Goal: Task Accomplishment & Management: Manage account settings

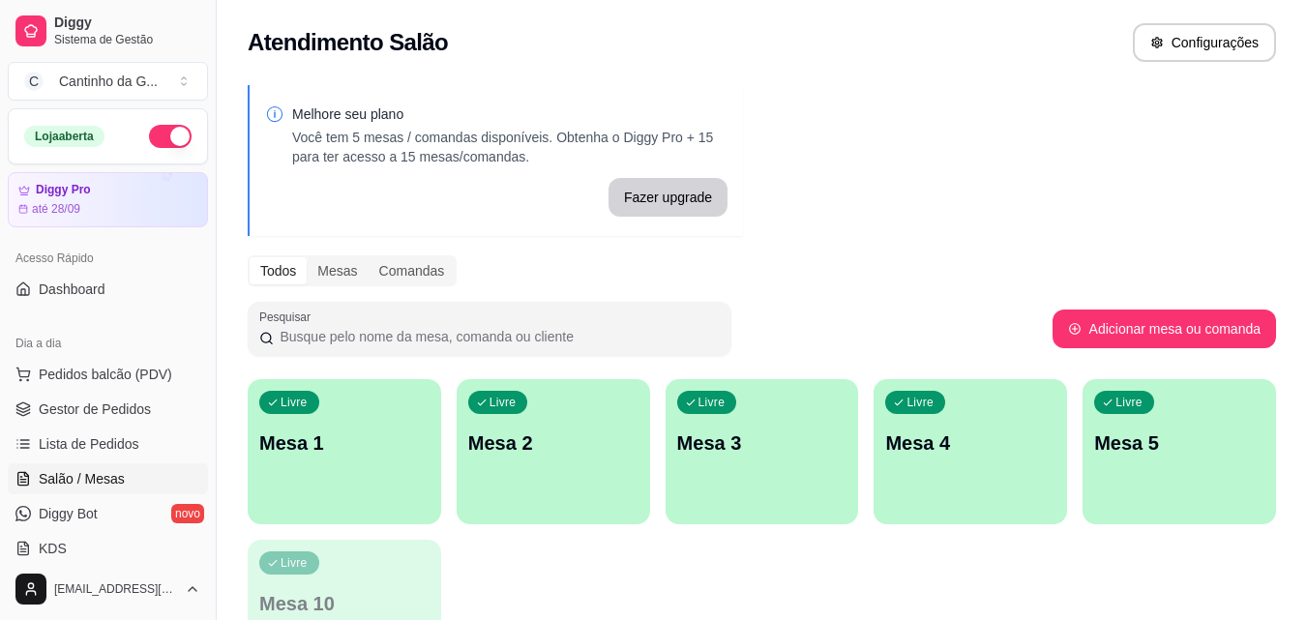
click at [368, 462] on div "Livre Mesa 1" at bounding box center [344, 440] width 193 height 122
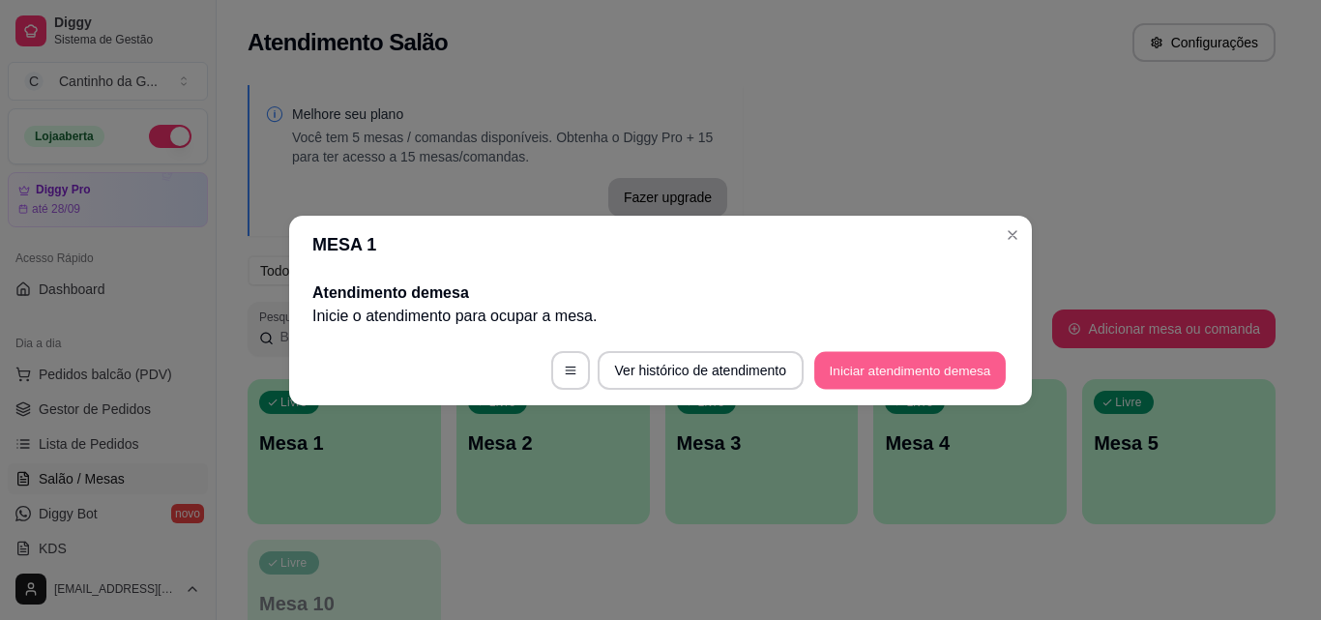
click at [876, 371] on button "Iniciar atendimento de mesa" at bounding box center [911, 370] width 192 height 38
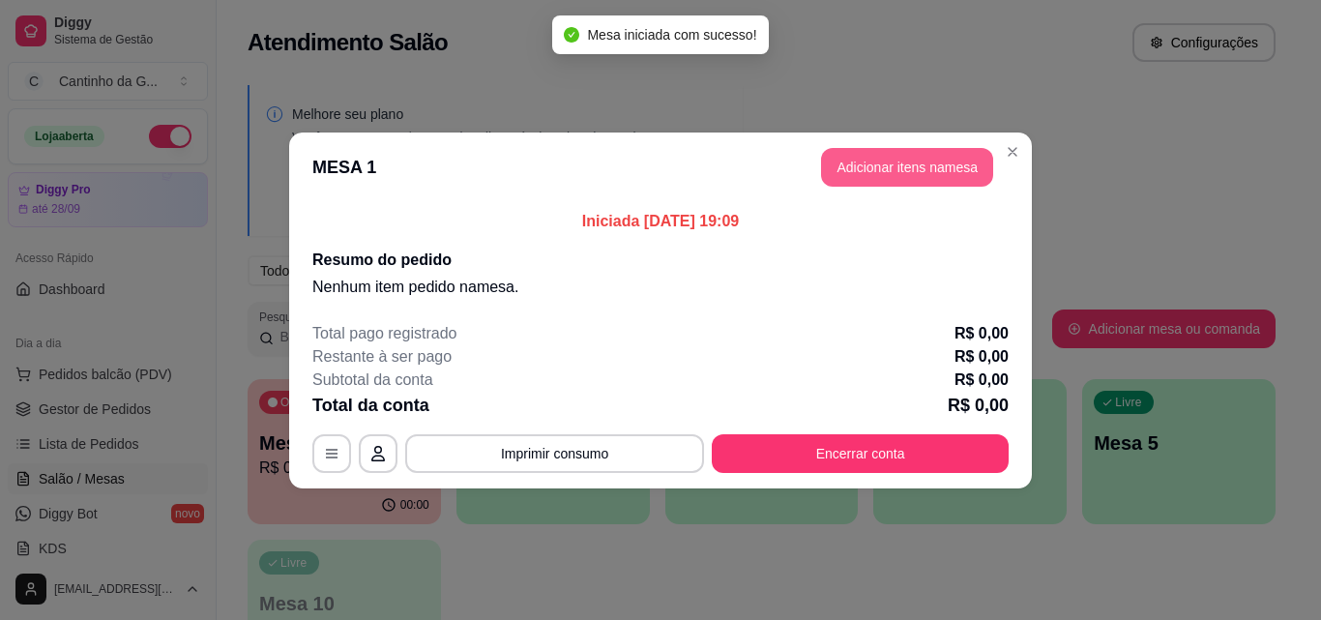
click at [904, 163] on button "Adicionar itens na mesa" at bounding box center [907, 167] width 172 height 39
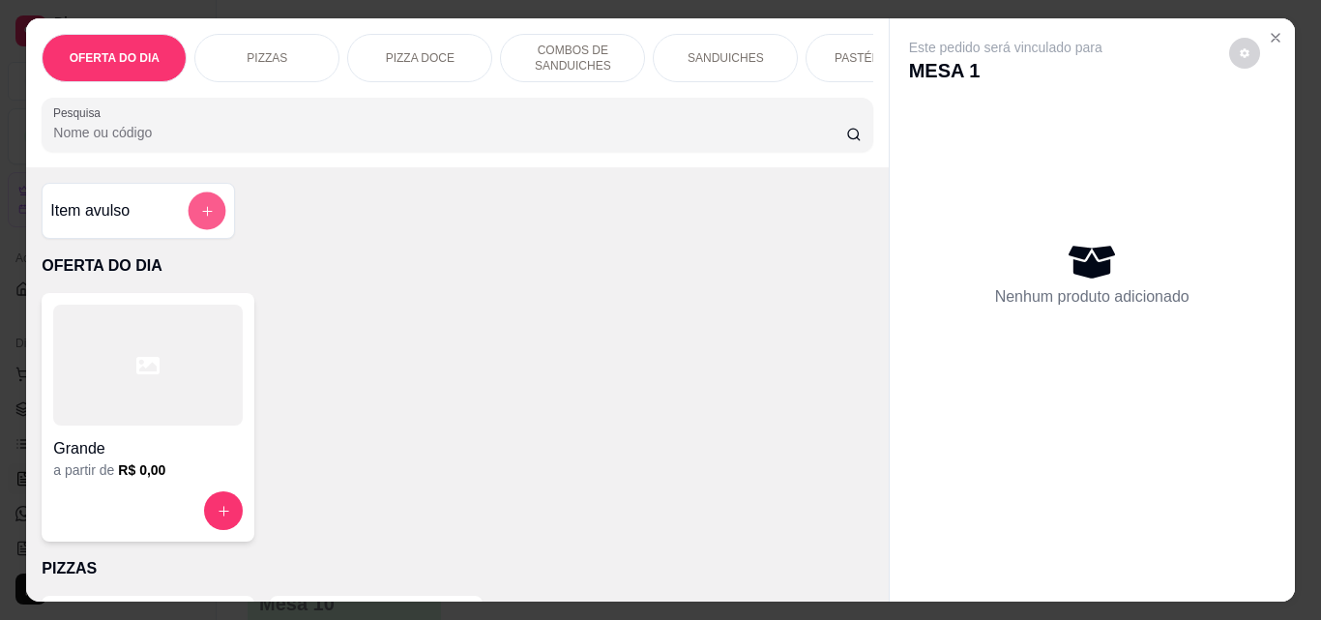
click at [210, 208] on button "add-separate-item" at bounding box center [208, 212] width 38 height 38
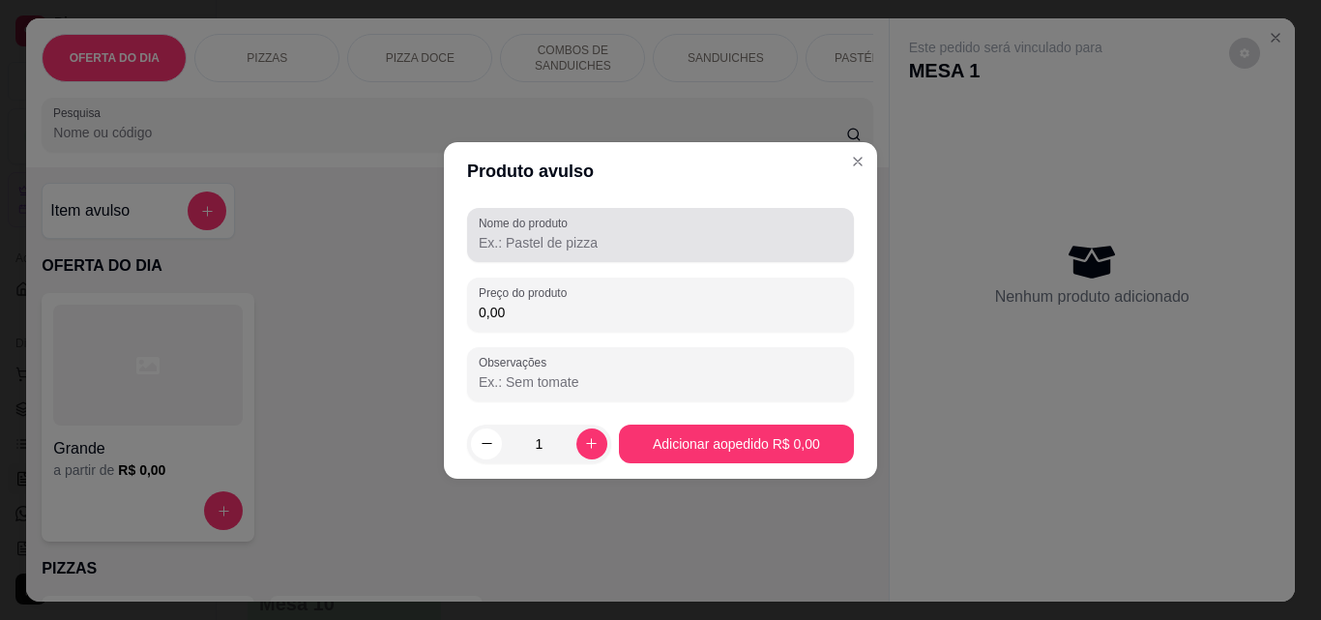
click at [608, 241] on input "Nome do produto" at bounding box center [661, 242] width 364 height 19
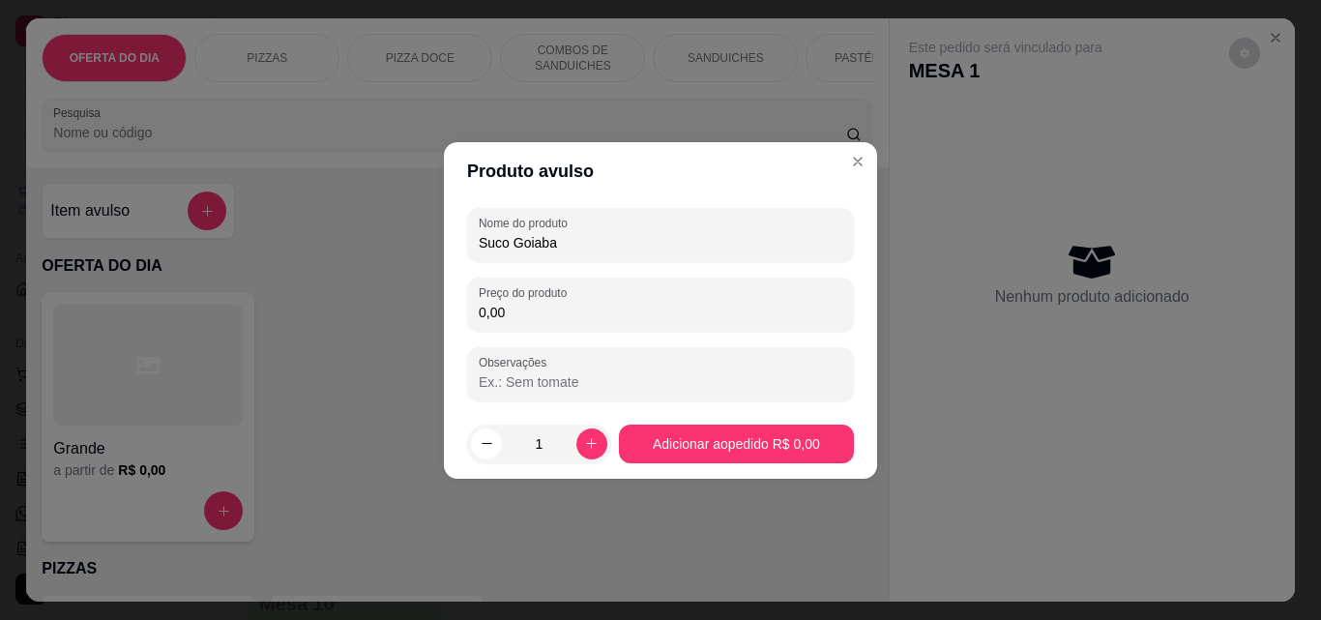
type input "Suco Goiaba"
click at [571, 312] on input "0,00" at bounding box center [661, 312] width 364 height 19
type input "6,00"
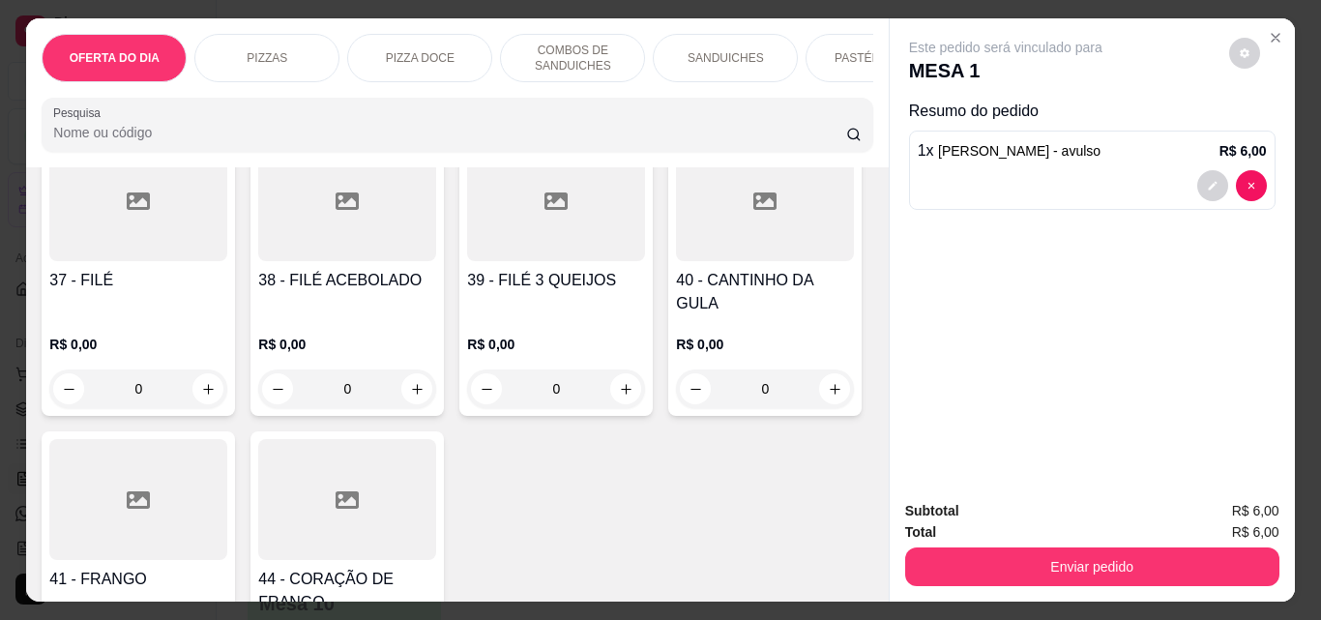
scroll to position [2031, 0]
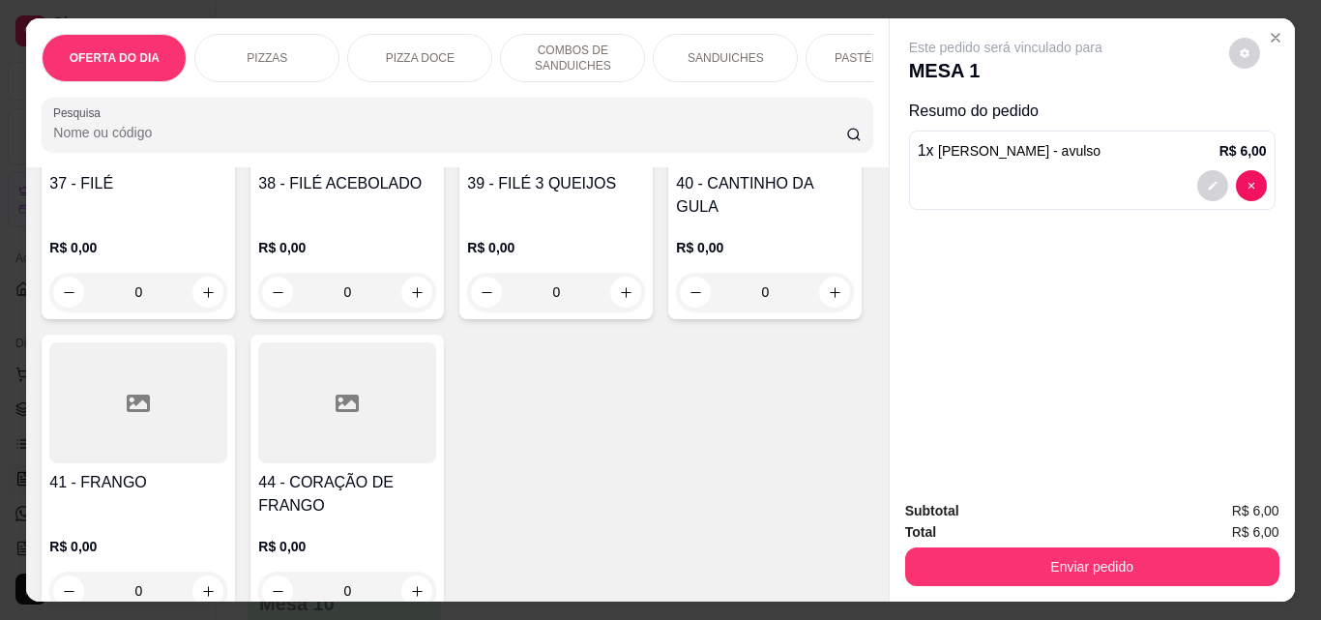
click at [258, 311] on div "0" at bounding box center [347, 292] width 178 height 39
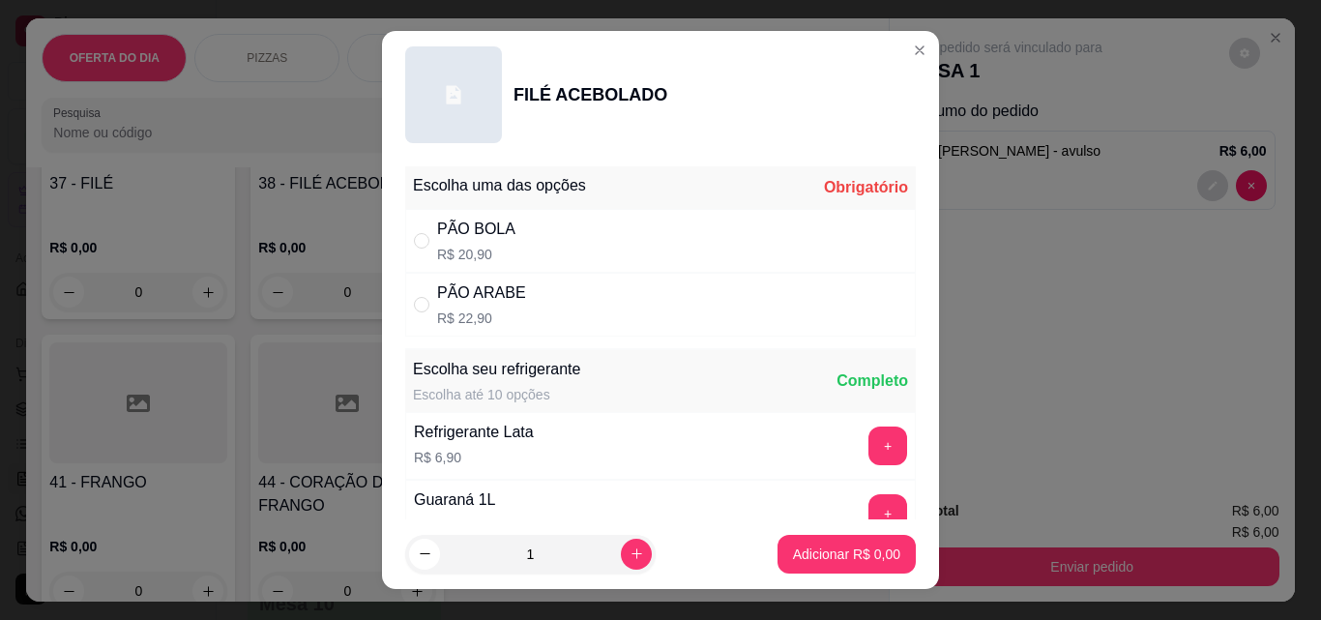
click at [430, 304] on div "" at bounding box center [425, 304] width 23 height 21
radio input "true"
click at [821, 552] on p "Adicionar R$ 22,90" at bounding box center [843, 554] width 115 height 19
type input "1"
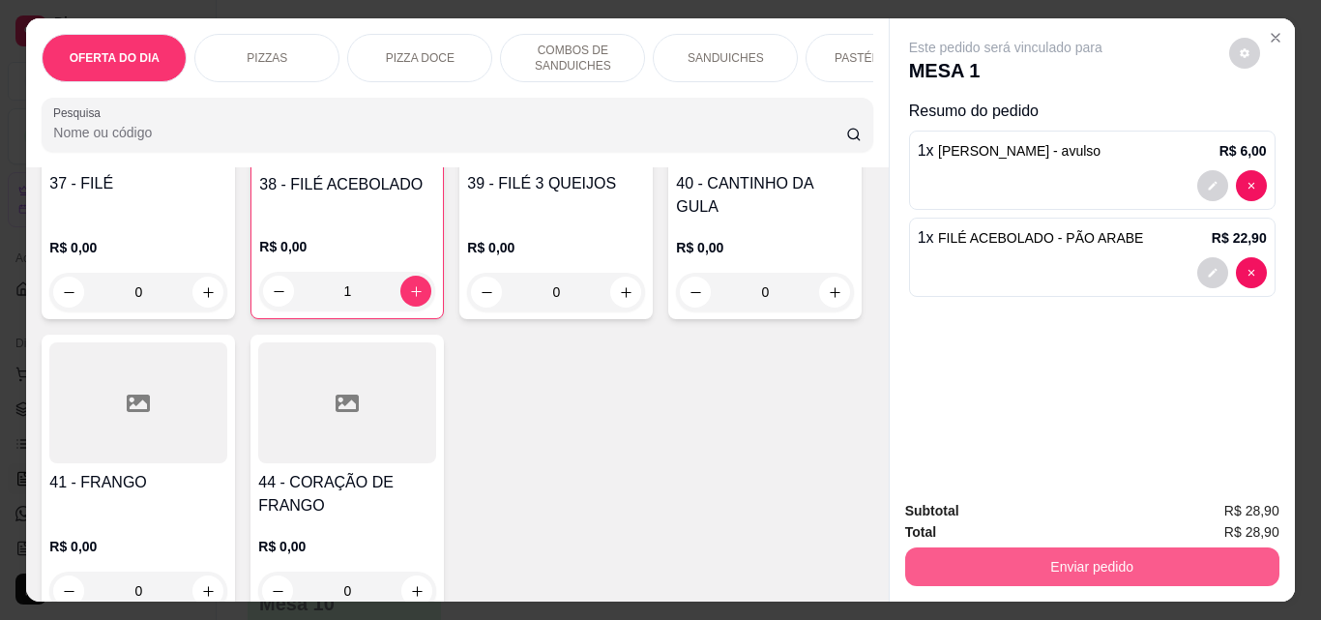
click at [1133, 562] on button "Enviar pedido" at bounding box center [1092, 567] width 374 height 39
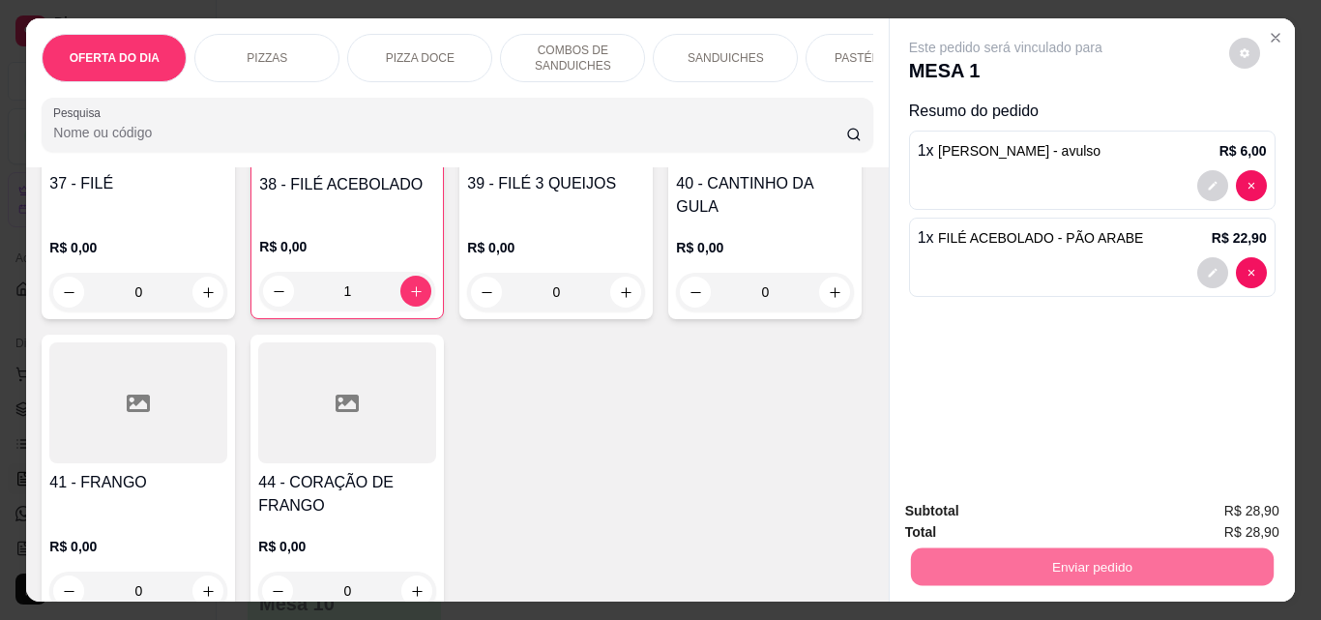
click at [1098, 514] on button "Não registrar e enviar pedido" at bounding box center [1028, 511] width 201 height 37
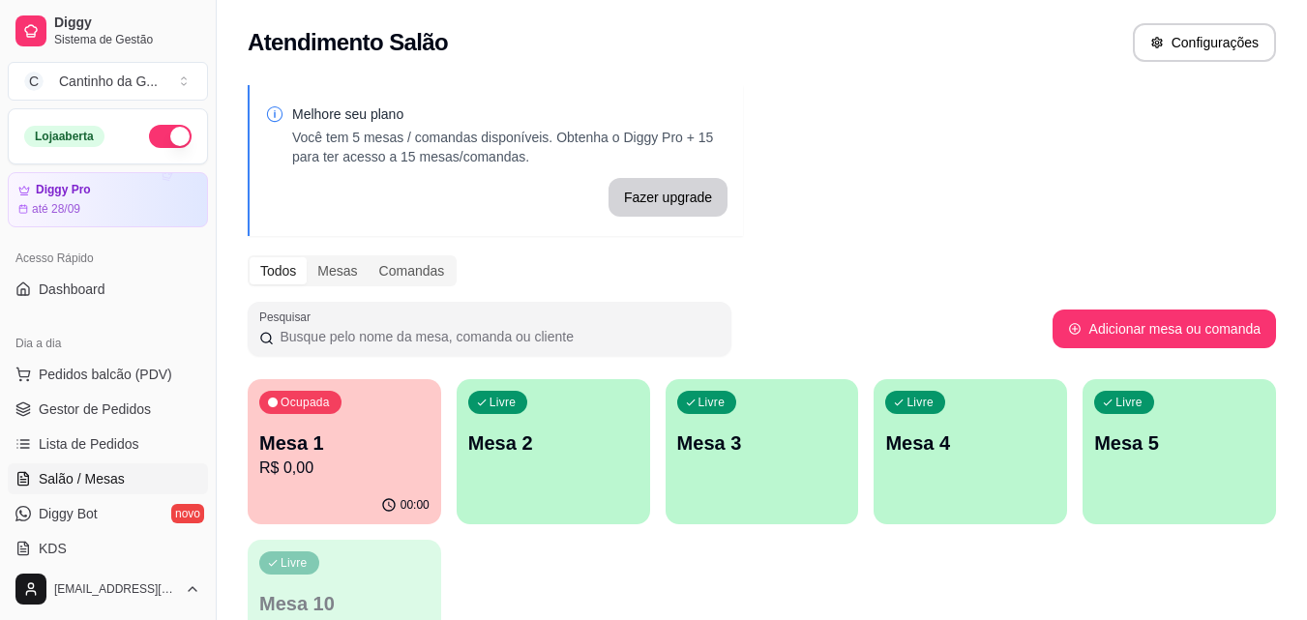
click at [529, 457] on div "Livre Mesa 2" at bounding box center [553, 440] width 193 height 122
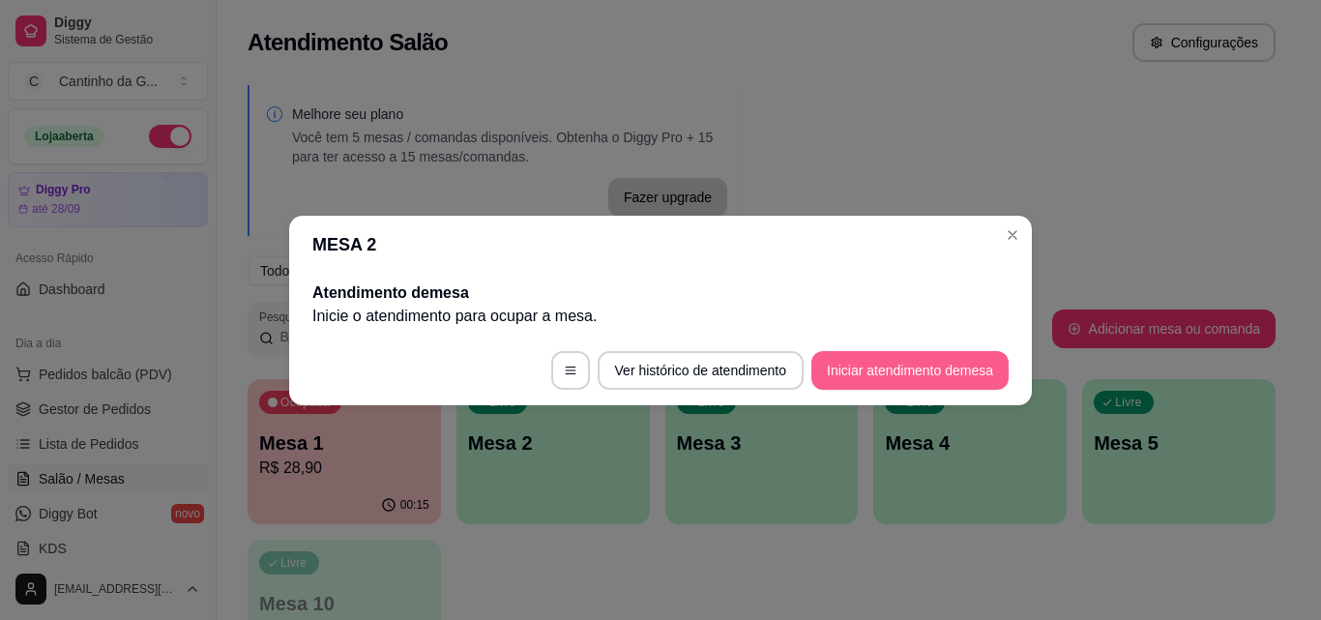
click at [923, 356] on button "Iniciar atendimento de mesa" at bounding box center [910, 370] width 197 height 39
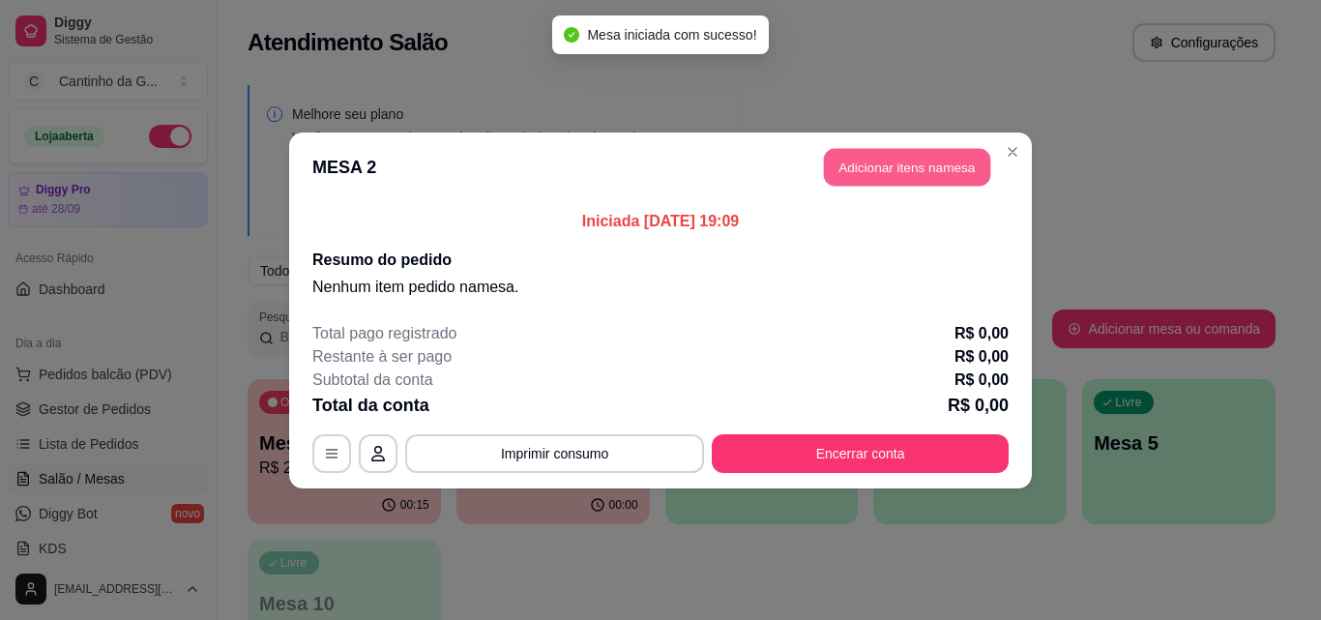
click at [918, 157] on button "Adicionar itens na mesa" at bounding box center [907, 167] width 166 height 38
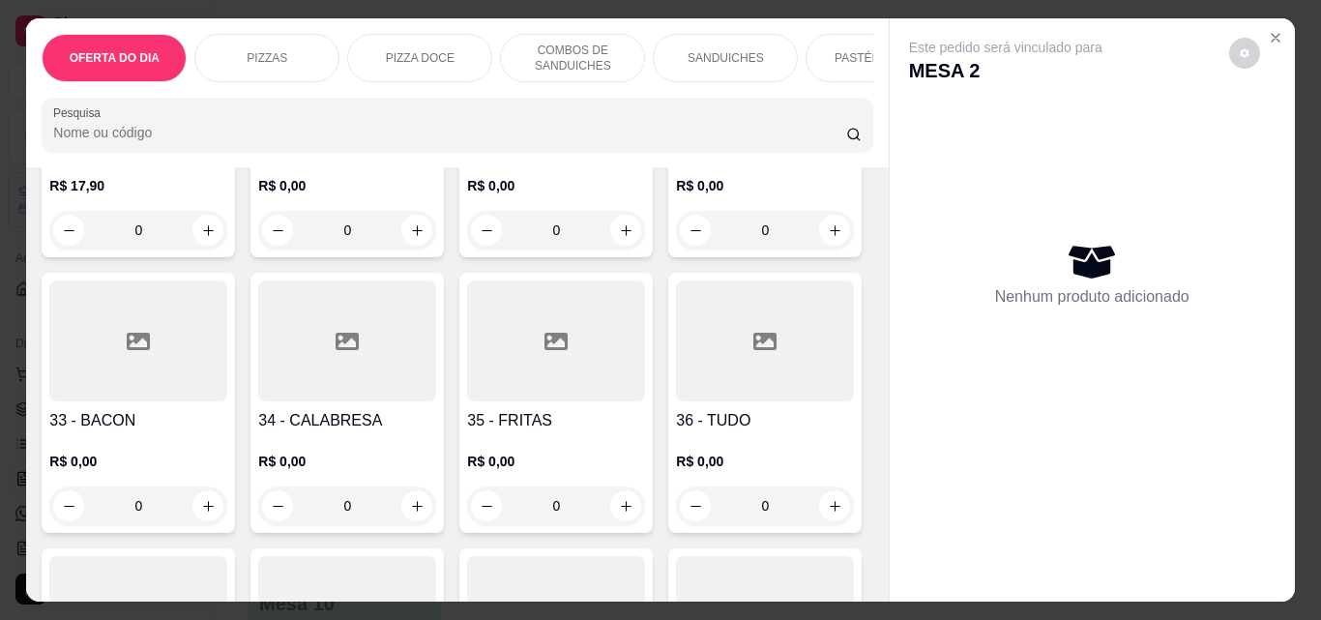
scroll to position [1741, 0]
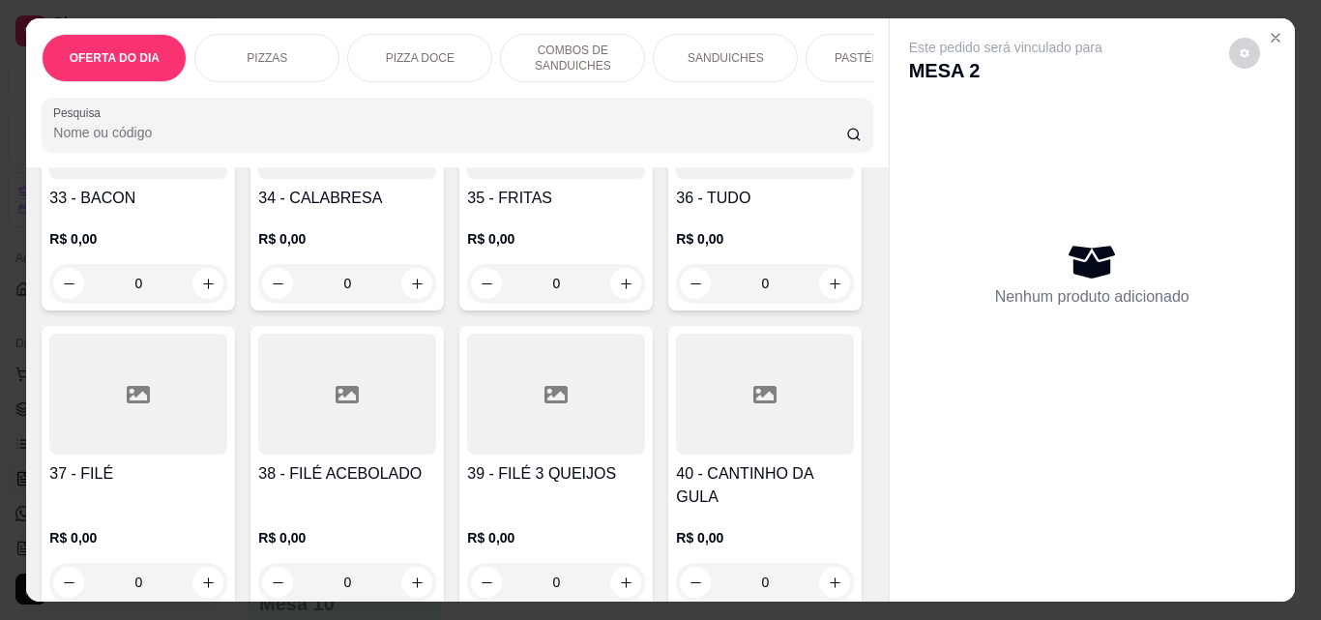
click at [227, 287] on div "0" at bounding box center [138, 283] width 178 height 39
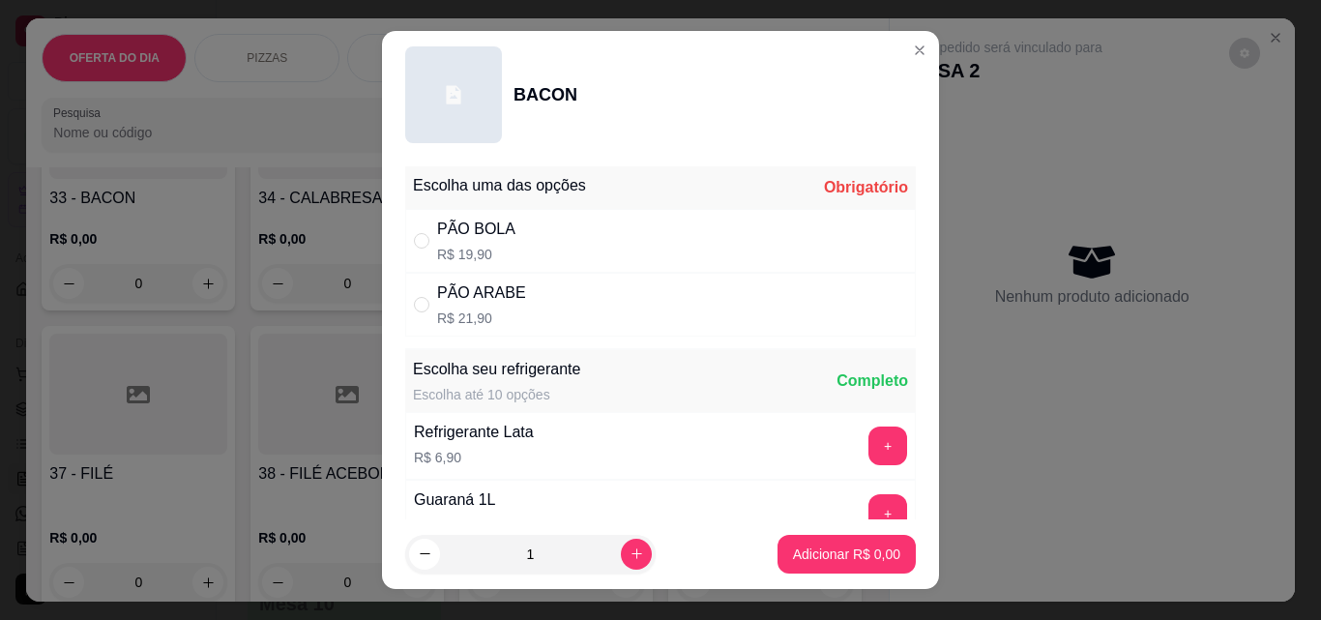
click at [429, 300] on div "" at bounding box center [425, 304] width 23 height 21
radio input "true"
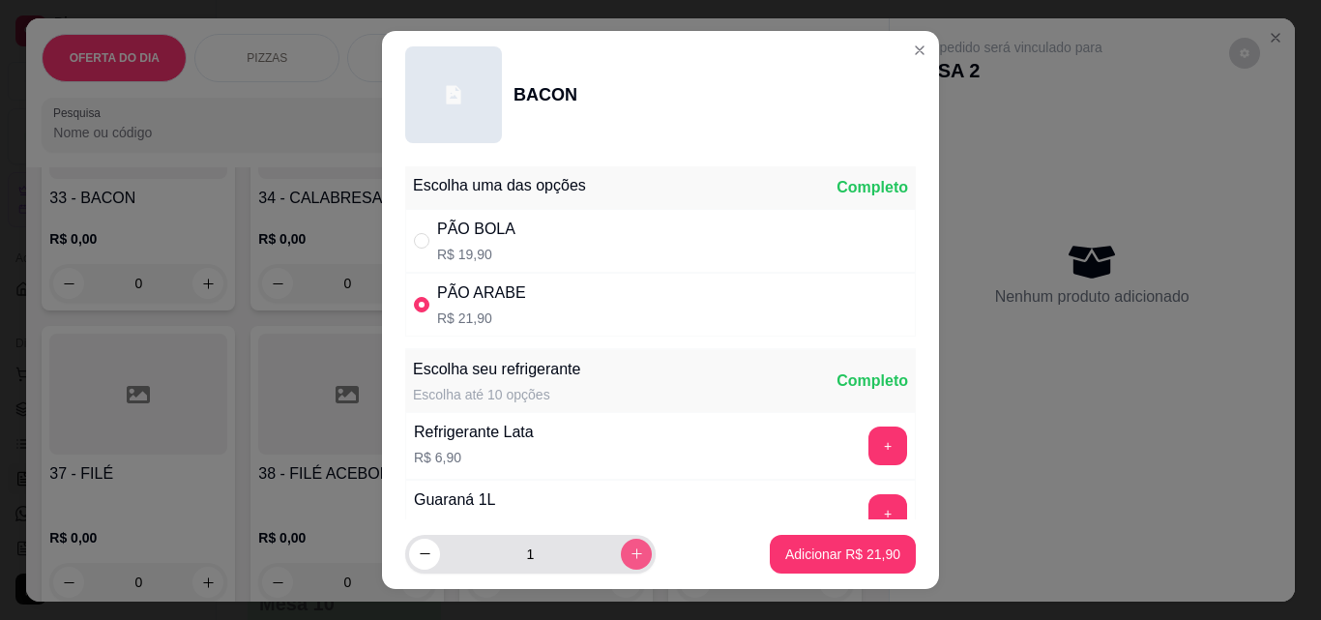
click at [630, 555] on icon "increase-product-quantity" at bounding box center [637, 554] width 15 height 15
type input "2"
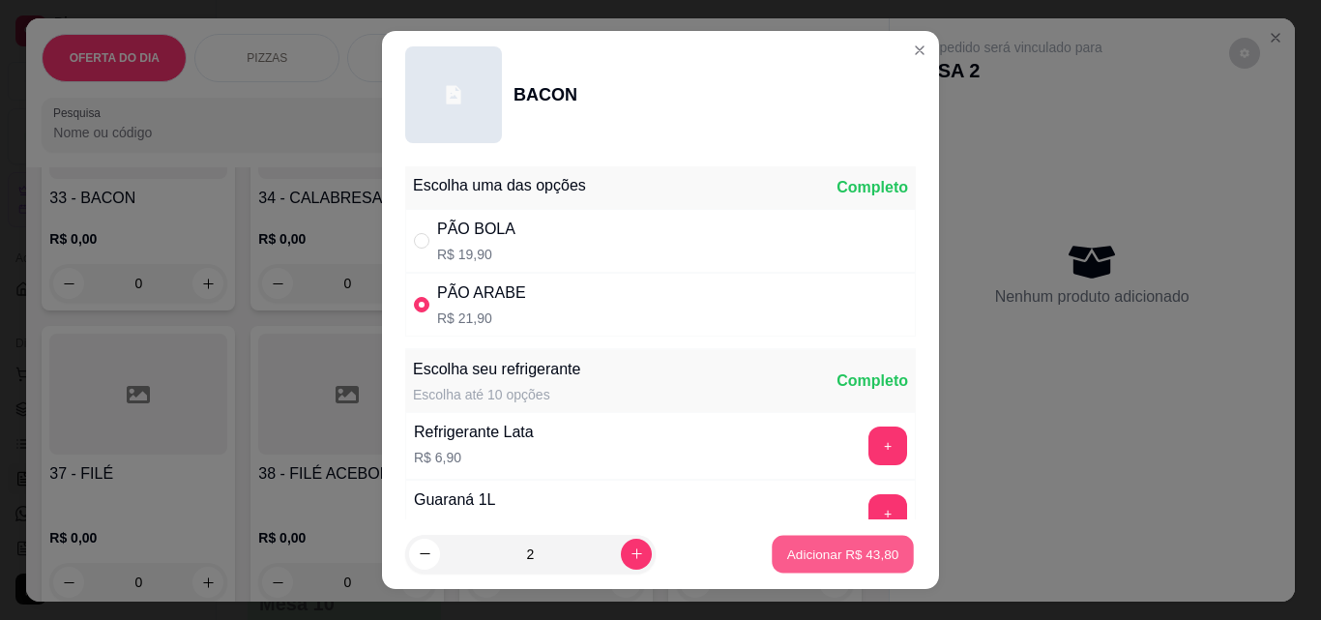
click at [812, 567] on button "Adicionar R$ 43,80" at bounding box center [843, 555] width 142 height 38
type input "2"
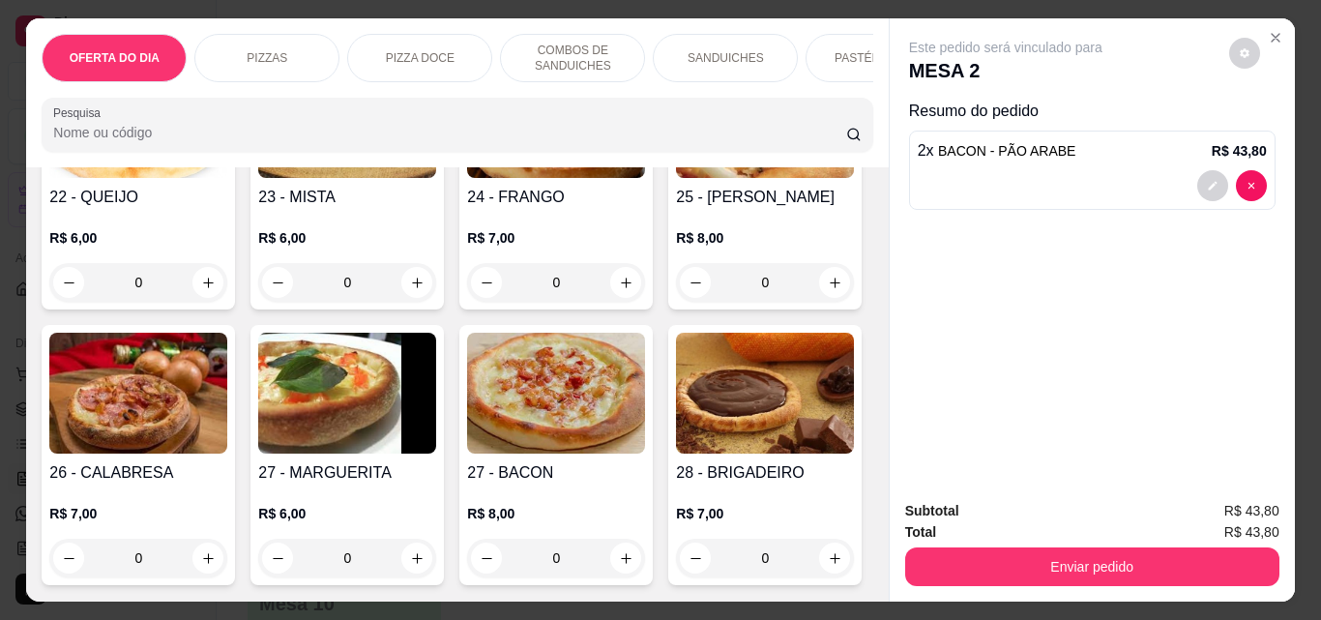
scroll to position [3676, 0]
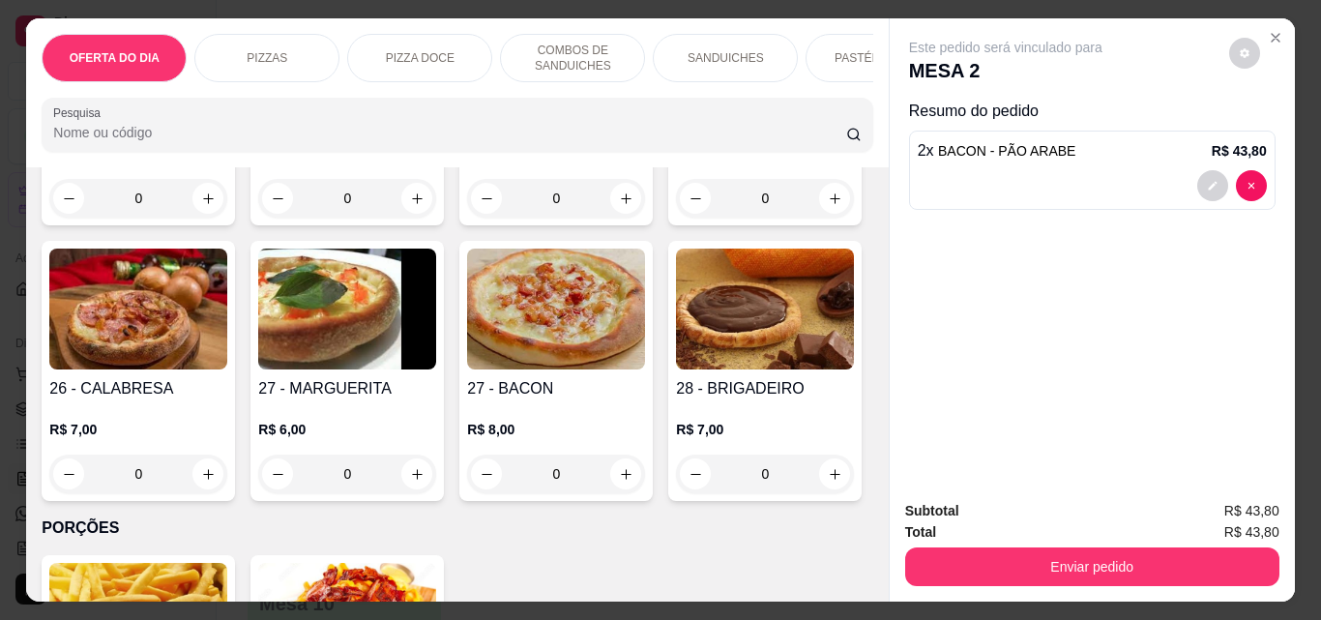
click at [207, 218] on div "0" at bounding box center [138, 198] width 178 height 39
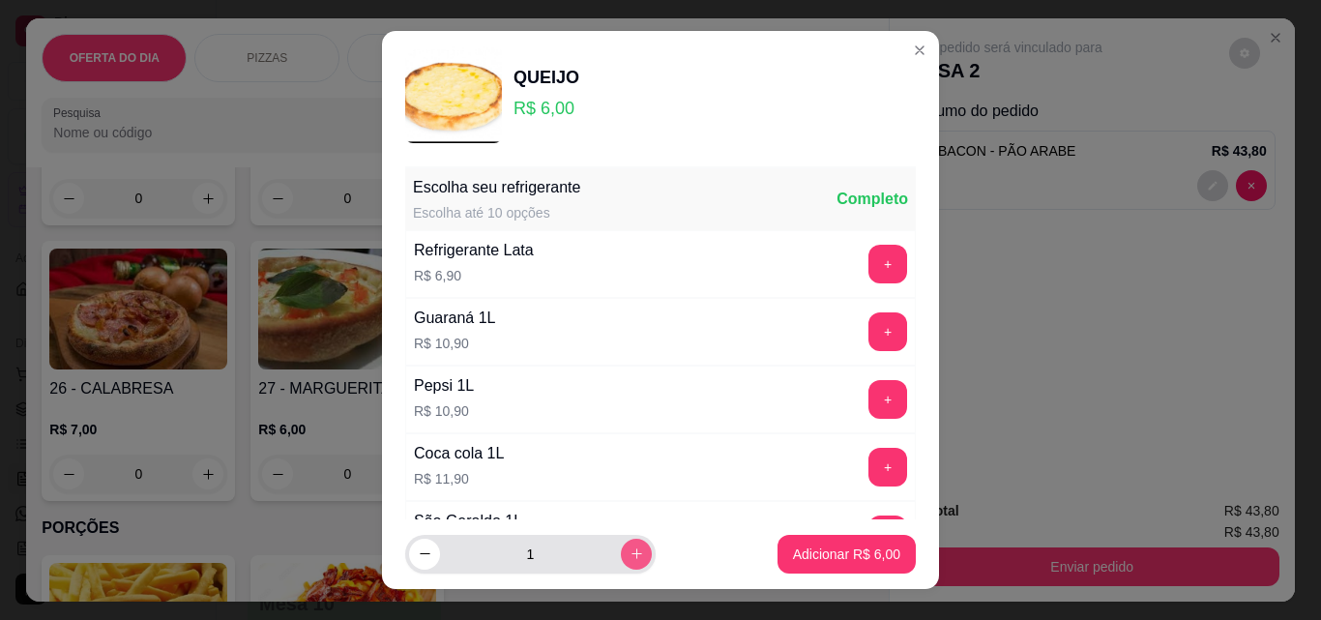
click at [622, 557] on button "increase-product-quantity" at bounding box center [636, 554] width 31 height 31
click at [622, 557] on button "increase-product-quantity" at bounding box center [636, 554] width 30 height 30
type input "3"
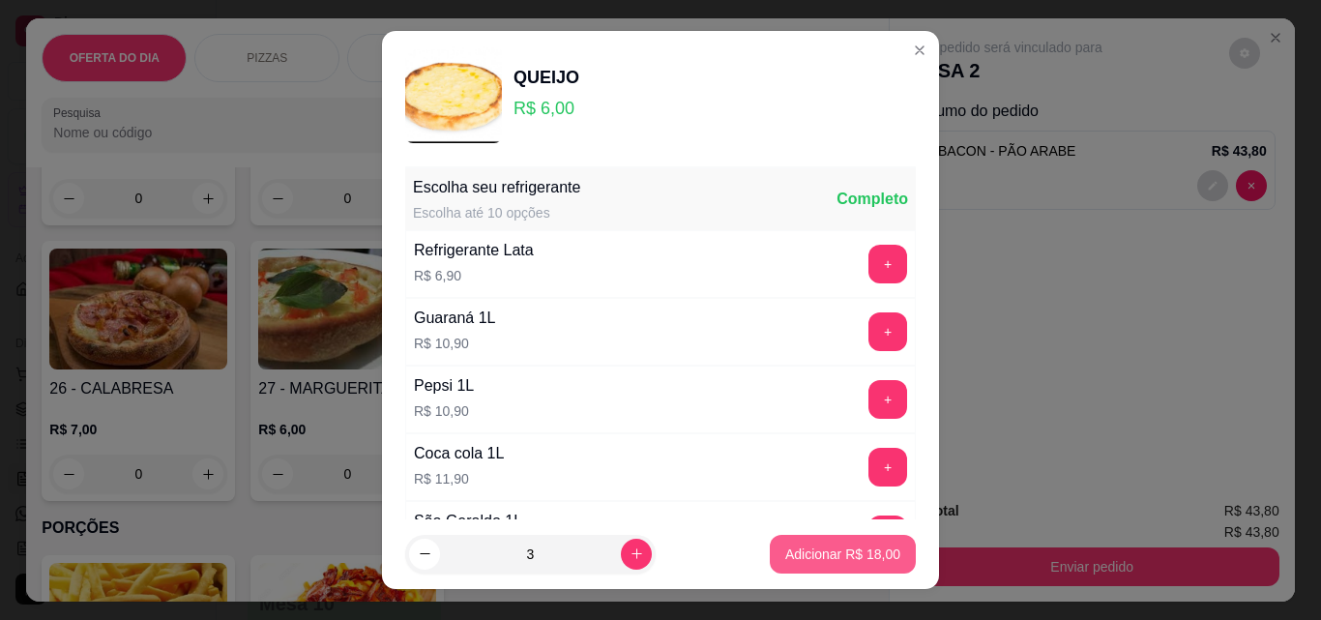
click at [837, 560] on p "Adicionar R$ 18,00" at bounding box center [843, 554] width 115 height 19
type input "3"
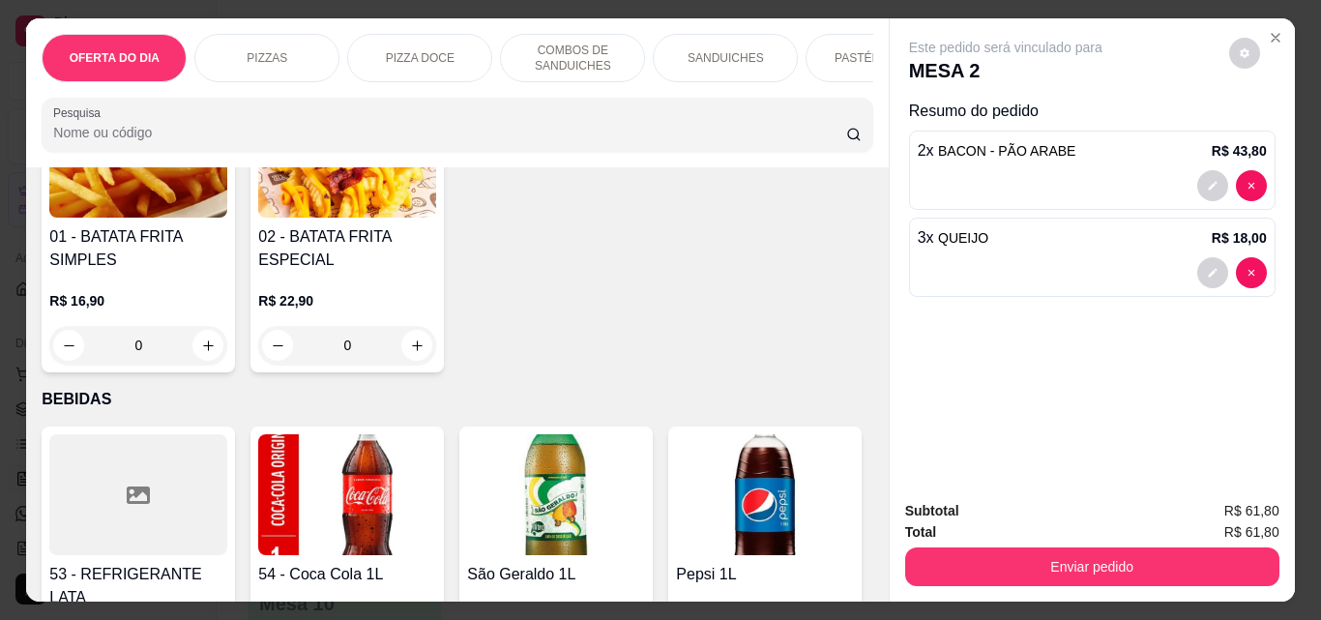
scroll to position [4160, 0]
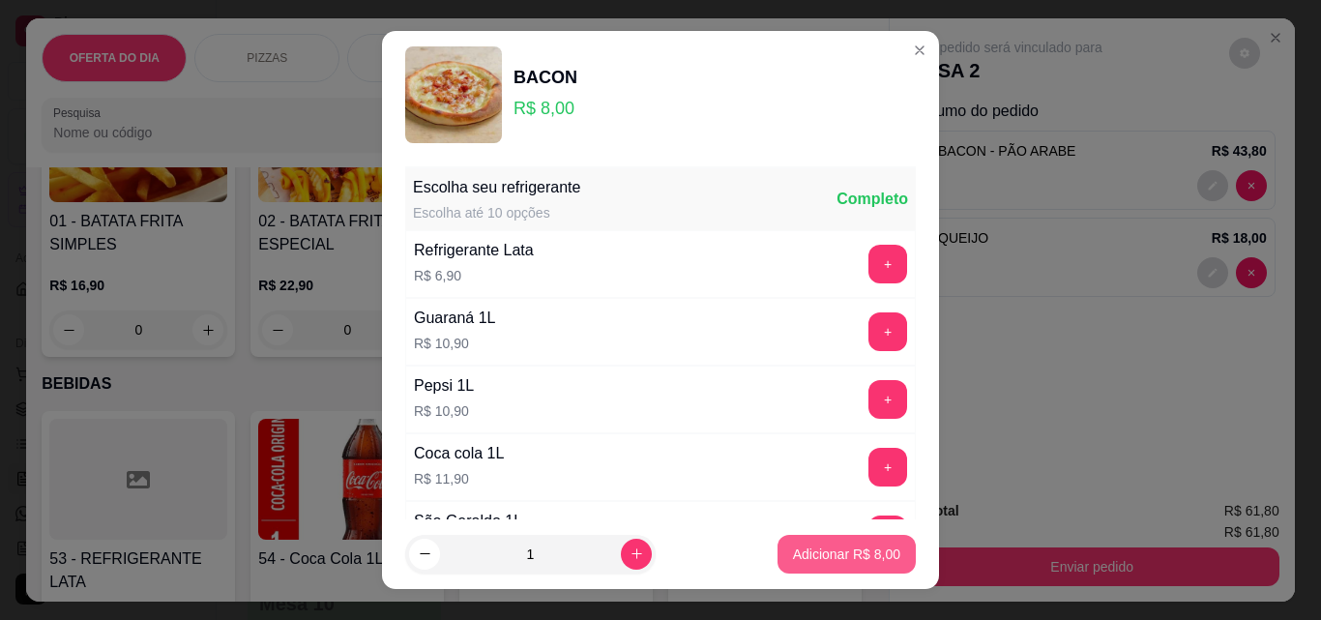
click at [818, 560] on p "Adicionar R$ 8,00" at bounding box center [846, 554] width 107 height 19
type input "1"
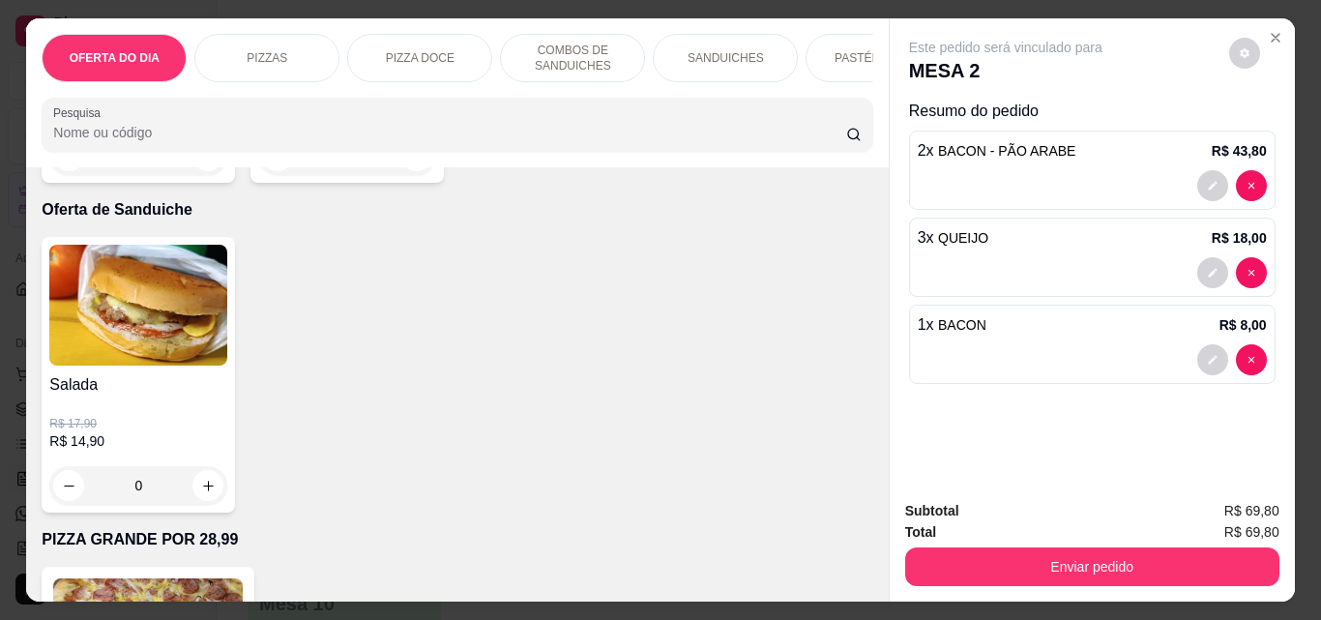
scroll to position [4934, 0]
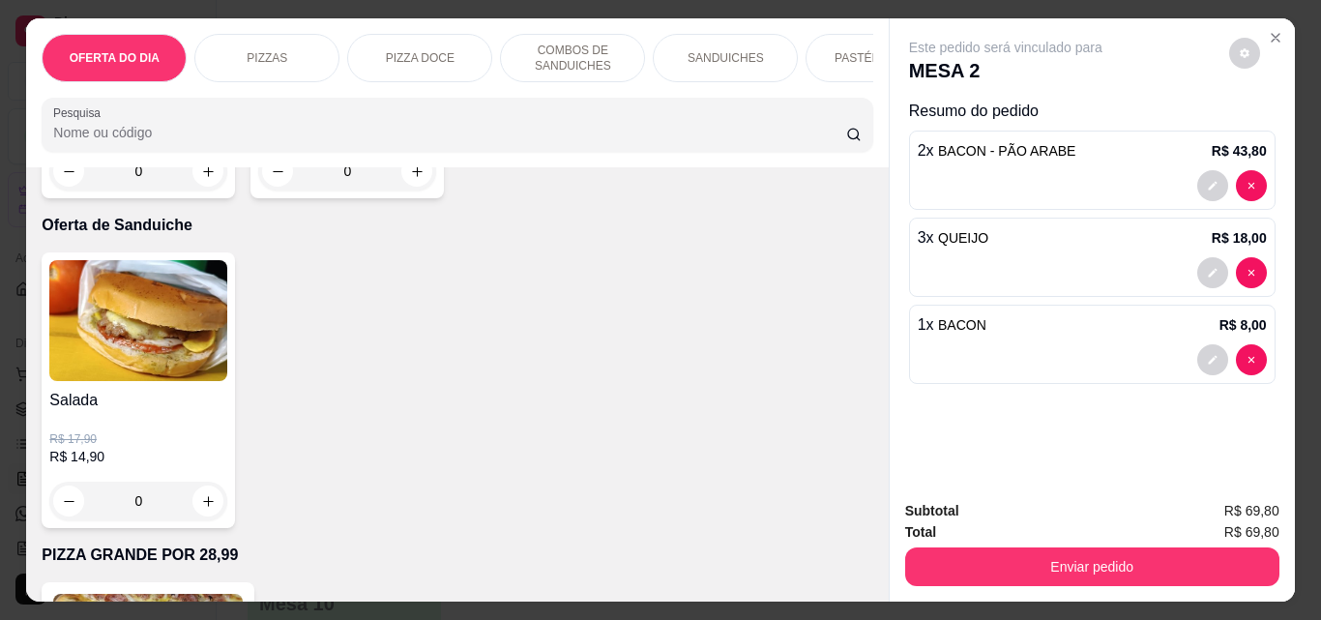
type input "1"
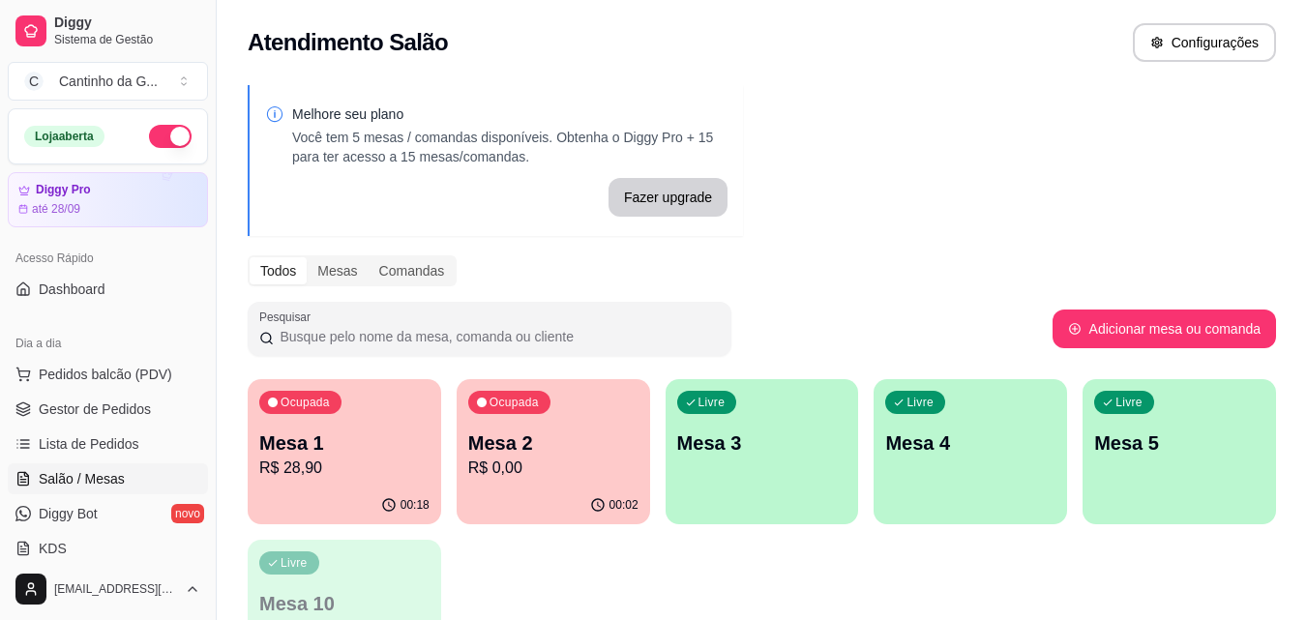
click at [534, 466] on p "R$ 0,00" at bounding box center [553, 468] width 170 height 23
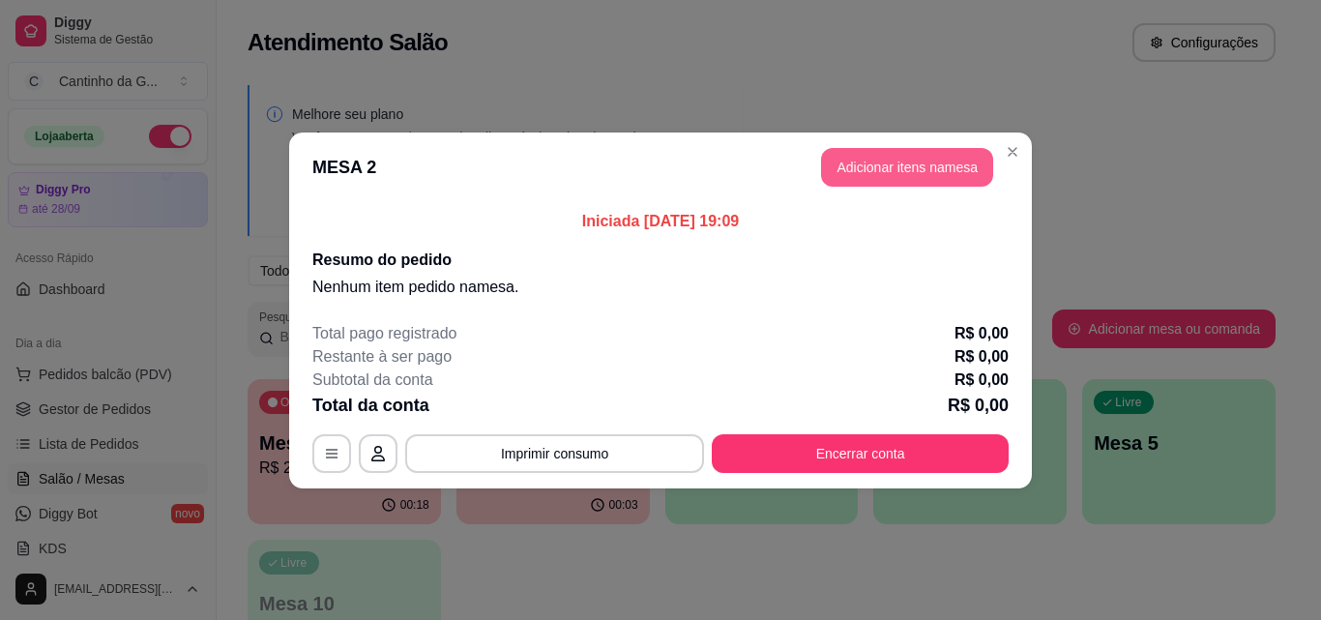
click at [880, 176] on button "Adicionar itens na mesa" at bounding box center [907, 167] width 172 height 39
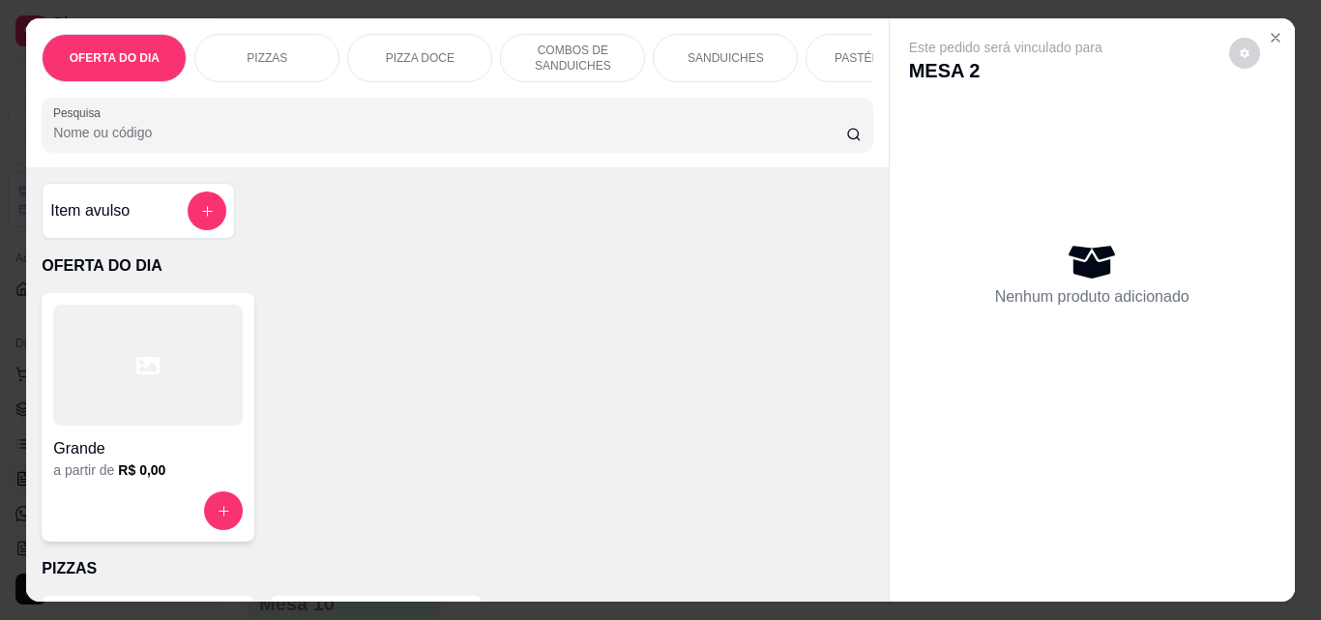
click at [734, 61] on div "SANDUICHES" at bounding box center [725, 58] width 145 height 48
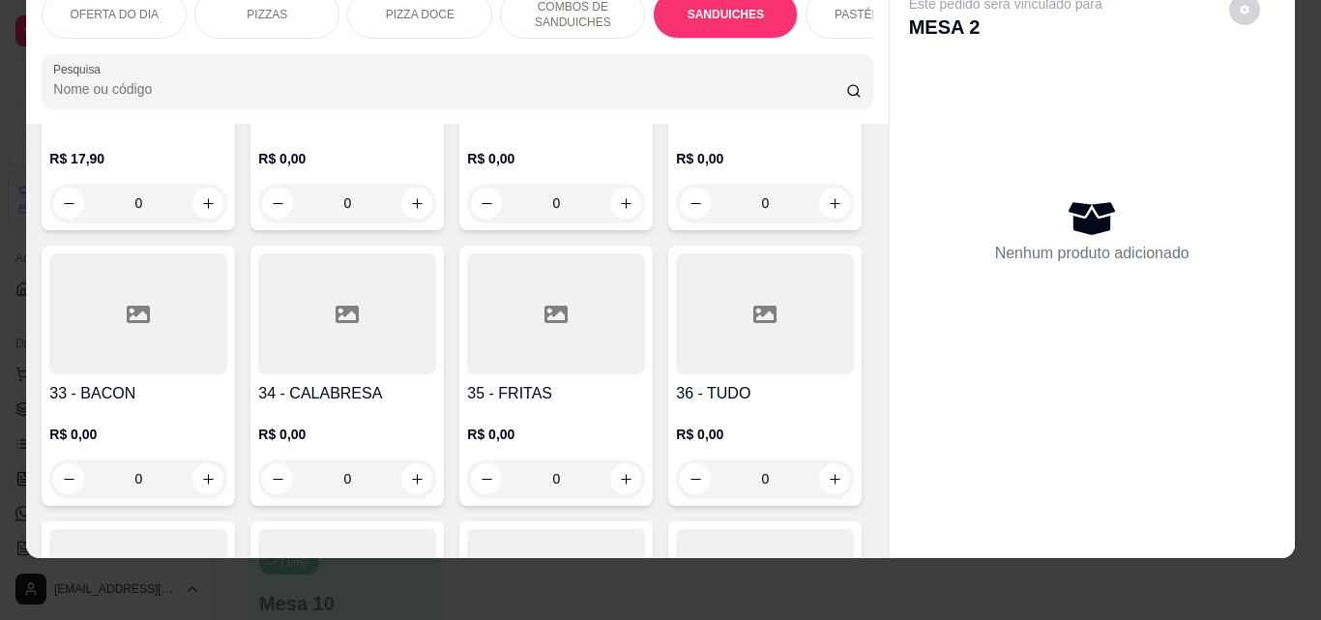
scroll to position [1503, 0]
click at [227, 486] on div "0" at bounding box center [138, 478] width 178 height 39
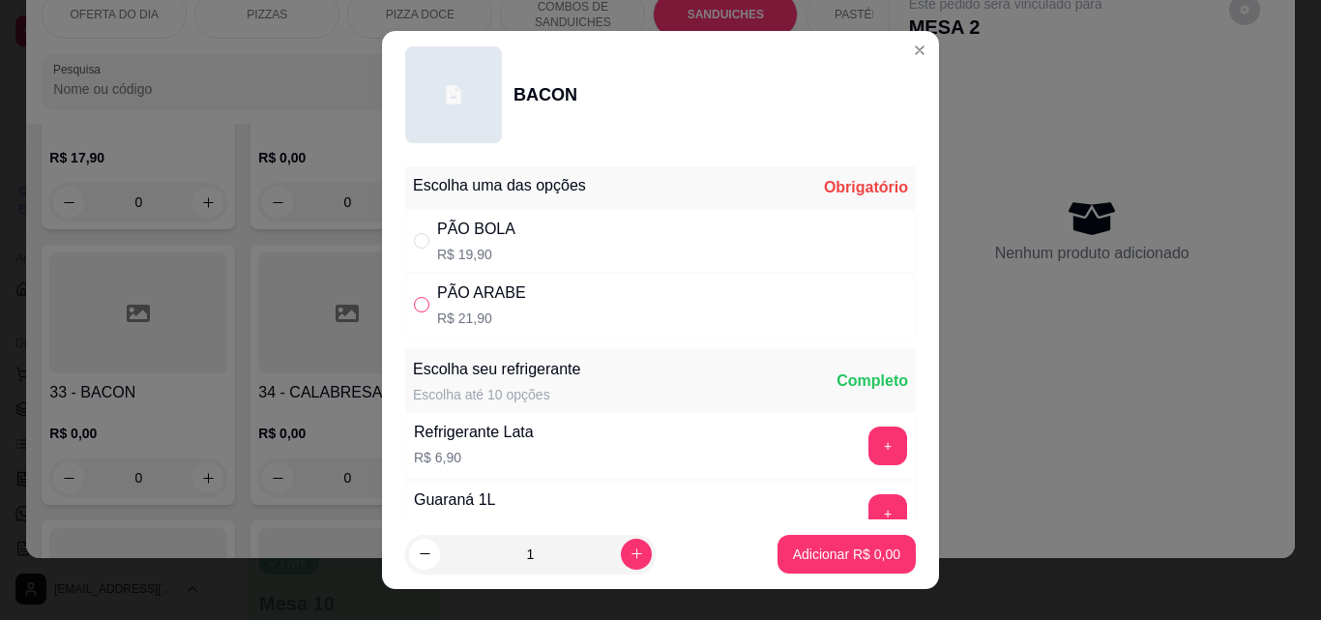
click at [414, 305] on input "" at bounding box center [421, 304] width 15 height 15
radio input "true"
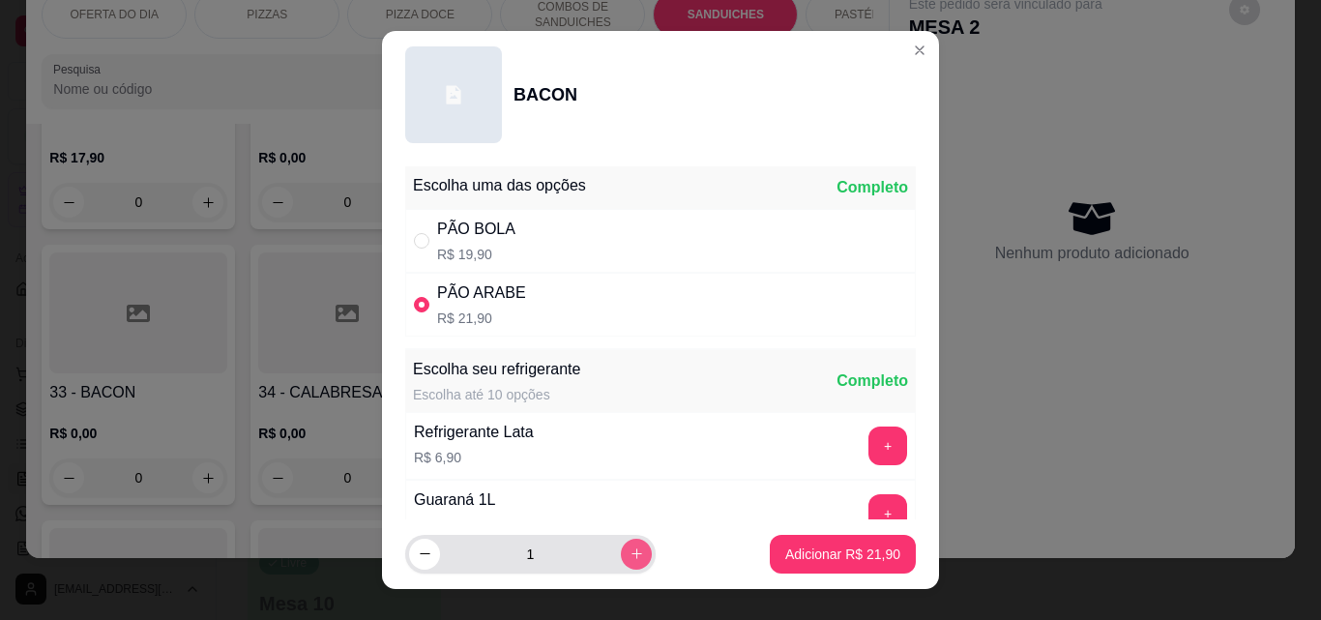
click at [621, 562] on button "increase-product-quantity" at bounding box center [636, 554] width 31 height 31
type input "2"
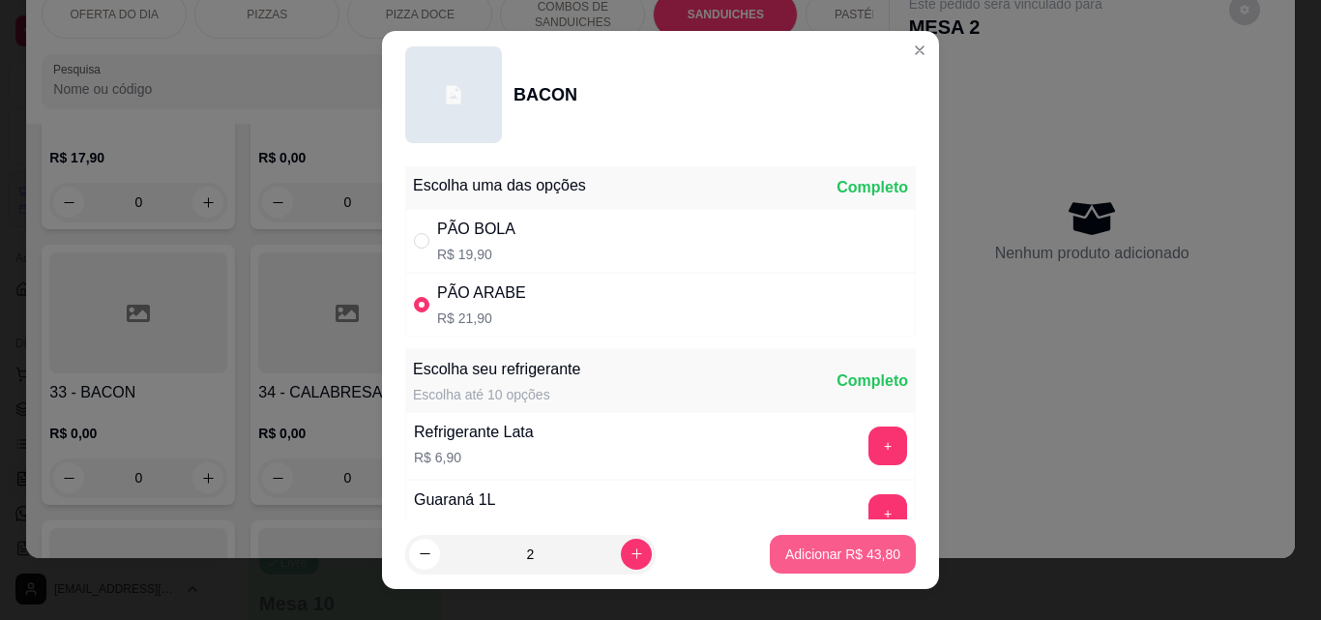
click at [828, 556] on p "Adicionar R$ 43,80" at bounding box center [843, 554] width 115 height 19
type input "2"
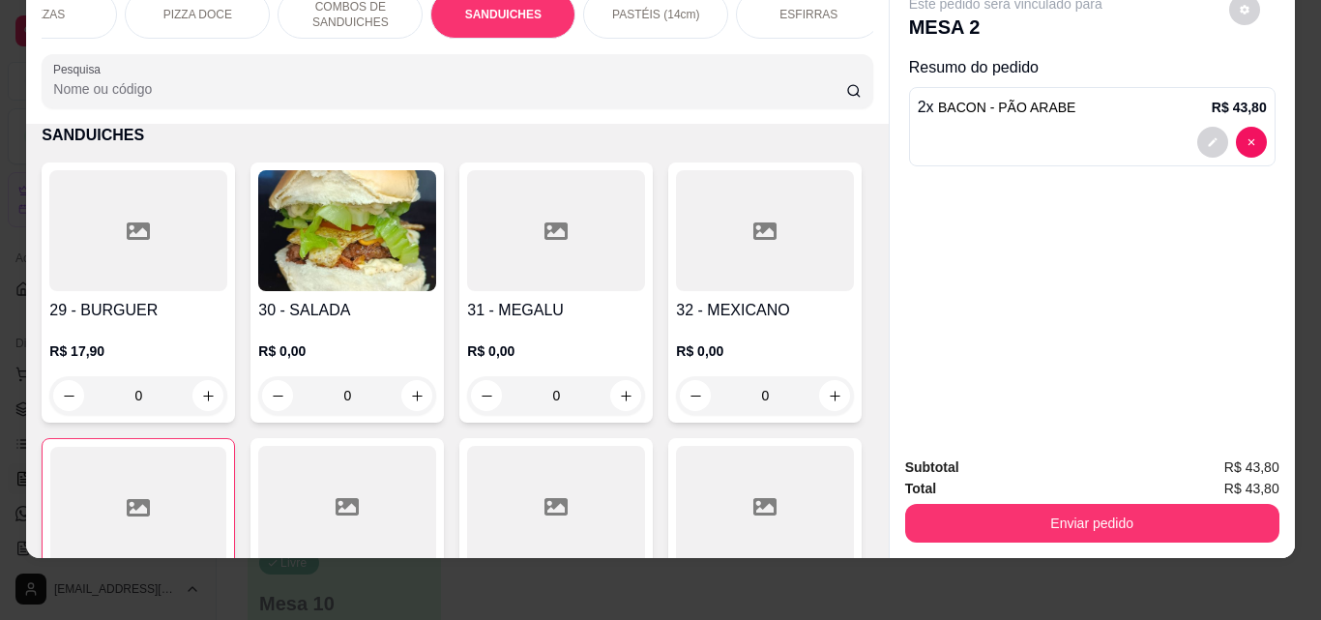
scroll to position [0, 319]
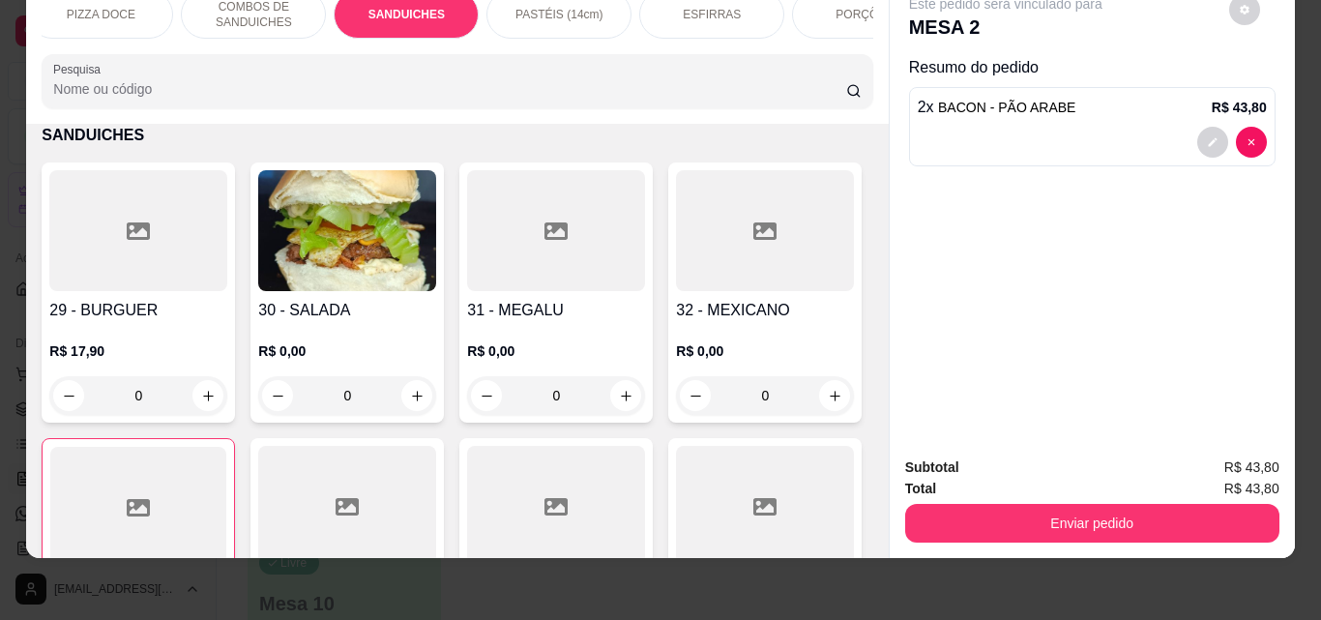
click at [728, 11] on div "ESFIRRAS" at bounding box center [711, 14] width 145 height 48
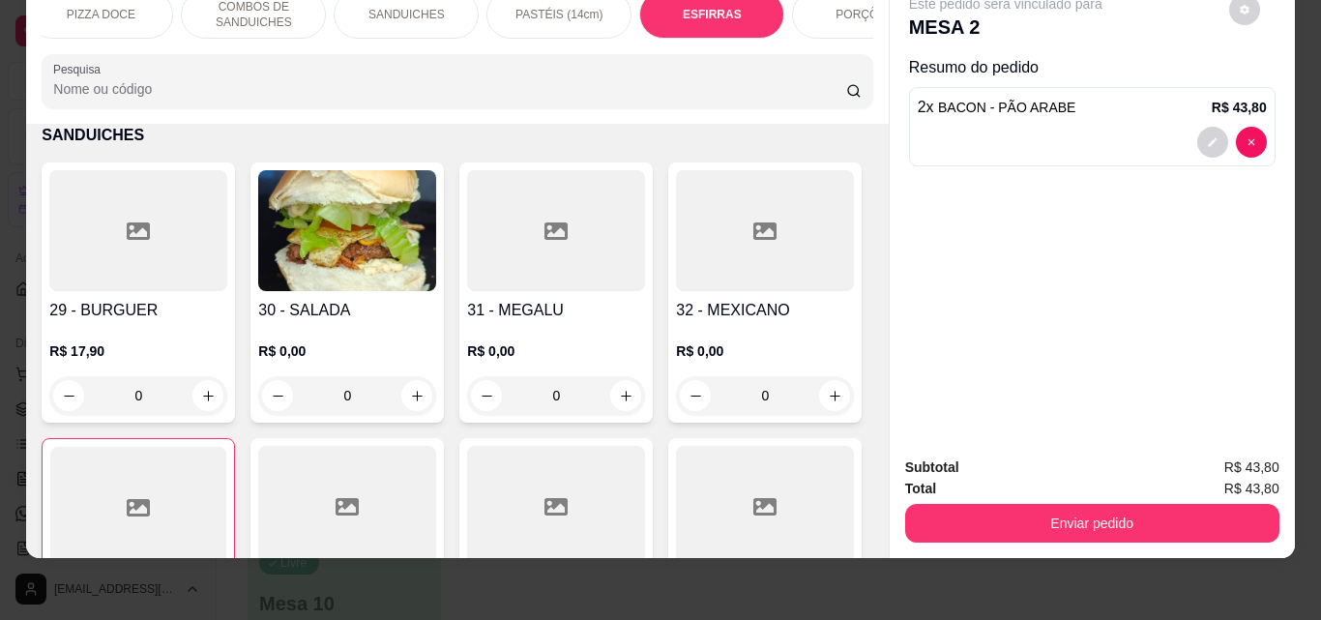
scroll to position [3664, 0]
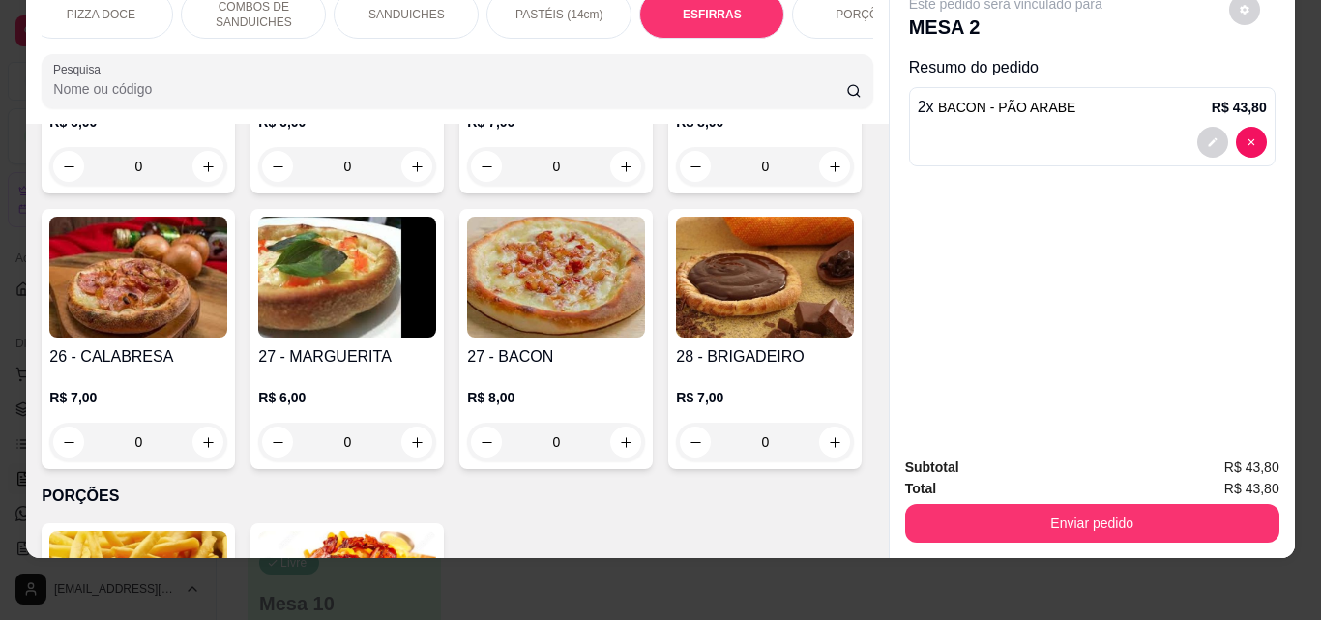
click at [197, 186] on div "0" at bounding box center [138, 166] width 178 height 39
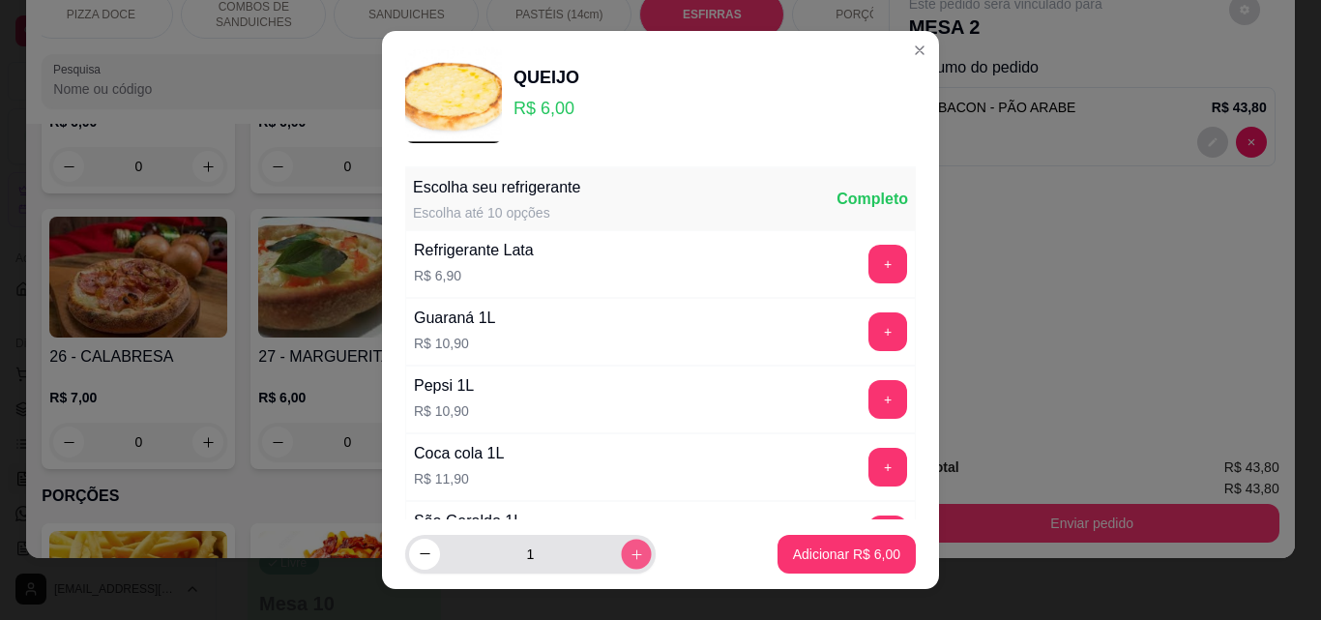
click at [630, 552] on icon "increase-product-quantity" at bounding box center [637, 555] width 15 height 15
click at [630, 552] on icon "increase-product-quantity" at bounding box center [637, 554] width 15 height 15
type input "3"
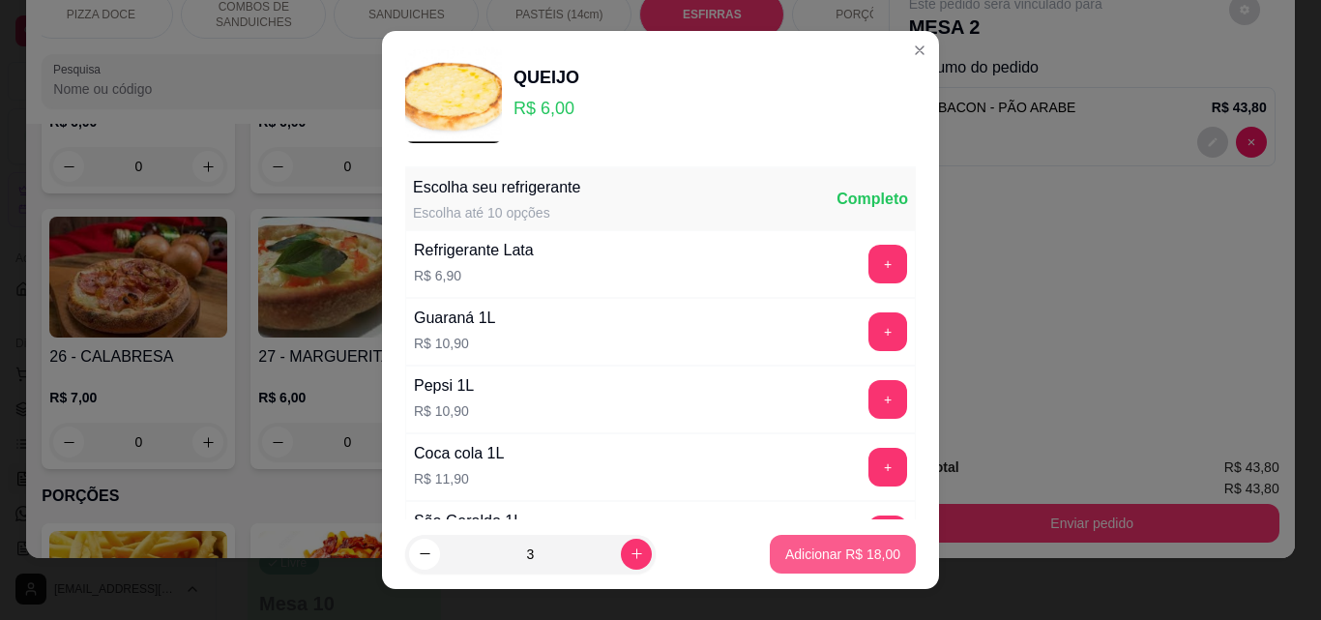
click at [845, 559] on p "Adicionar R$ 18,00" at bounding box center [843, 554] width 115 height 19
type input "3"
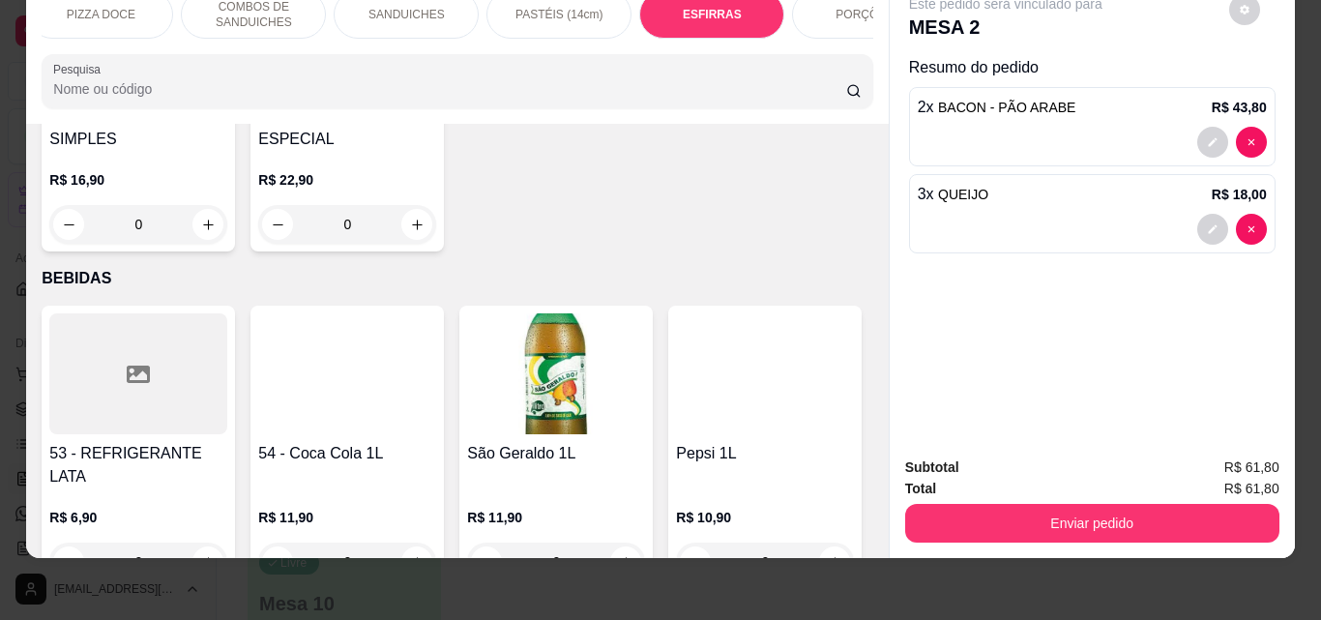
scroll to position [4245, 0]
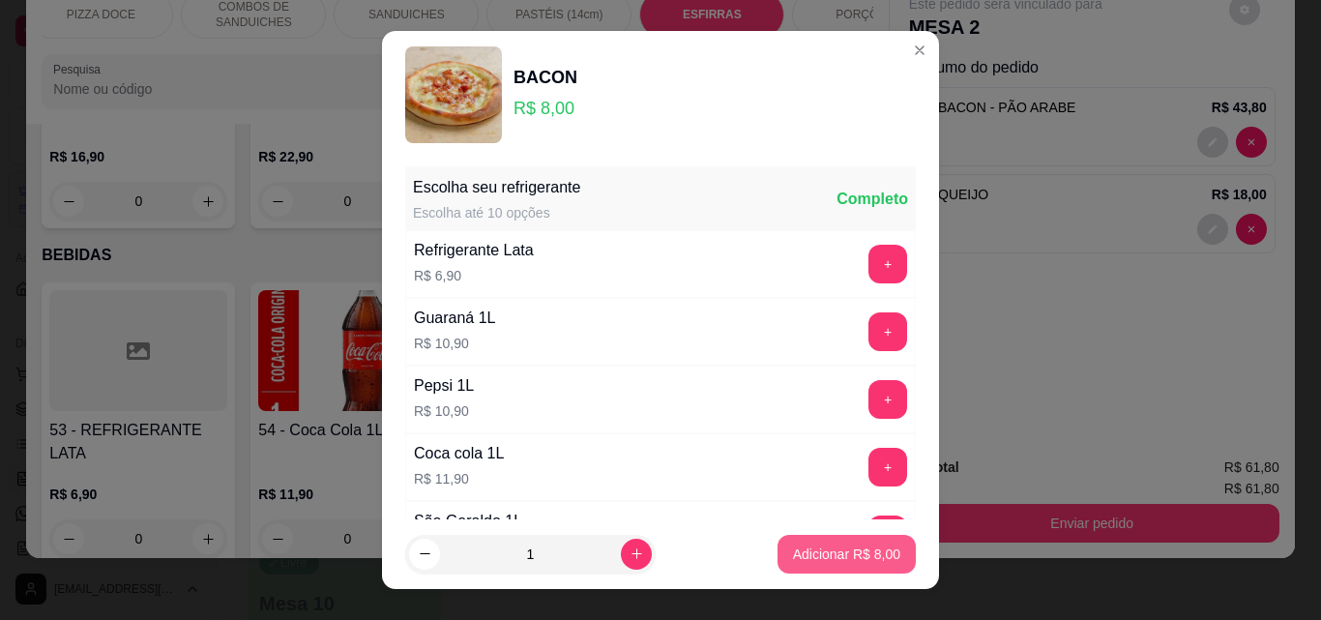
click at [804, 546] on p "Adicionar R$ 8,00" at bounding box center [846, 554] width 107 height 19
type input "1"
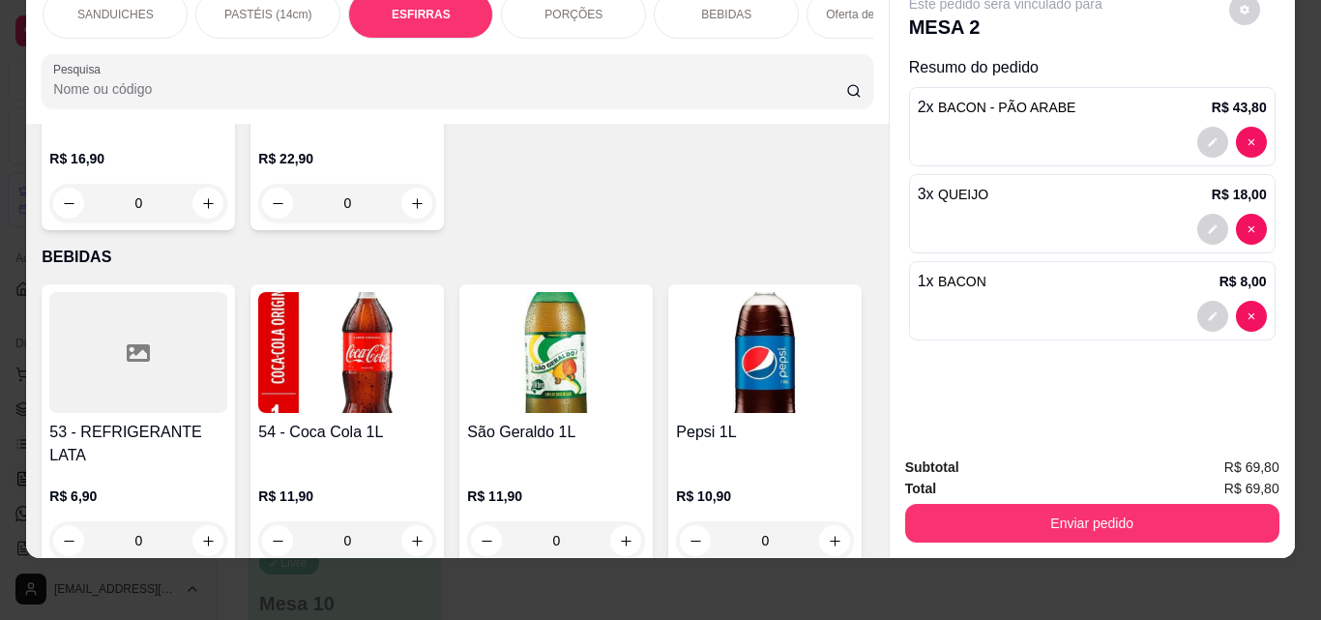
scroll to position [0, 673]
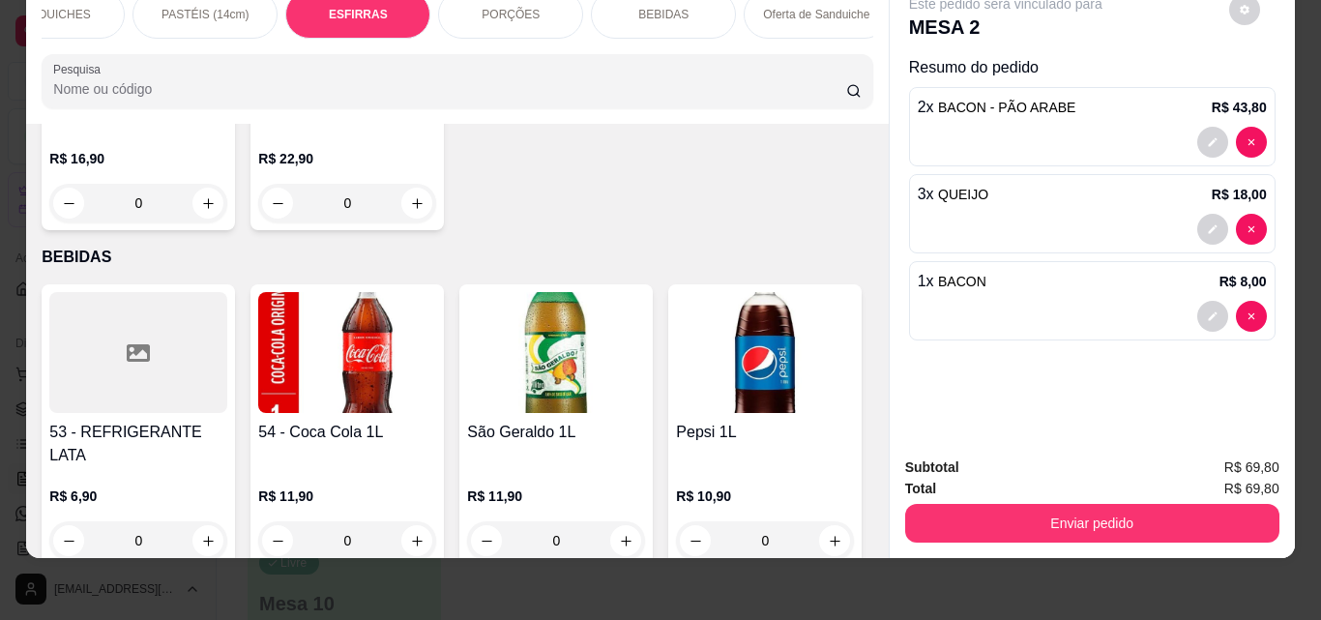
click at [673, 13] on div "BEBIDAS" at bounding box center [663, 14] width 145 height 48
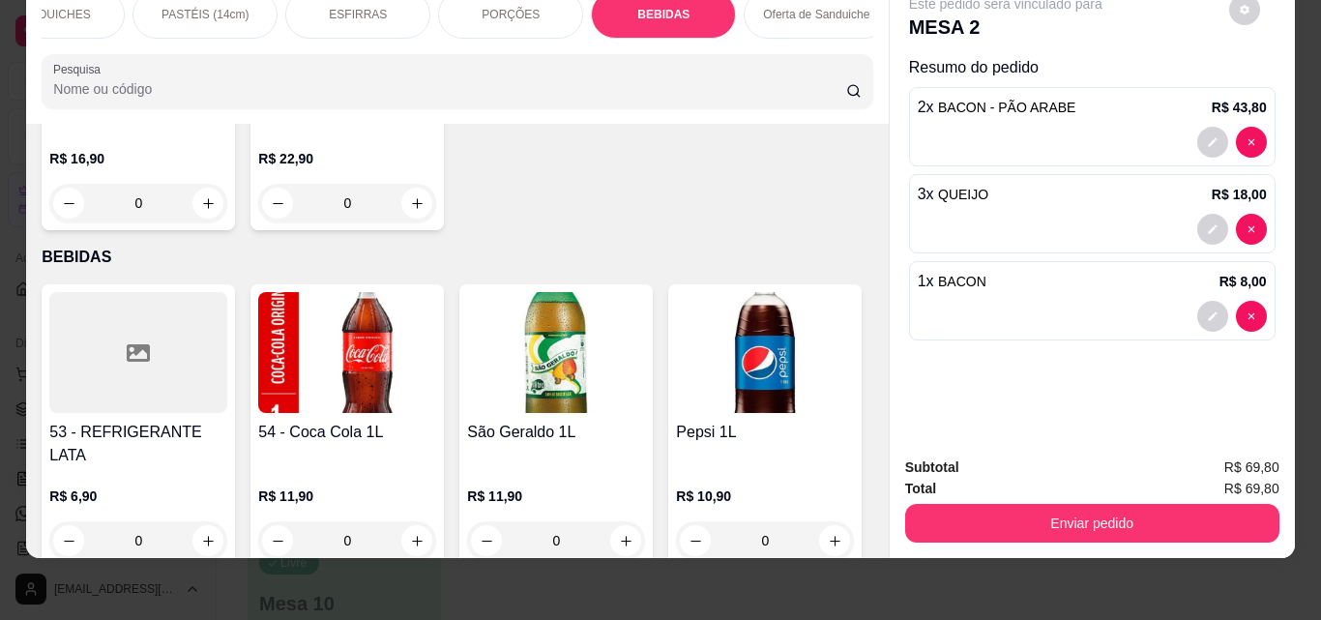
scroll to position [4872, 0]
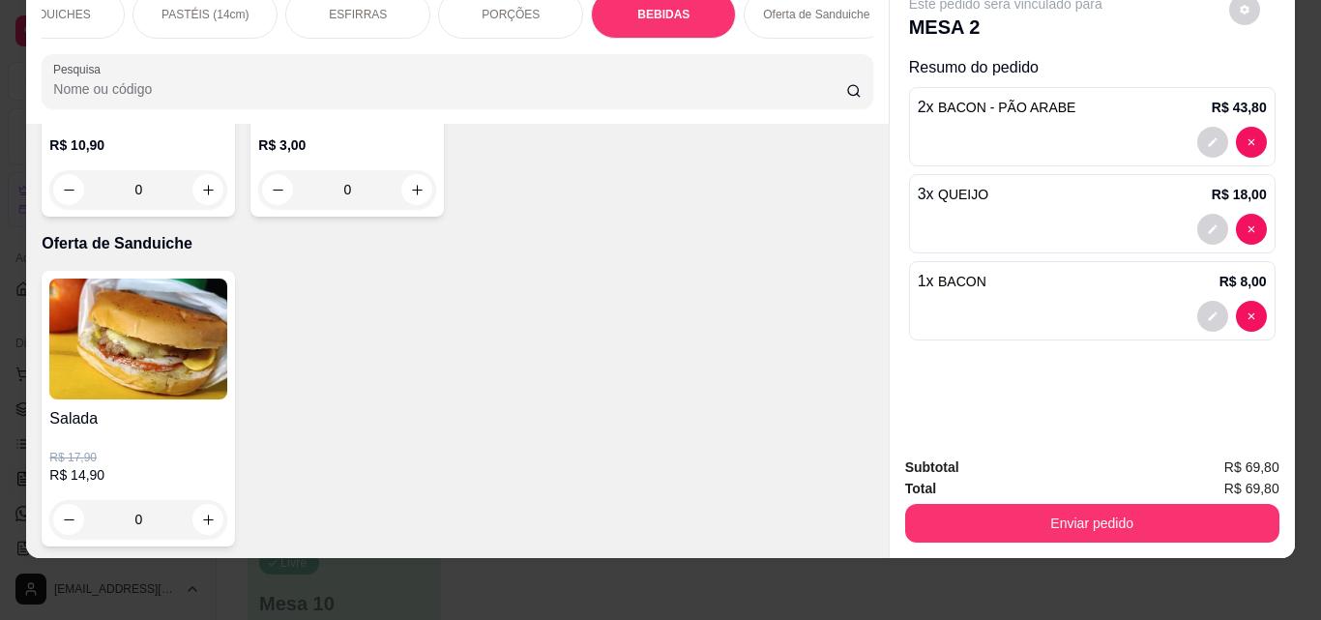
type input "1"
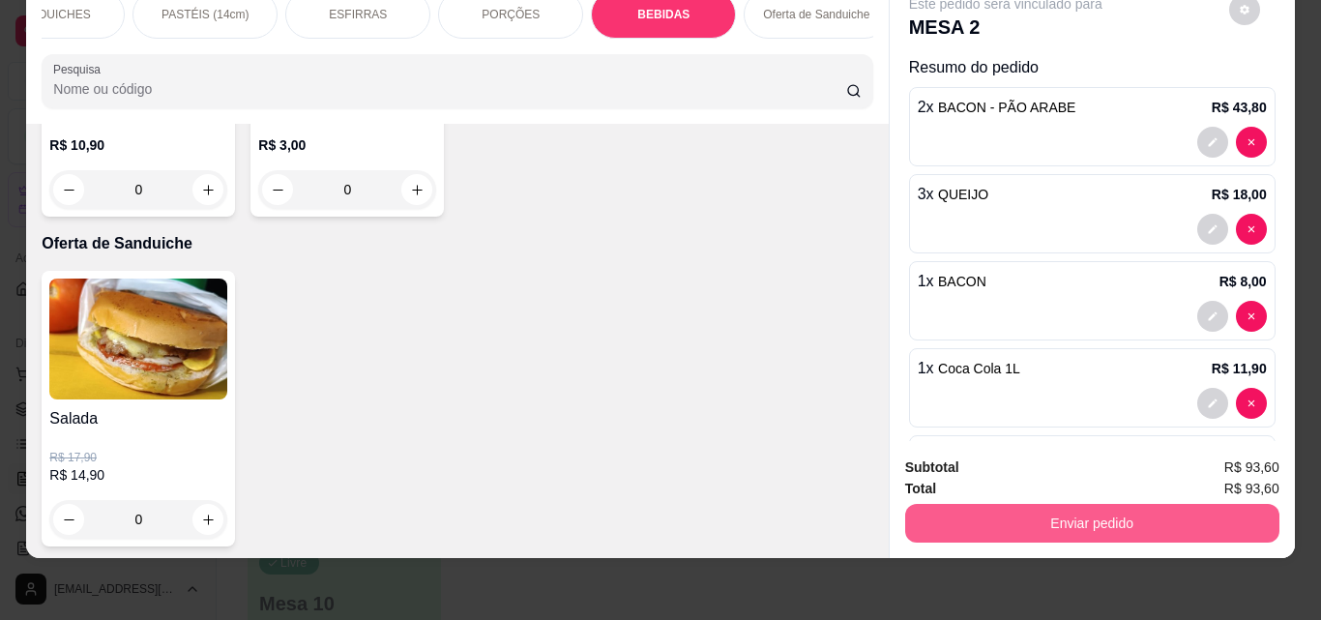
click at [1034, 508] on button "Enviar pedido" at bounding box center [1092, 523] width 374 height 39
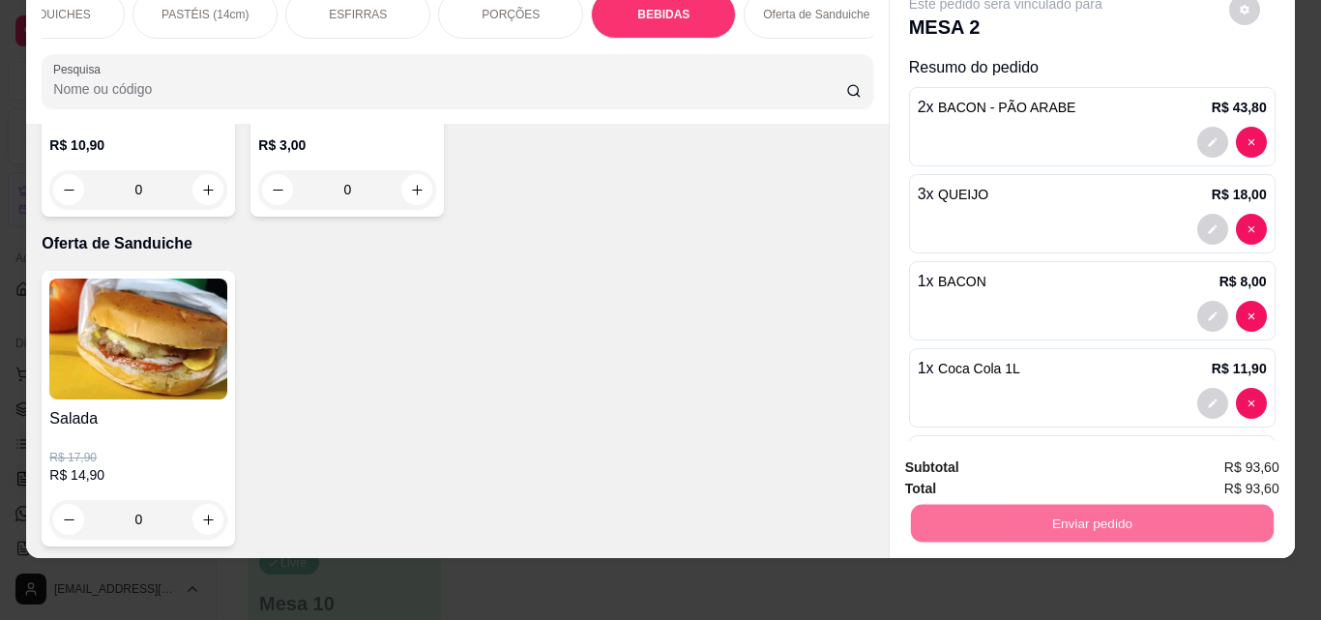
click at [1026, 449] on button "Não registrar e enviar pedido" at bounding box center [1028, 461] width 201 height 37
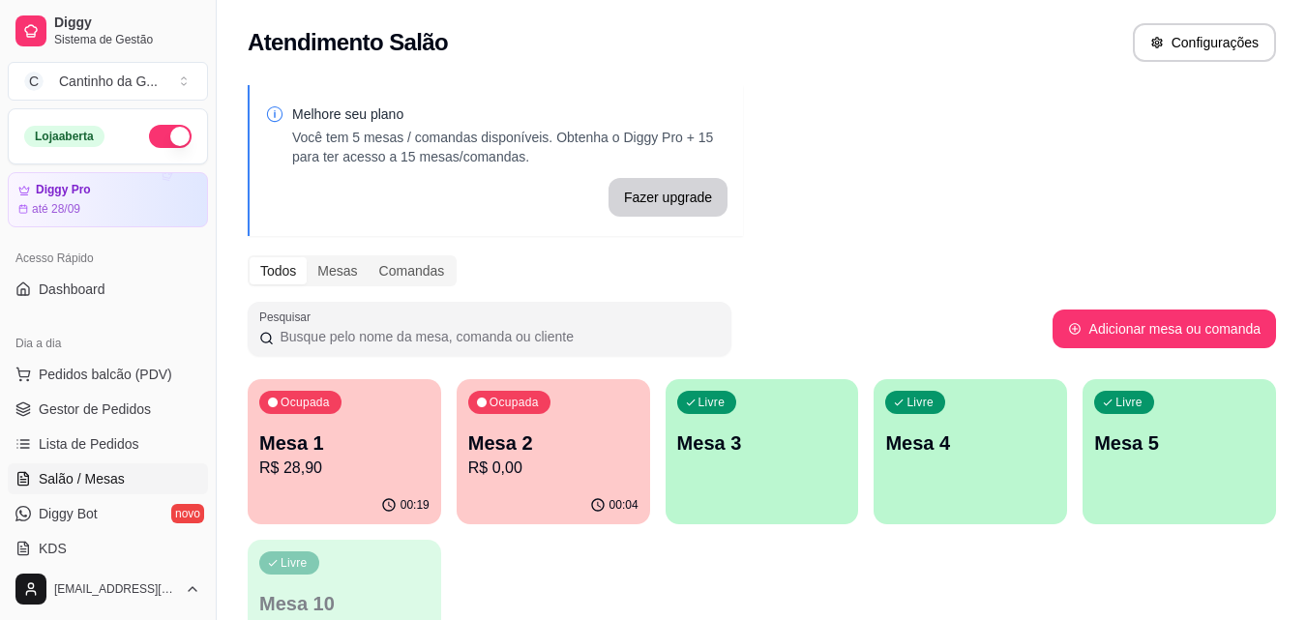
click at [349, 428] on div "Ocupada Mesa 1 R$ 28,90" at bounding box center [344, 432] width 193 height 107
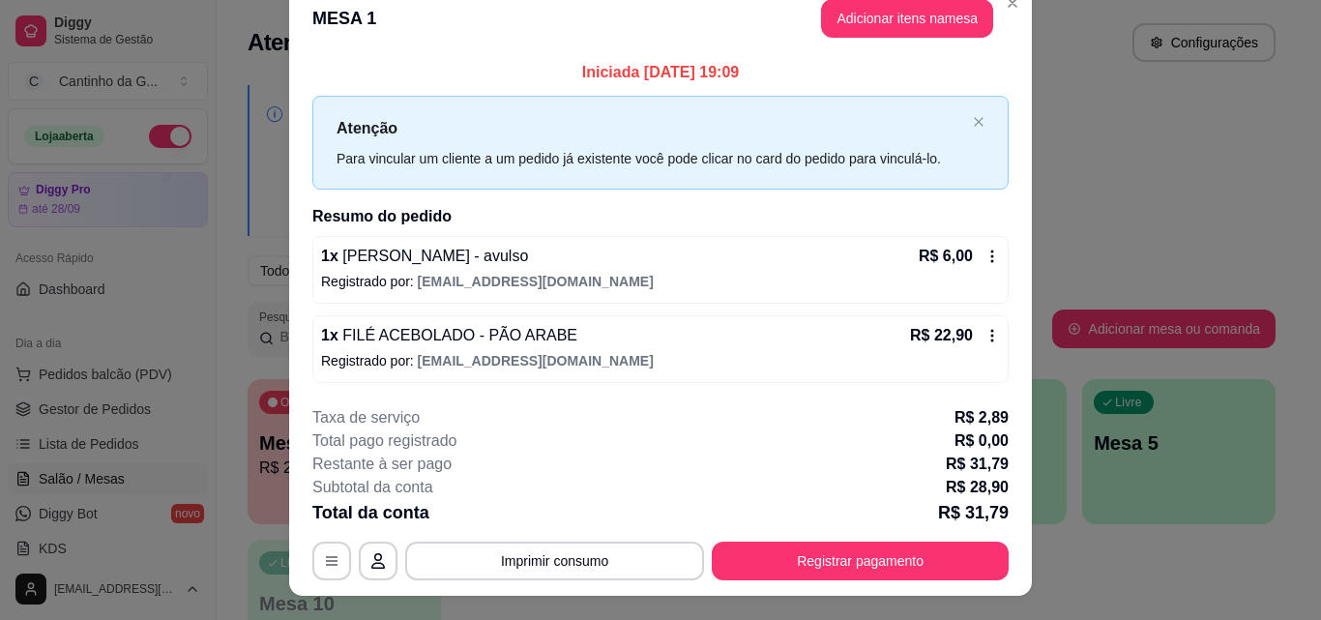
scroll to position [0, 0]
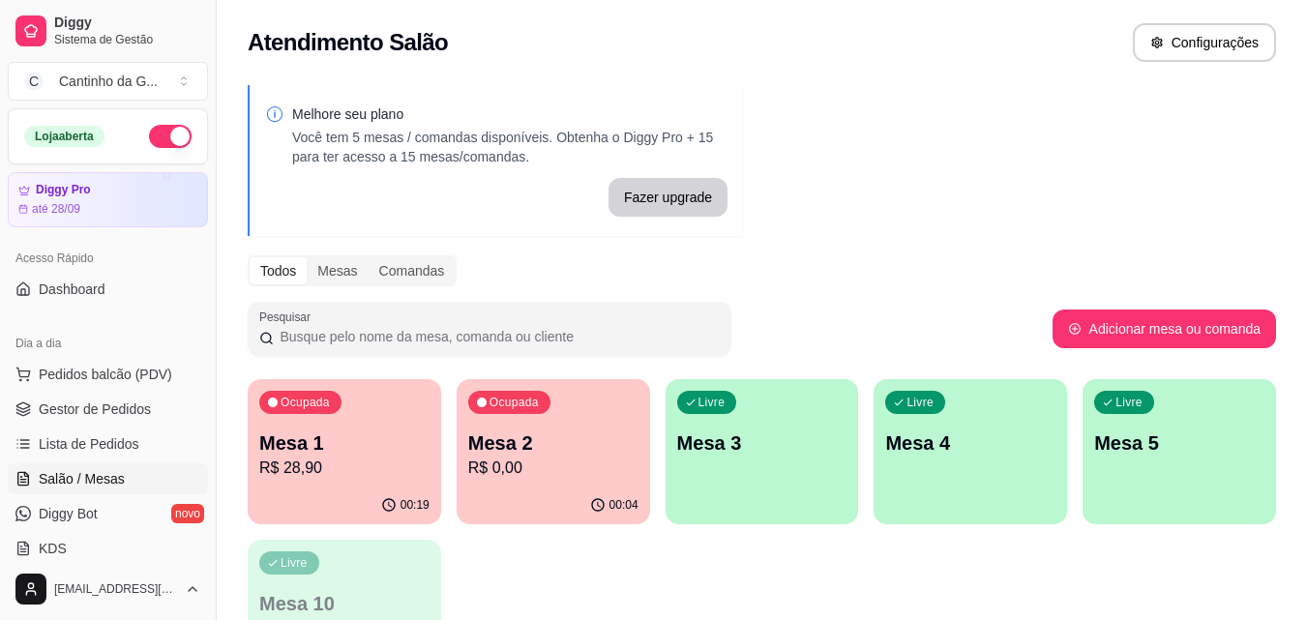
click at [512, 464] on p "R$ 0,00" at bounding box center [553, 468] width 170 height 23
click at [399, 492] on div "00:24" at bounding box center [344, 506] width 193 height 38
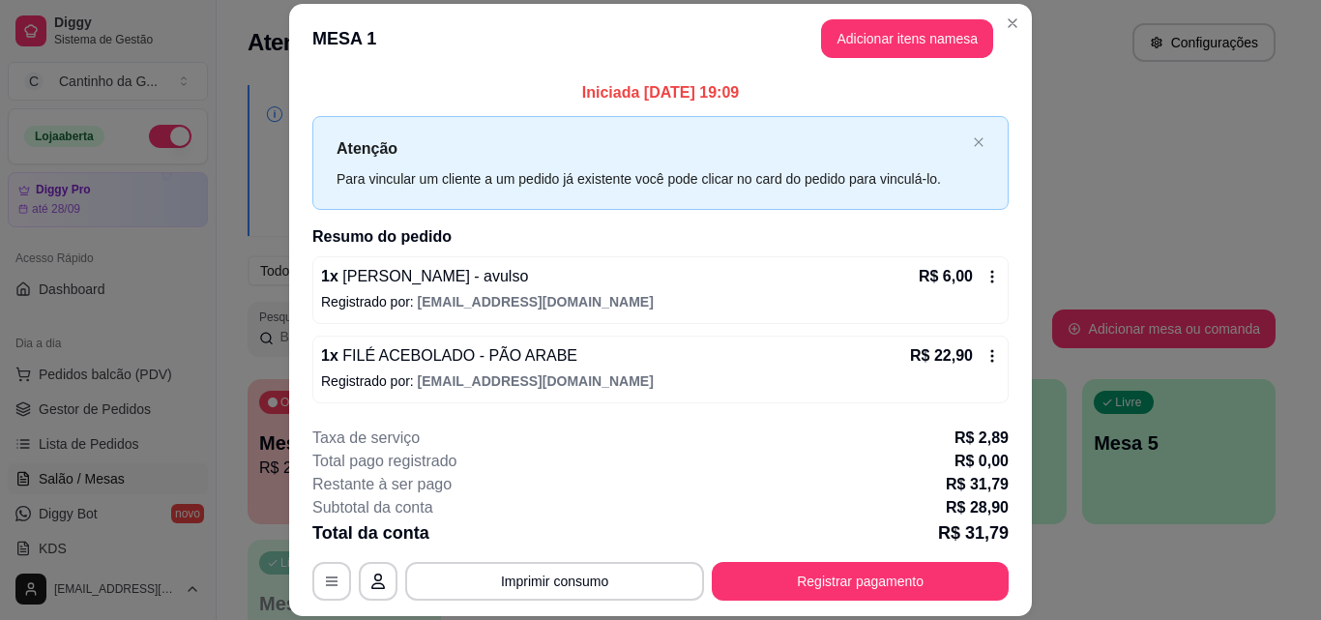
click at [988, 280] on icon at bounding box center [992, 276] width 15 height 15
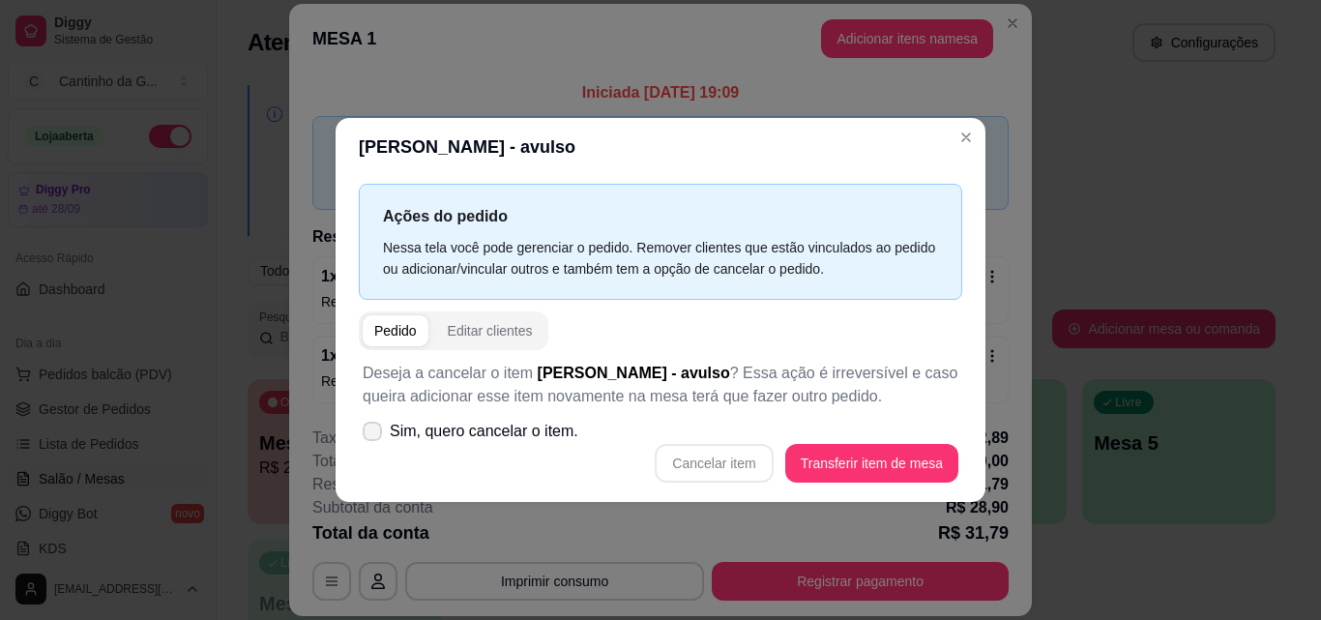
click at [378, 431] on icon at bounding box center [372, 432] width 15 height 12
click at [374, 434] on input "Sim, quero cancelar o item." at bounding box center [368, 440] width 13 height 13
checkbox input "true"
click at [721, 456] on button "Cancelar item" at bounding box center [714, 463] width 118 height 39
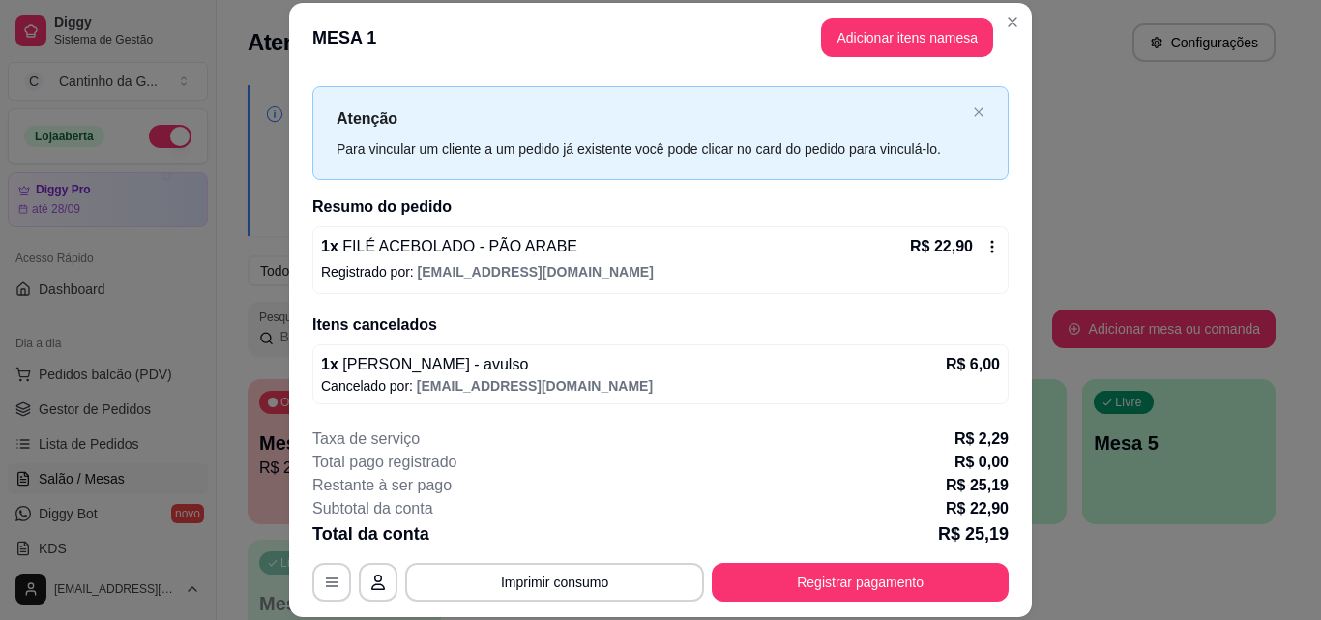
scroll to position [59, 0]
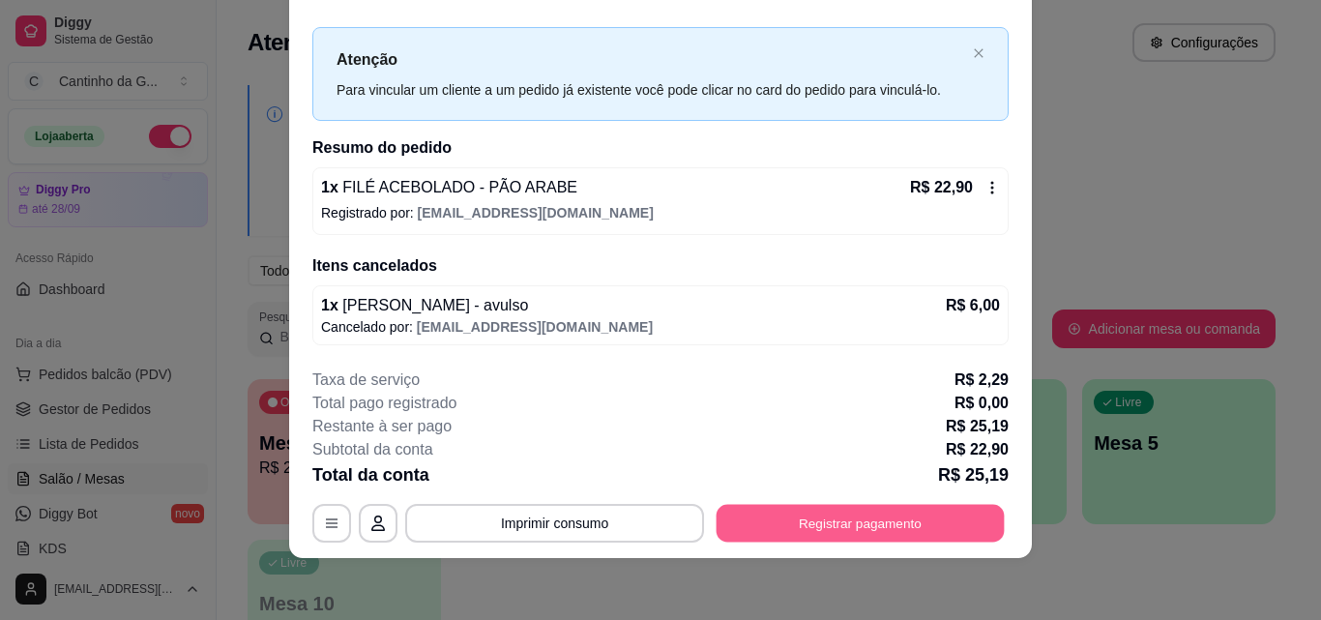
click at [830, 527] on button "Registrar pagamento" at bounding box center [861, 523] width 288 height 38
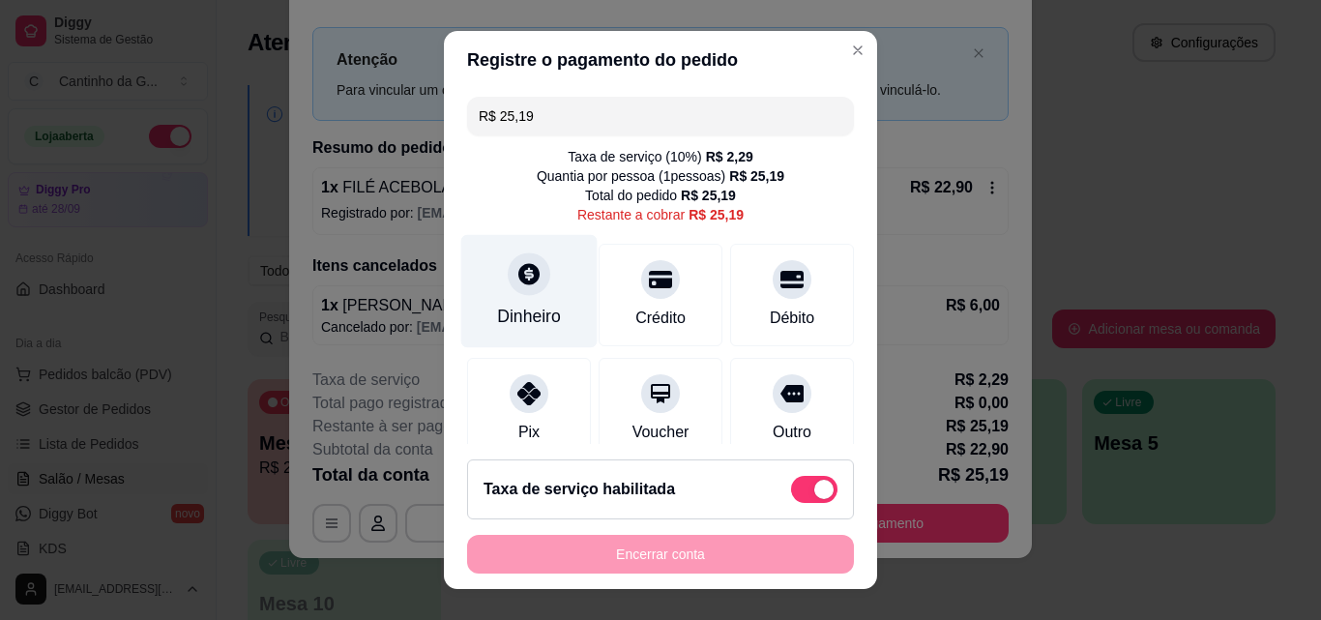
click at [519, 311] on div "Dinheiro" at bounding box center [529, 316] width 64 height 25
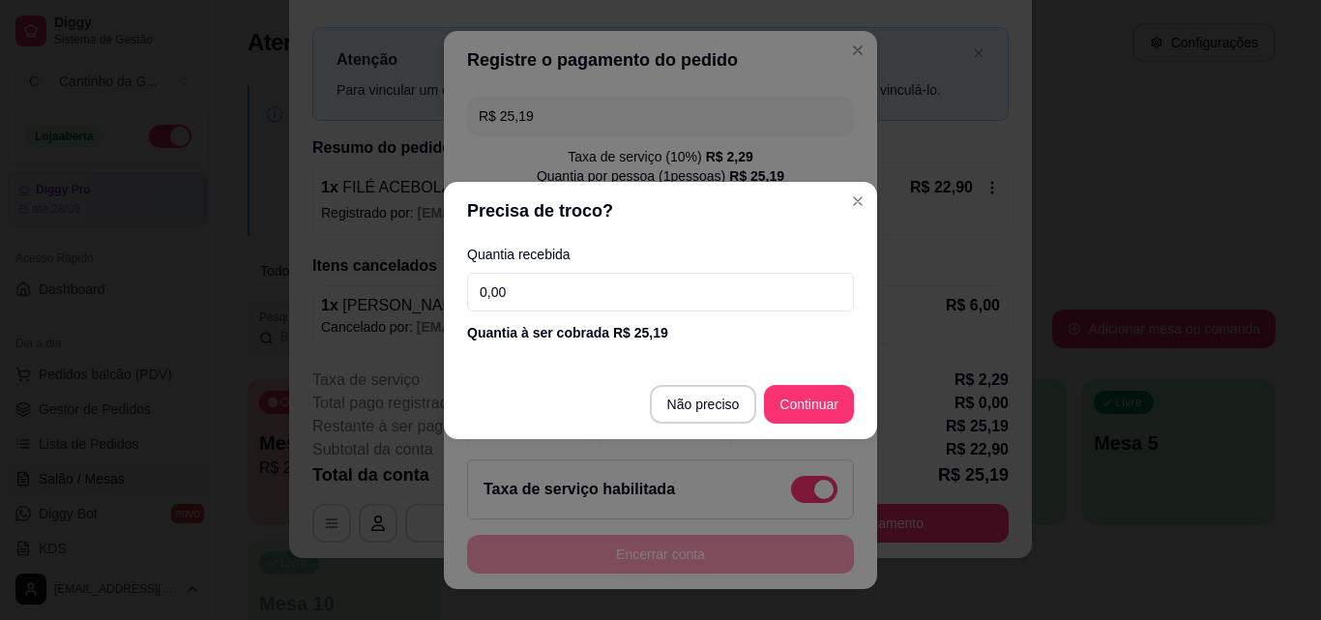
click at [582, 302] on input "0,00" at bounding box center [660, 292] width 387 height 39
type input "25,19"
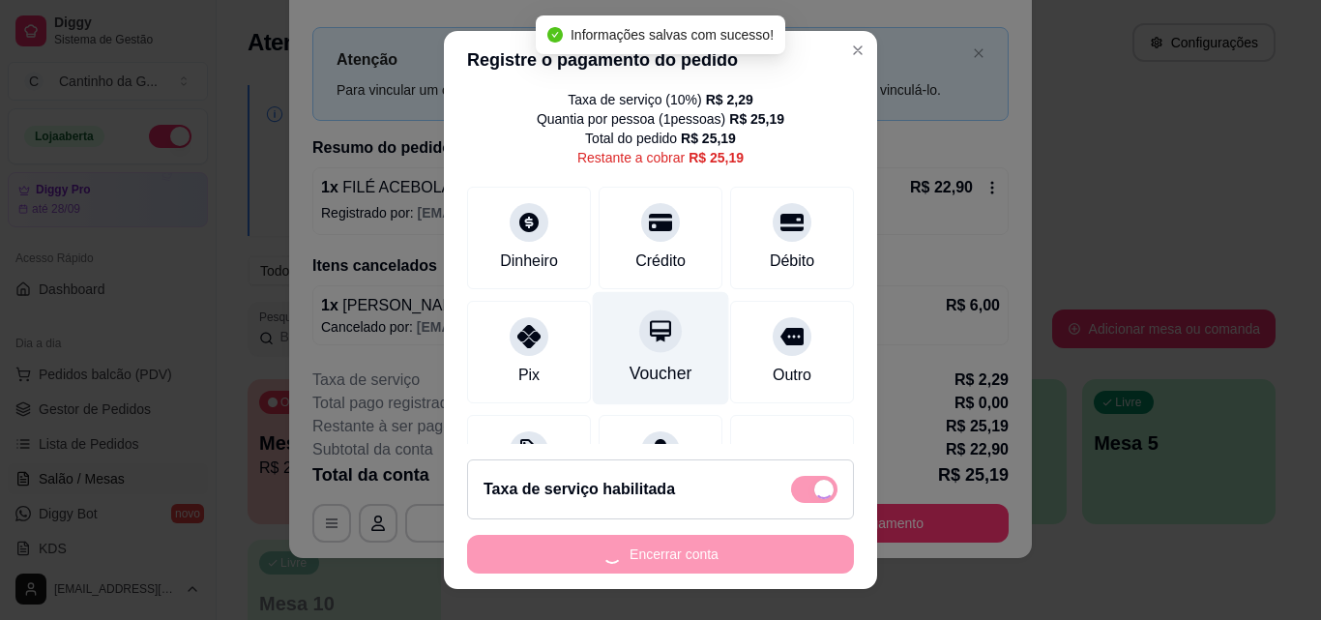
type input "R$ 0,00"
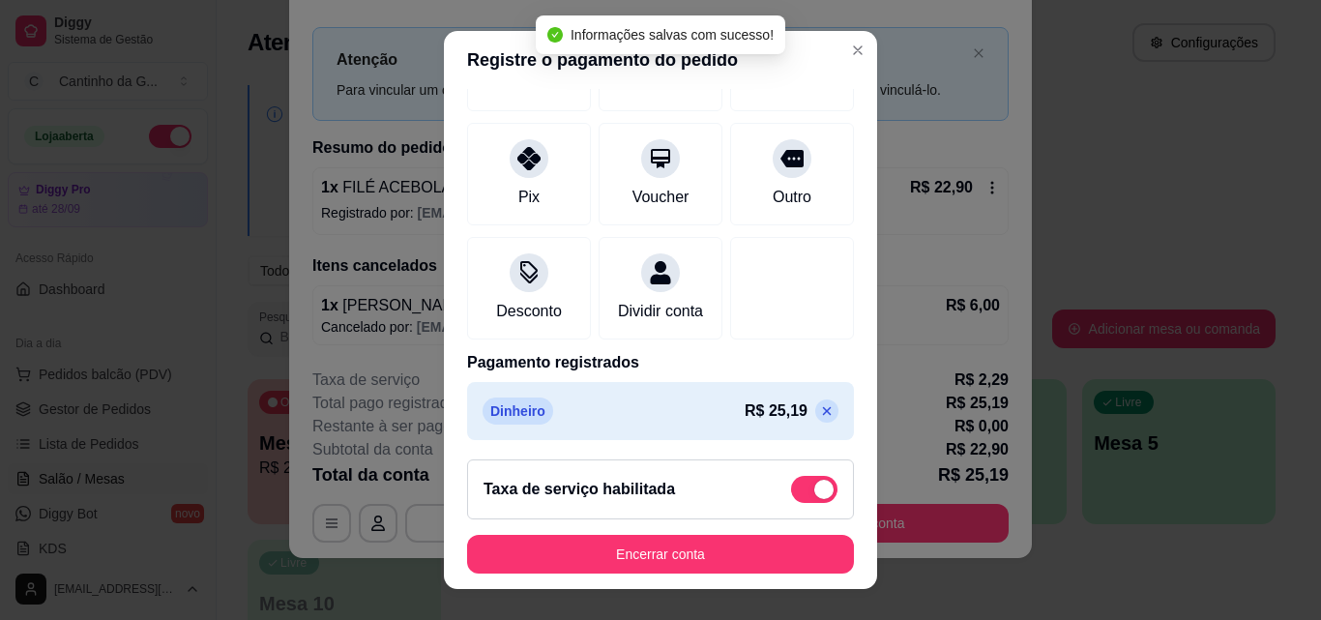
scroll to position [243, 0]
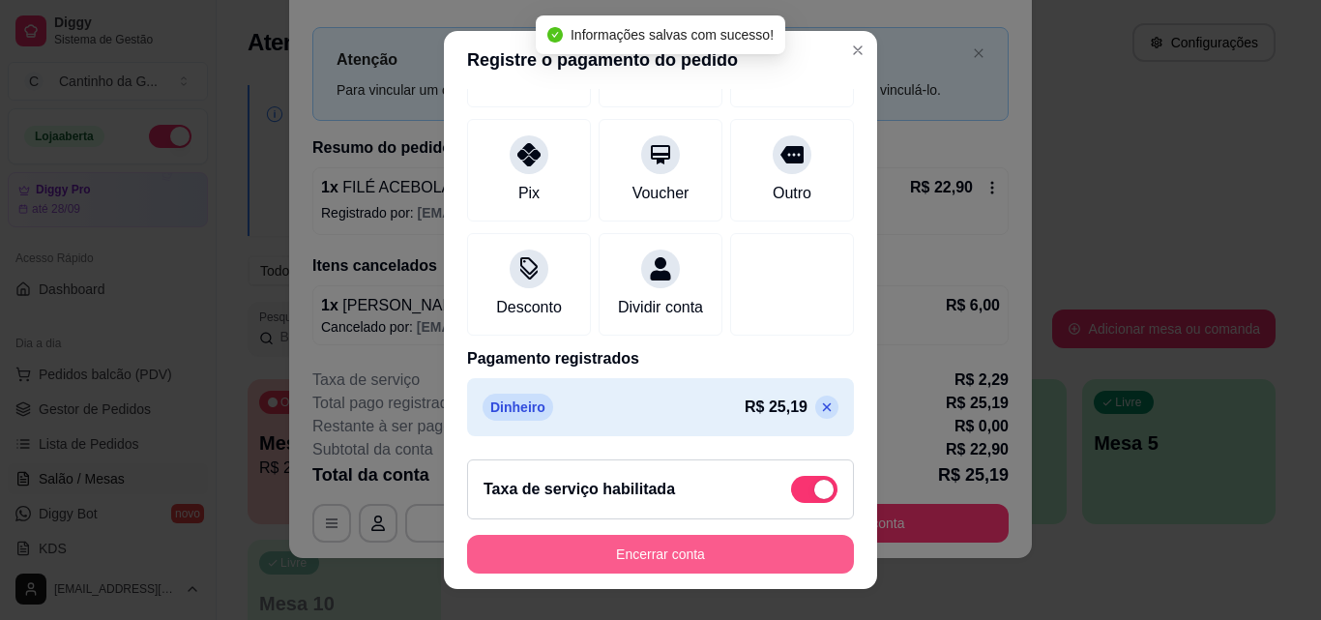
click at [648, 557] on button "Encerrar conta" at bounding box center [660, 554] width 387 height 39
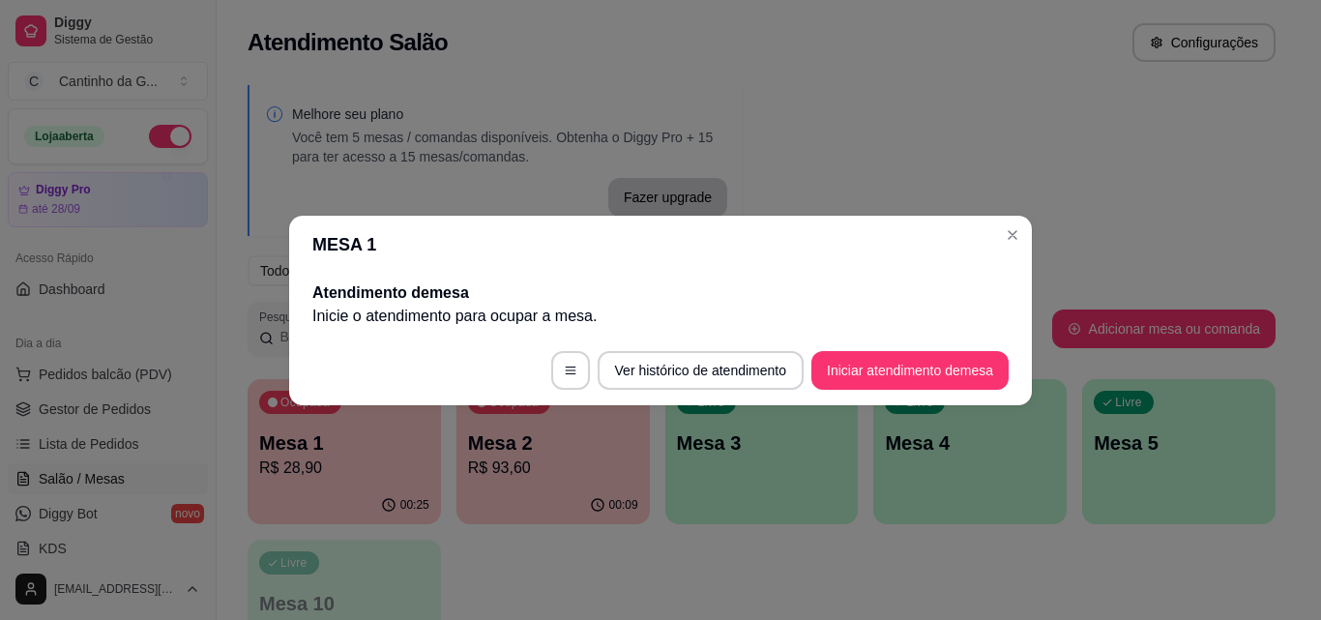
scroll to position [0, 0]
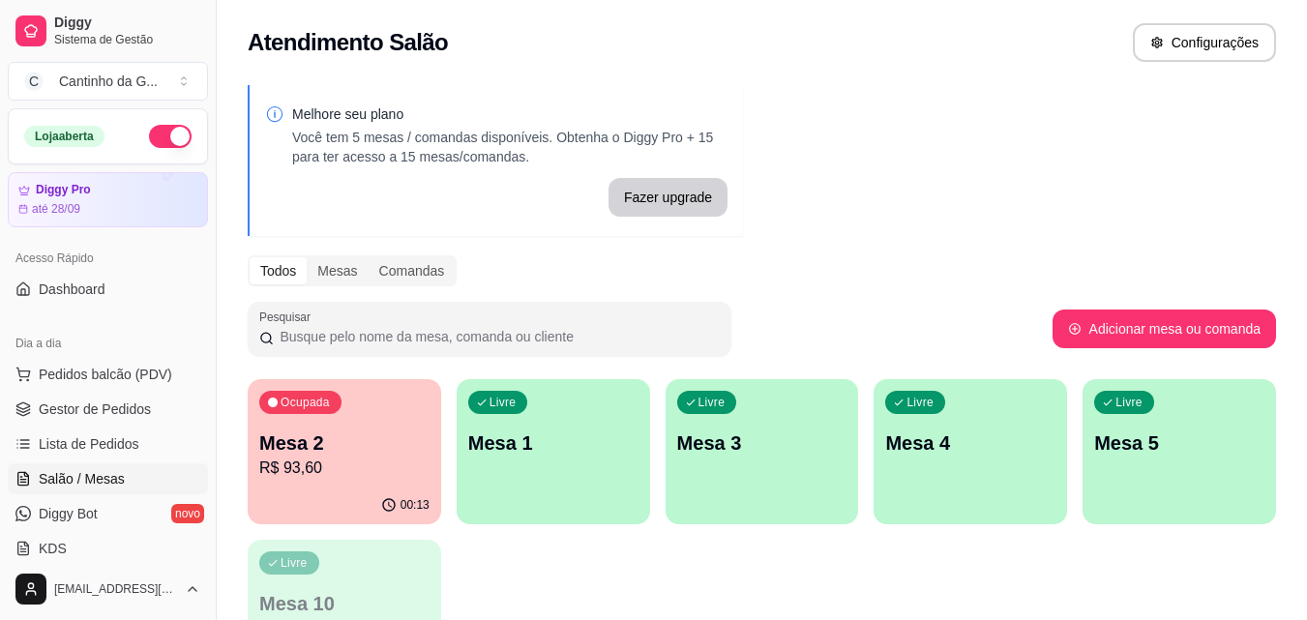
click at [342, 491] on div "00:13" at bounding box center [344, 506] width 193 height 38
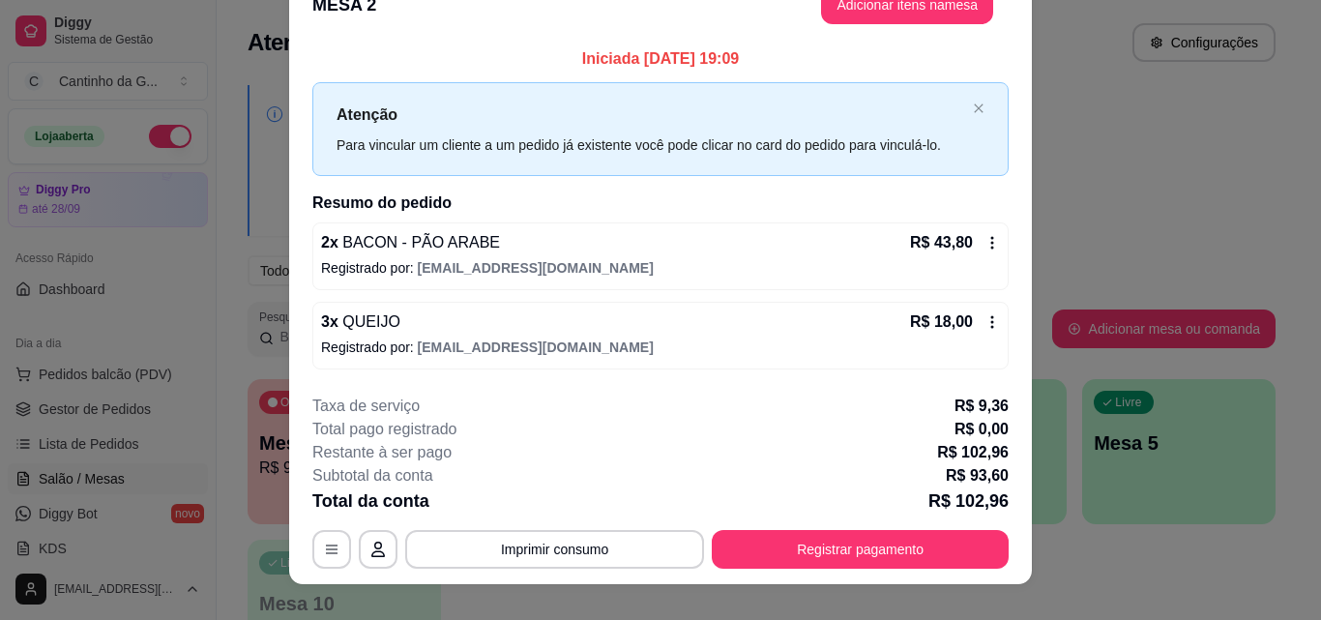
scroll to position [59, 0]
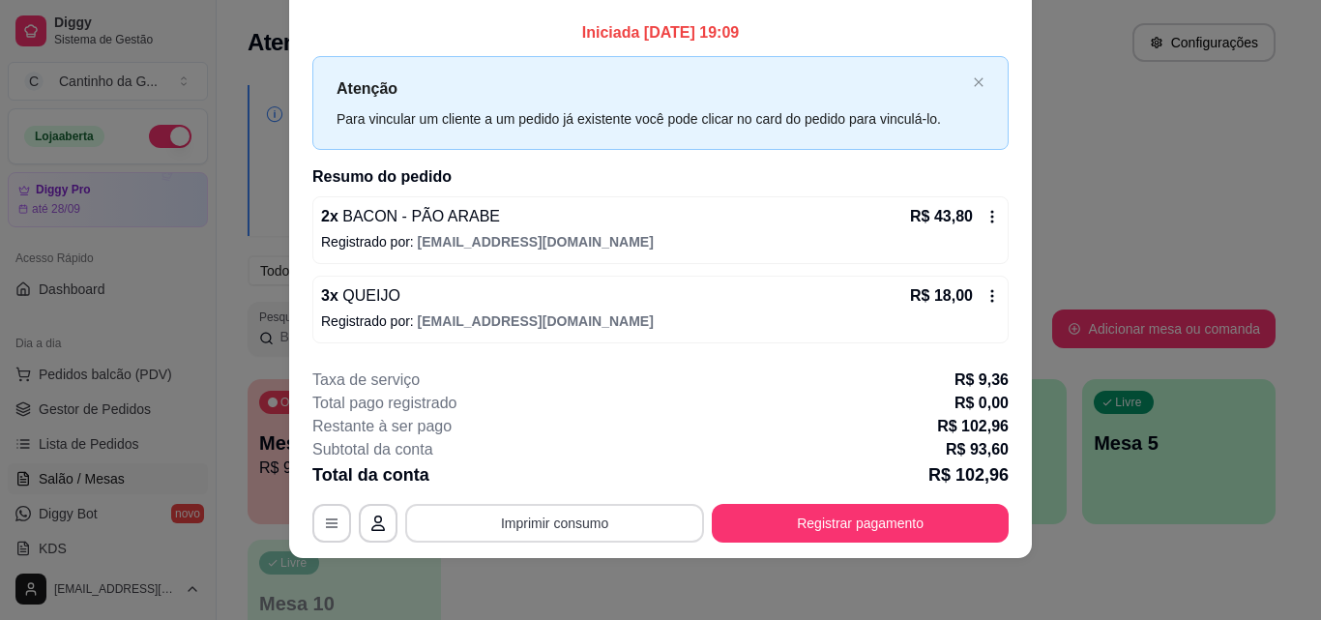
click at [590, 523] on button "Imprimir consumo" at bounding box center [554, 523] width 299 height 39
click at [595, 486] on button "IMPRESSORA" at bounding box center [554, 478] width 140 height 31
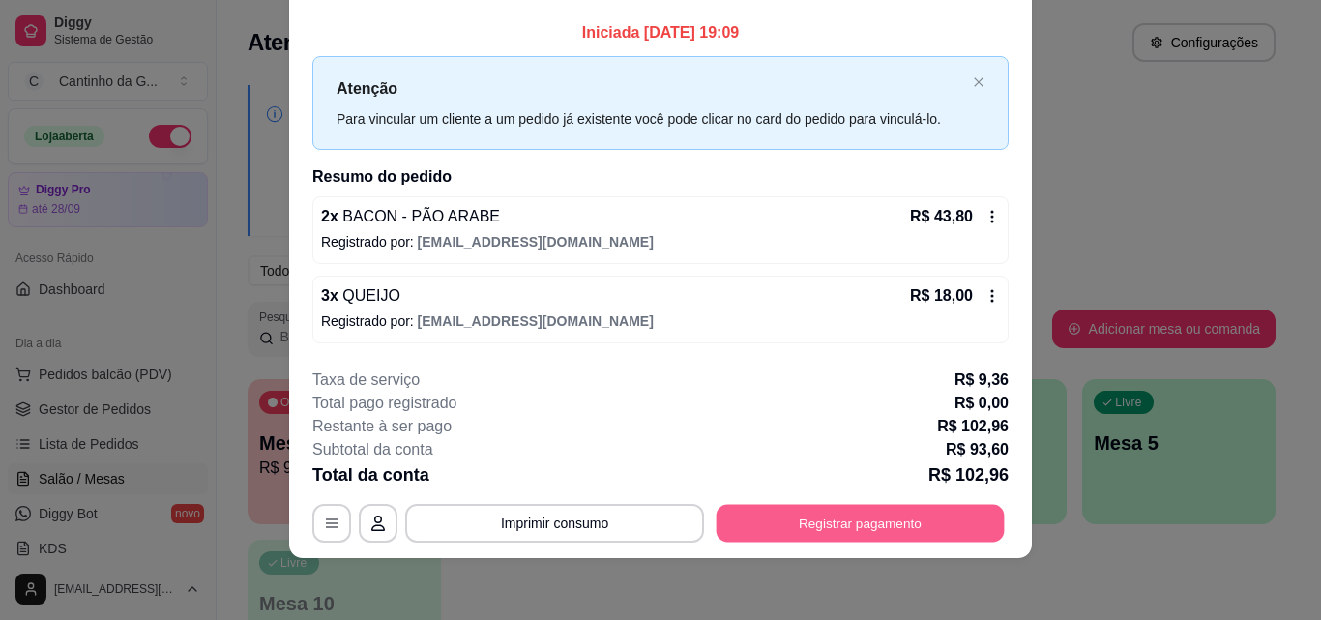
click at [863, 533] on button "Registrar pagamento" at bounding box center [861, 523] width 288 height 38
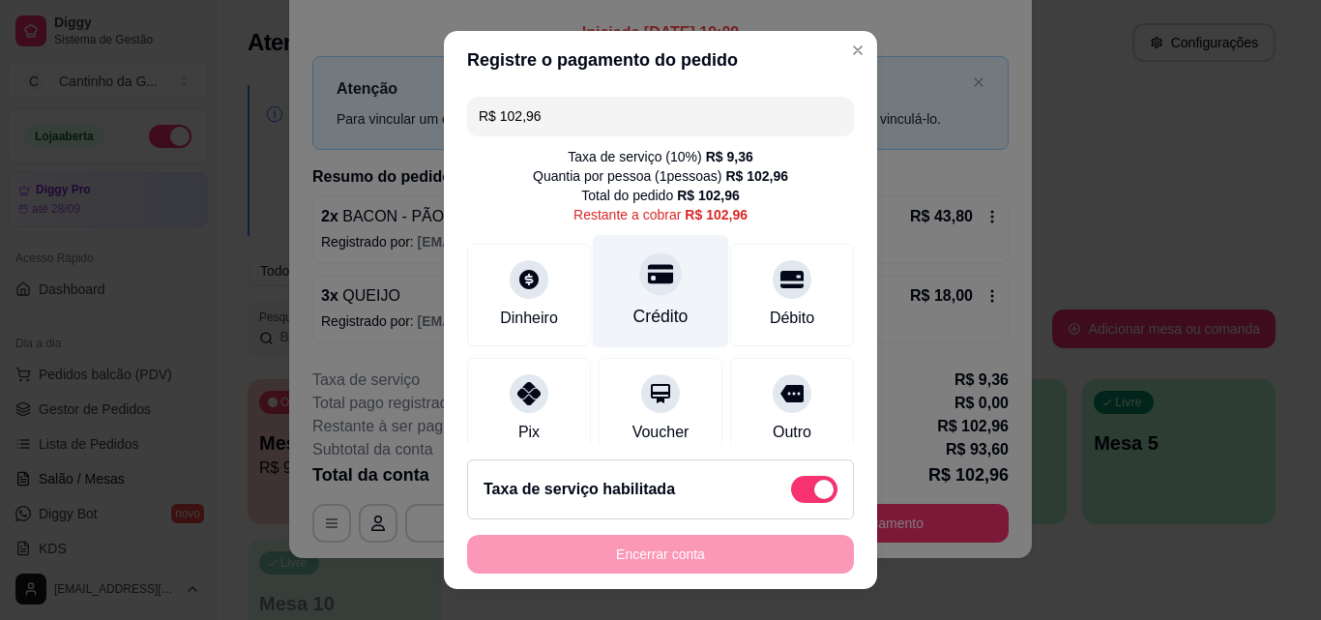
click at [643, 299] on div "Crédito" at bounding box center [661, 291] width 136 height 113
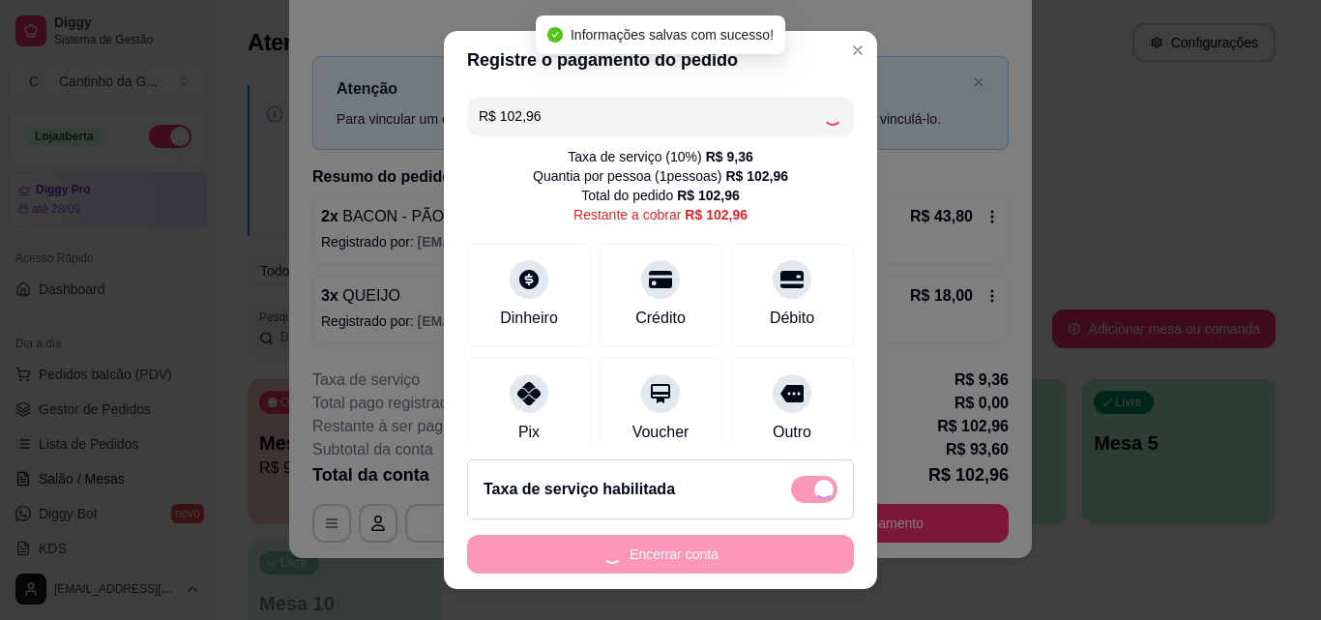
type input "R$ 0,00"
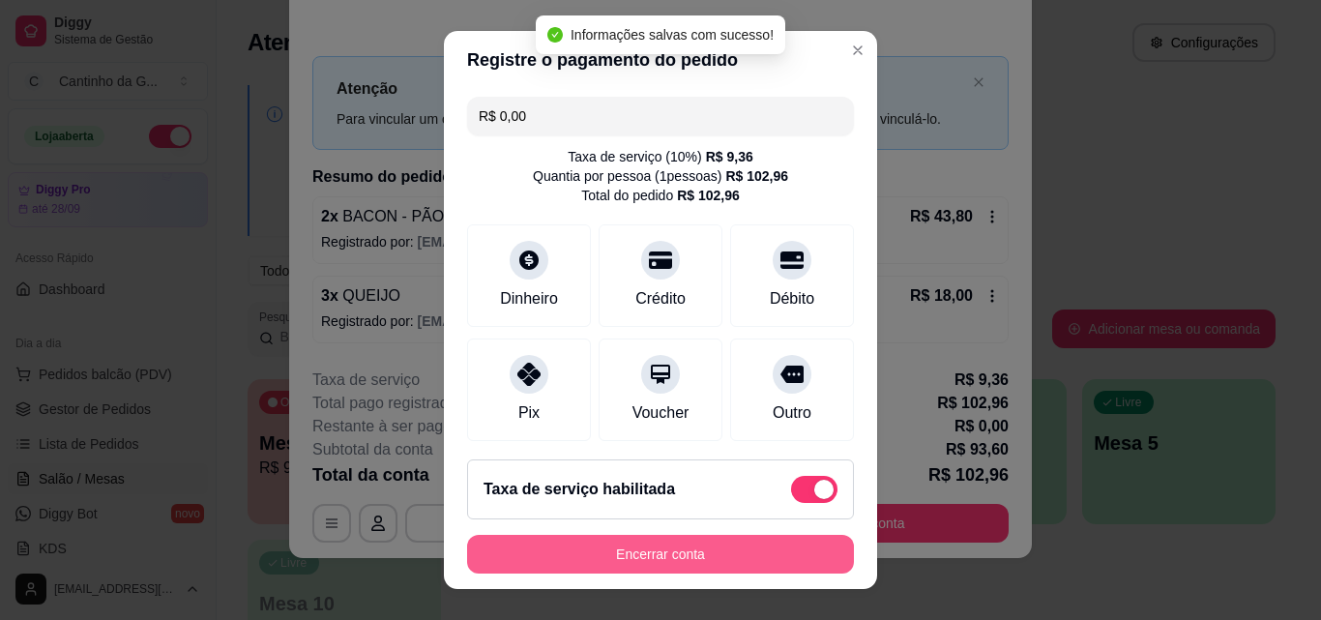
click at [653, 553] on button "Encerrar conta" at bounding box center [660, 554] width 387 height 39
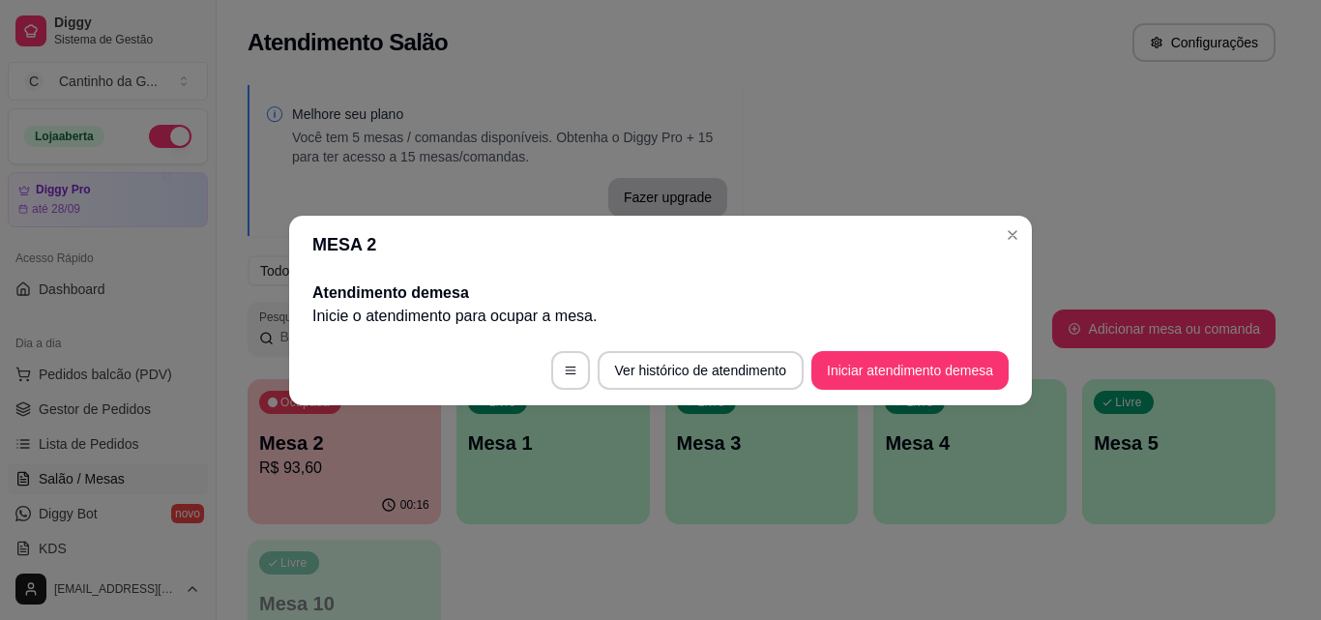
scroll to position [0, 0]
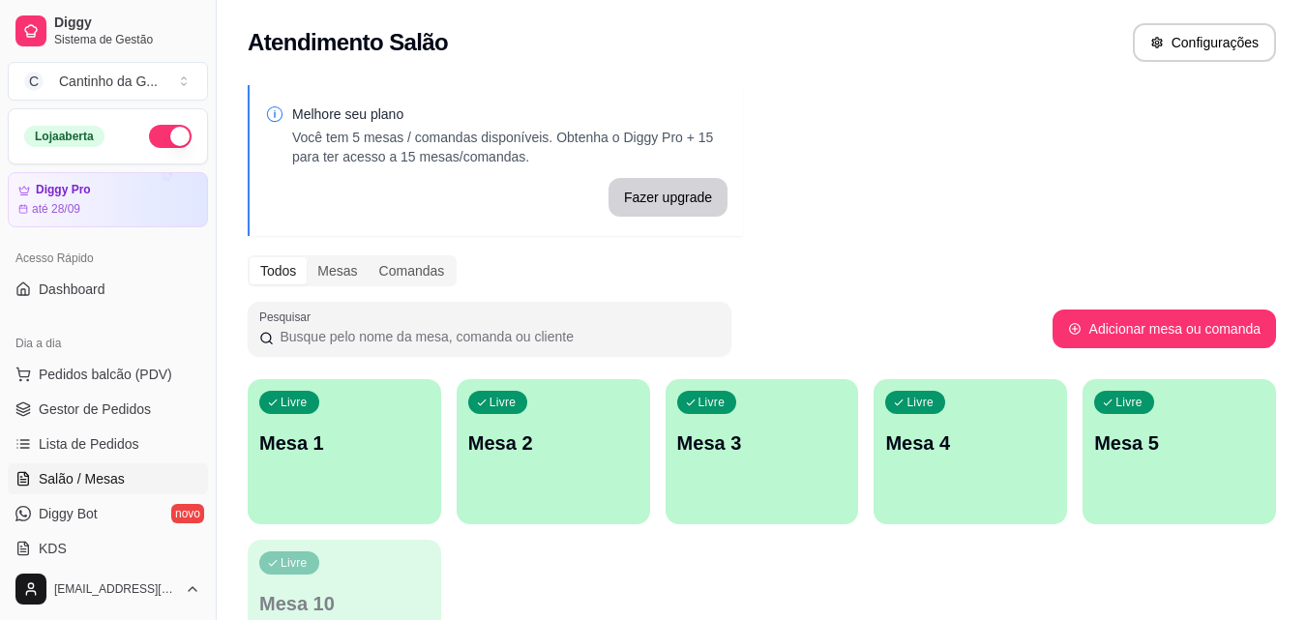
click at [337, 413] on div "Livre Mesa 1" at bounding box center [344, 440] width 193 height 122
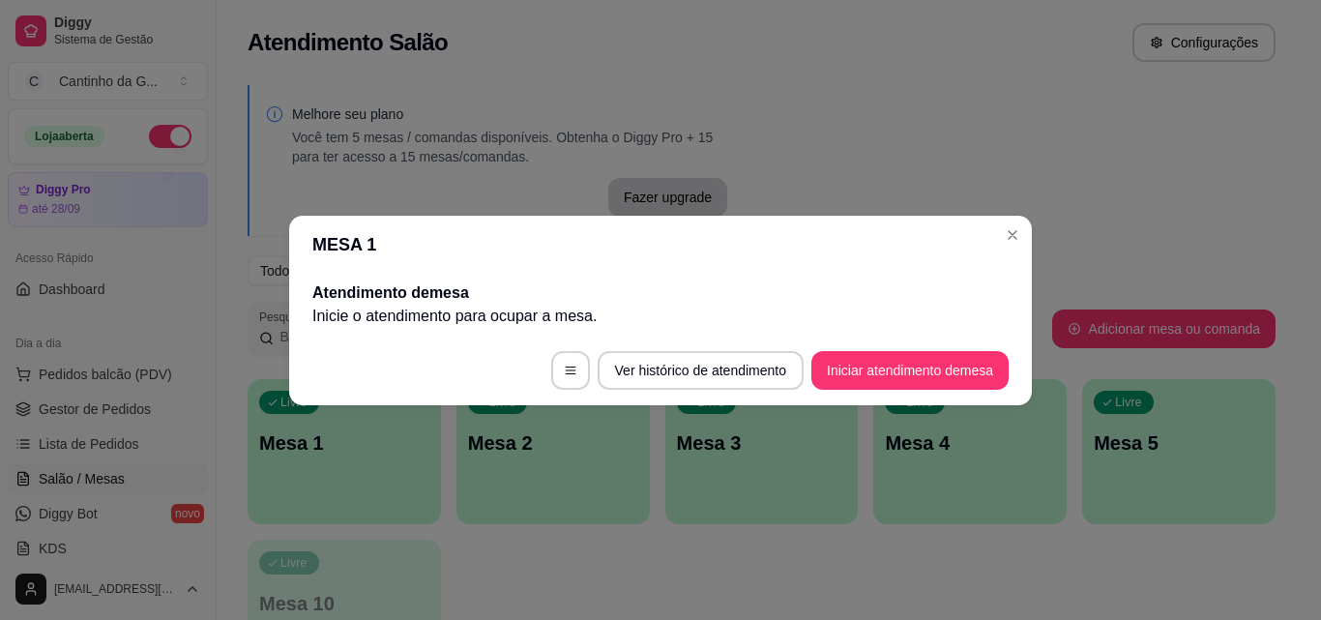
click at [949, 373] on button "Iniciar atendimento de mesa" at bounding box center [910, 370] width 197 height 39
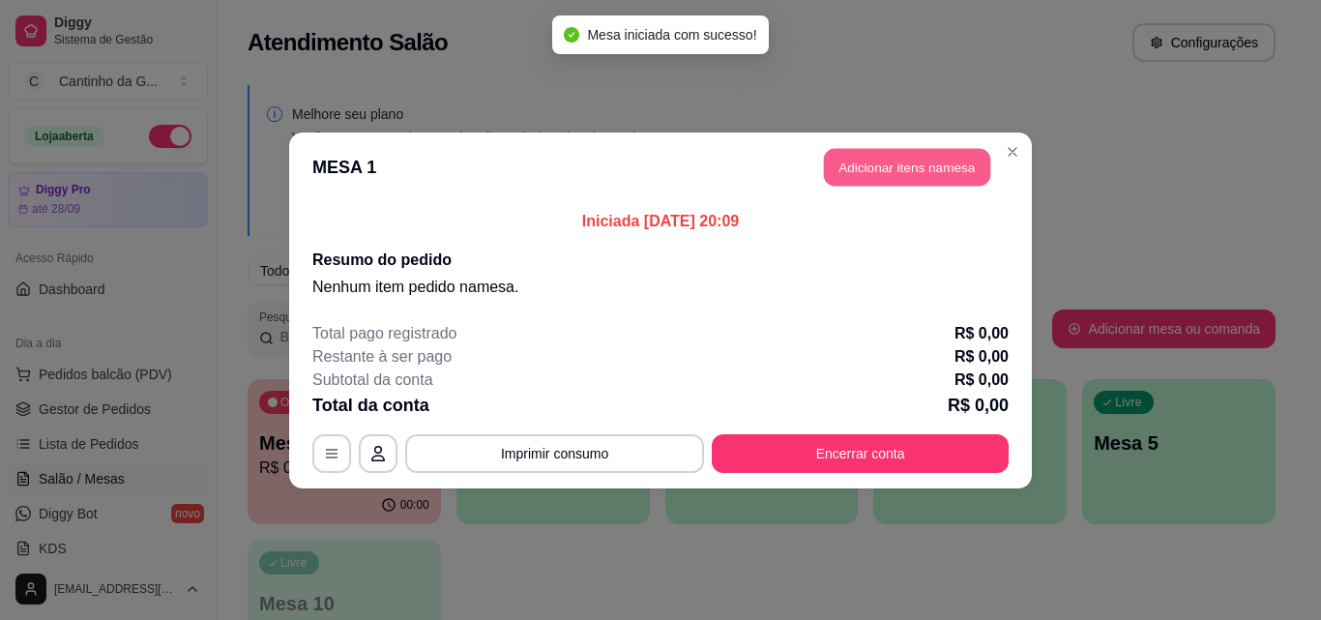
click at [921, 161] on button "Adicionar itens na mesa" at bounding box center [907, 167] width 166 height 38
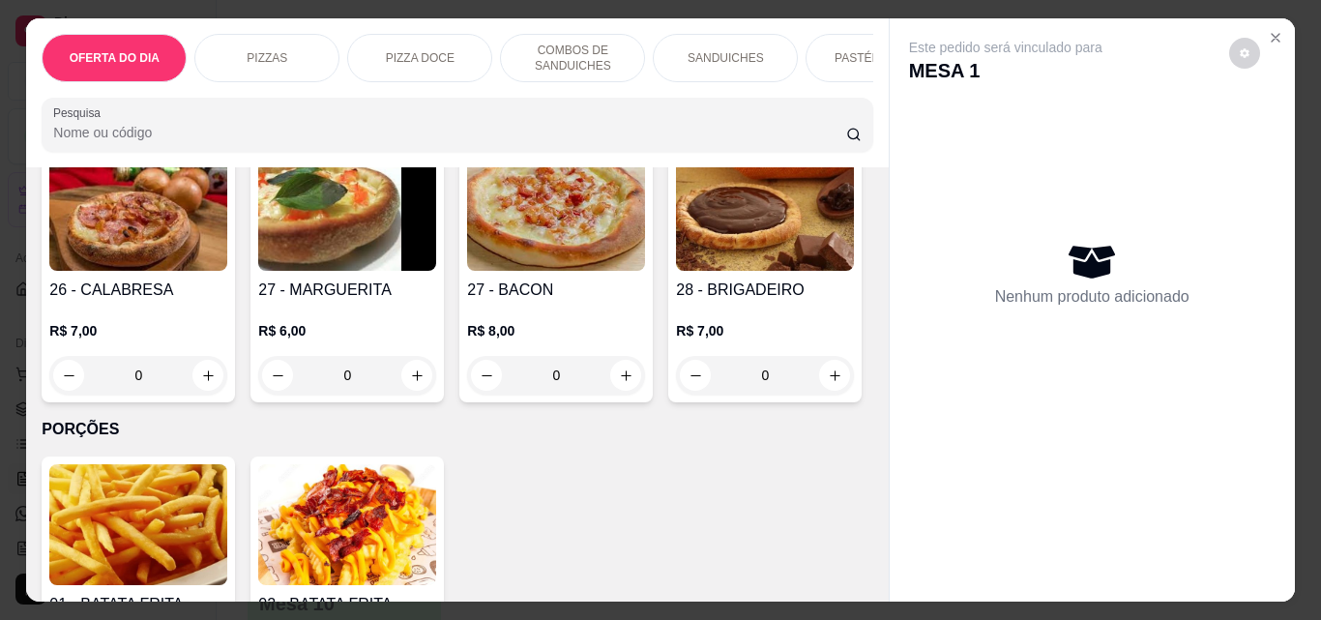
scroll to position [3966, 0]
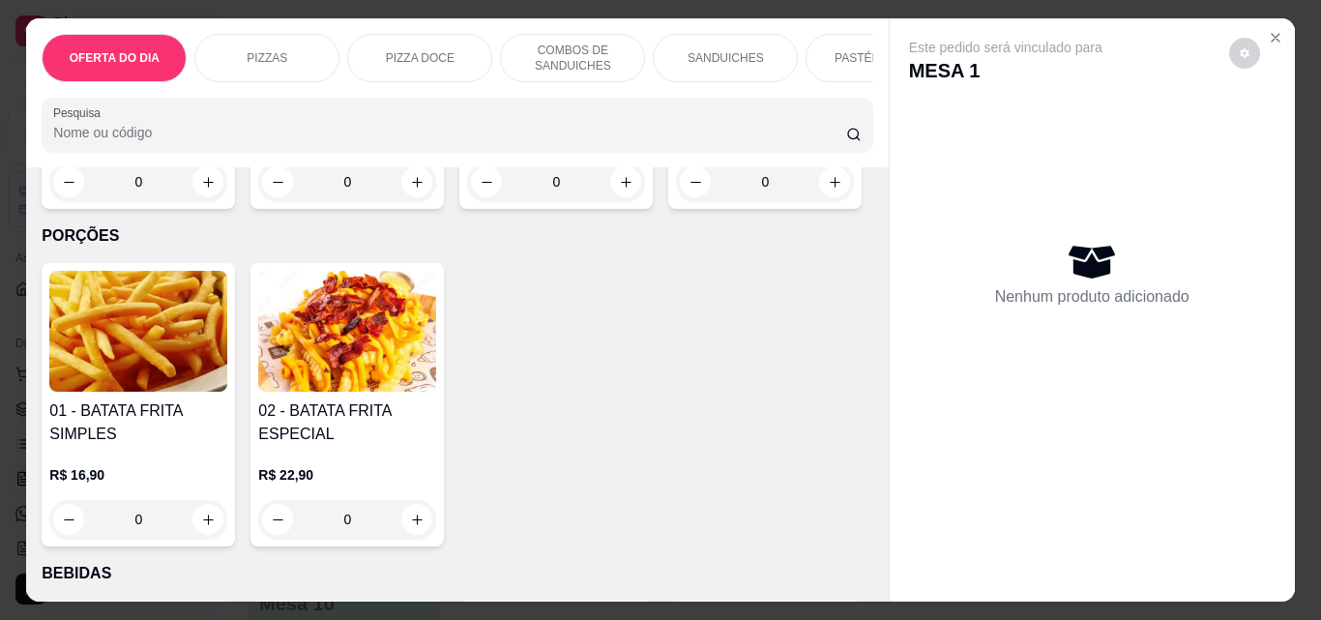
click at [436, 201] on div "0" at bounding box center [347, 182] width 178 height 39
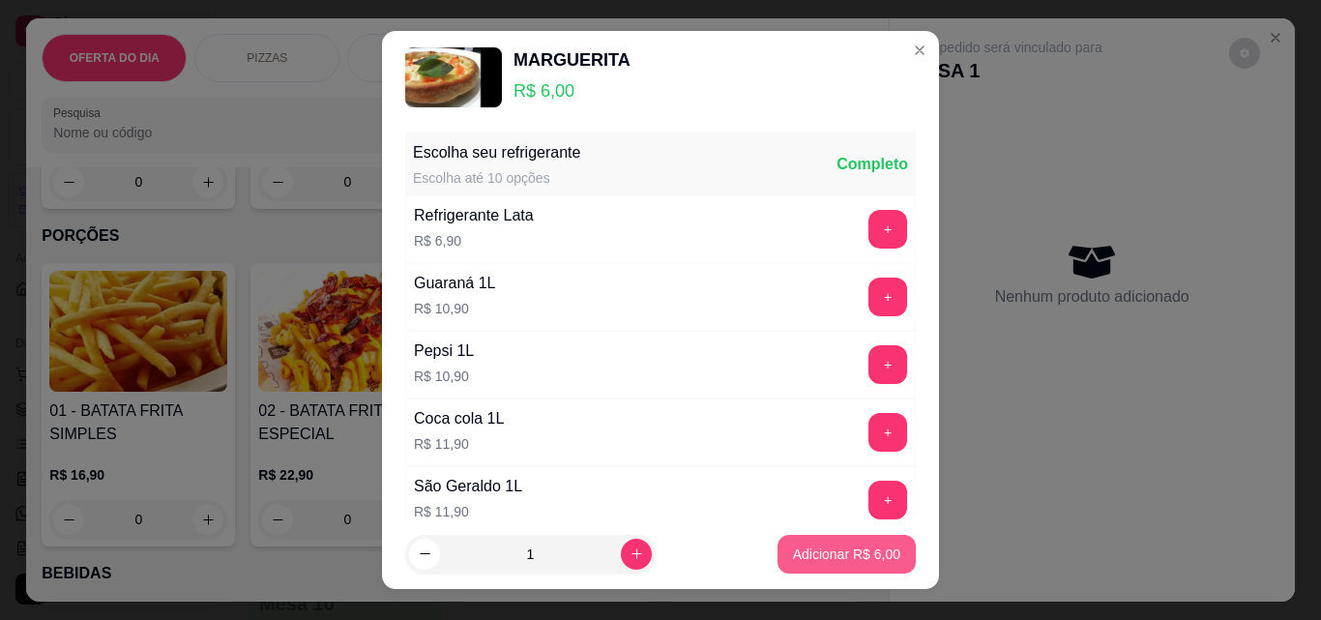
click at [869, 561] on p "Adicionar R$ 6,00" at bounding box center [846, 554] width 107 height 19
type input "1"
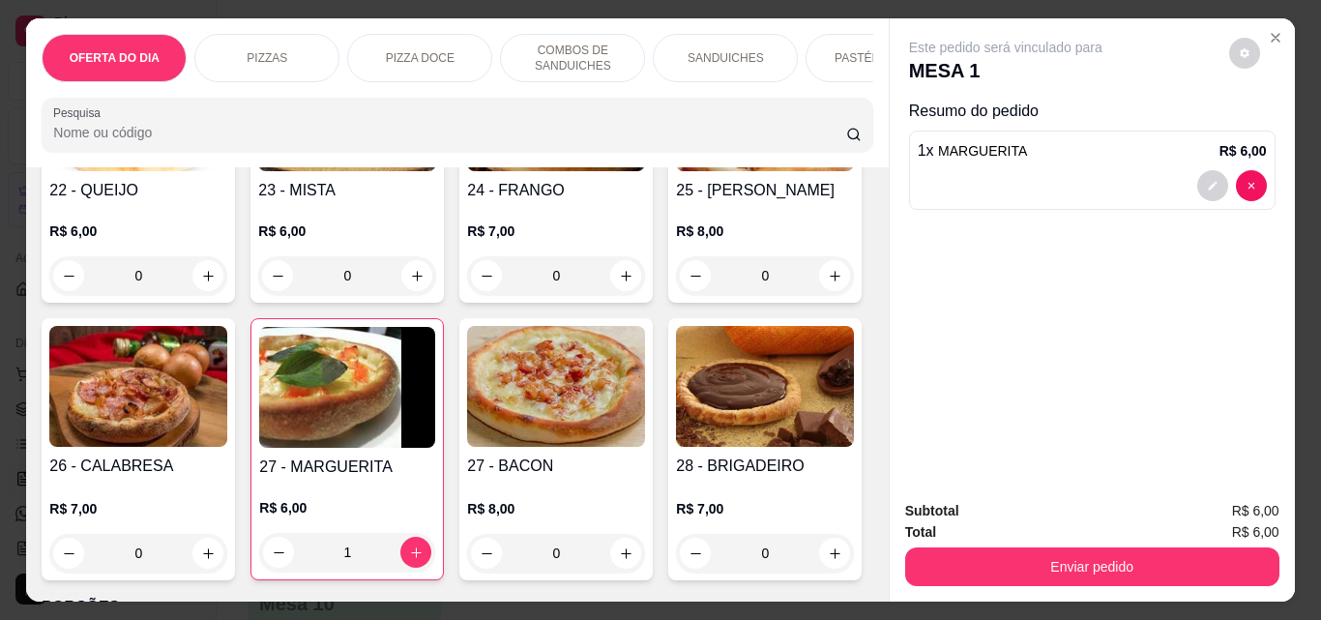
scroll to position [3579, 0]
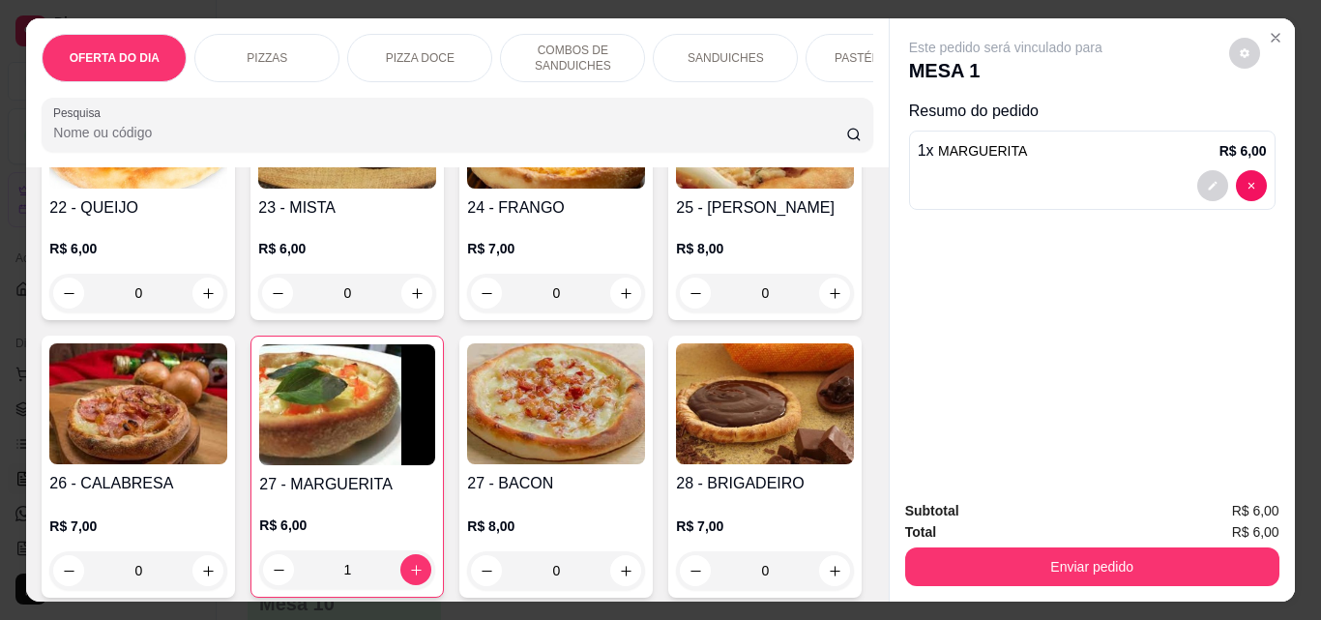
click at [416, 312] on div "0" at bounding box center [347, 293] width 178 height 39
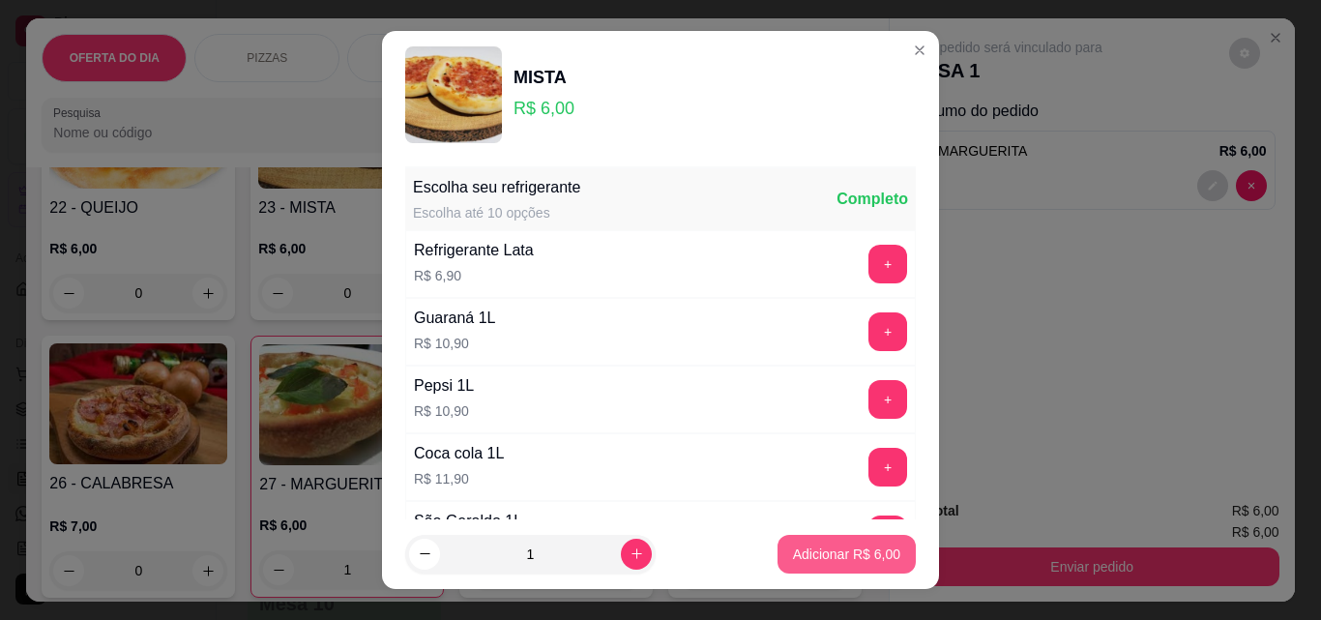
click at [829, 550] on p "Adicionar R$ 6,00" at bounding box center [846, 554] width 107 height 19
type input "1"
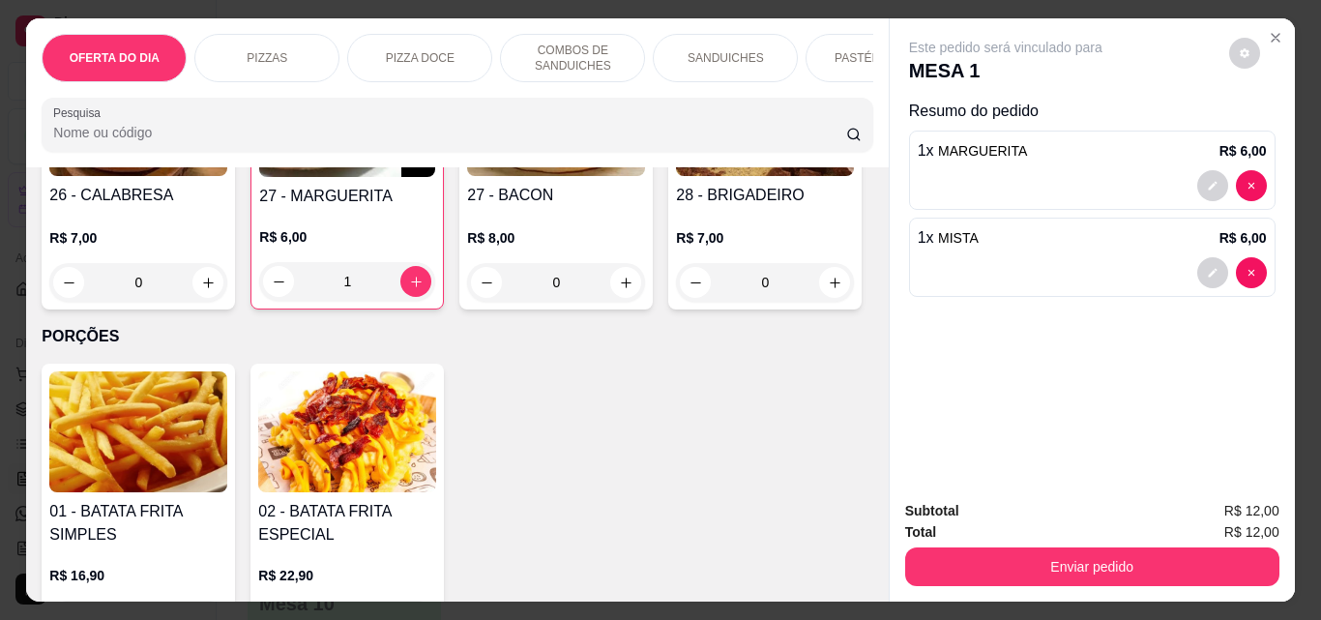
scroll to position [3773, 0]
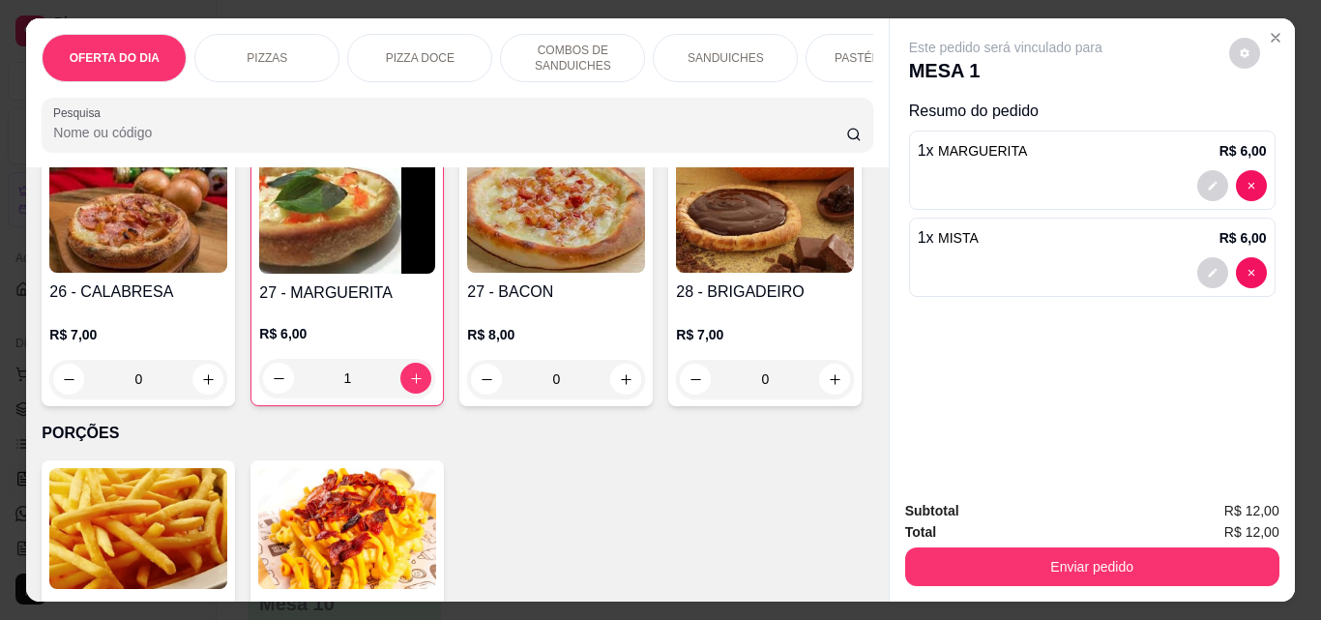
click at [626, 121] on div "0" at bounding box center [556, 101] width 178 height 39
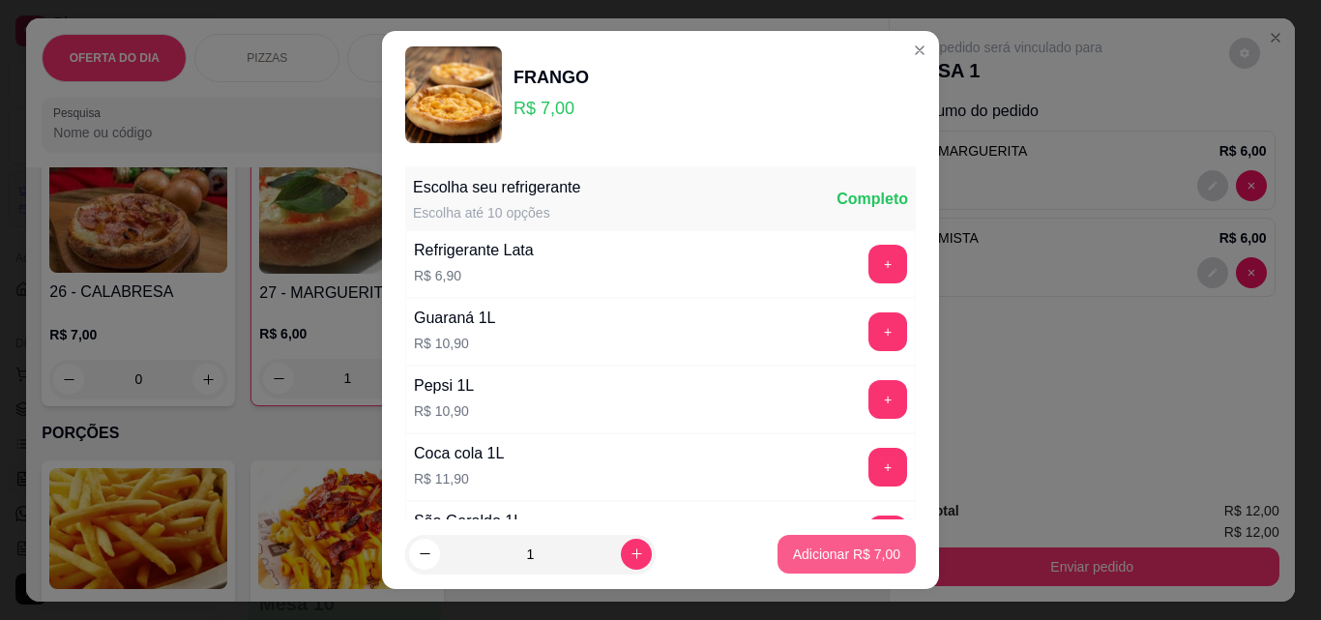
click at [849, 560] on p "Adicionar R$ 7,00" at bounding box center [846, 554] width 107 height 19
type input "1"
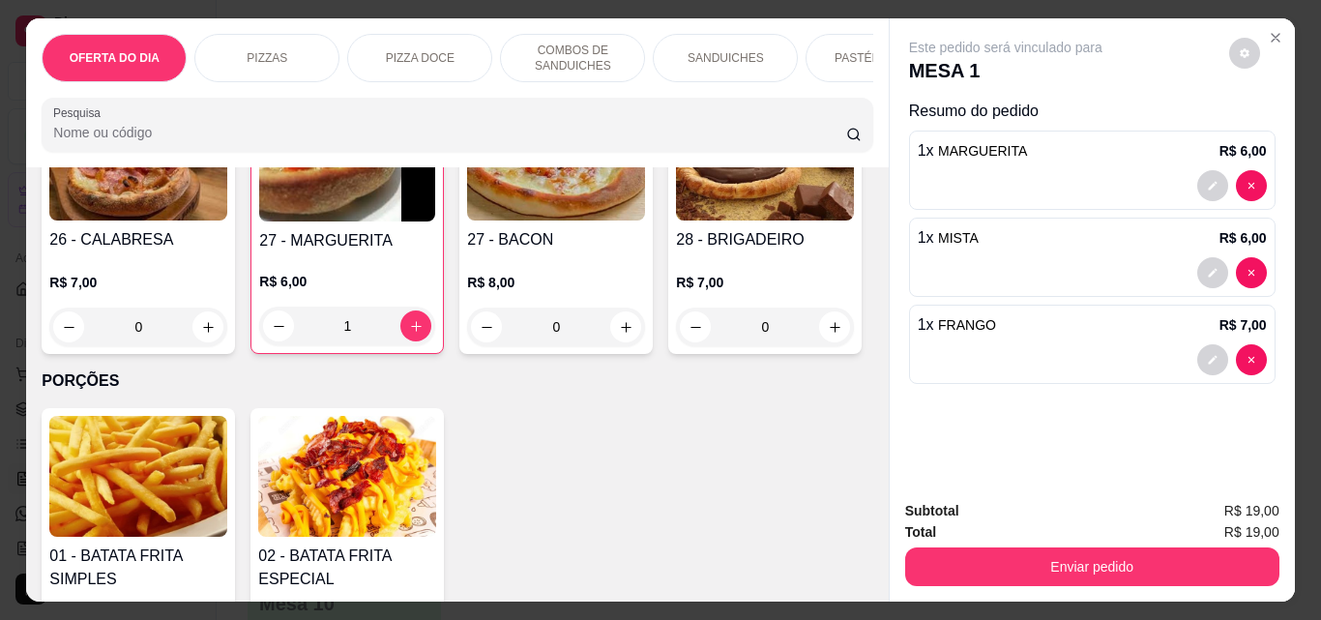
scroll to position [3869, 0]
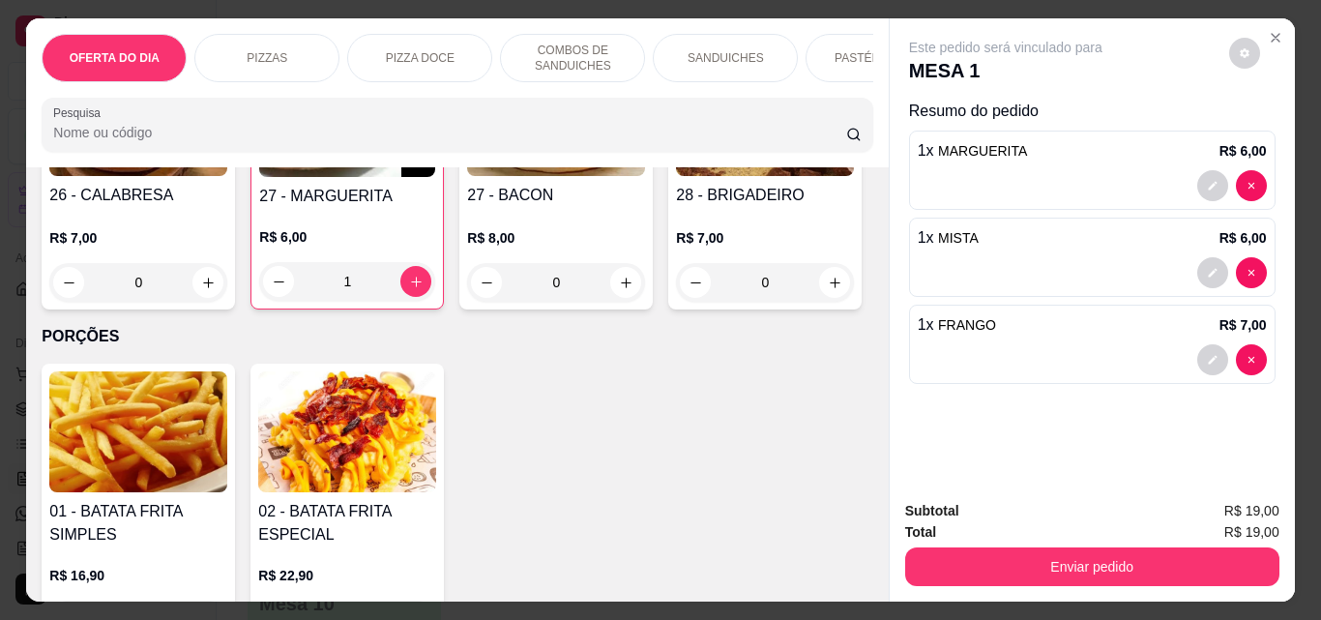
click at [227, 302] on div "0" at bounding box center [138, 282] width 178 height 39
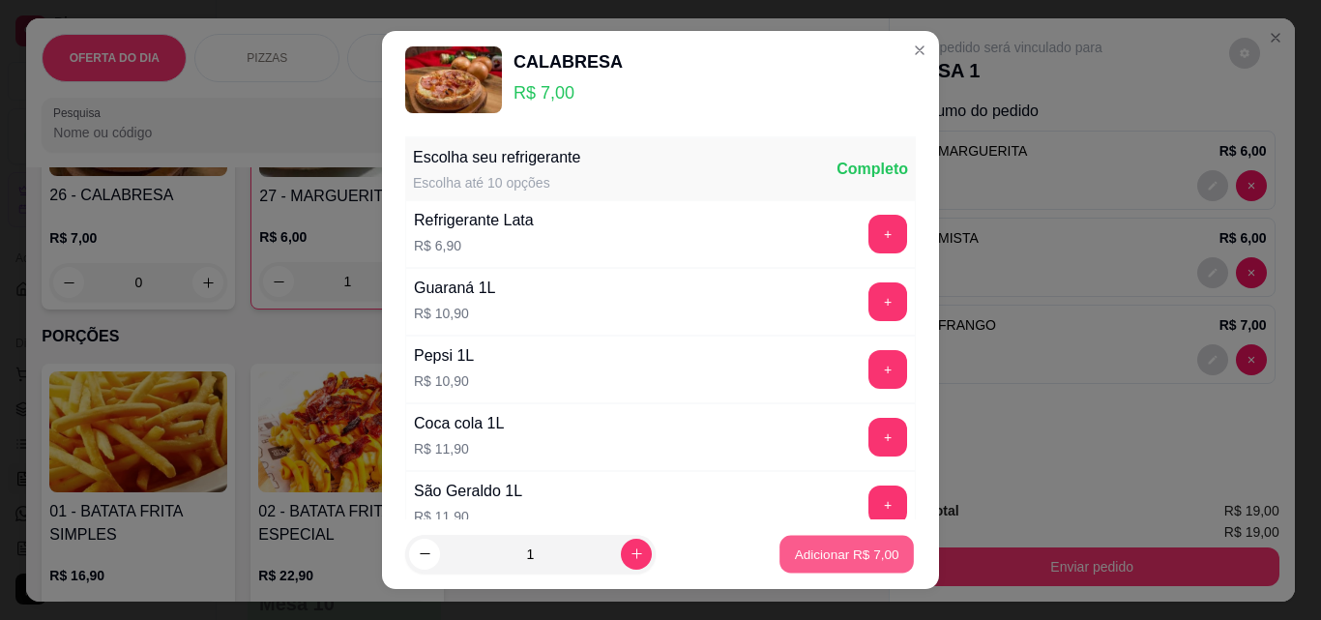
click at [794, 554] on p "Adicionar R$ 7,00" at bounding box center [846, 554] width 104 height 18
type input "1"
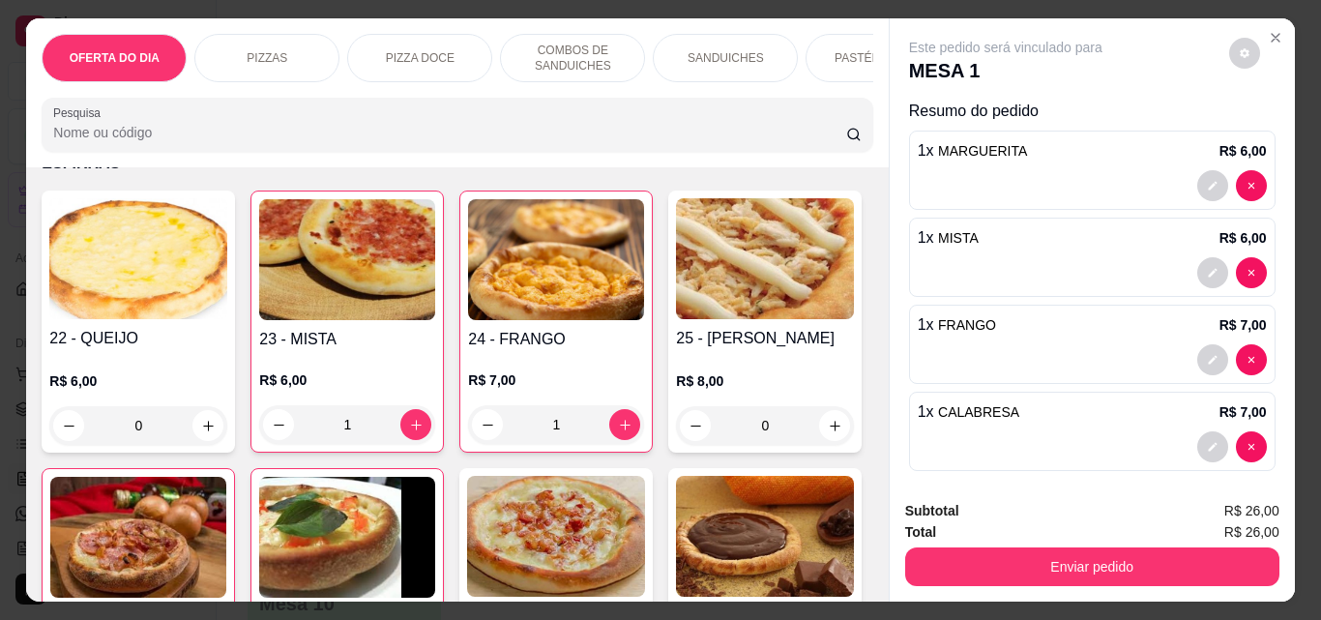
scroll to position [2965, 0]
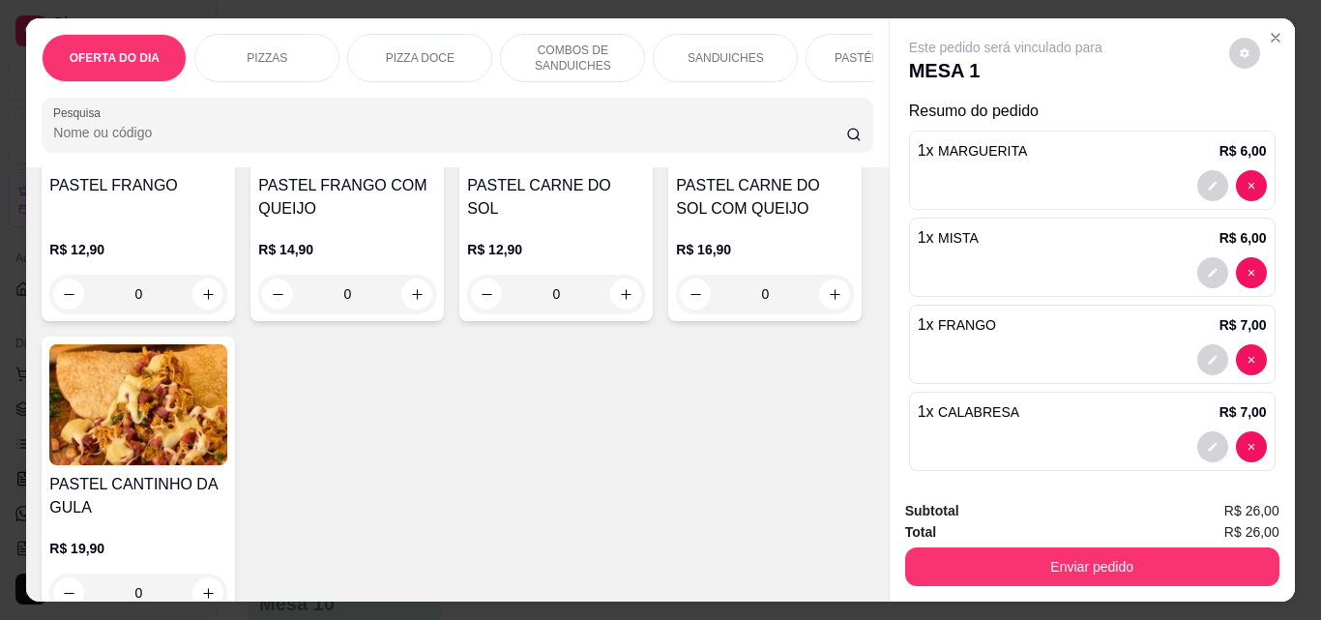
click at [227, 313] on div "0" at bounding box center [138, 294] width 178 height 39
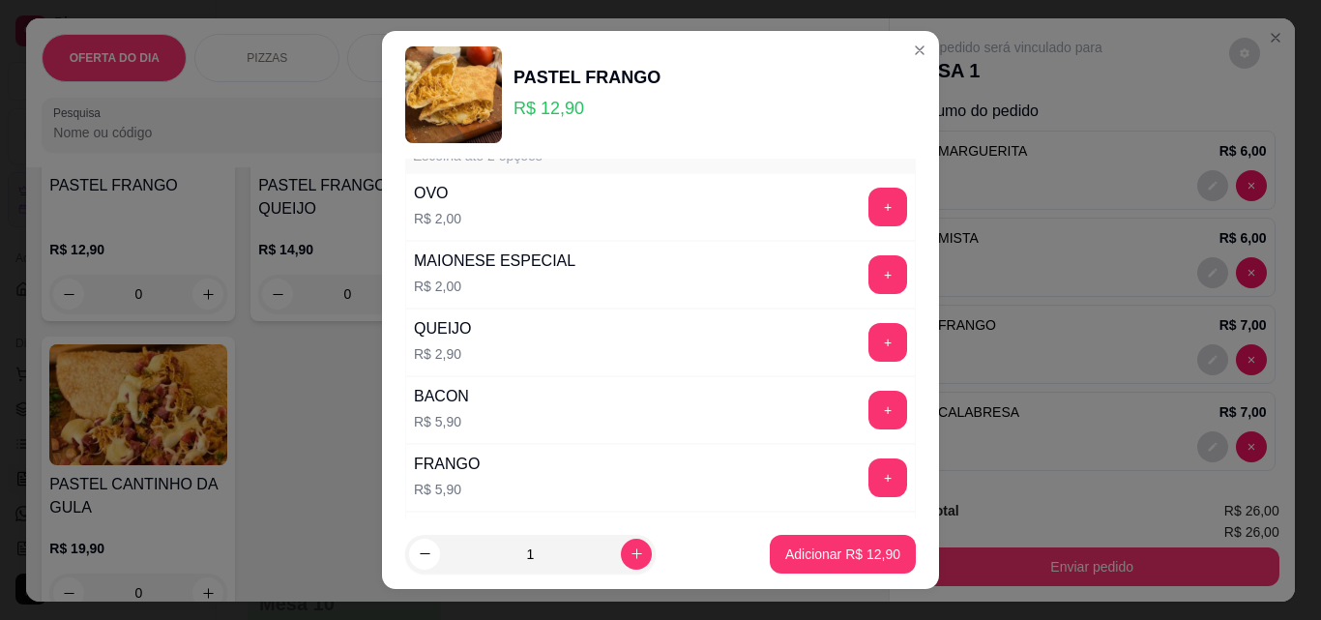
scroll to position [0, 0]
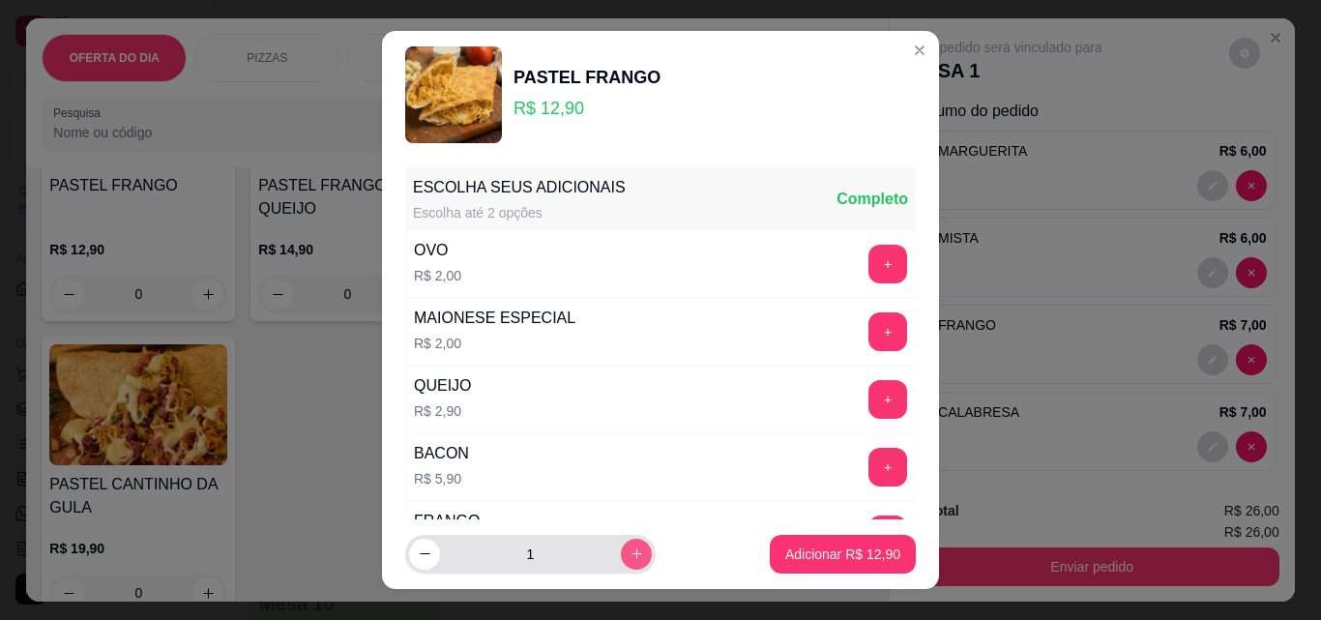
click at [630, 553] on icon "increase-product-quantity" at bounding box center [637, 554] width 15 height 15
type input "2"
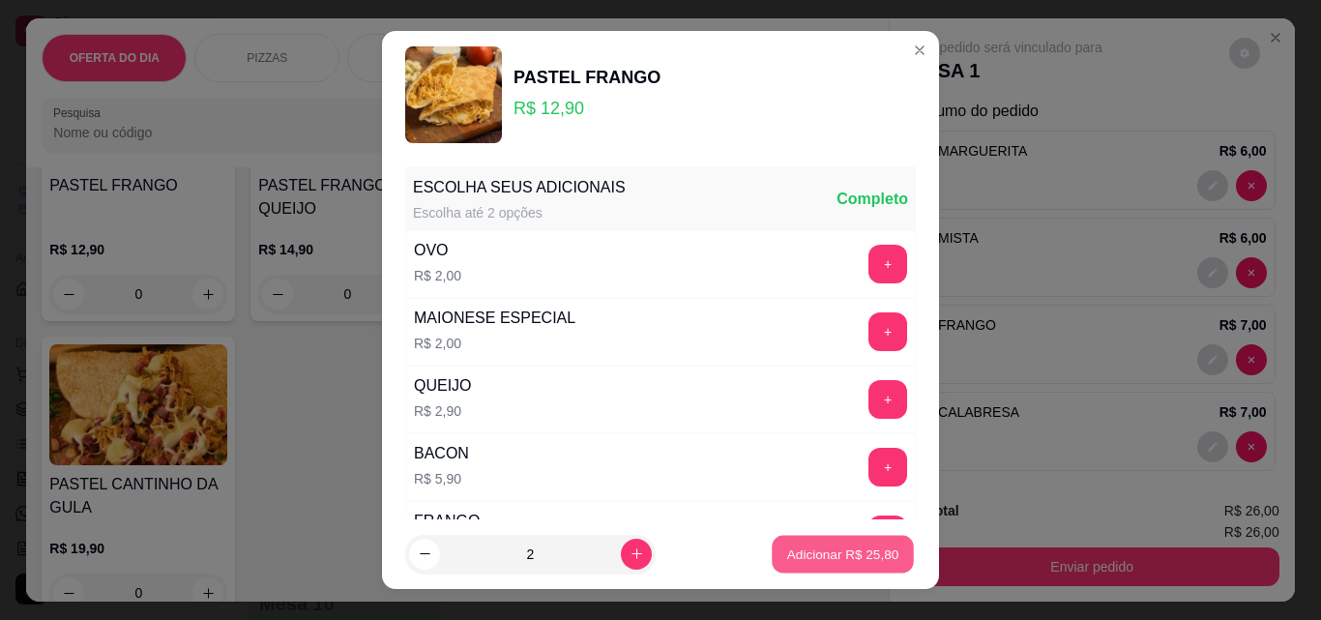
click at [803, 553] on p "Adicionar R$ 25,80" at bounding box center [843, 554] width 112 height 18
type input "2"
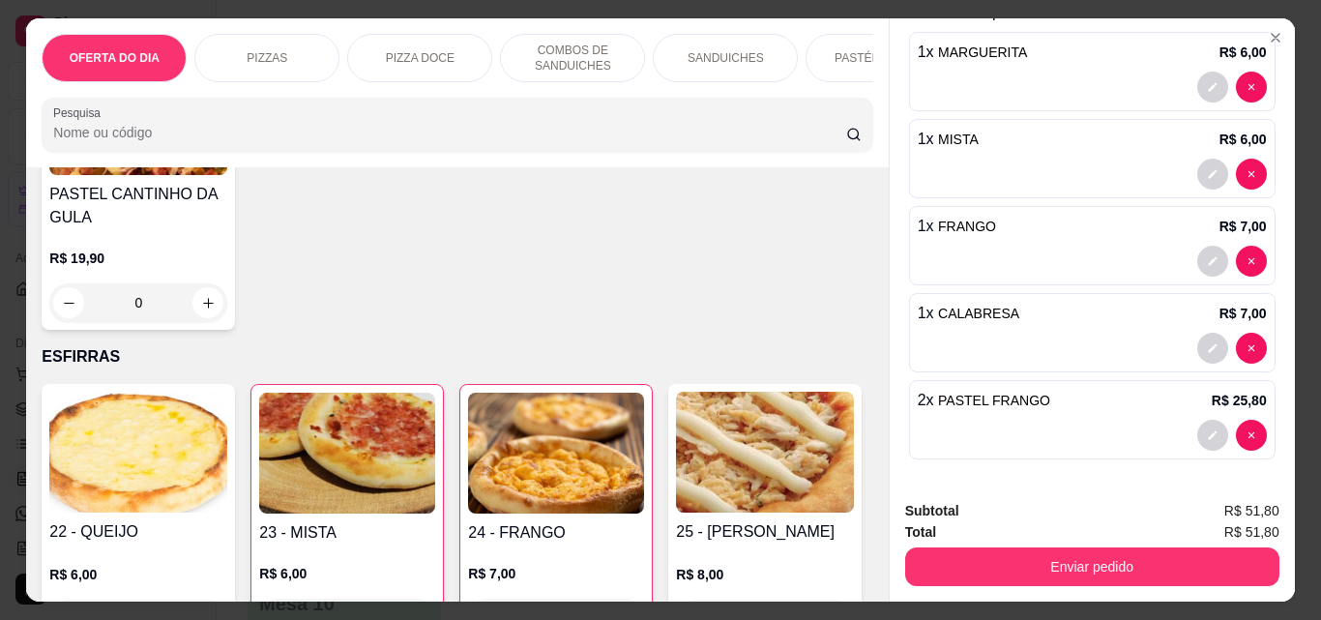
scroll to position [101, 0]
click at [1207, 429] on icon "decrease-product-quantity" at bounding box center [1213, 434] width 12 height 12
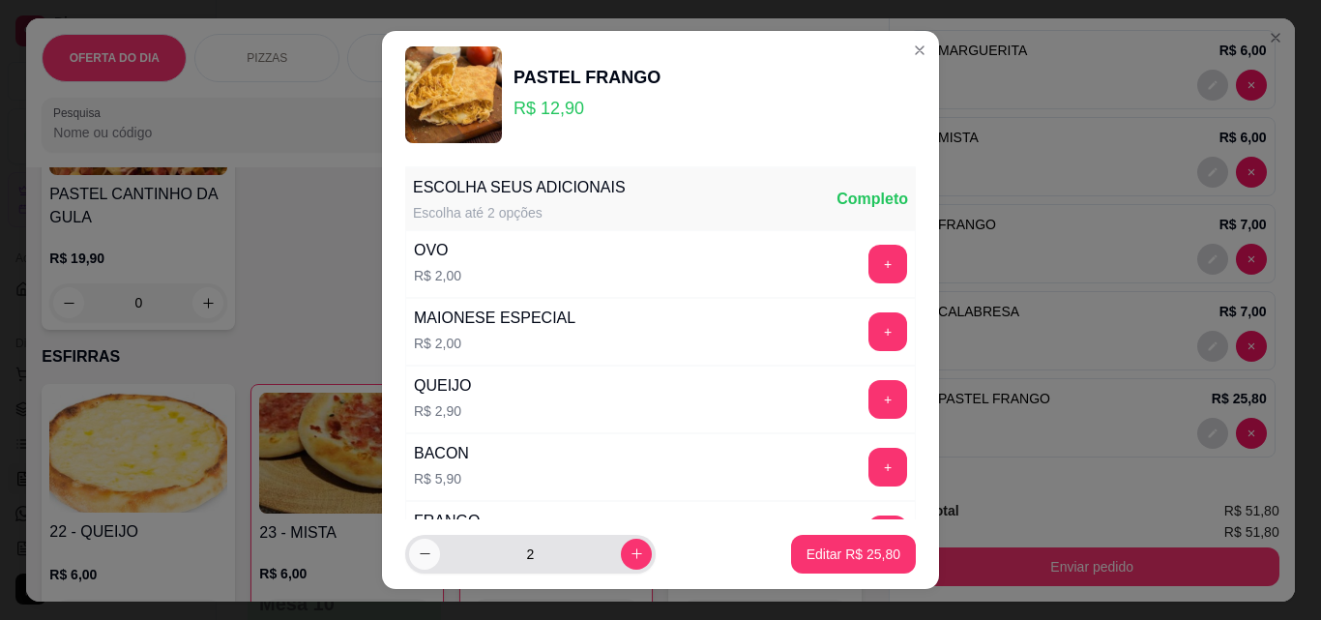
click at [419, 558] on icon "decrease-product-quantity" at bounding box center [425, 554] width 15 height 15
type input "1"
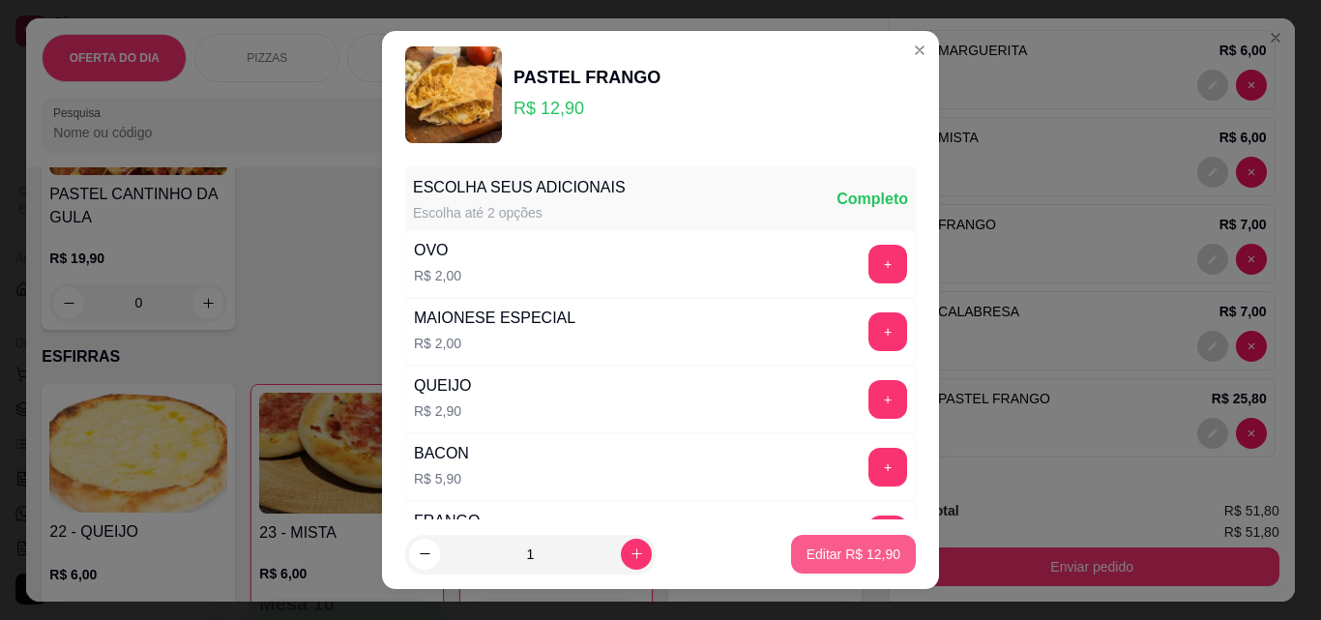
click at [827, 550] on p "Editar R$ 12,90" at bounding box center [854, 554] width 94 height 19
type input "1"
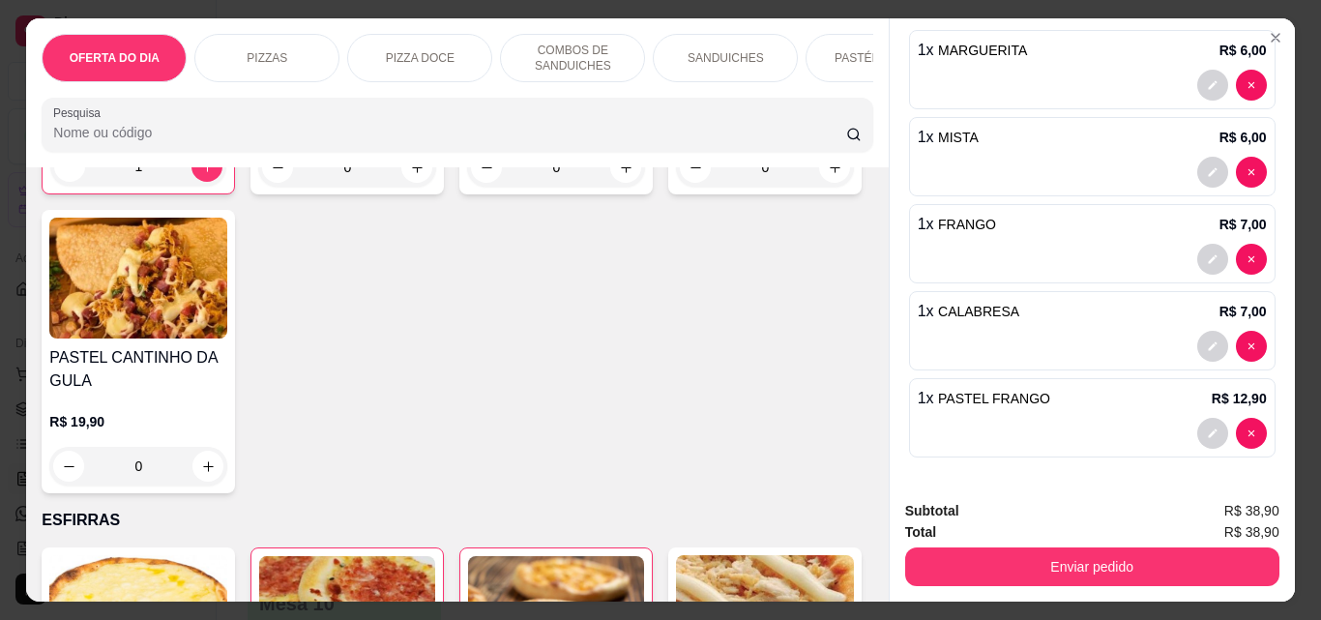
scroll to position [3062, 0]
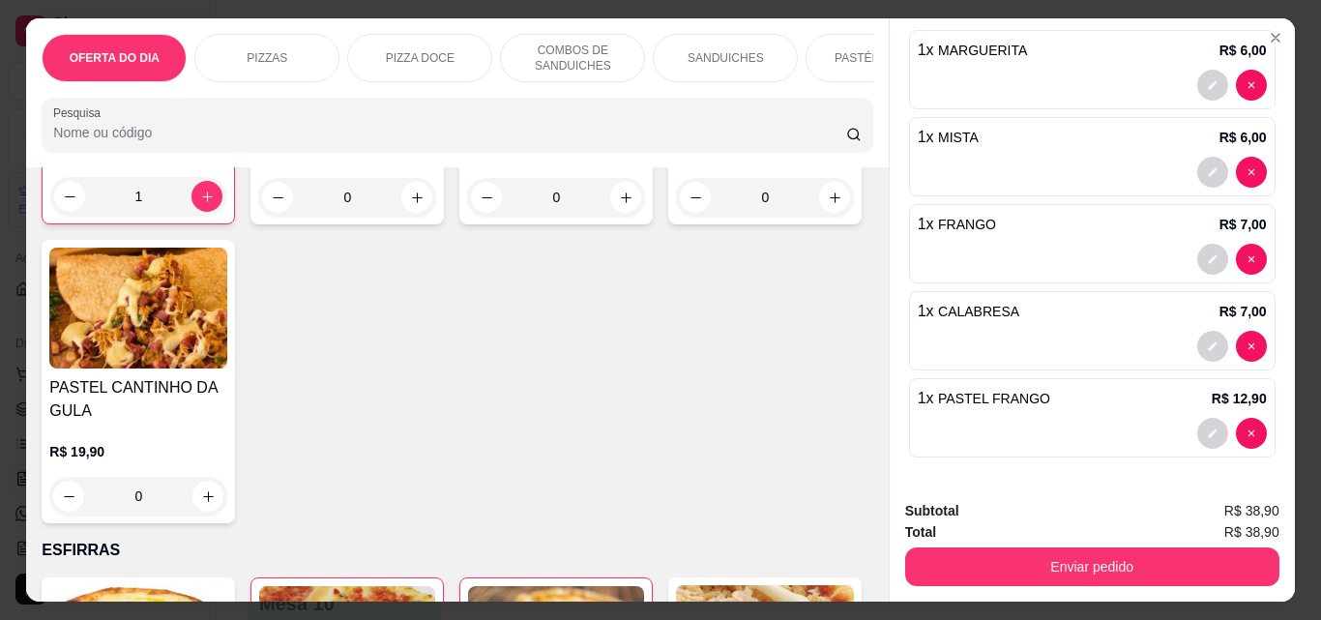
click at [436, 217] on div "0" at bounding box center [347, 197] width 178 height 39
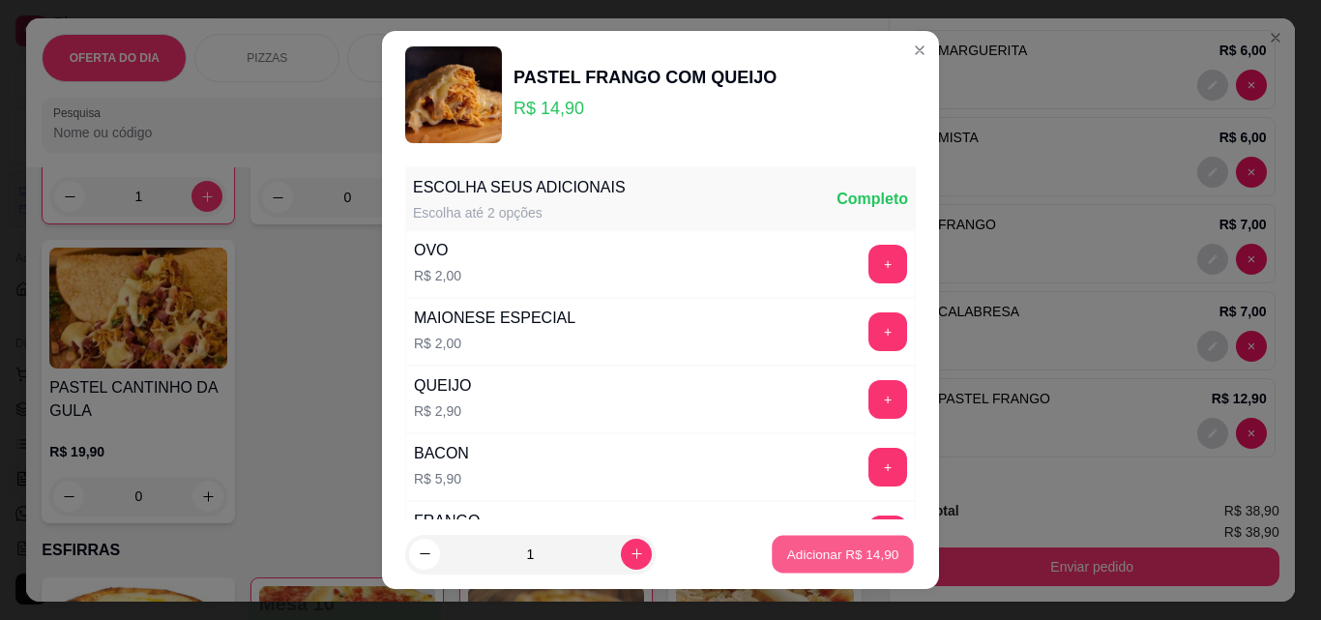
click at [828, 554] on p "Adicionar R$ 14,90" at bounding box center [843, 554] width 112 height 18
type input "1"
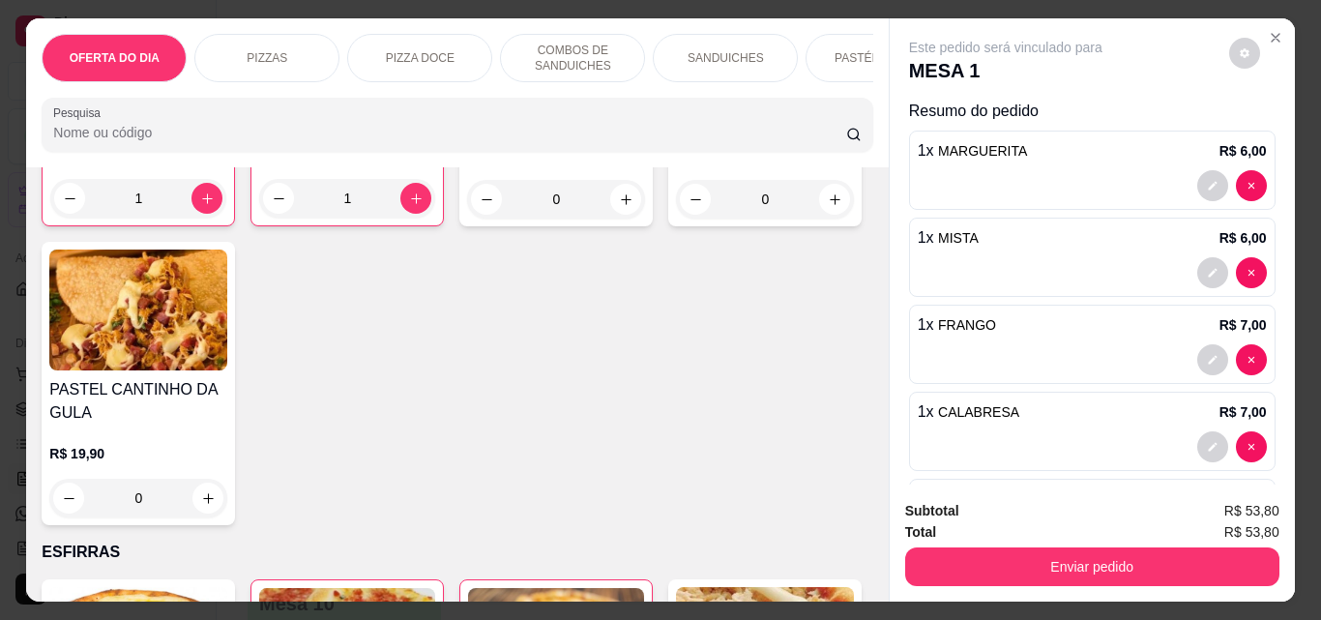
scroll to position [188, 0]
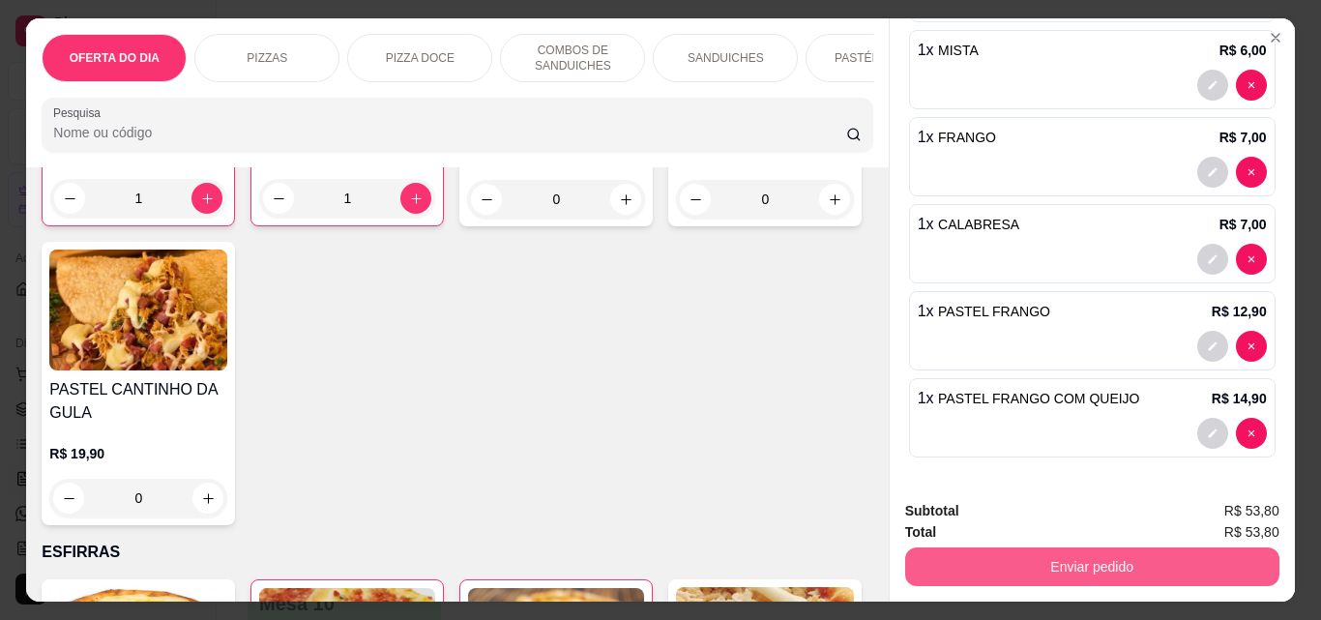
click at [1137, 548] on button "Enviar pedido" at bounding box center [1092, 567] width 374 height 39
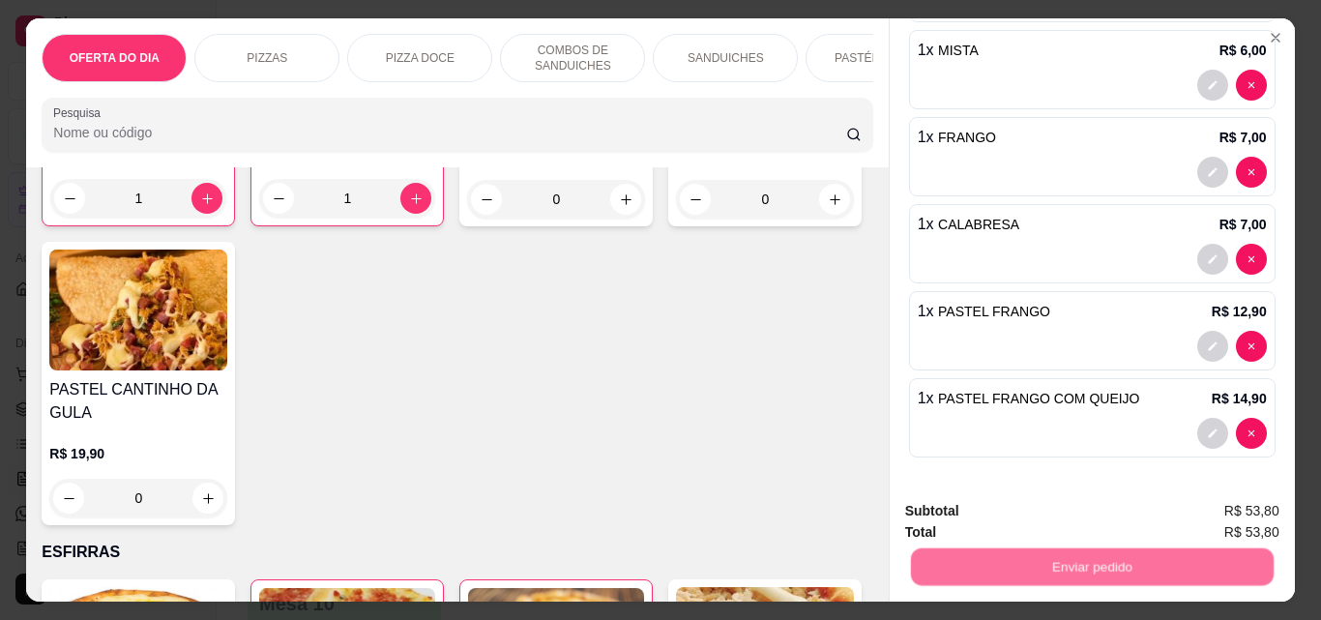
click at [1047, 524] on button "Não registrar e enviar pedido" at bounding box center [1028, 511] width 201 height 37
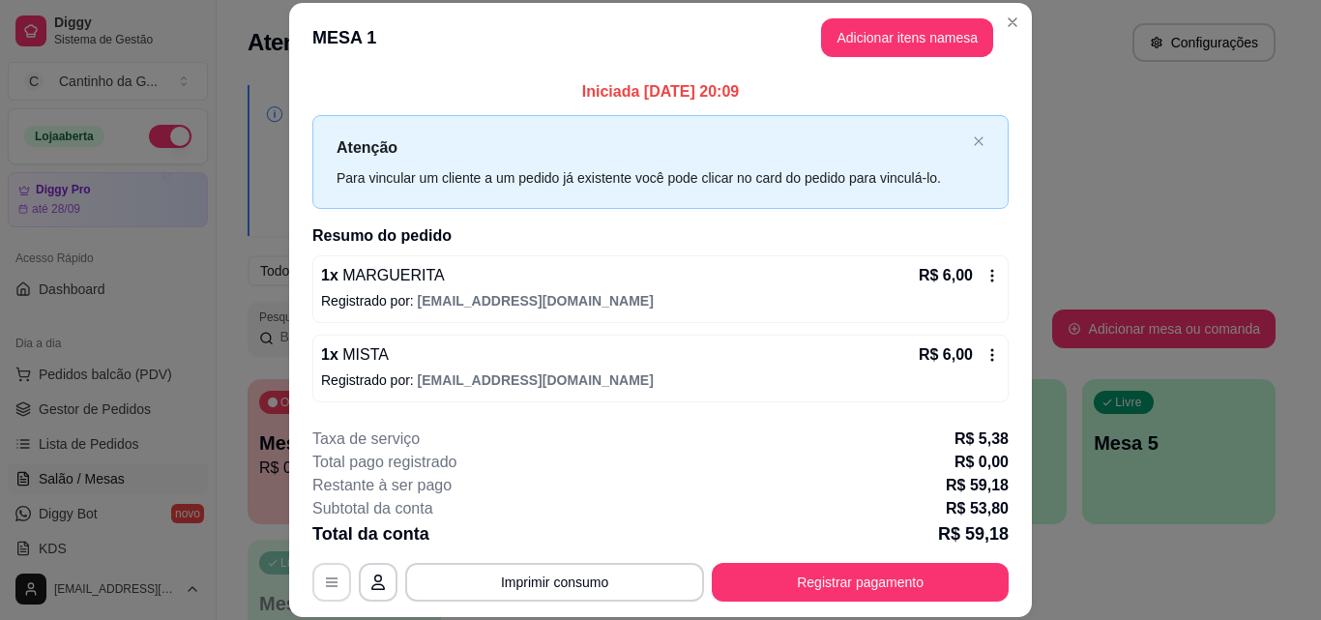
click at [319, 590] on button "button" at bounding box center [331, 582] width 39 height 39
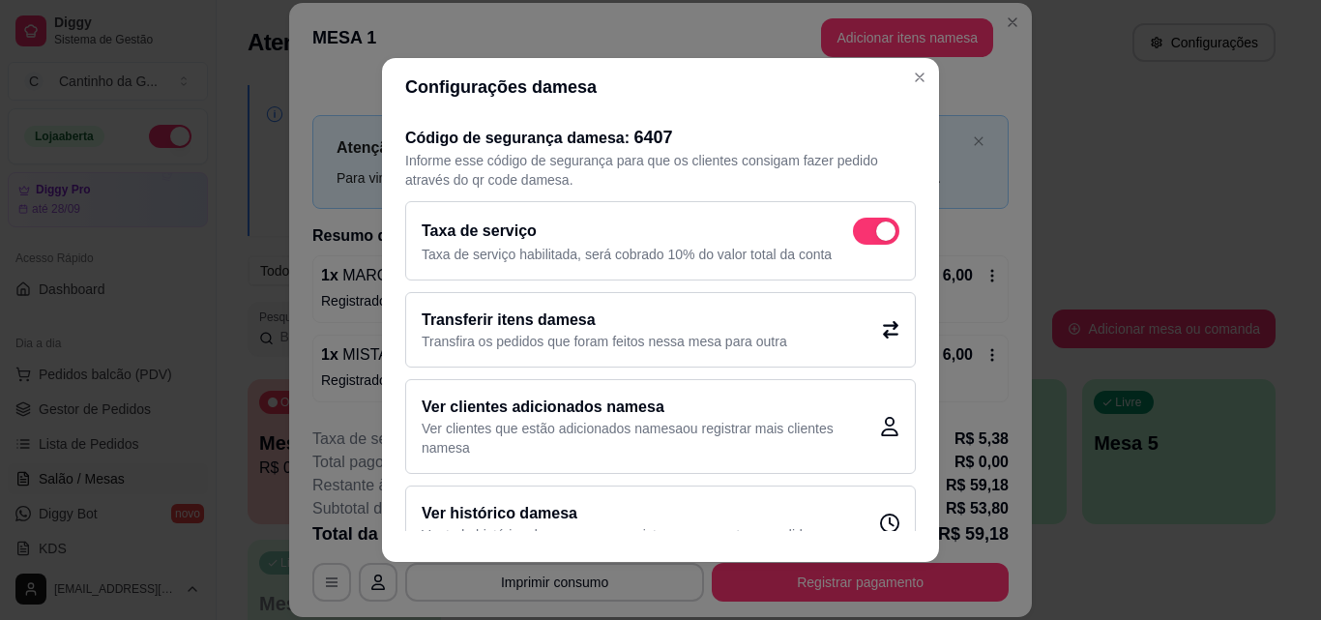
click at [853, 224] on span at bounding box center [876, 231] width 46 height 27
click at [852, 235] on input "checkbox" at bounding box center [858, 241] width 13 height 13
checkbox input "false"
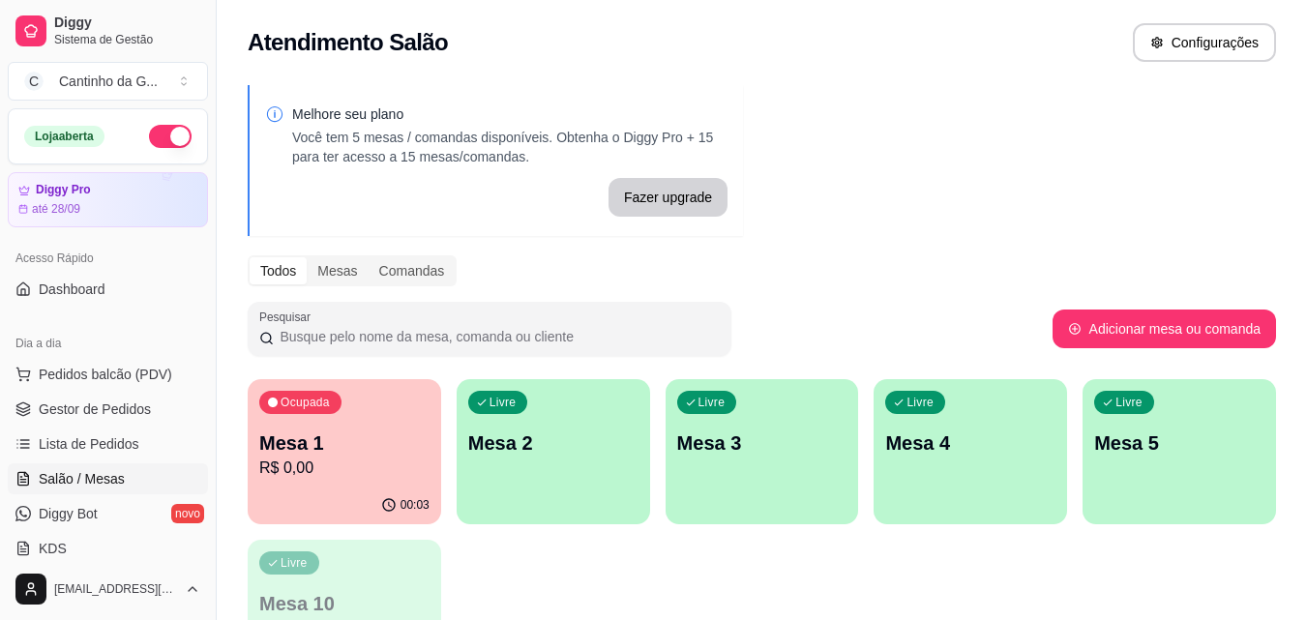
click at [1012, 178] on div "Melhore seu plano Você tem 5 mesas / comandas disponíveis. Obtenha o Diggy Pro …" at bounding box center [762, 391] width 1090 height 635
click at [313, 462] on p "R$ 0,00" at bounding box center [344, 468] width 170 height 23
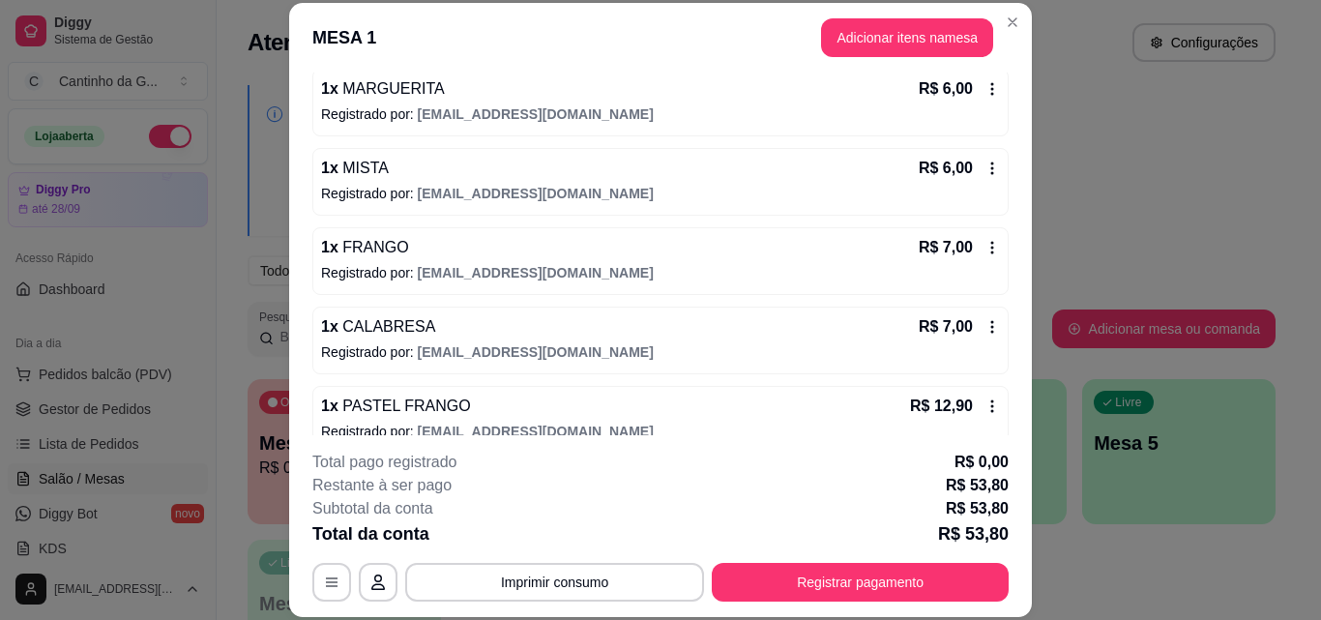
scroll to position [193, 0]
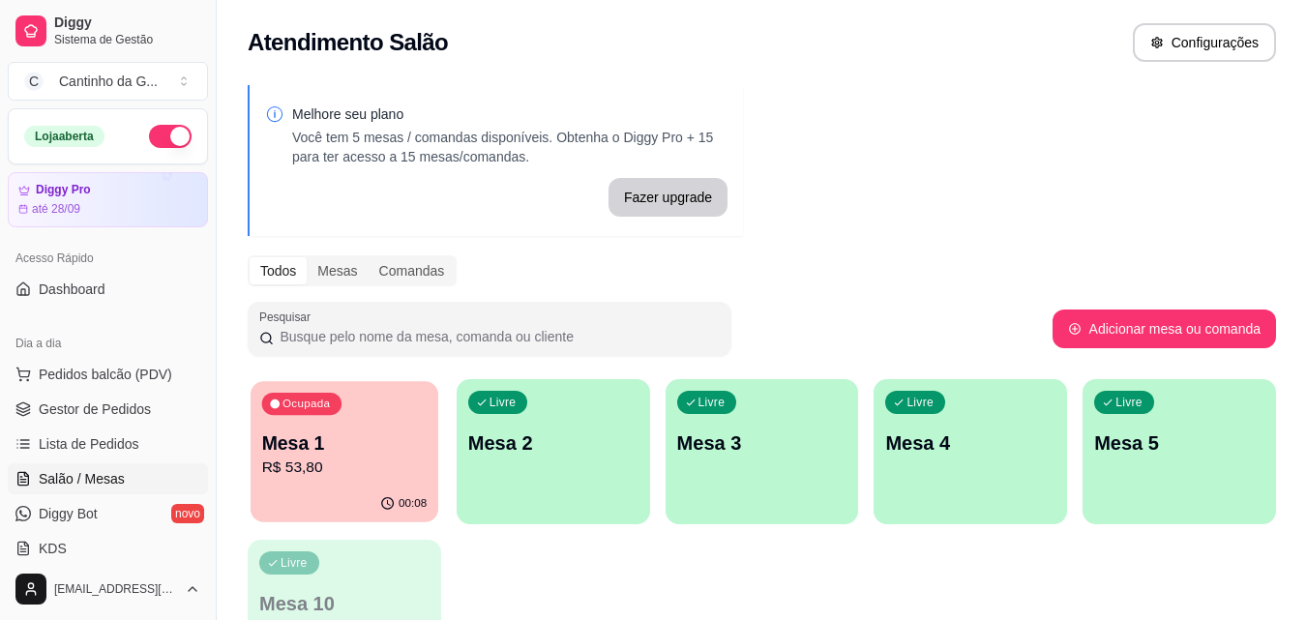
click at [346, 468] on p "R$ 53,80" at bounding box center [344, 468] width 165 height 22
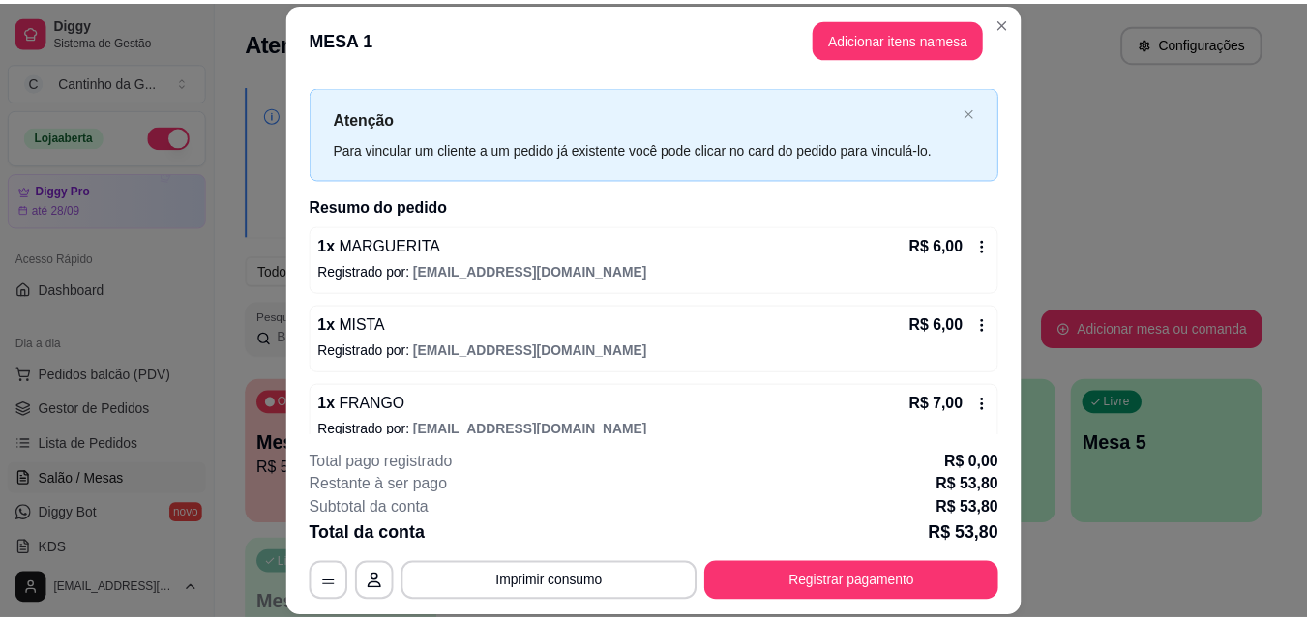
scroll to position [0, 0]
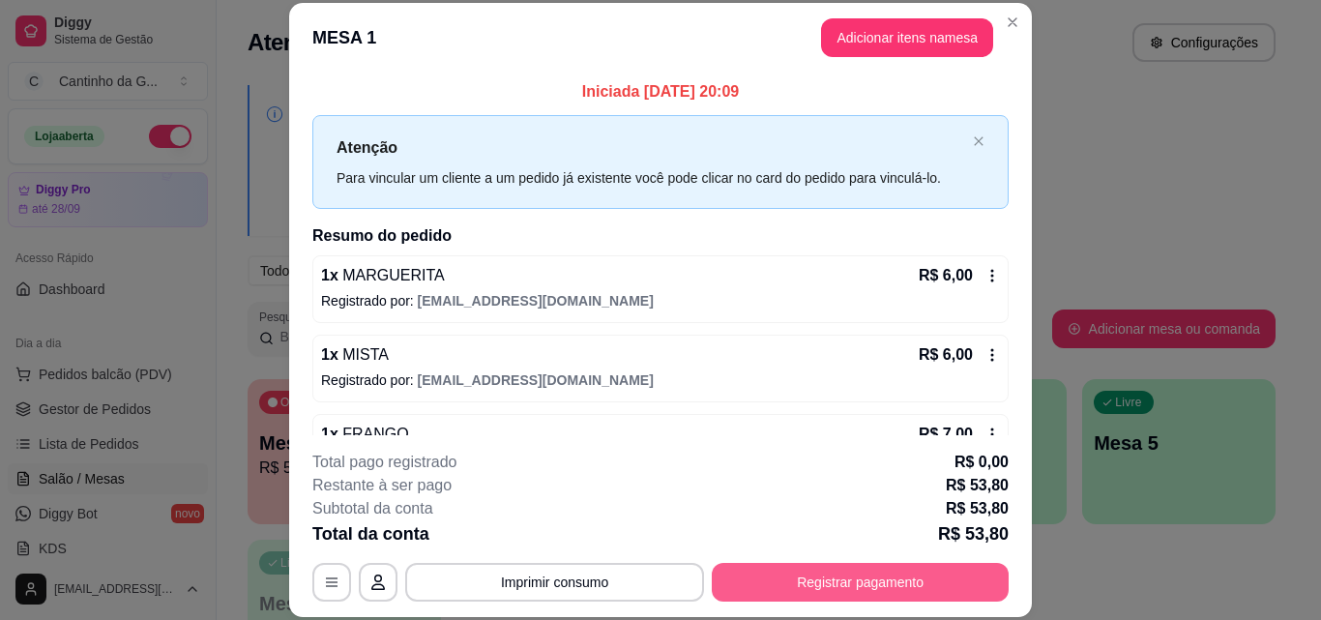
click at [876, 582] on button "Registrar pagamento" at bounding box center [860, 582] width 297 height 39
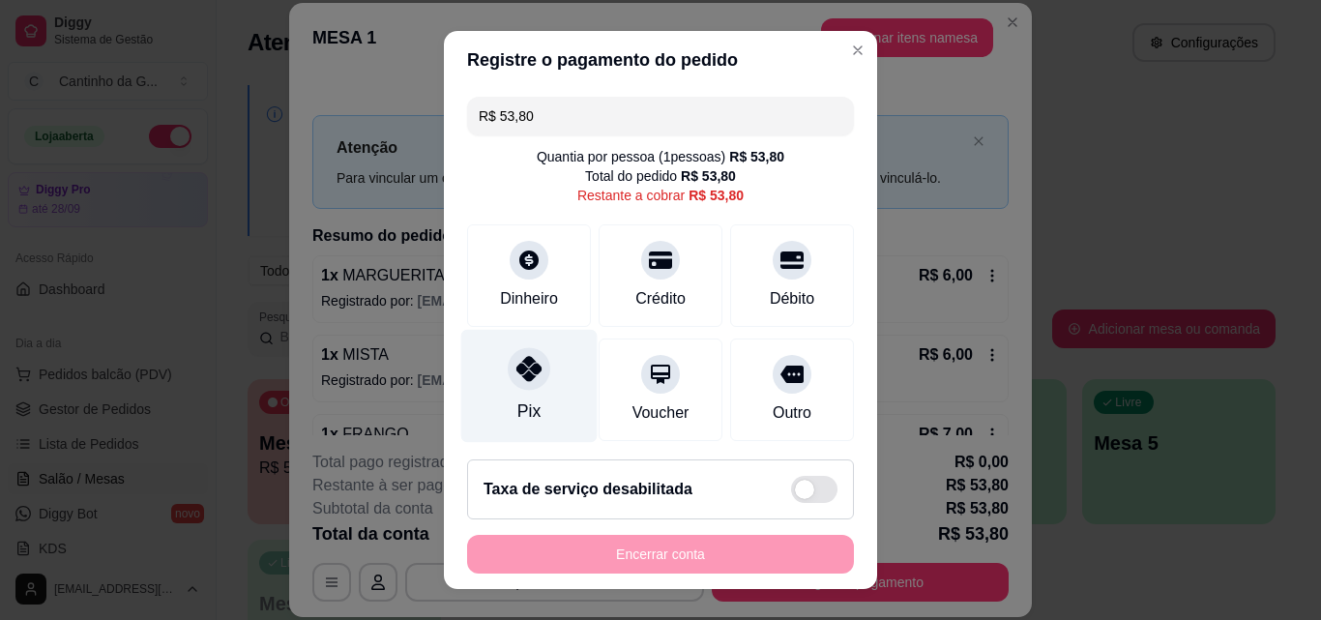
click at [522, 384] on div at bounding box center [529, 368] width 43 height 43
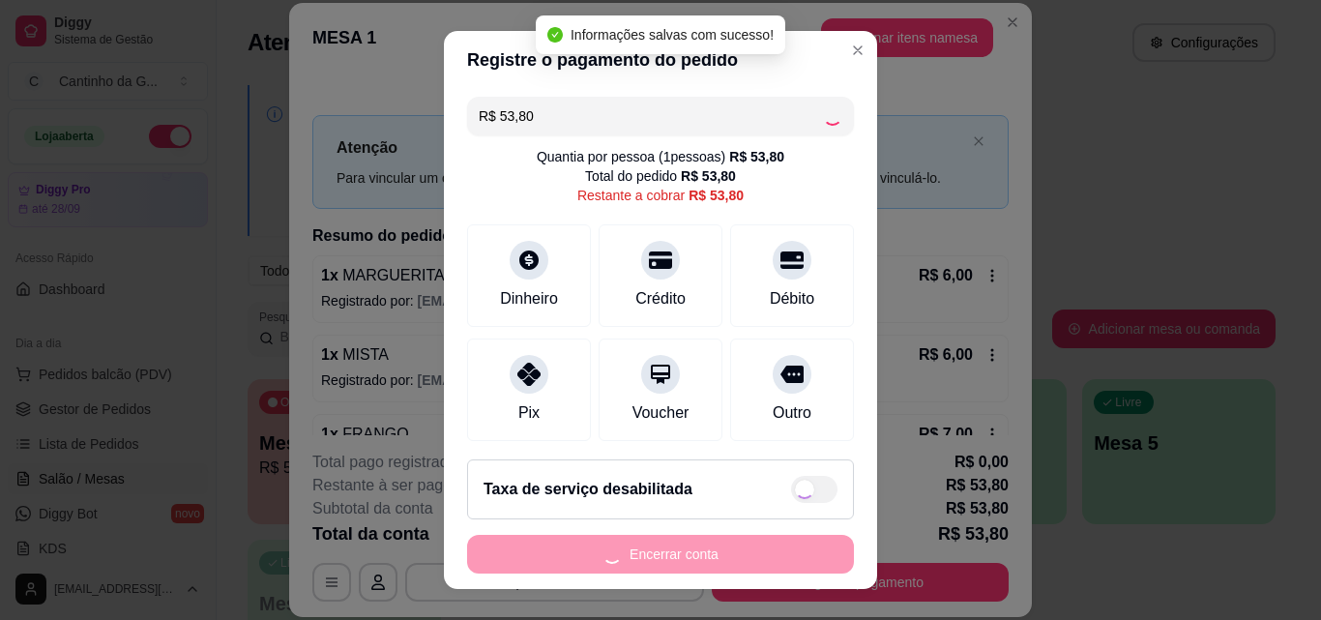
type input "R$ 0,00"
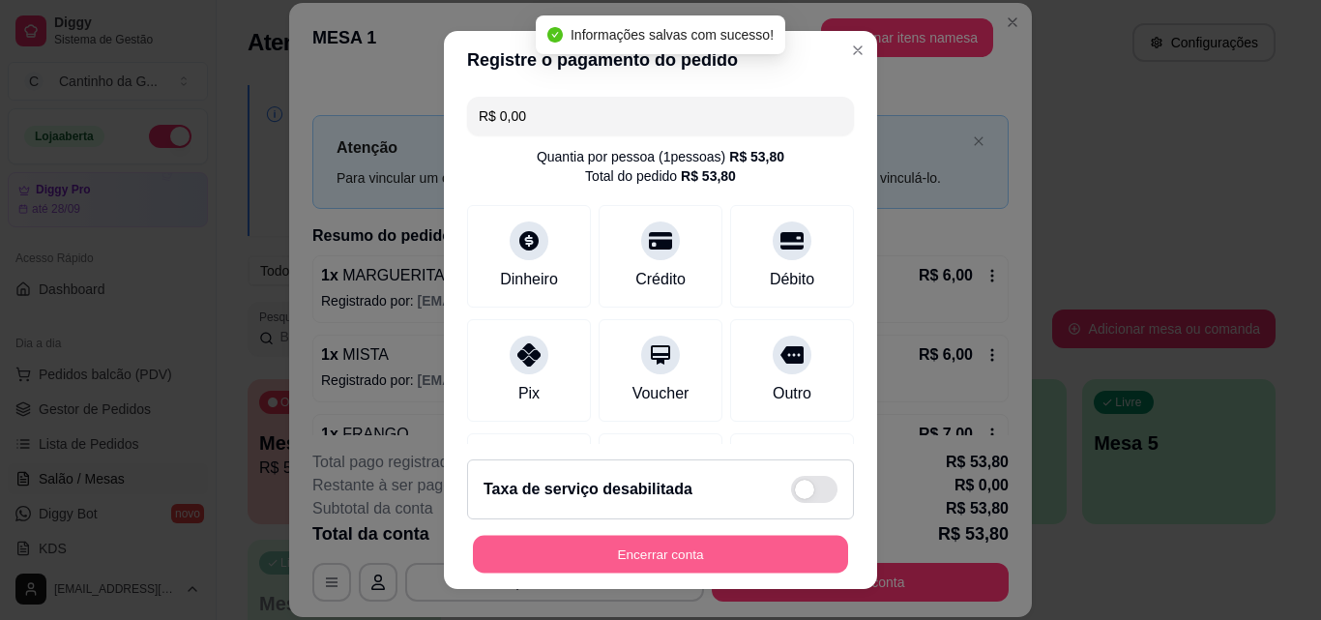
click at [702, 554] on button "Encerrar conta" at bounding box center [660, 555] width 375 height 38
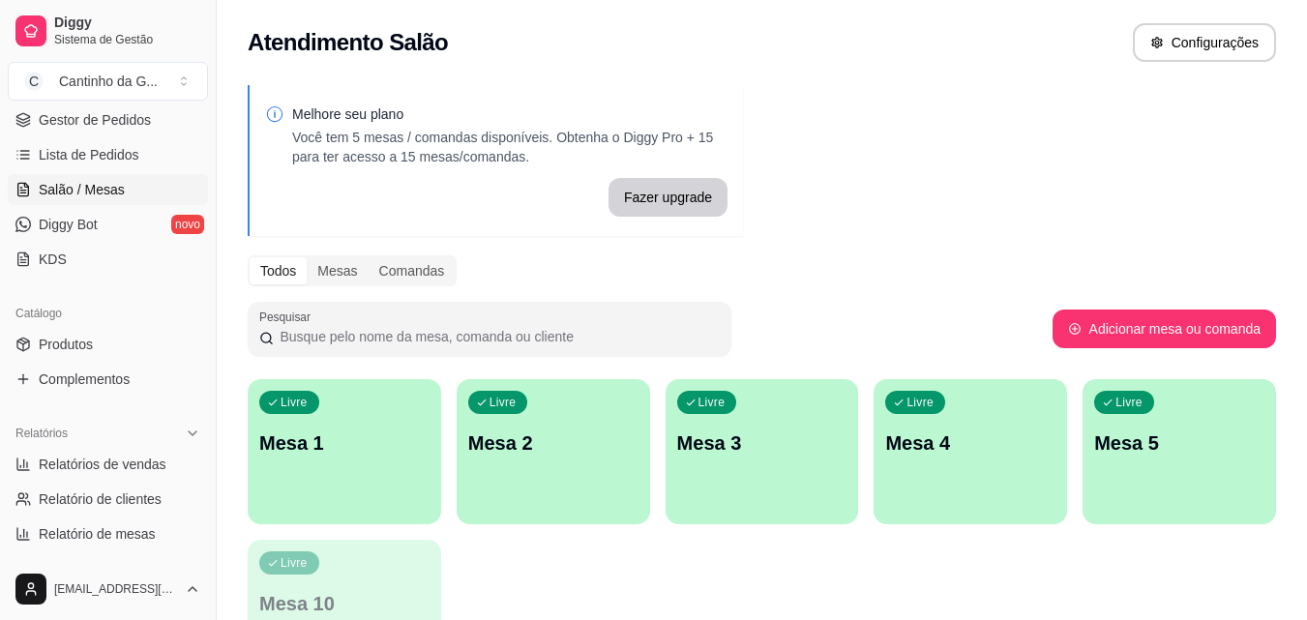
scroll to position [290, 0]
click at [115, 459] on span "Relatórios de vendas" at bounding box center [103, 463] width 128 height 19
select select "ALL"
select select "0"
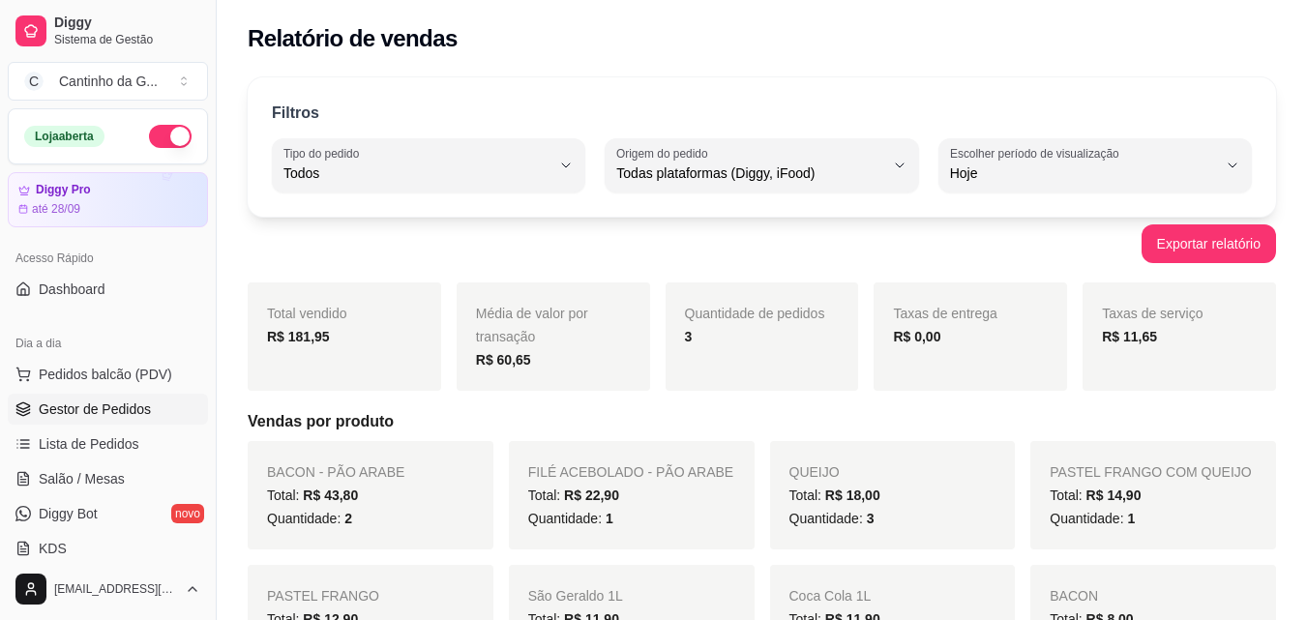
click at [130, 401] on span "Gestor de Pedidos" at bounding box center [95, 409] width 112 height 19
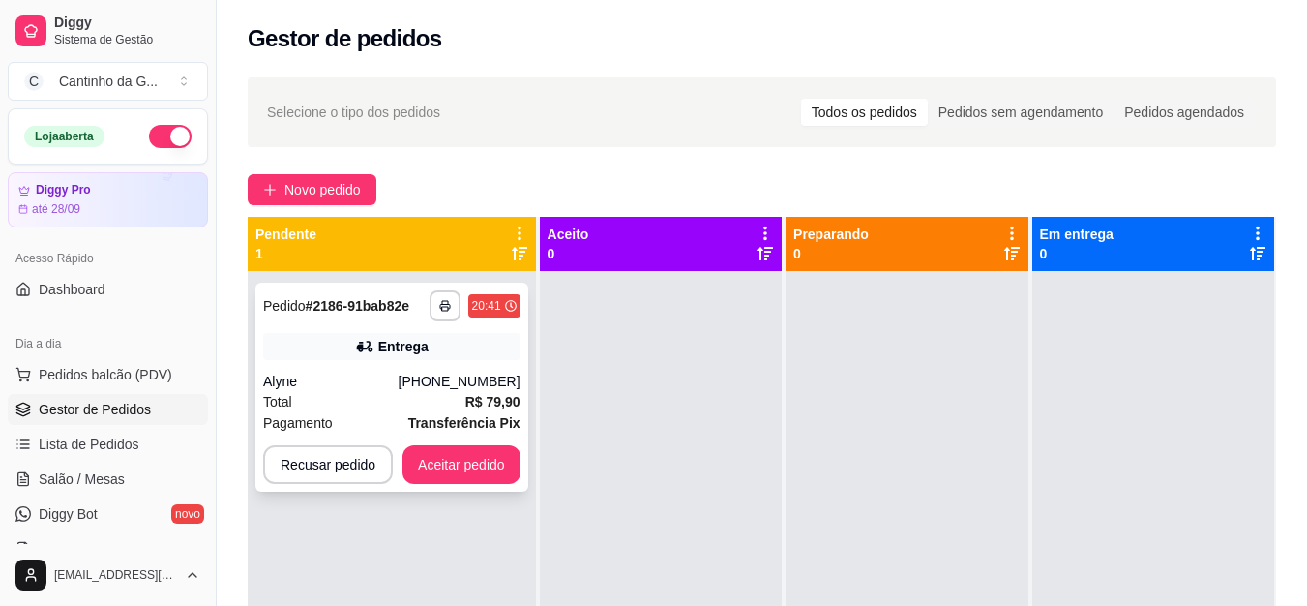
click at [465, 402] on strong "R$ 79,90" at bounding box center [492, 401] width 55 height 15
click at [444, 470] on button "Aceitar pedido" at bounding box center [461, 464] width 118 height 39
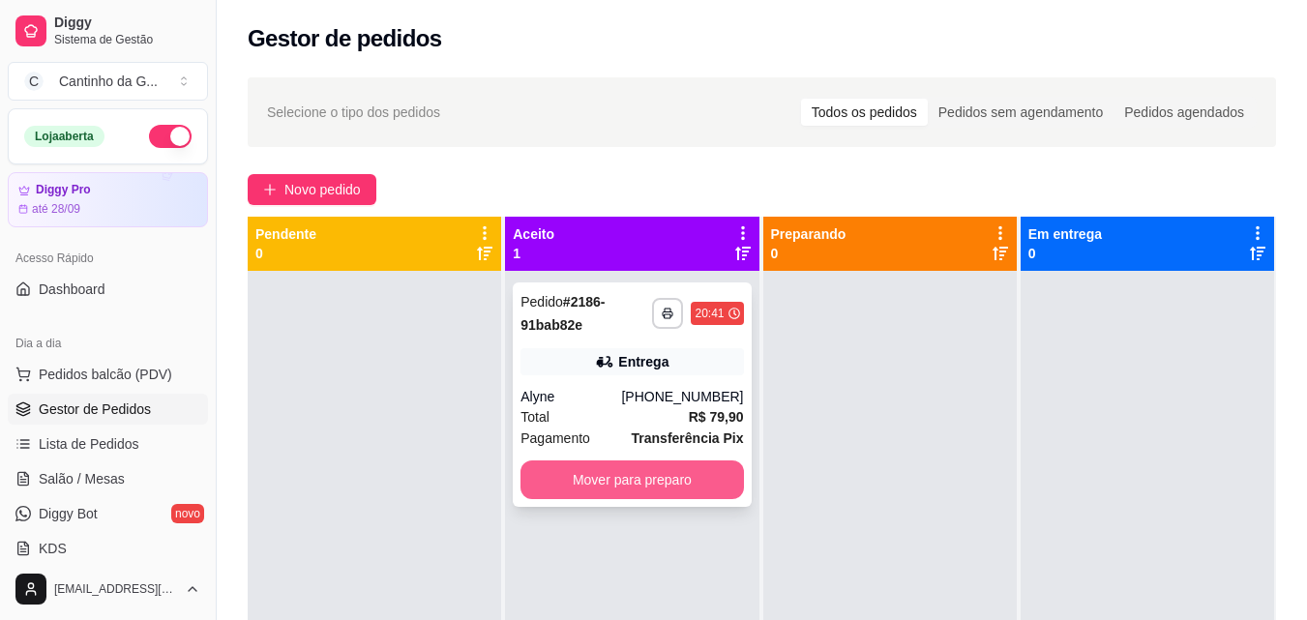
click at [605, 478] on button "Mover para preparo" at bounding box center [631, 479] width 222 height 39
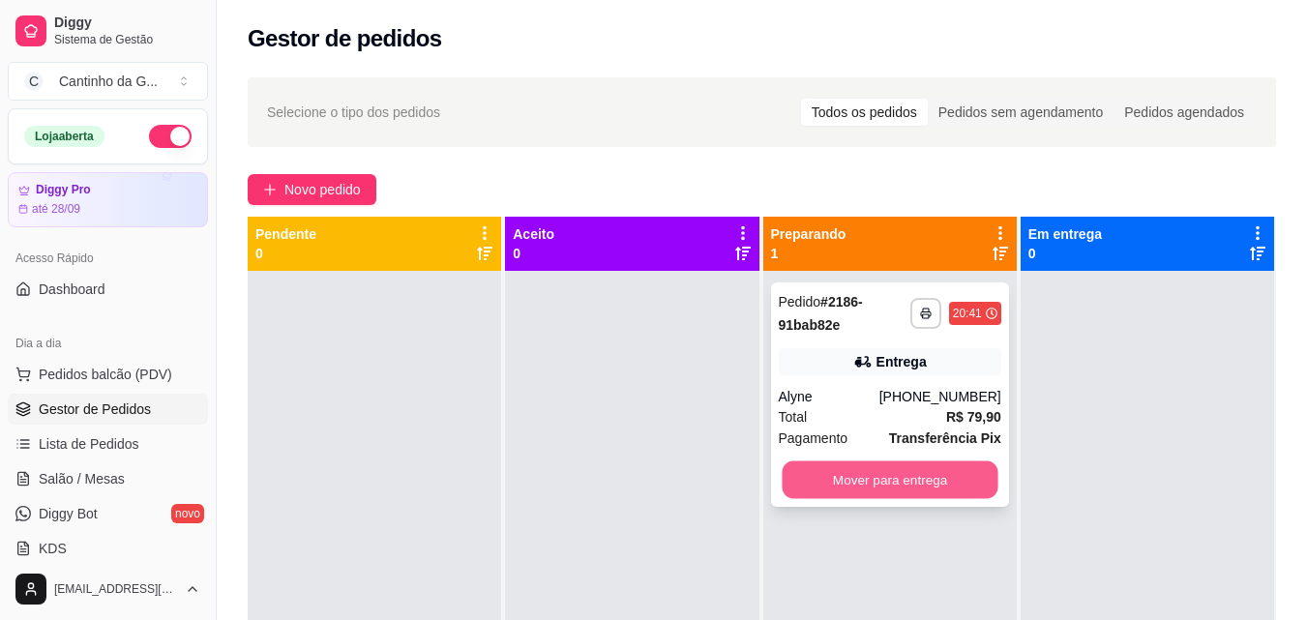
click at [897, 469] on button "Mover para entrega" at bounding box center [890, 480] width 216 height 38
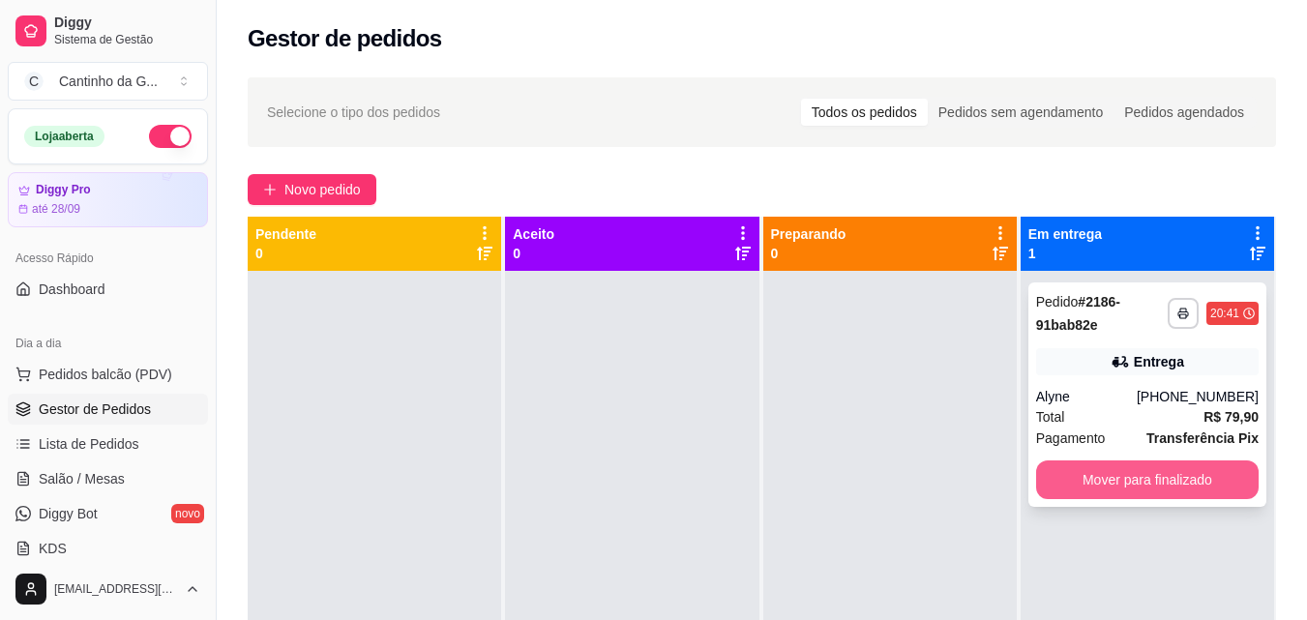
click at [1109, 490] on button "Mover para finalizado" at bounding box center [1147, 479] width 222 height 39
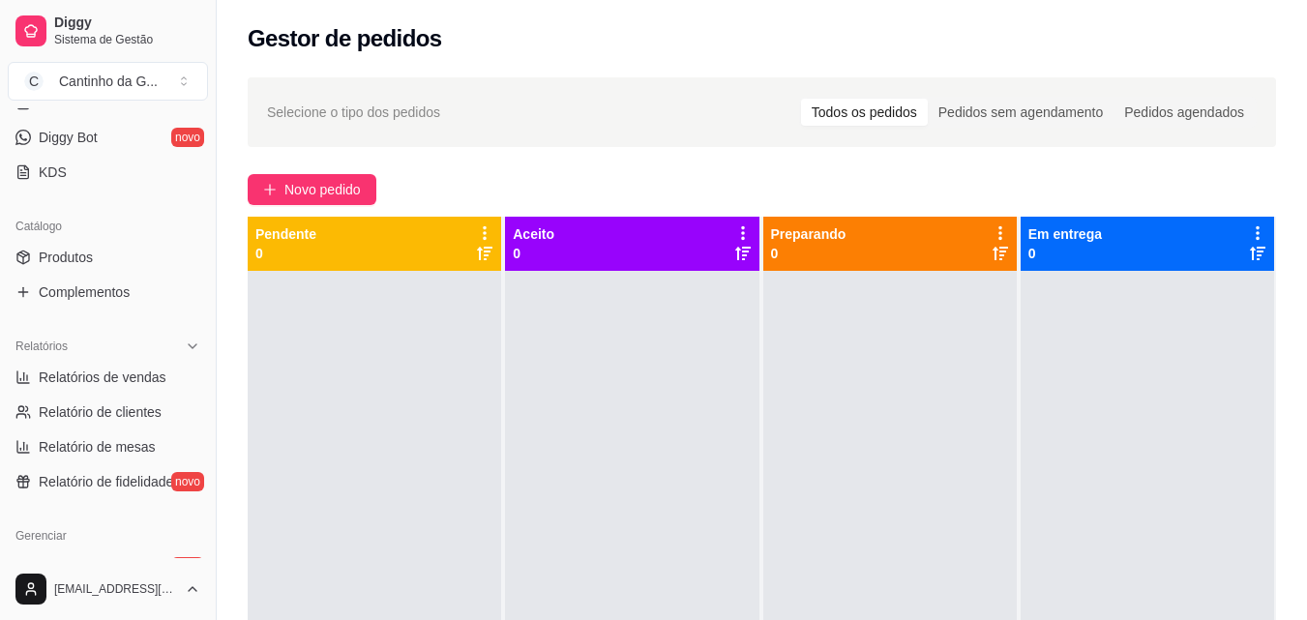
scroll to position [387, 0]
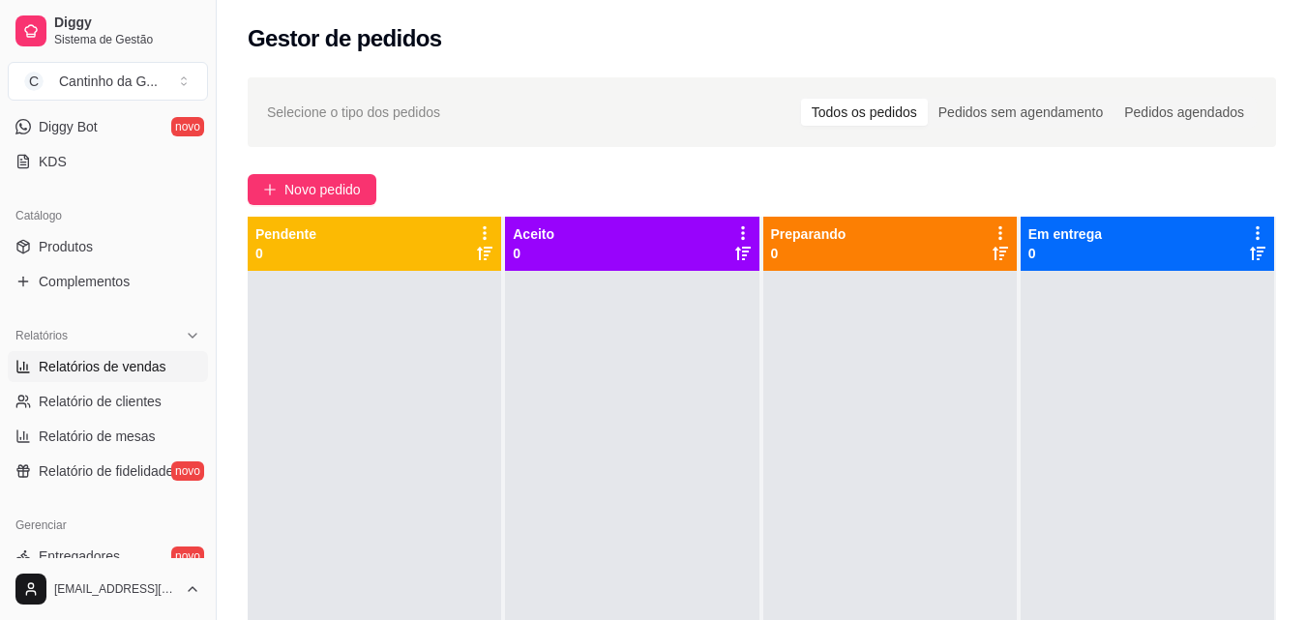
click at [135, 365] on span "Relatórios de vendas" at bounding box center [103, 366] width 128 height 19
select select "ALL"
select select "0"
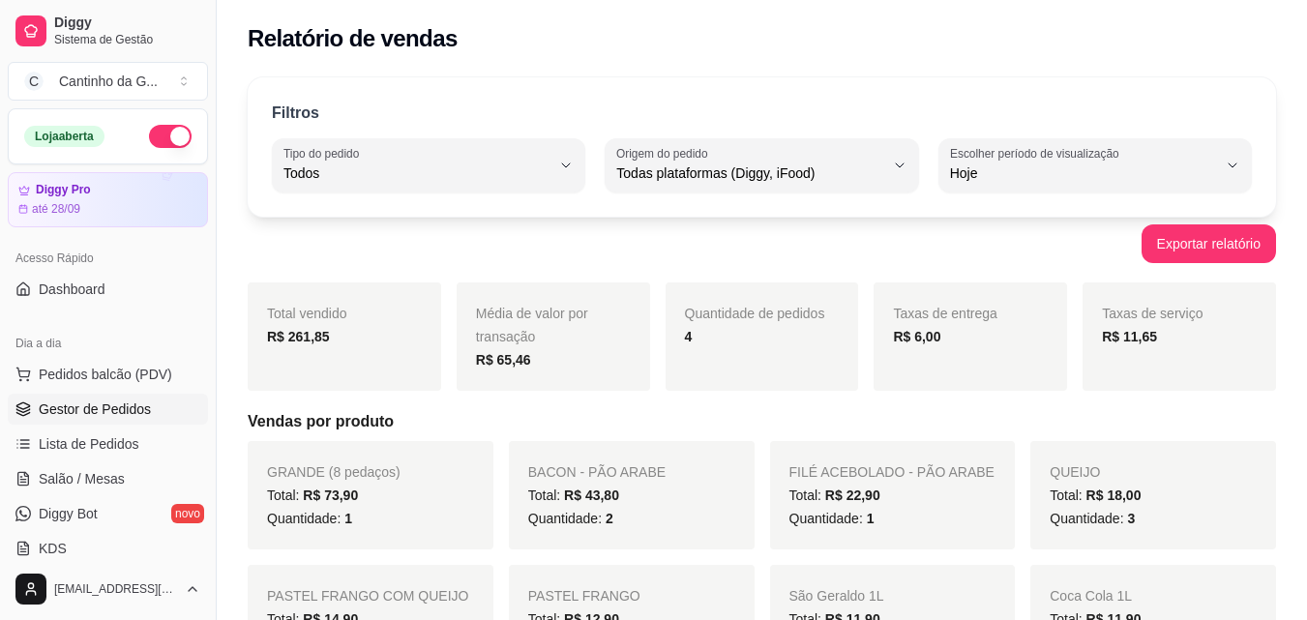
click at [130, 413] on span "Gestor de Pedidos" at bounding box center [95, 409] width 112 height 19
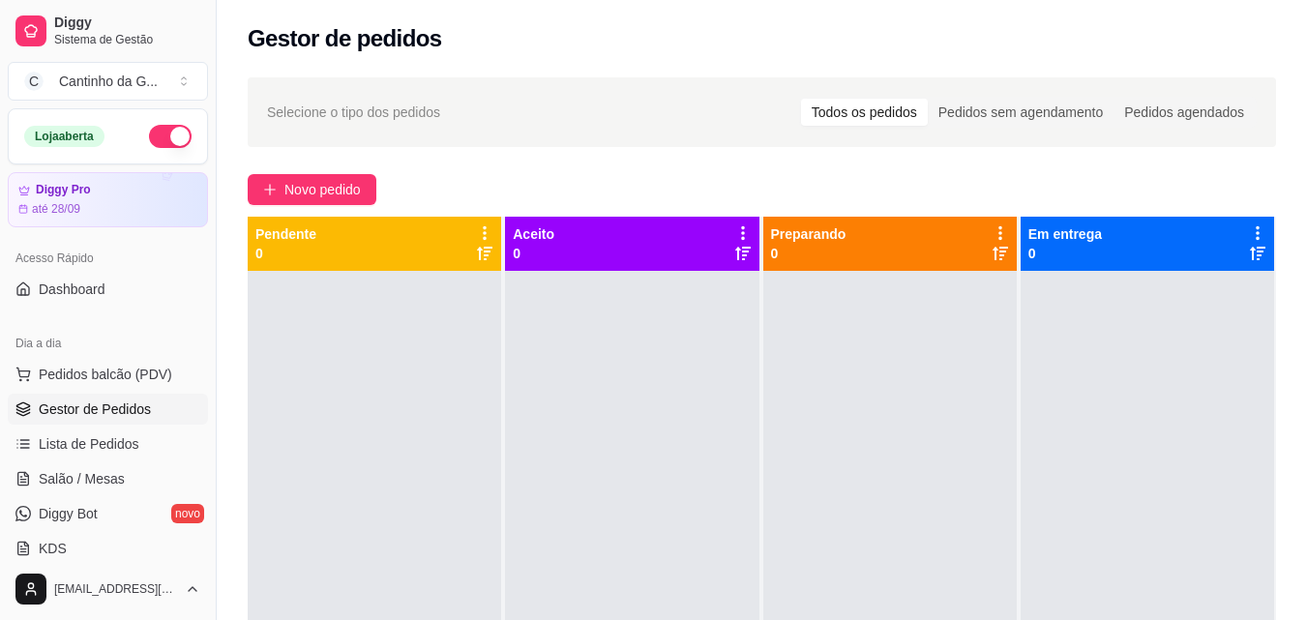
click at [848, 193] on div "Novo pedido" at bounding box center [762, 189] width 1028 height 31
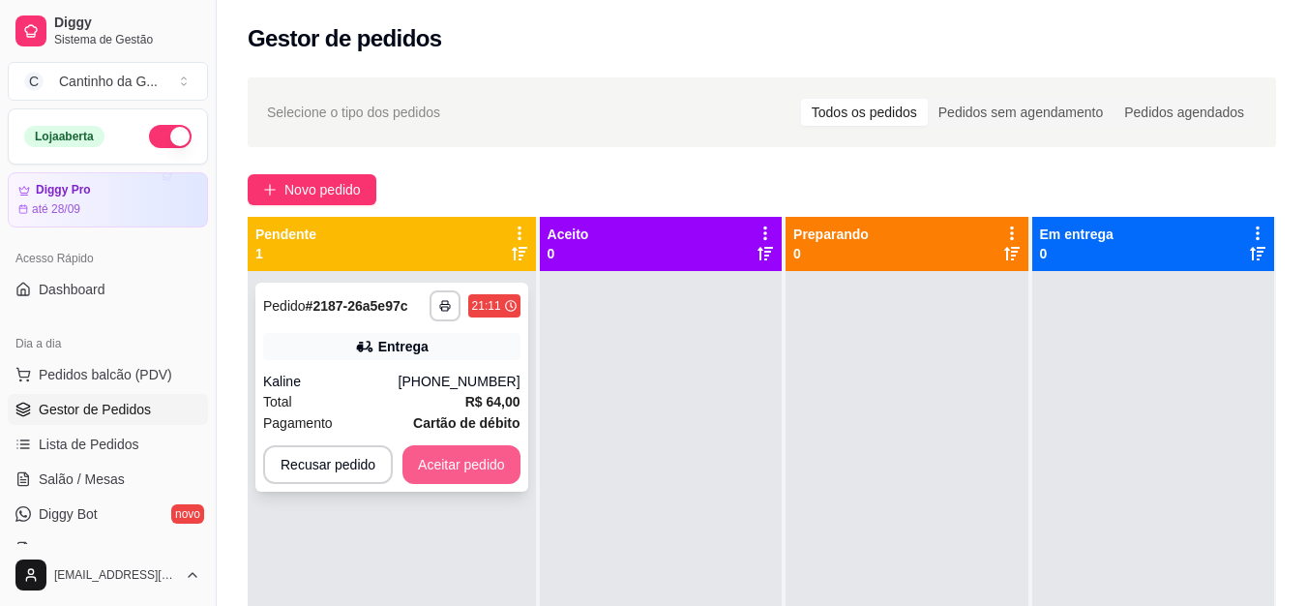
click at [496, 469] on button "Aceitar pedido" at bounding box center [461, 464] width 118 height 39
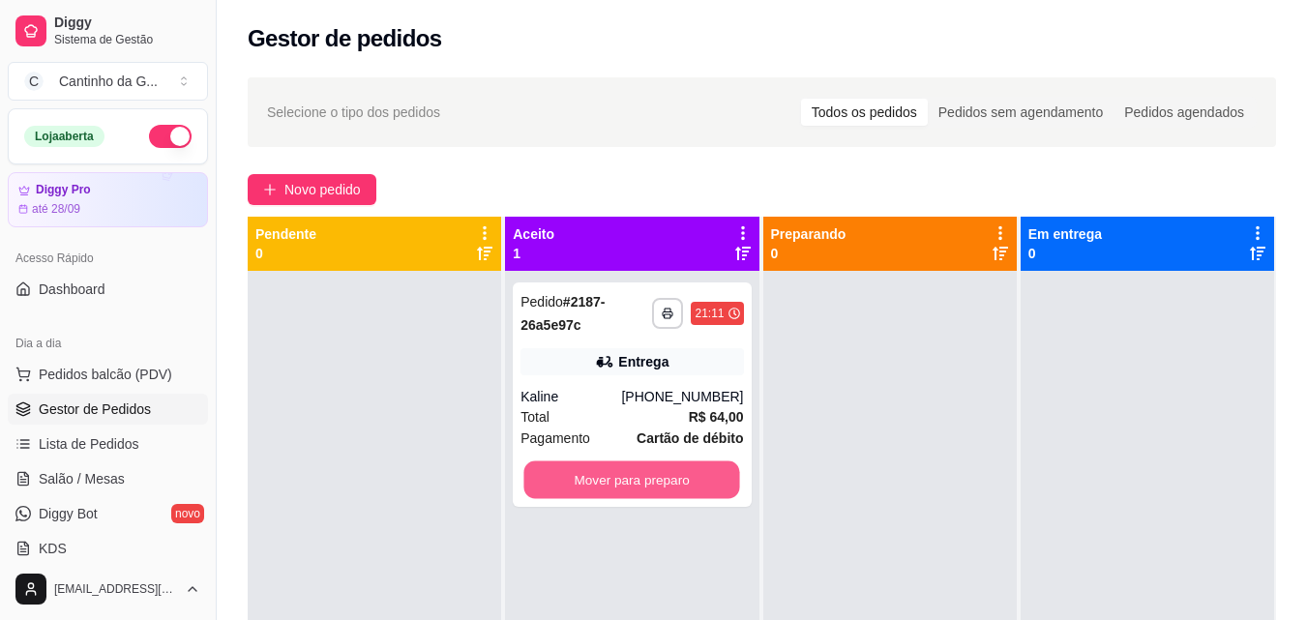
click at [722, 476] on button "Mover para preparo" at bounding box center [632, 480] width 216 height 38
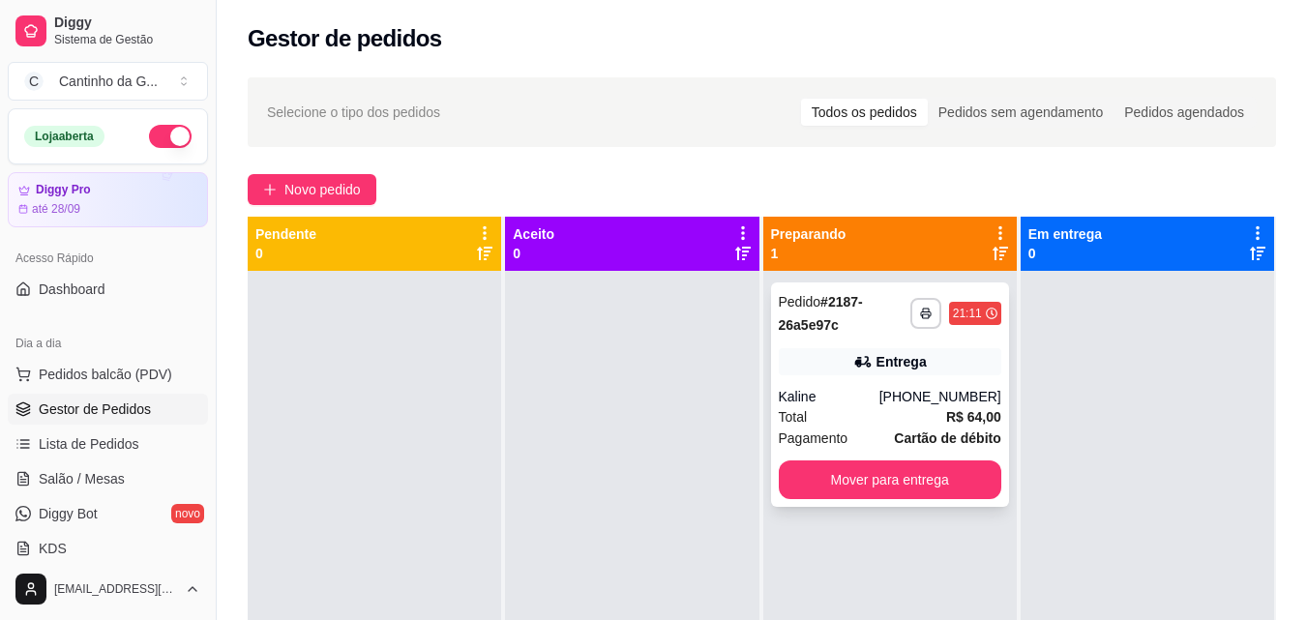
click at [879, 400] on div "Kaline" at bounding box center [829, 396] width 101 height 19
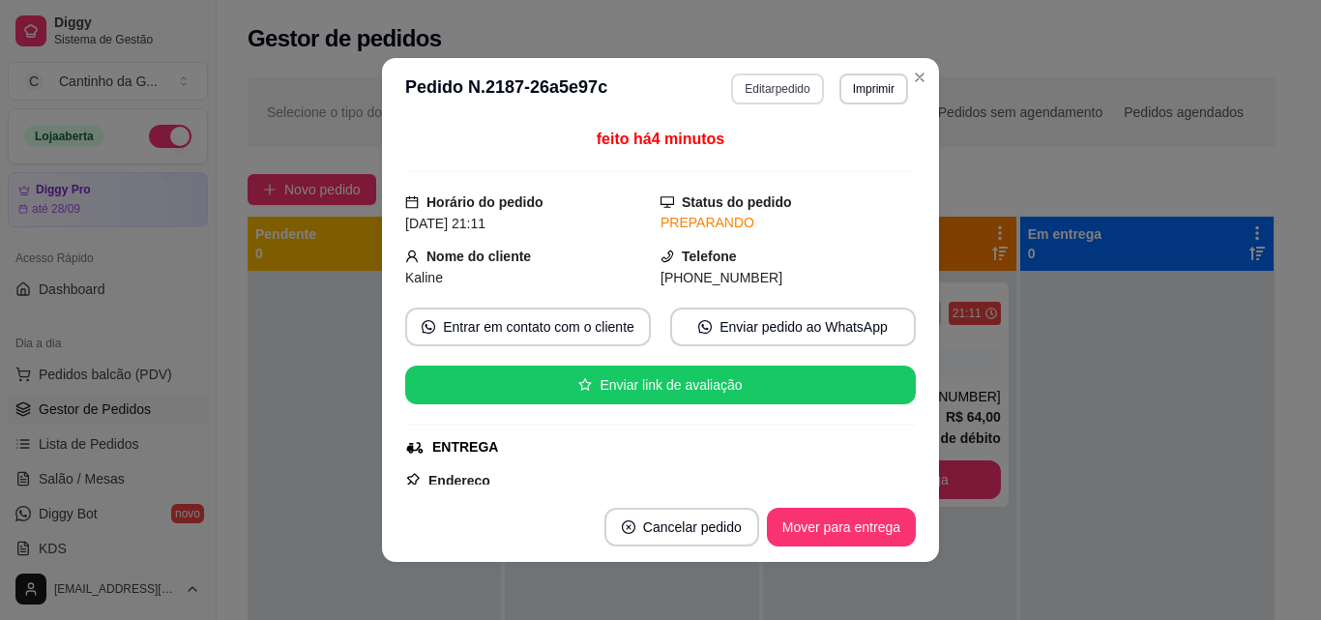
click at [782, 91] on button "Editar pedido" at bounding box center [777, 89] width 92 height 31
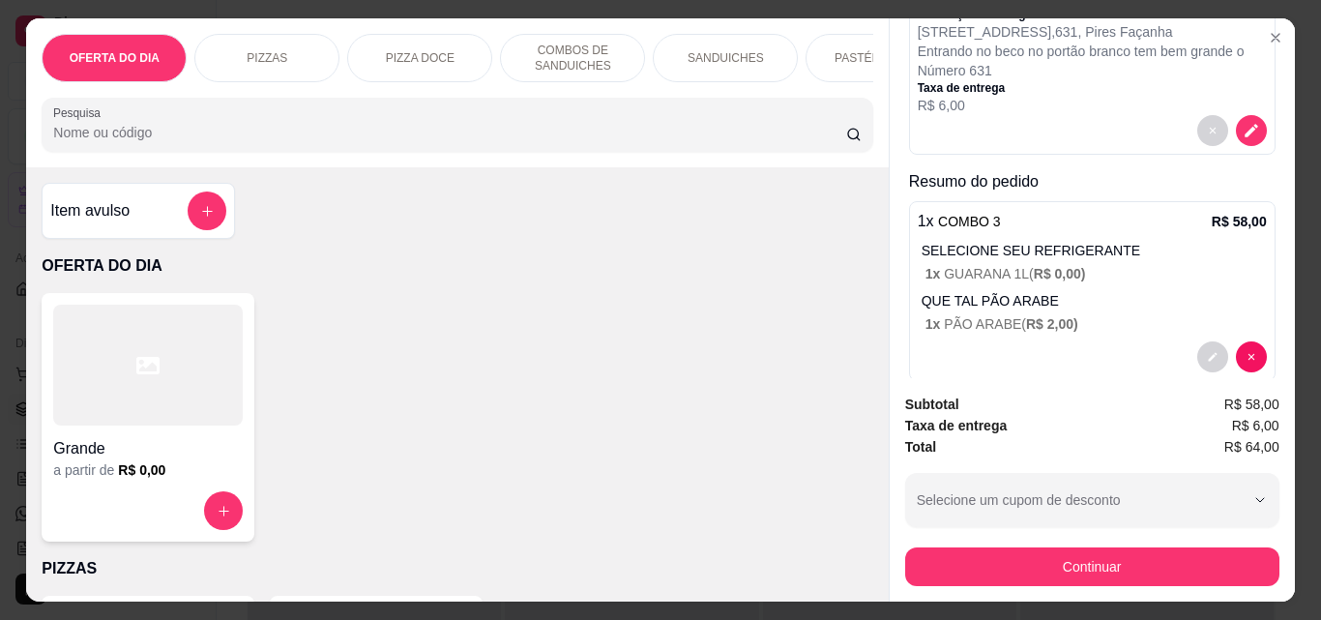
scroll to position [236, 0]
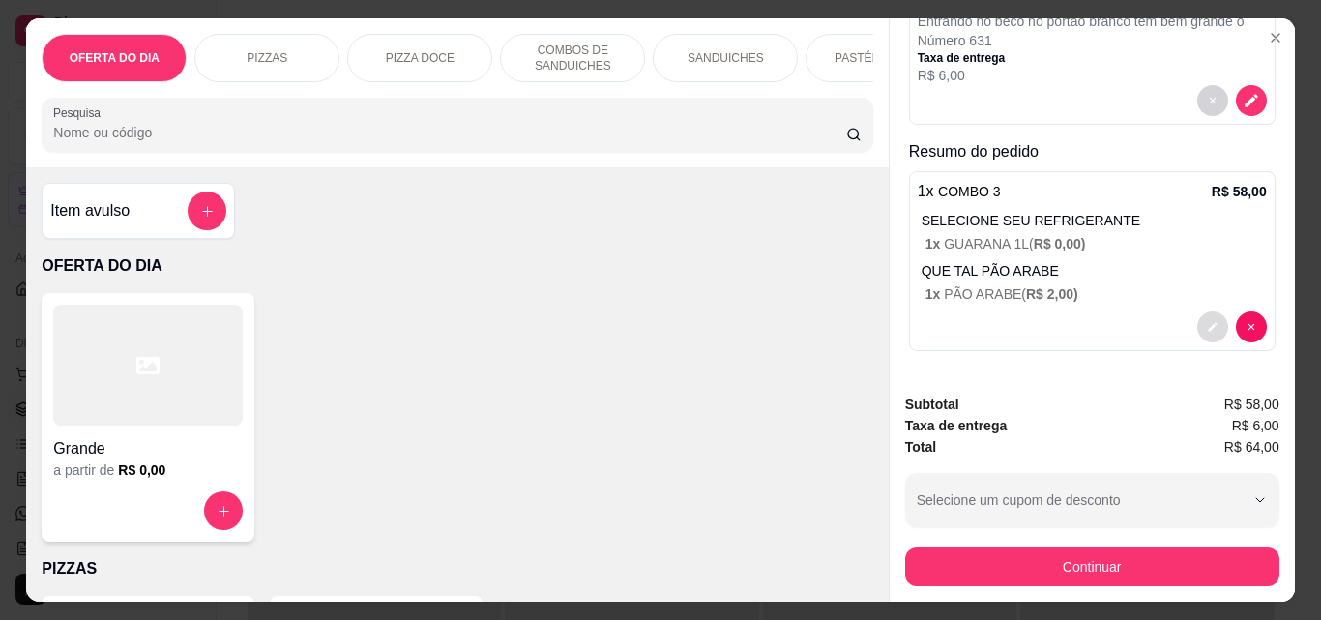
click at [1199, 318] on button "decrease-product-quantity" at bounding box center [1213, 326] width 31 height 31
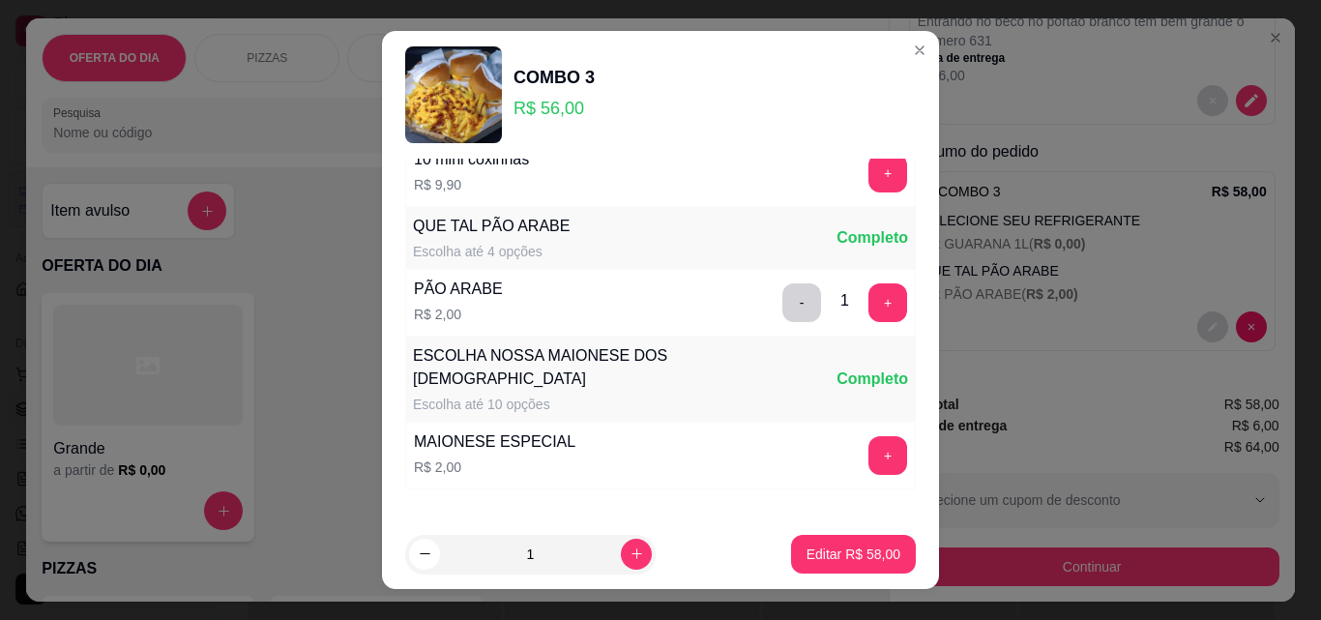
scroll to position [290, 0]
click at [869, 305] on button "+" at bounding box center [888, 301] width 39 height 39
click at [862, 554] on p "Editar R$ 60,00" at bounding box center [854, 554] width 94 height 19
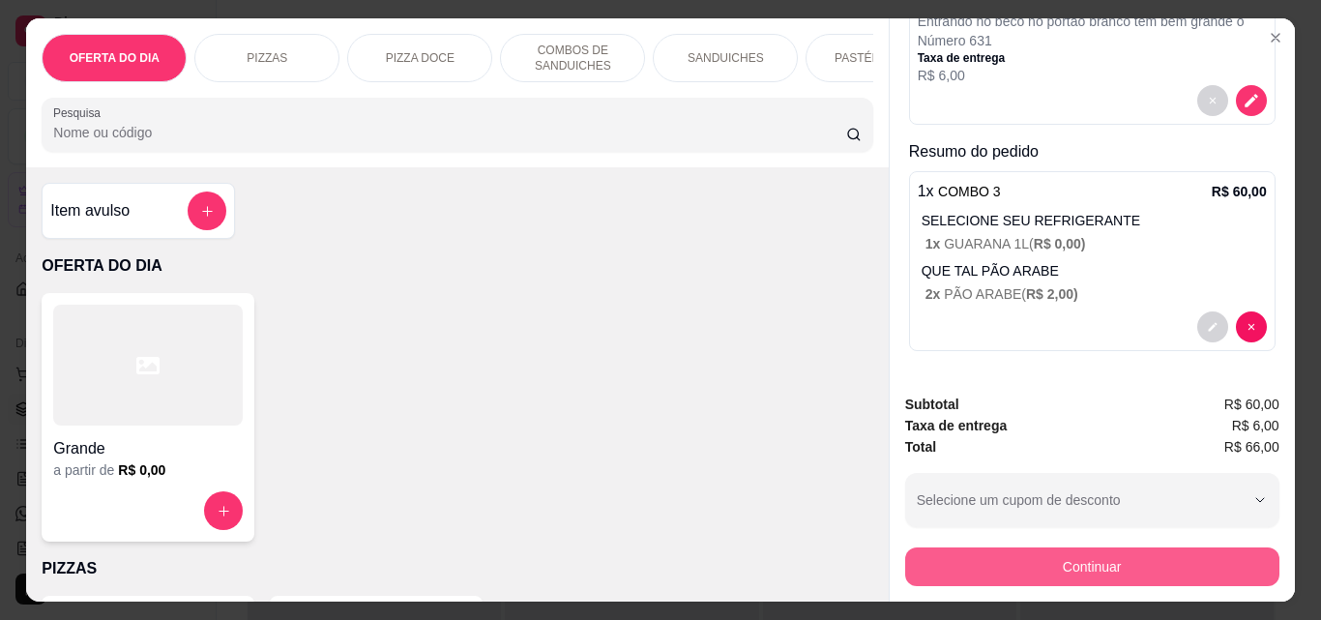
click at [1091, 552] on button "Continuar" at bounding box center [1092, 567] width 374 height 39
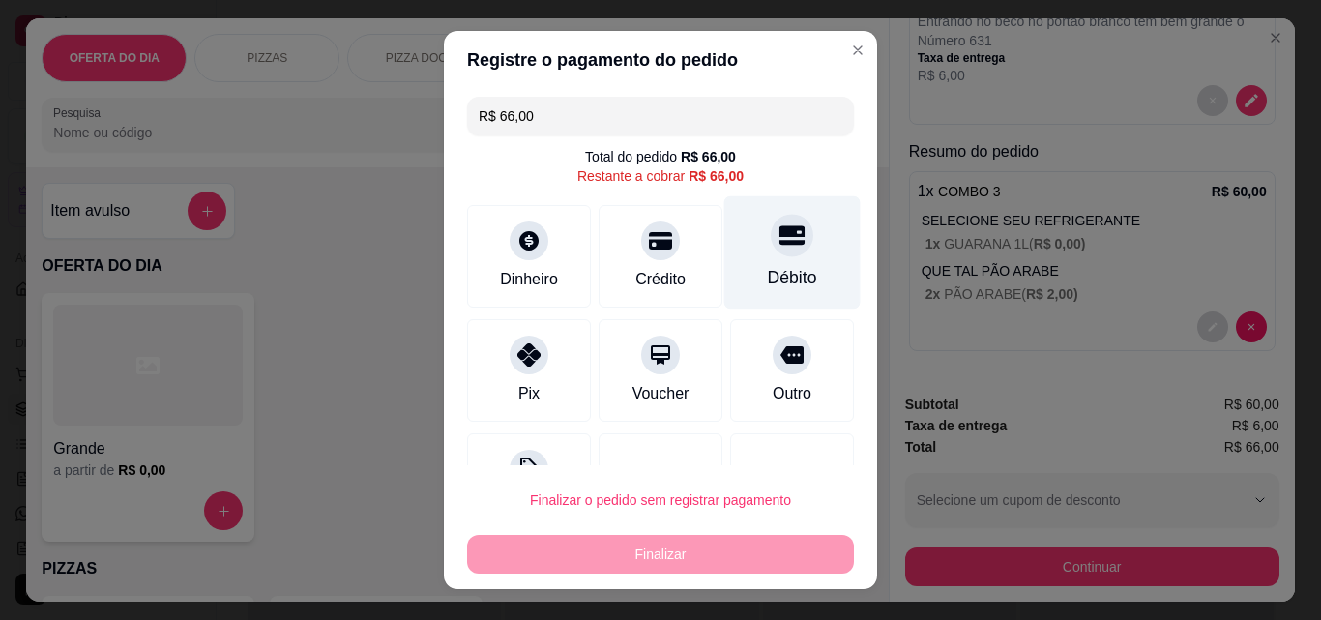
click at [783, 244] on div "Débito" at bounding box center [793, 252] width 136 height 113
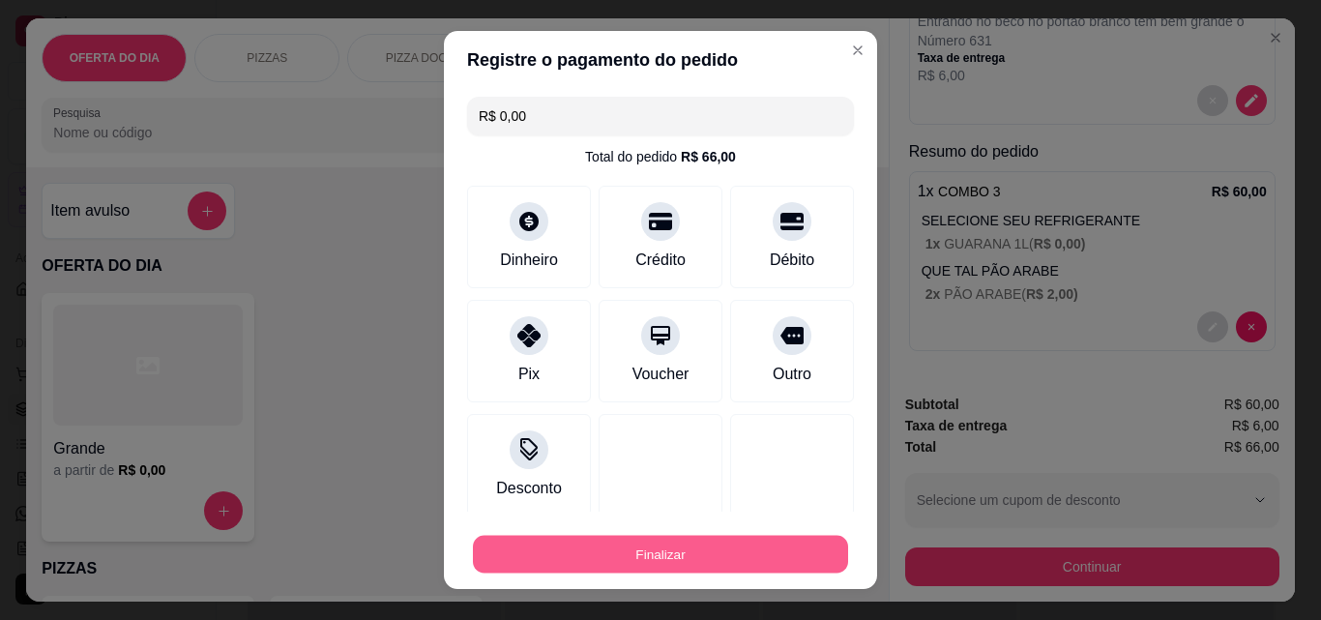
click at [634, 561] on button "Finalizar" at bounding box center [660, 555] width 375 height 38
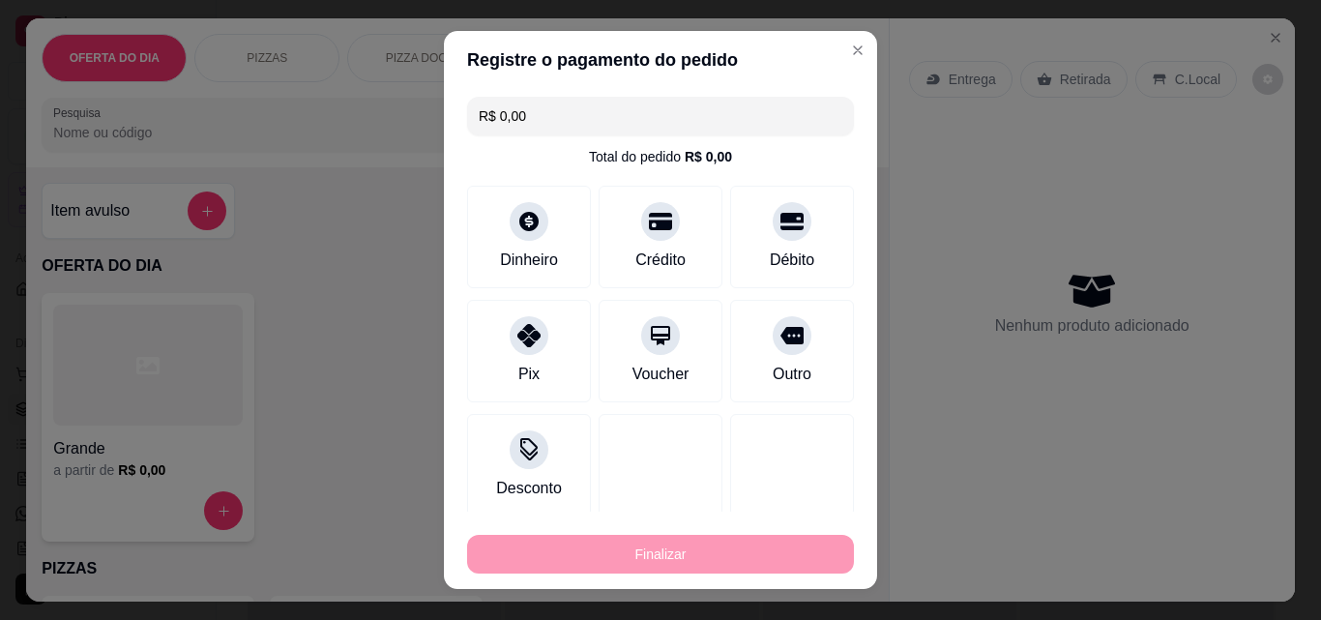
type input "-R$ 66,00"
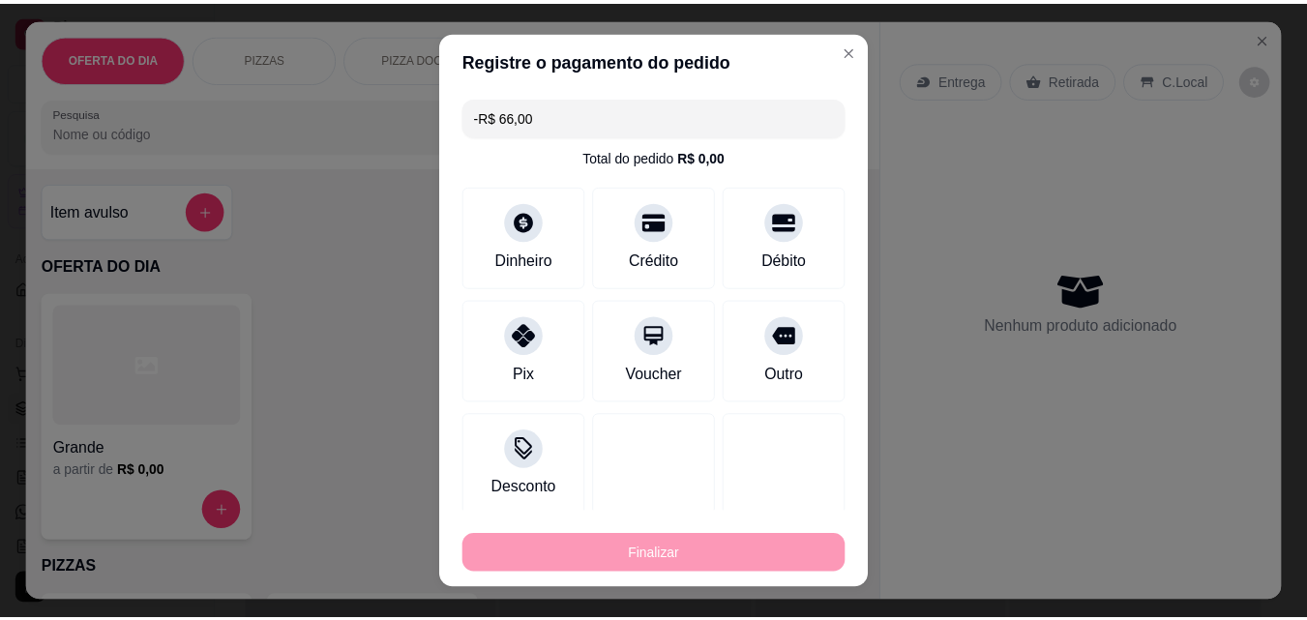
scroll to position [0, 0]
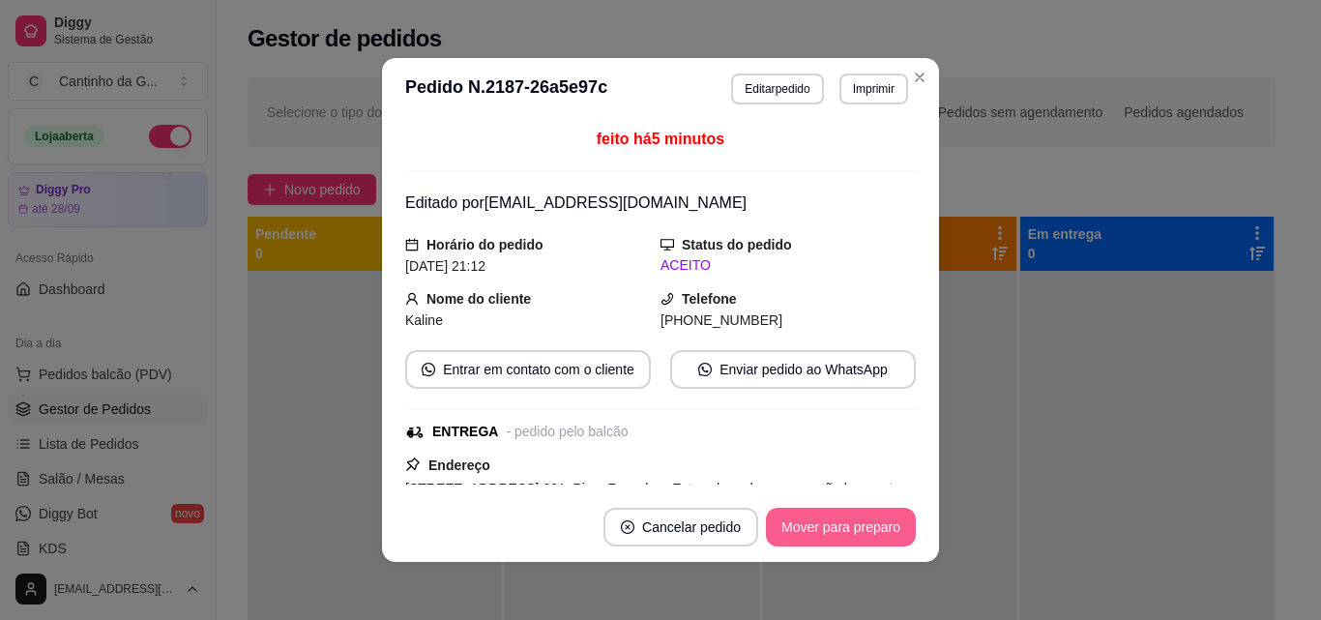
click at [829, 535] on button "Mover para preparo" at bounding box center [841, 527] width 150 height 39
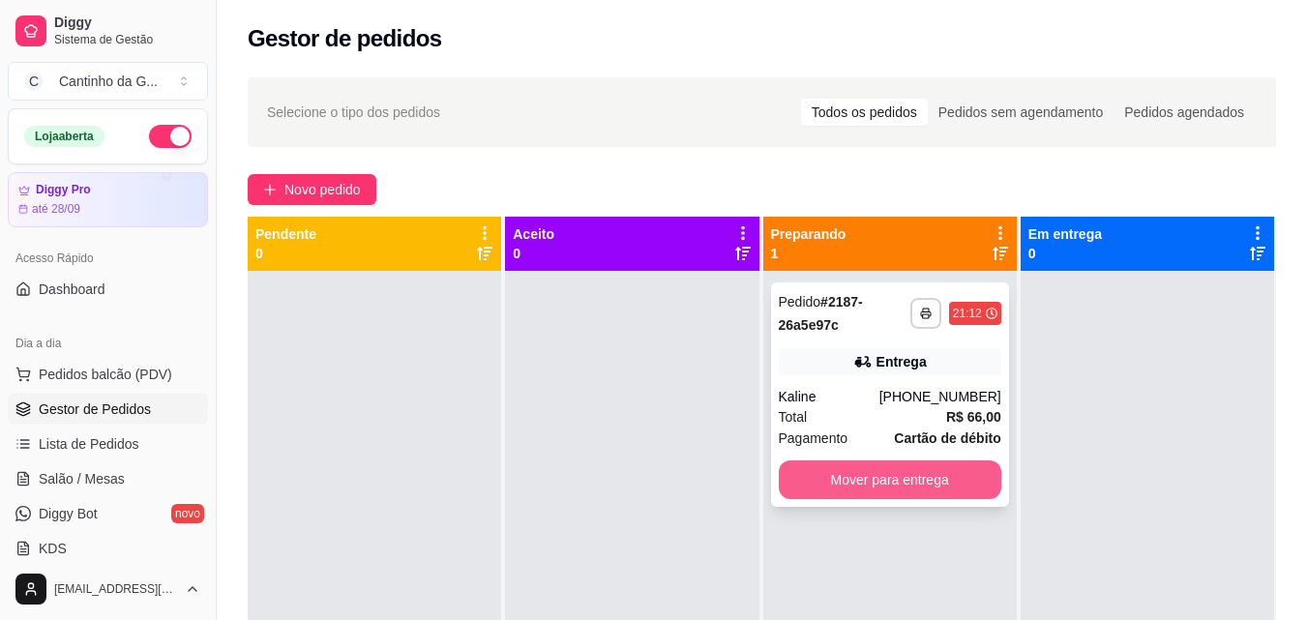
click at [855, 469] on button "Mover para entrega" at bounding box center [890, 479] width 222 height 39
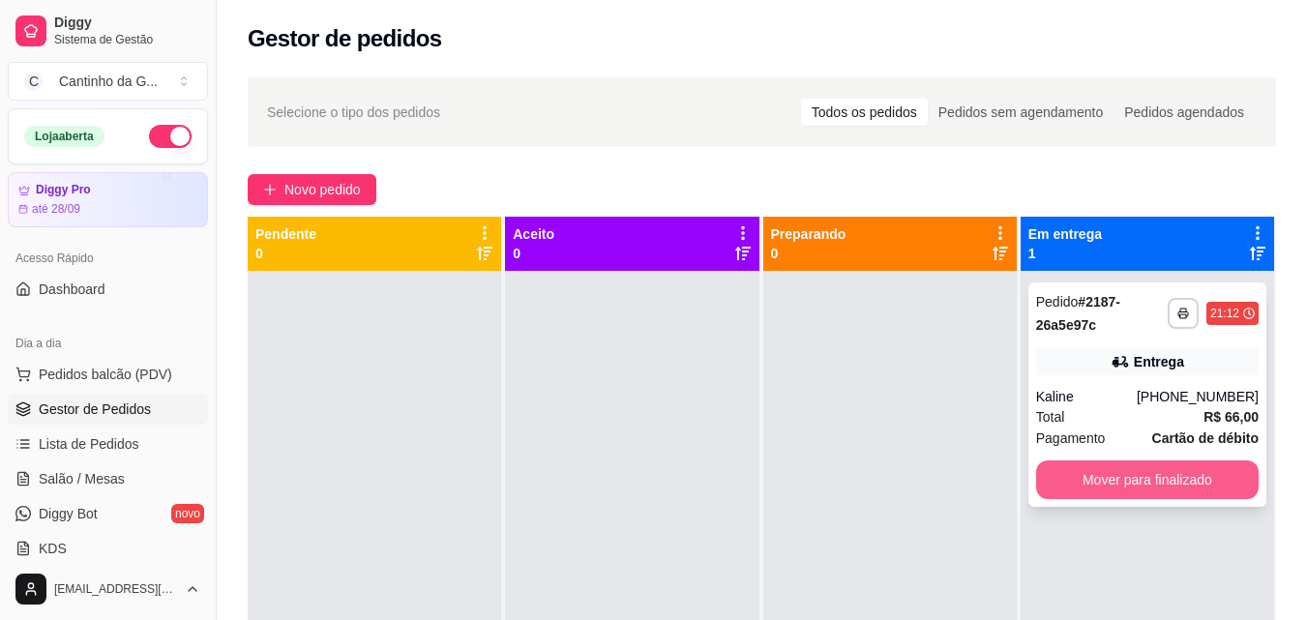
click at [1122, 472] on button "Mover para finalizado" at bounding box center [1147, 479] width 222 height 39
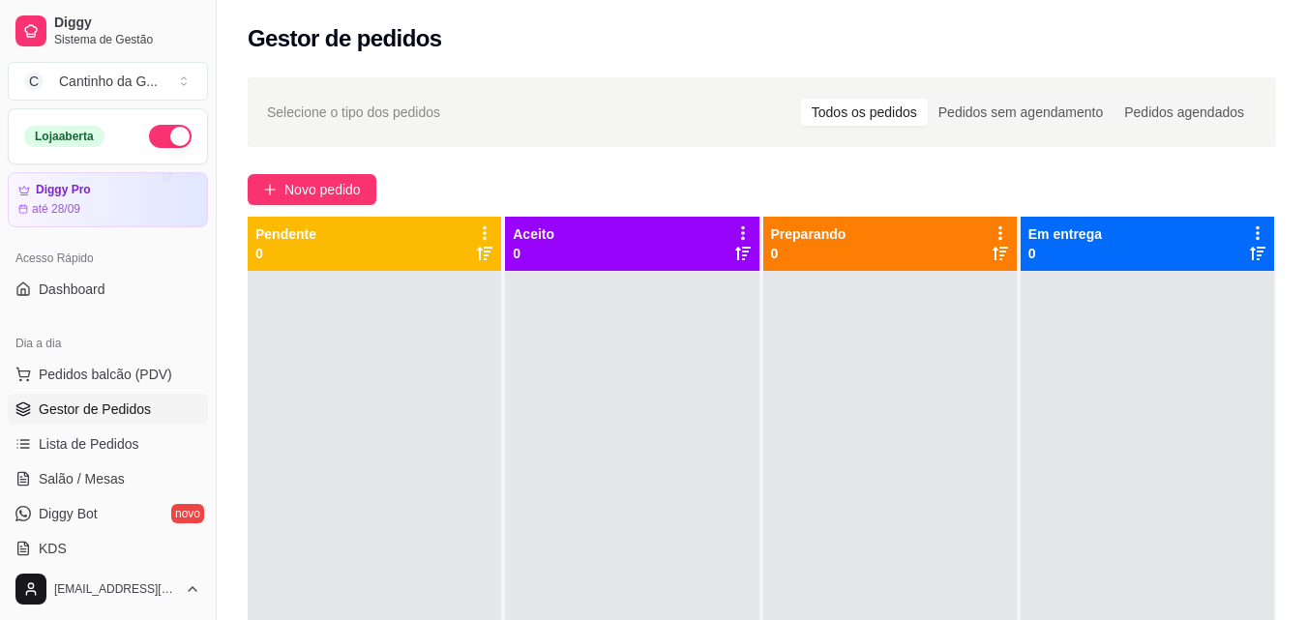
scroll to position [387, 0]
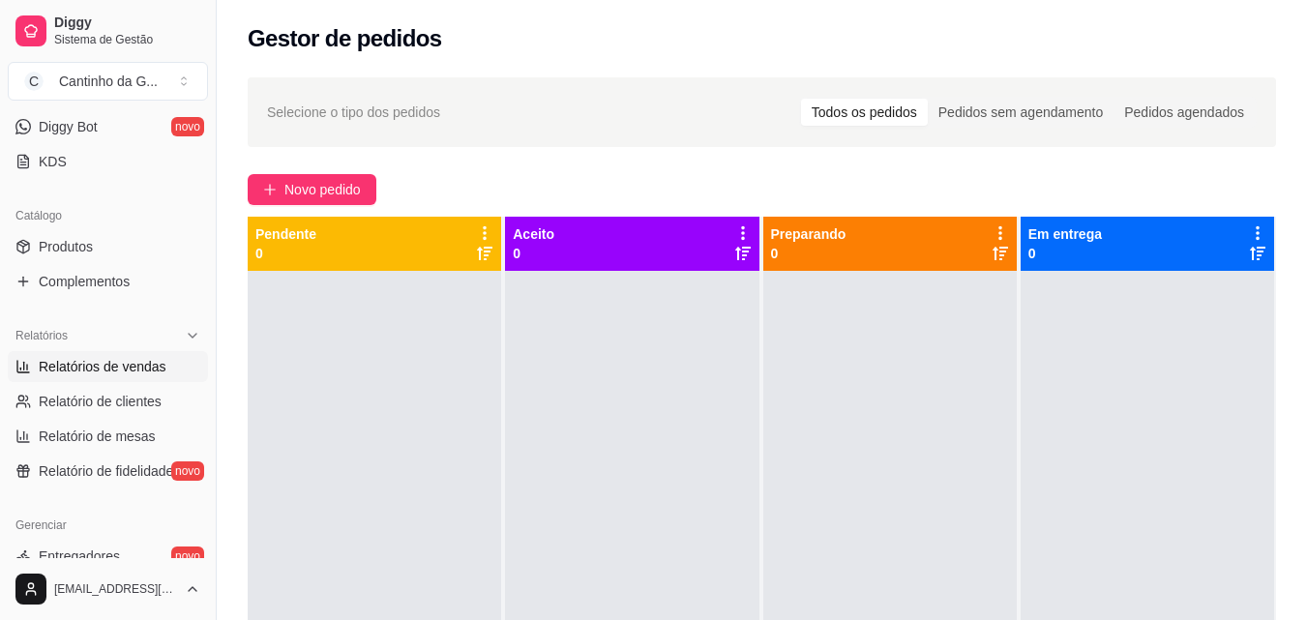
click at [159, 371] on span "Relatórios de vendas" at bounding box center [103, 366] width 128 height 19
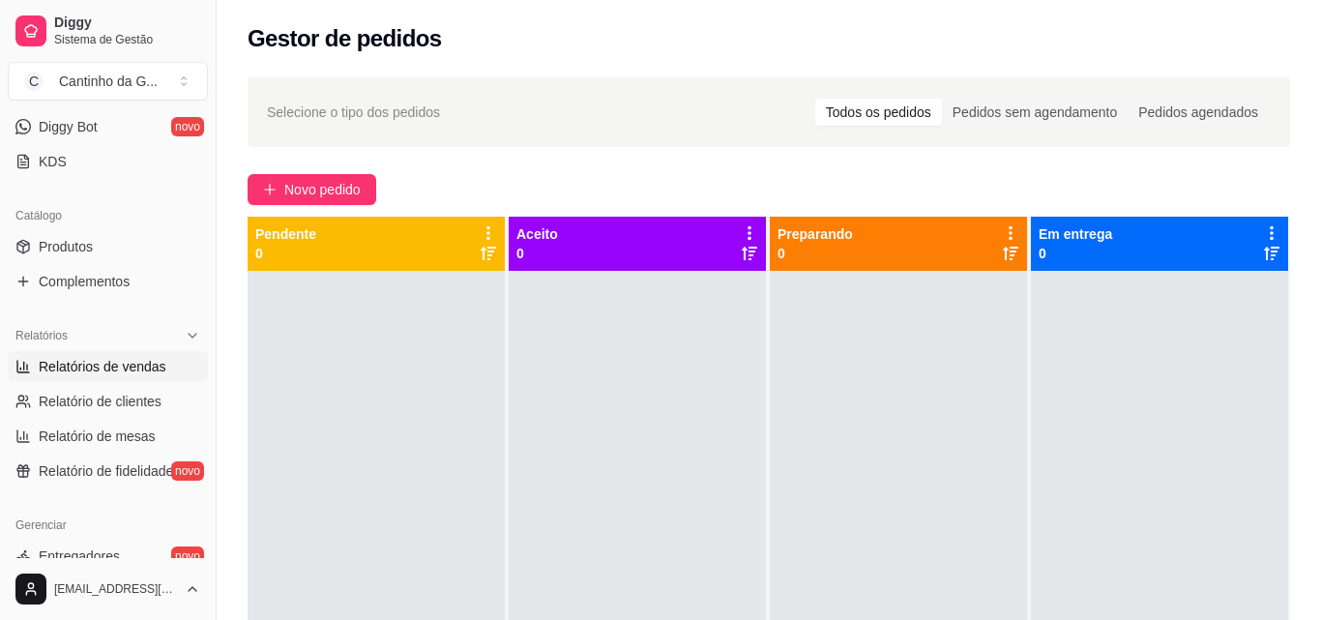
select select "ALL"
select select "0"
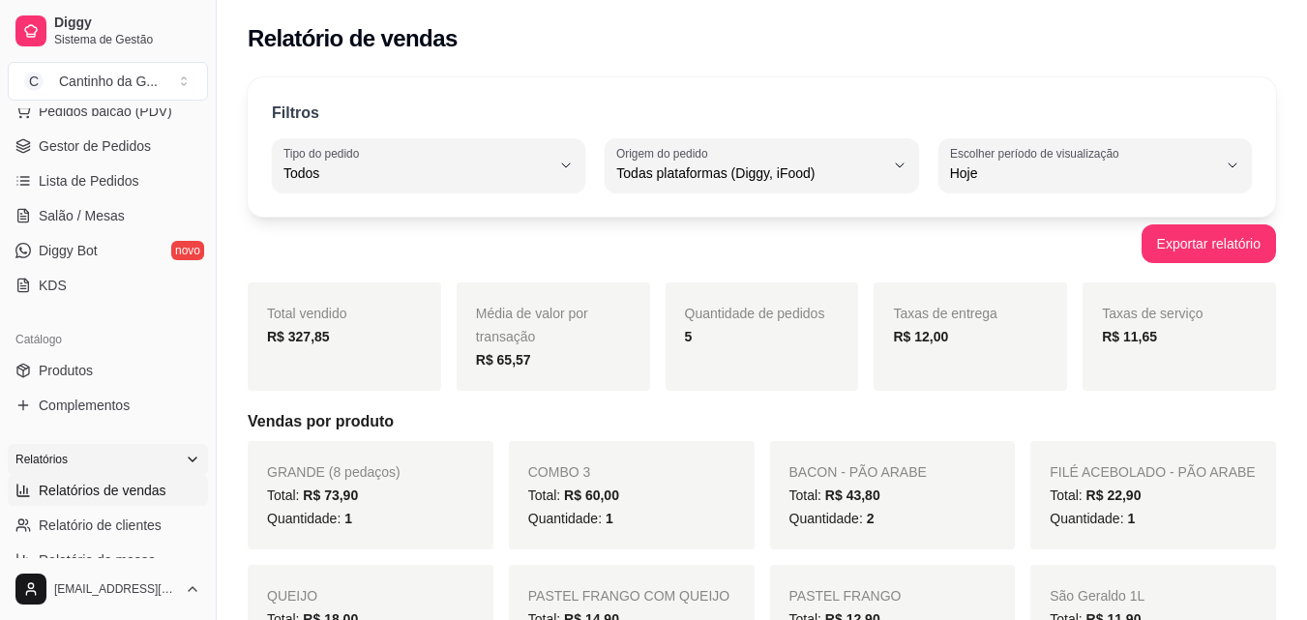
scroll to position [97, 0]
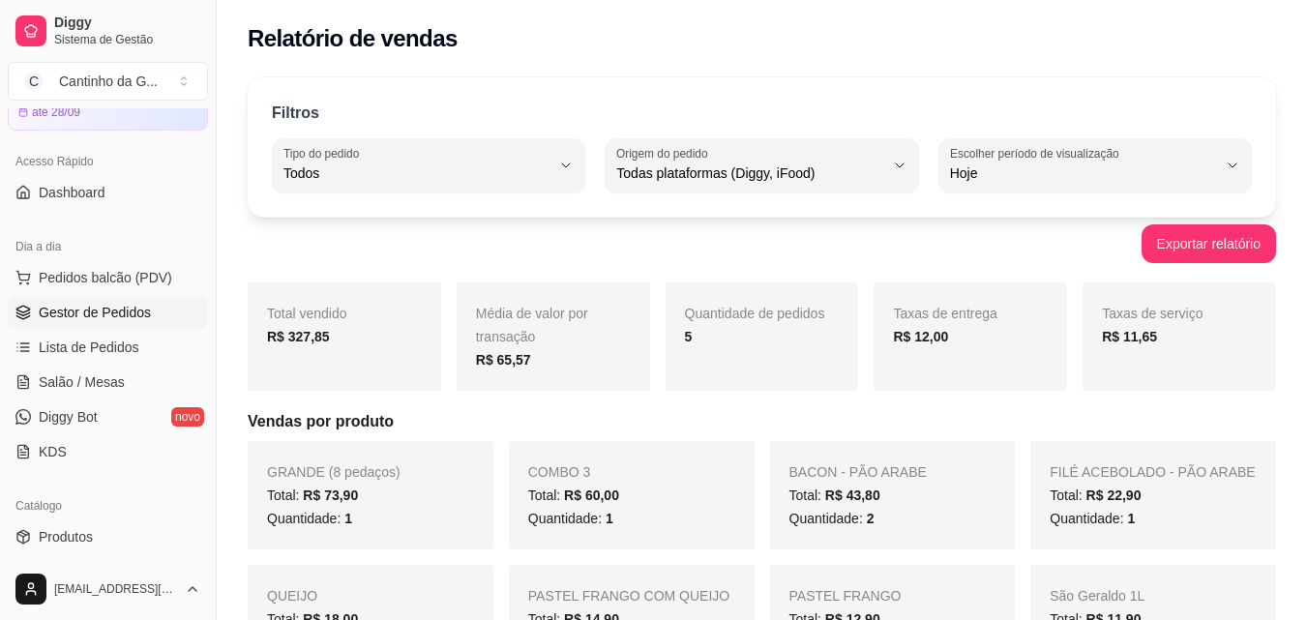
click at [129, 305] on span "Gestor de Pedidos" at bounding box center [95, 312] width 112 height 19
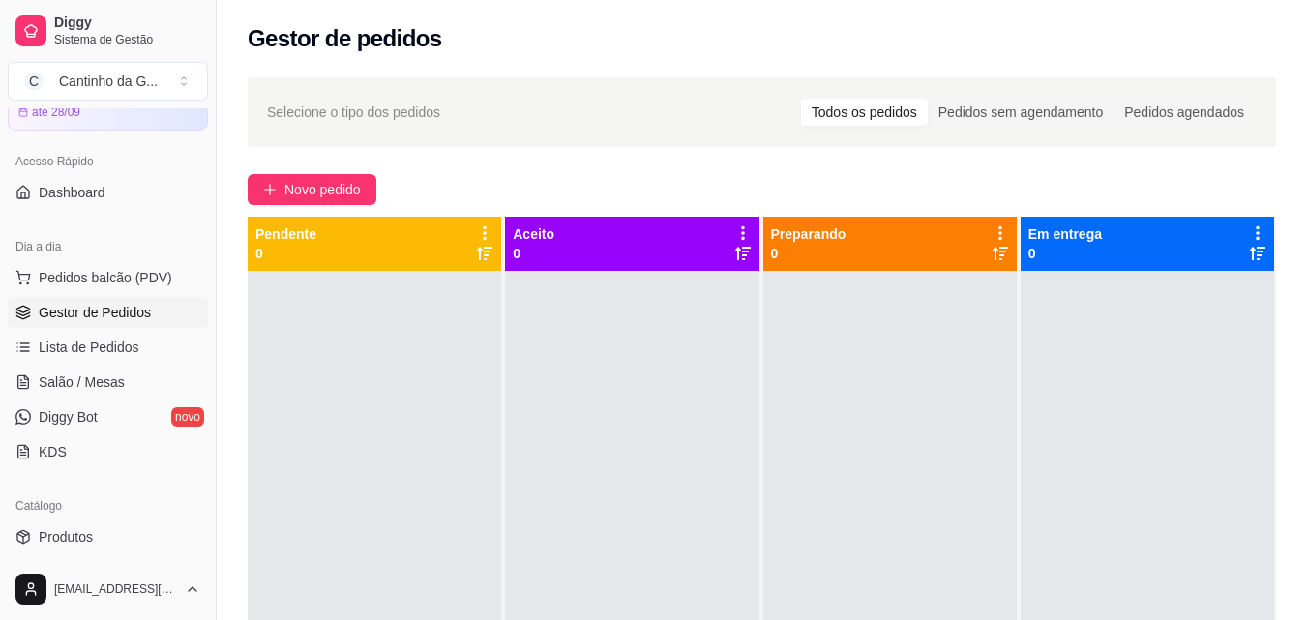
click at [650, 176] on div "Novo pedido" at bounding box center [762, 189] width 1028 height 31
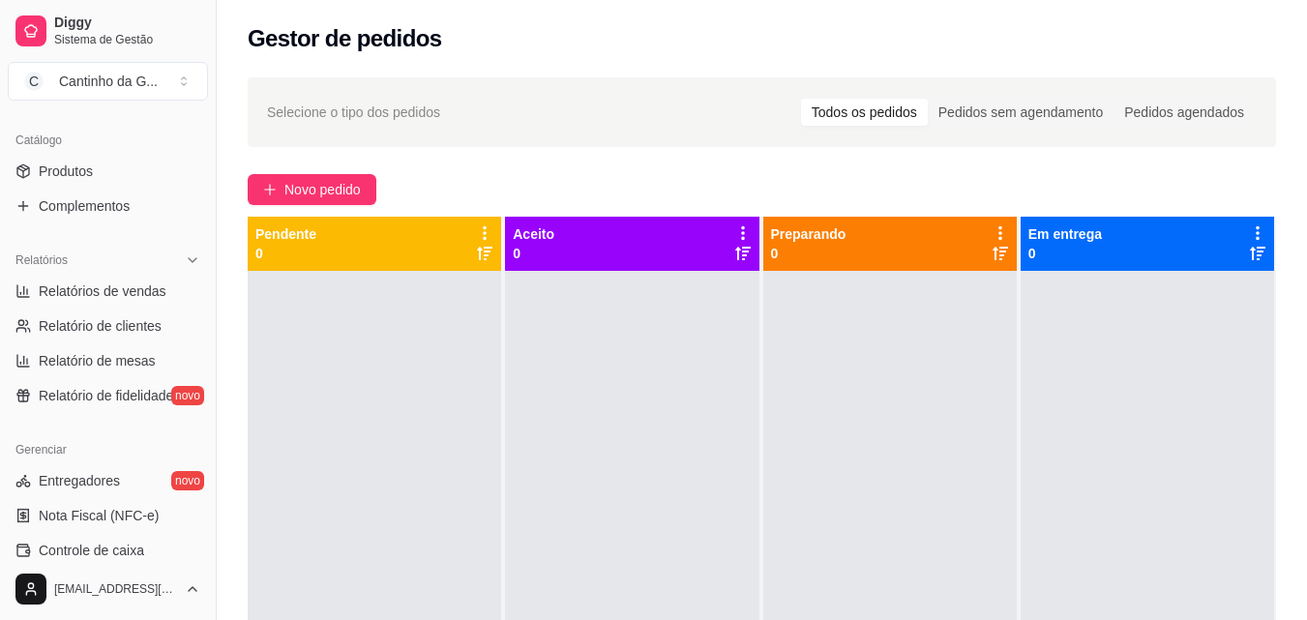
scroll to position [484, 0]
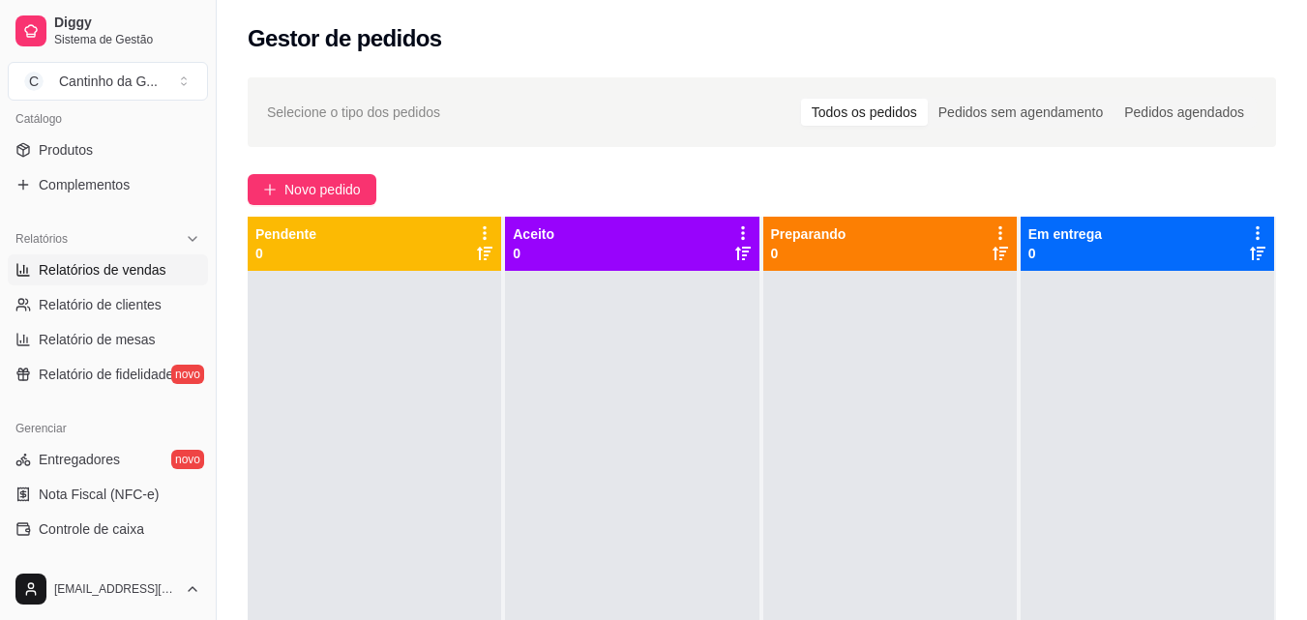
click at [128, 282] on link "Relatórios de vendas" at bounding box center [108, 269] width 200 height 31
select select "ALL"
select select "0"
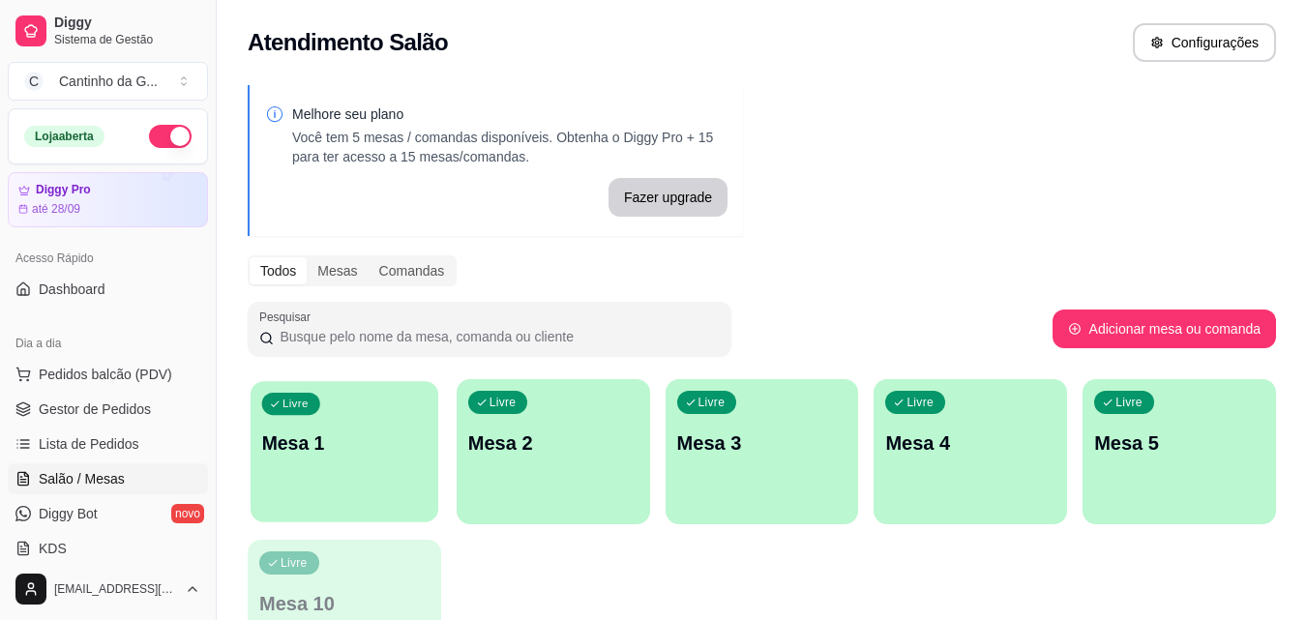
click at [351, 454] on p "Mesa 1" at bounding box center [344, 443] width 165 height 26
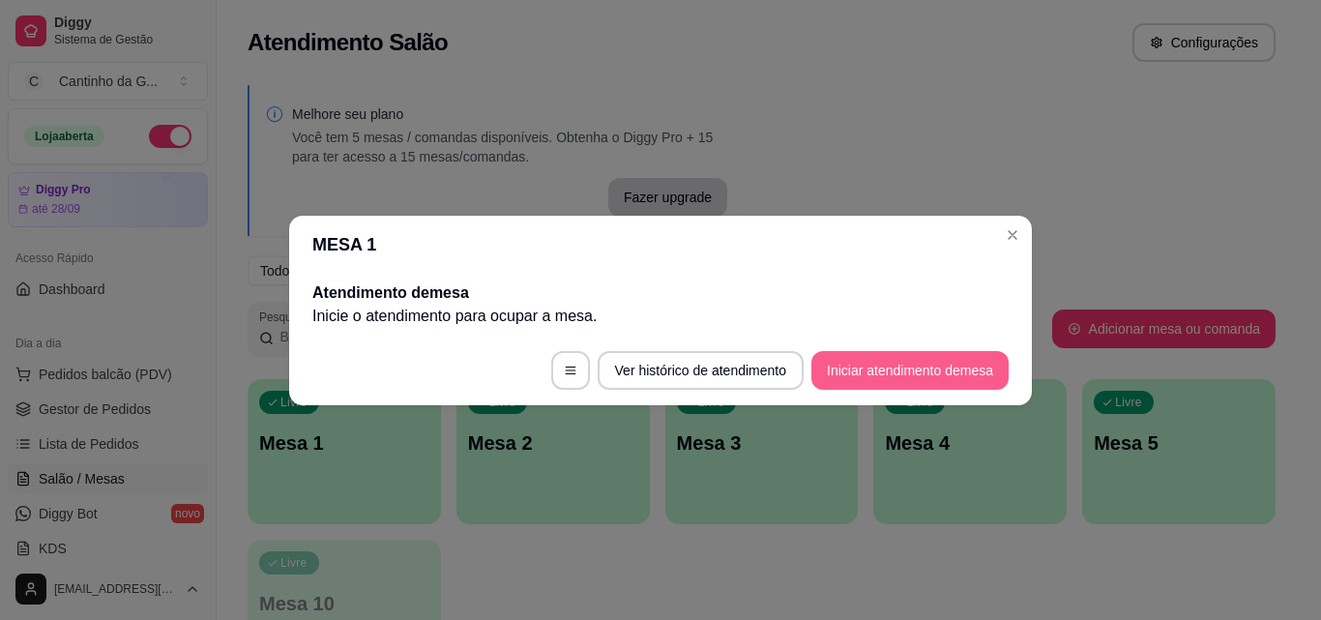
click at [888, 370] on button "Iniciar atendimento de mesa" at bounding box center [910, 370] width 197 height 39
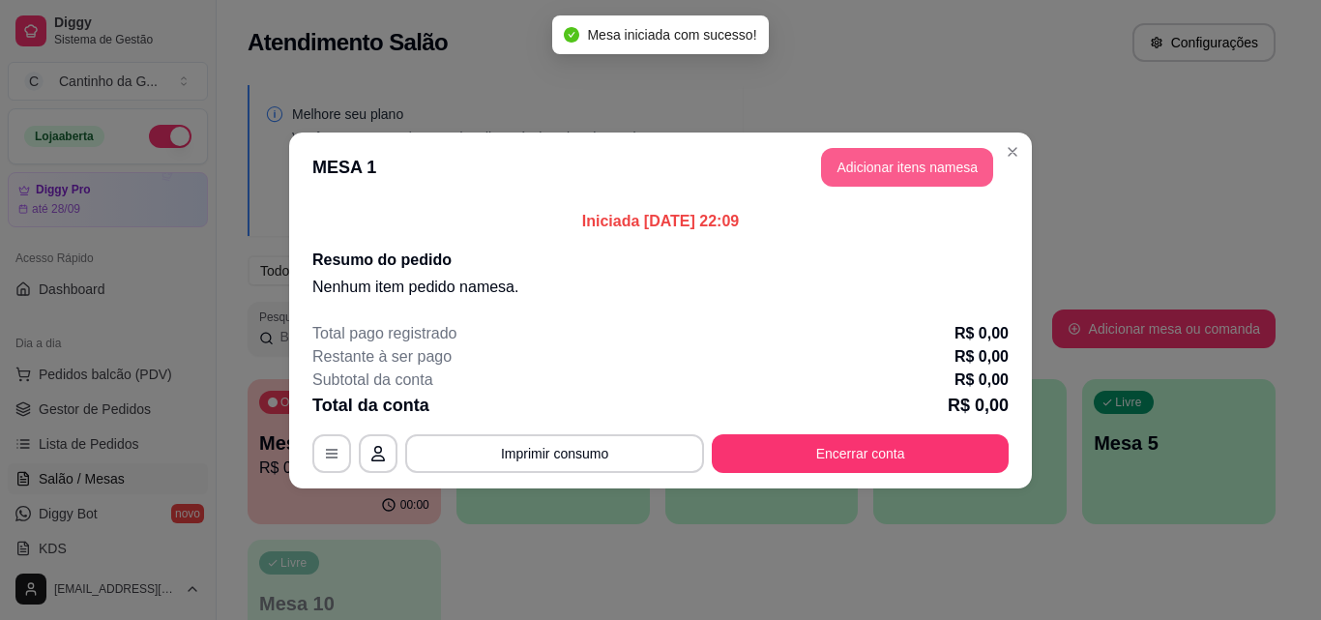
click at [900, 168] on button "Adicionar itens na mesa" at bounding box center [907, 167] width 172 height 39
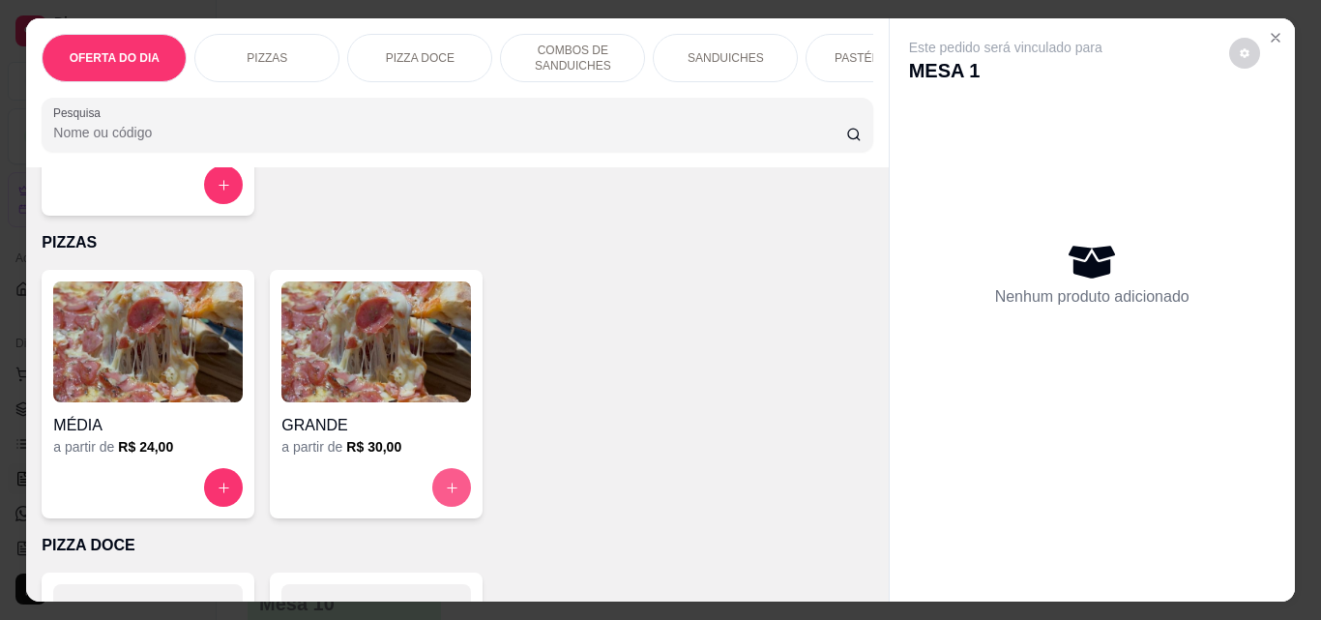
scroll to position [387, 0]
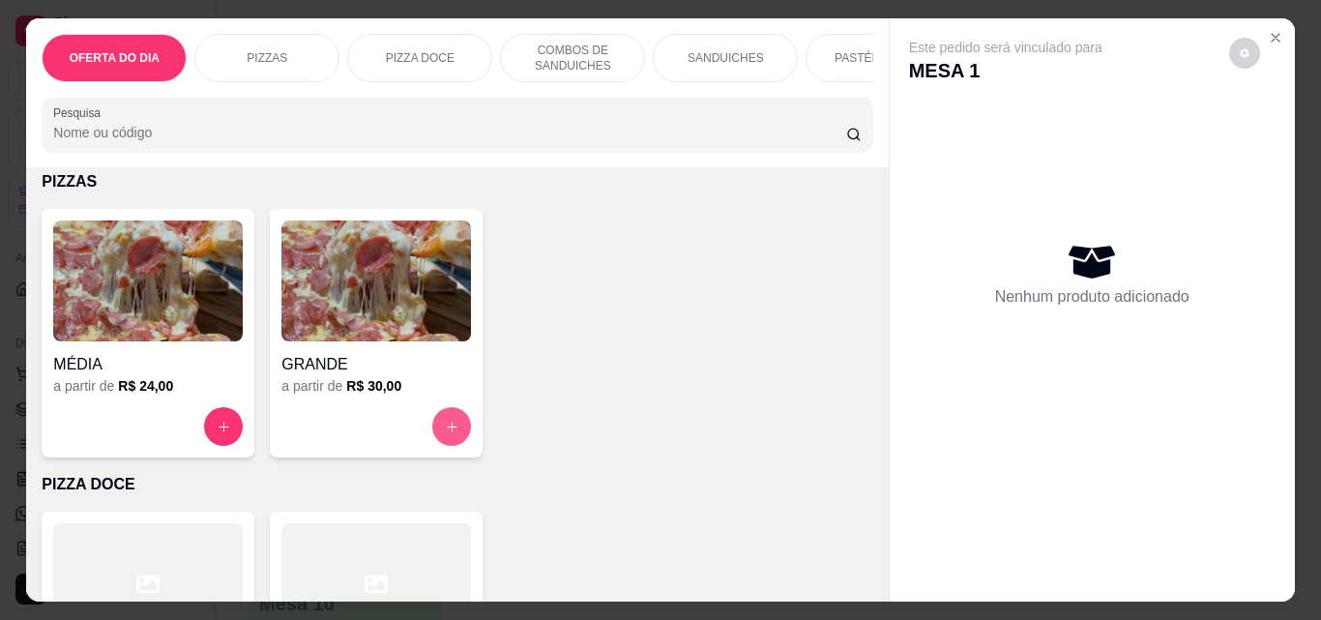
click at [445, 434] on icon "increase-product-quantity" at bounding box center [452, 427] width 15 height 15
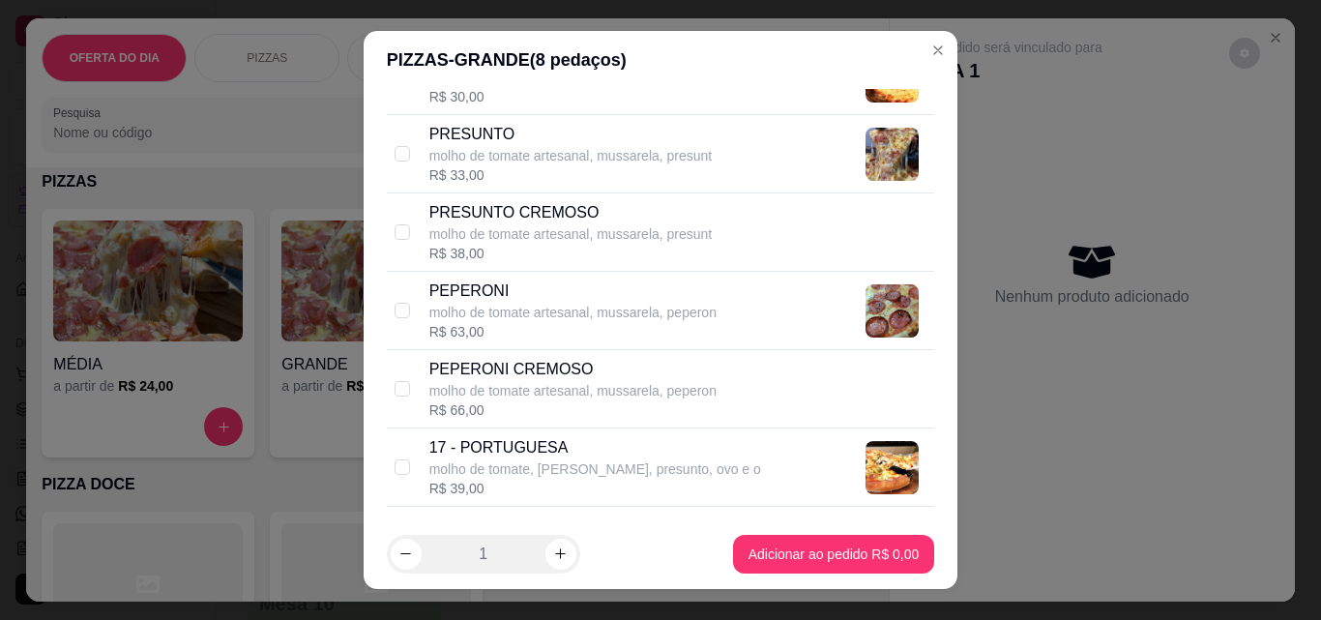
scroll to position [2031, 0]
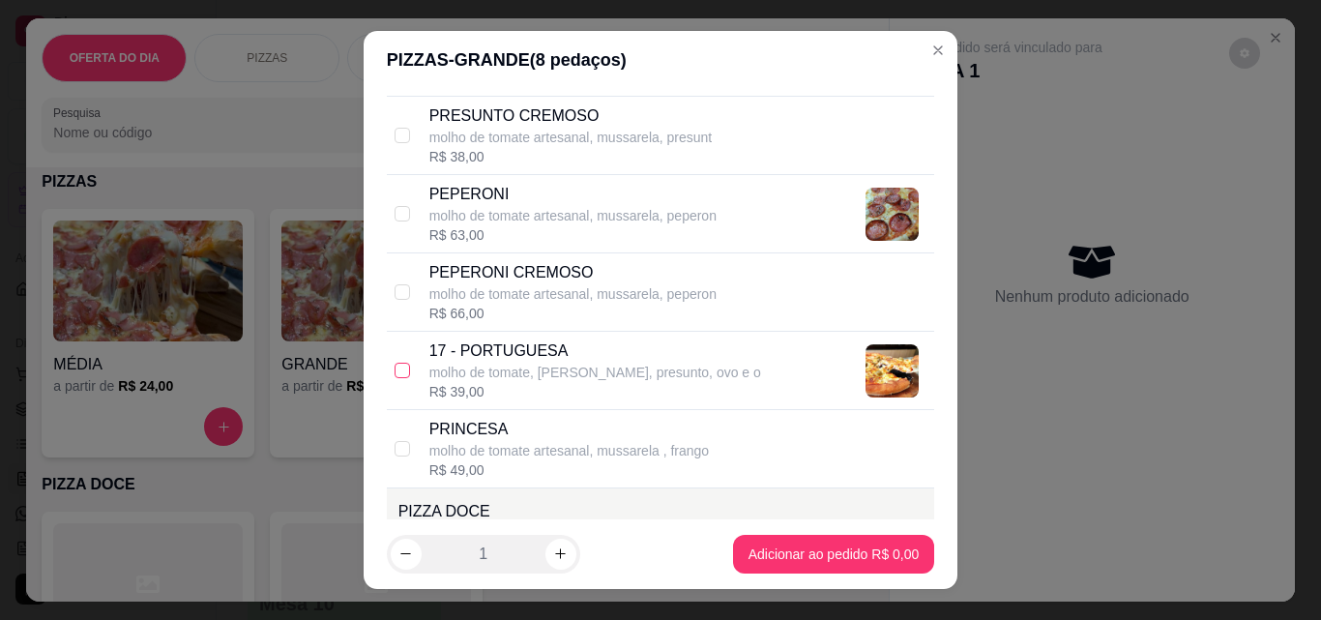
click at [395, 378] on input "checkbox" at bounding box center [402, 370] width 15 height 15
checkbox input "true"
click at [555, 543] on button "increase-product-quantity" at bounding box center [561, 554] width 30 height 30
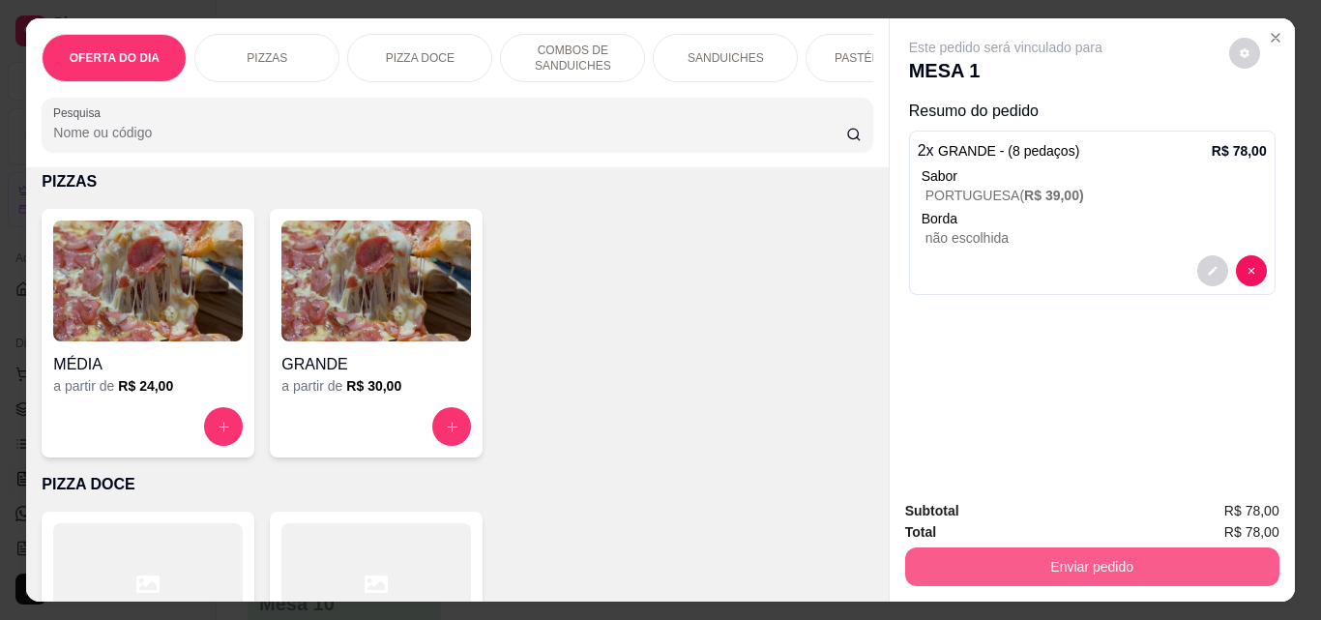
click at [1051, 557] on button "Enviar pedido" at bounding box center [1092, 567] width 374 height 39
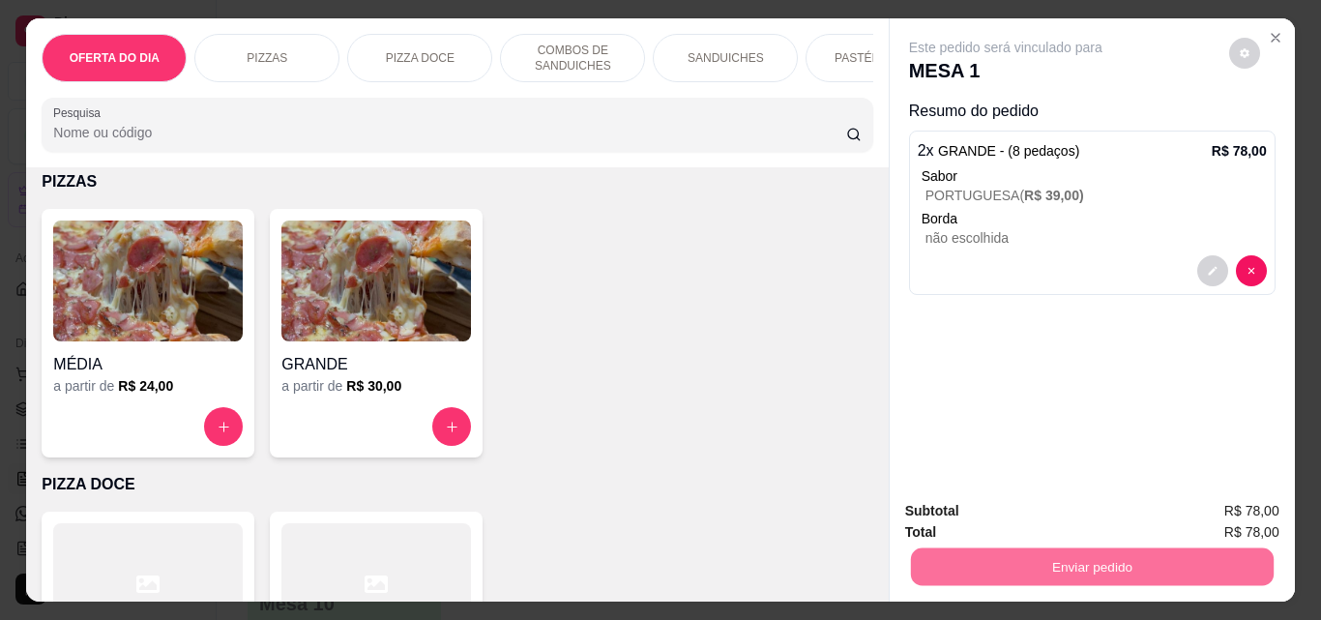
click at [1004, 515] on button "Não registrar e enviar pedido" at bounding box center [1028, 511] width 201 height 37
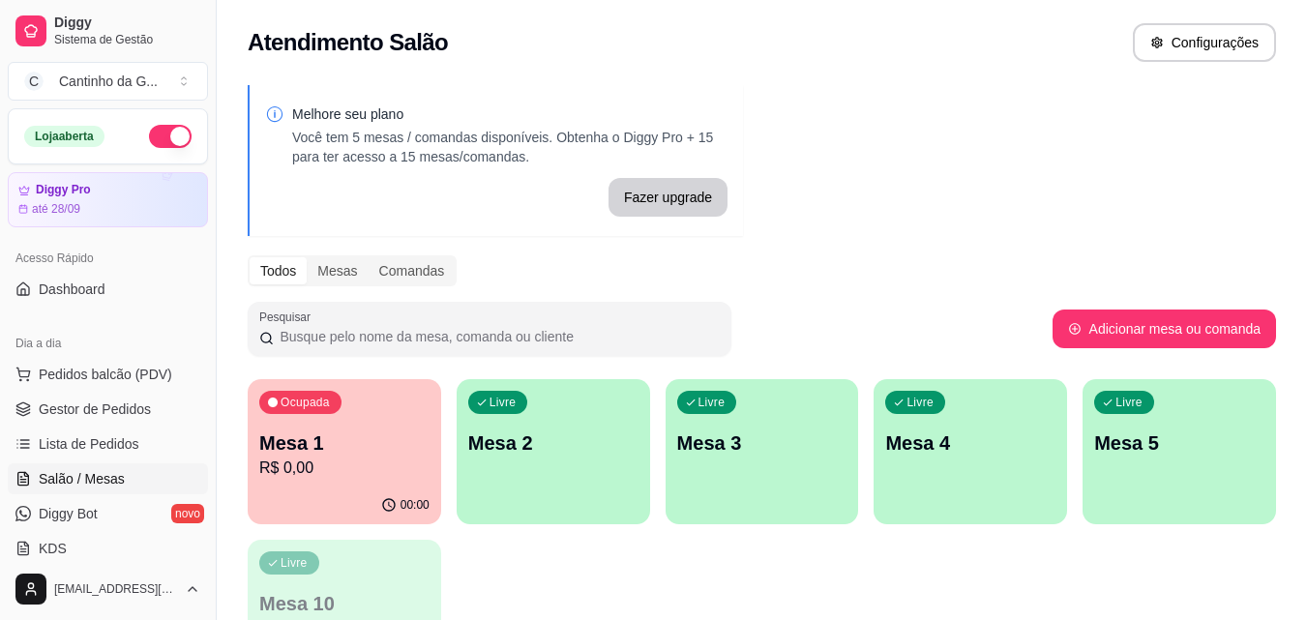
click at [312, 443] on p "Mesa 1" at bounding box center [344, 443] width 170 height 27
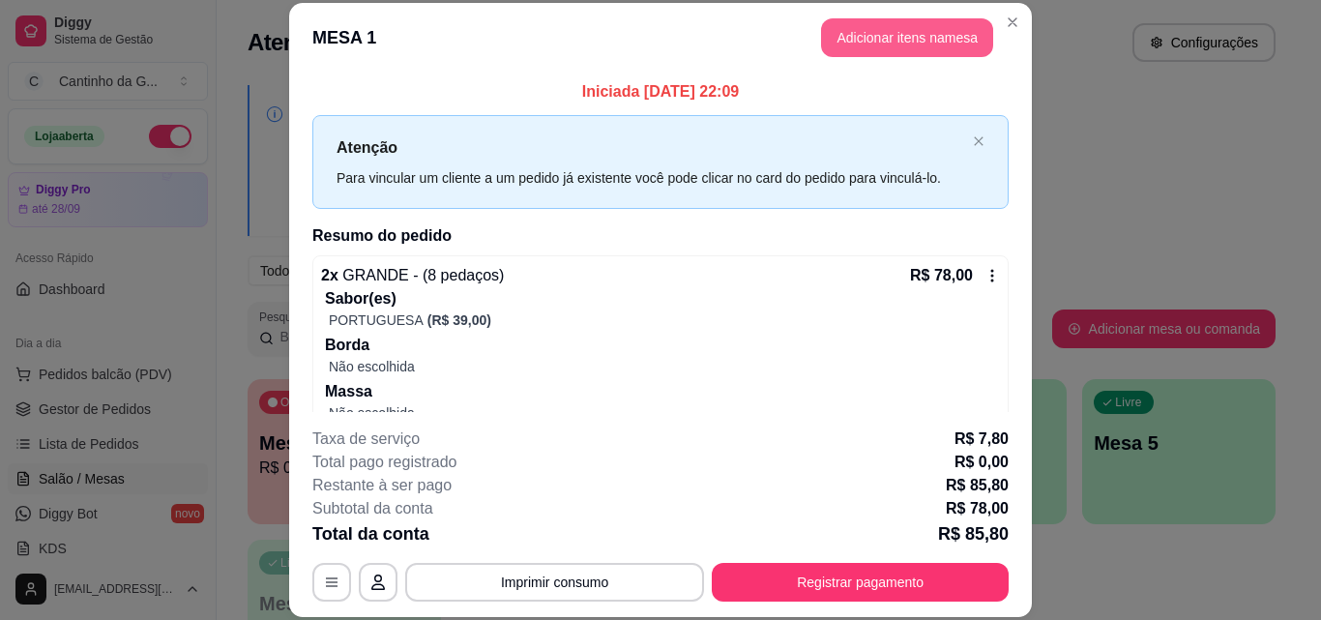
click at [914, 28] on button "Adicionar itens na mesa" at bounding box center [907, 37] width 172 height 39
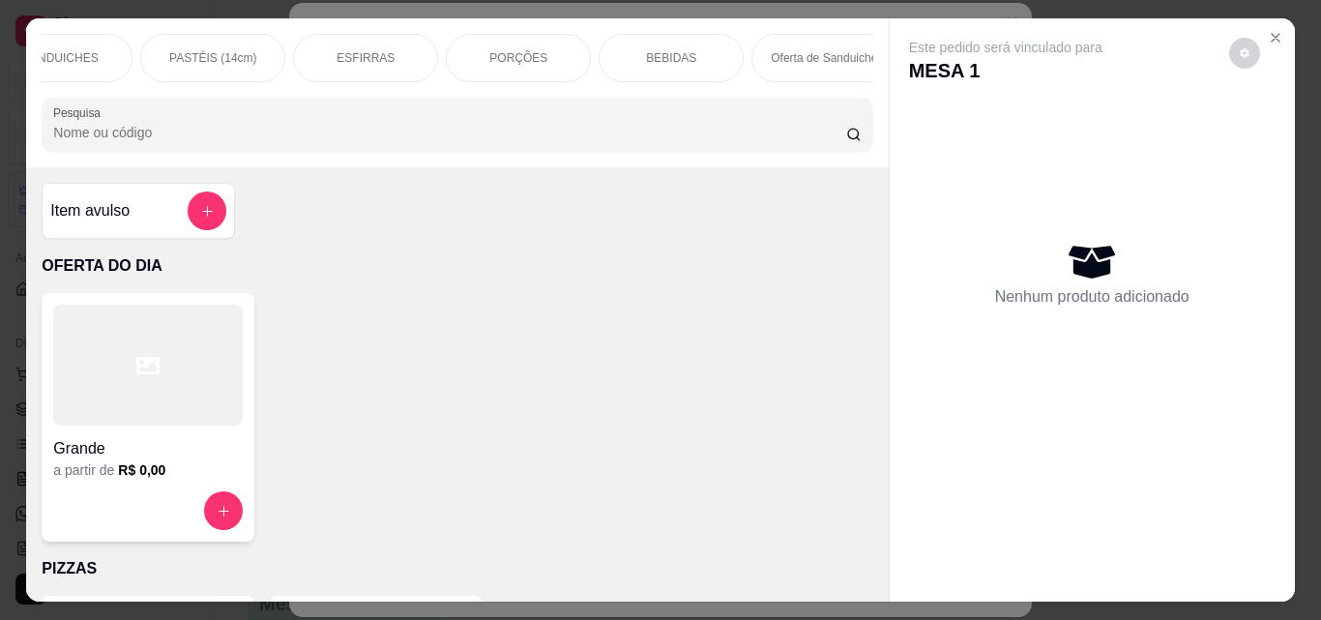
scroll to position [0, 679]
click at [670, 50] on p "BEBIDAS" at bounding box center [658, 57] width 50 height 15
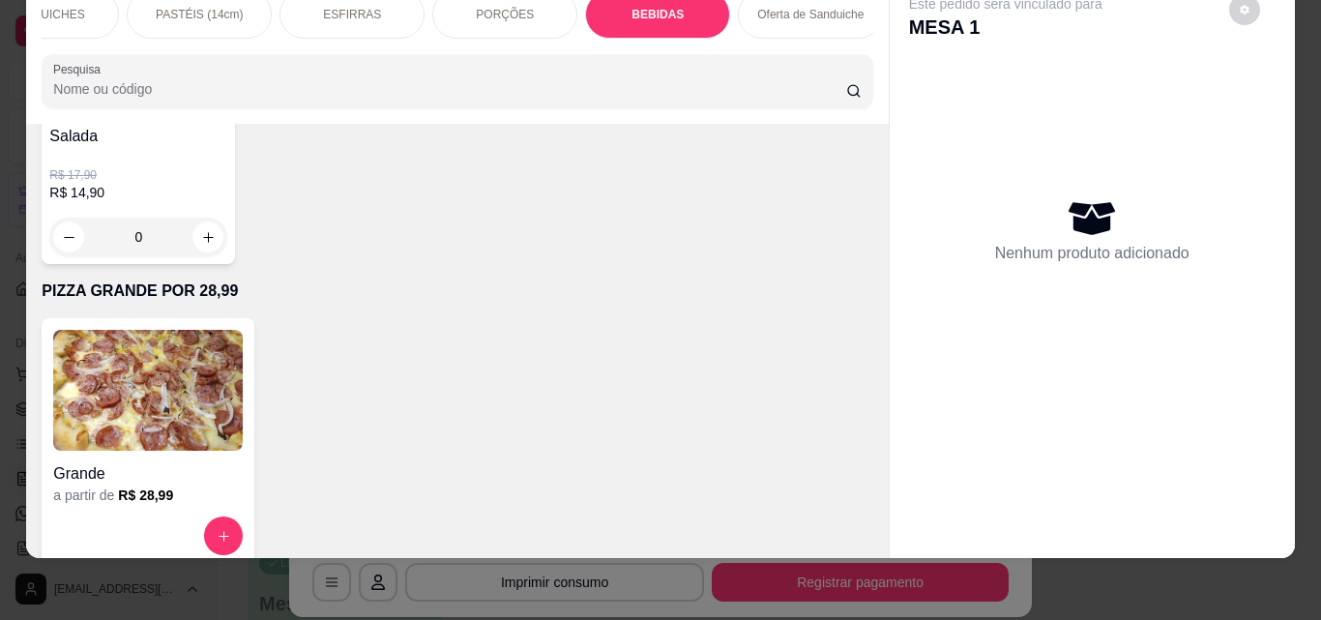
scroll to position [5156, 0]
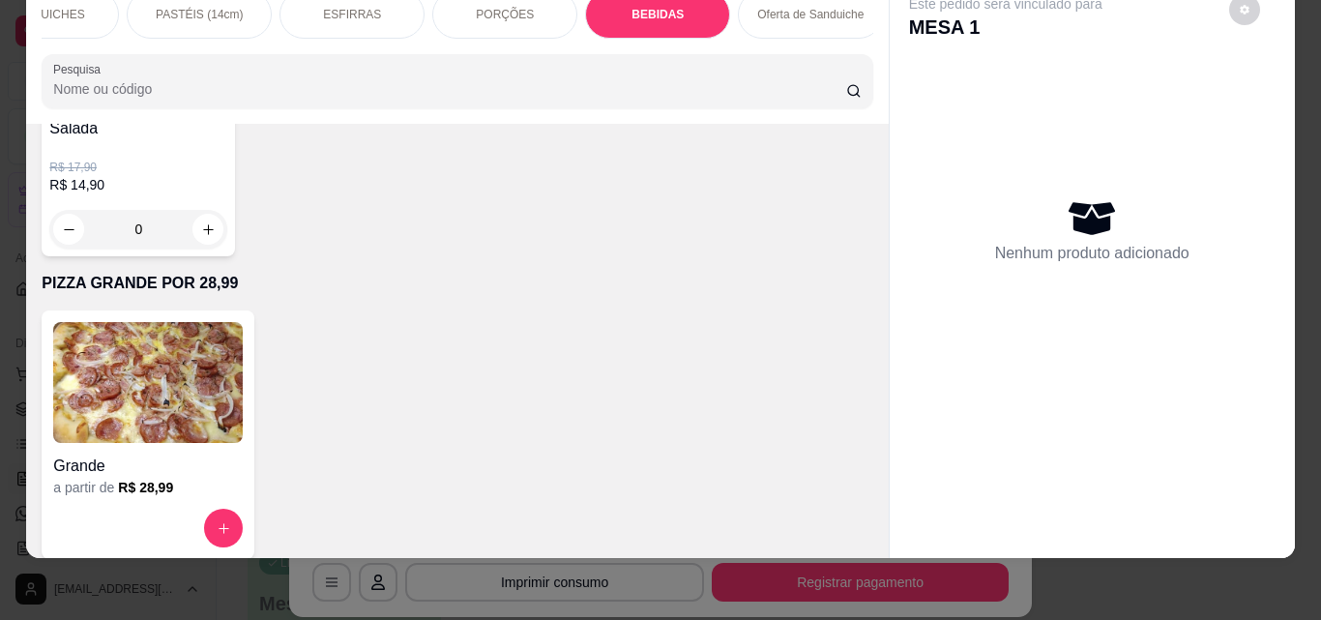
type input "1"
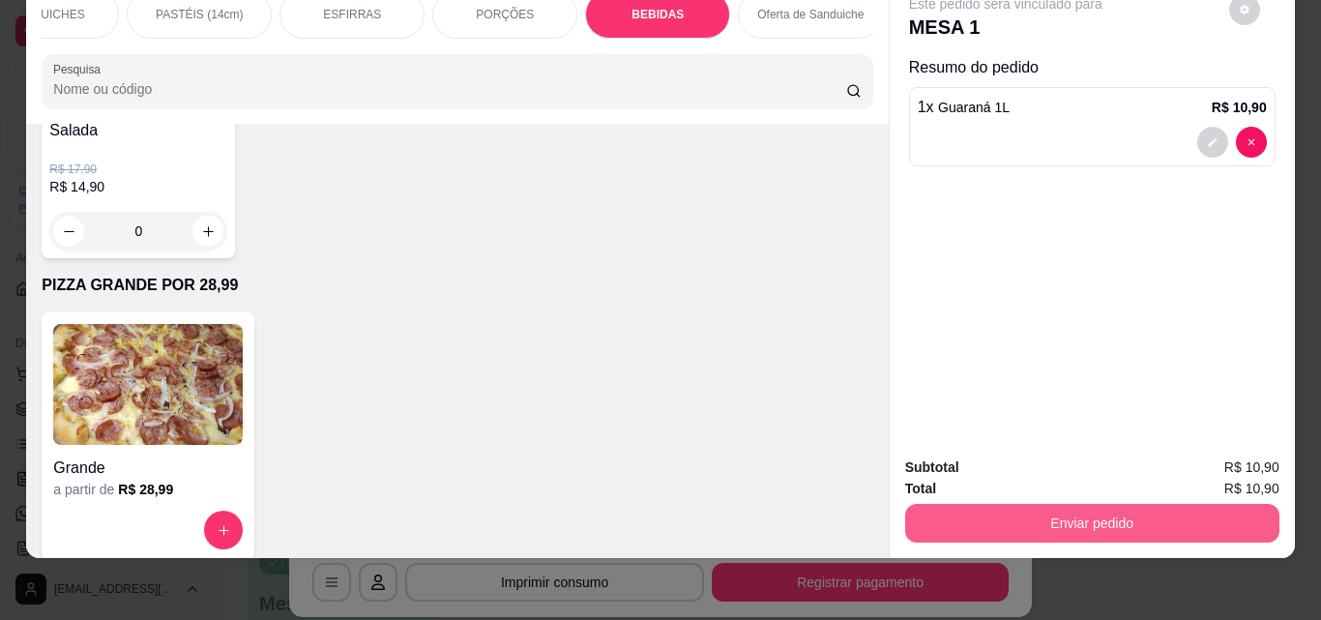
click at [1094, 513] on button "Enviar pedido" at bounding box center [1092, 523] width 374 height 39
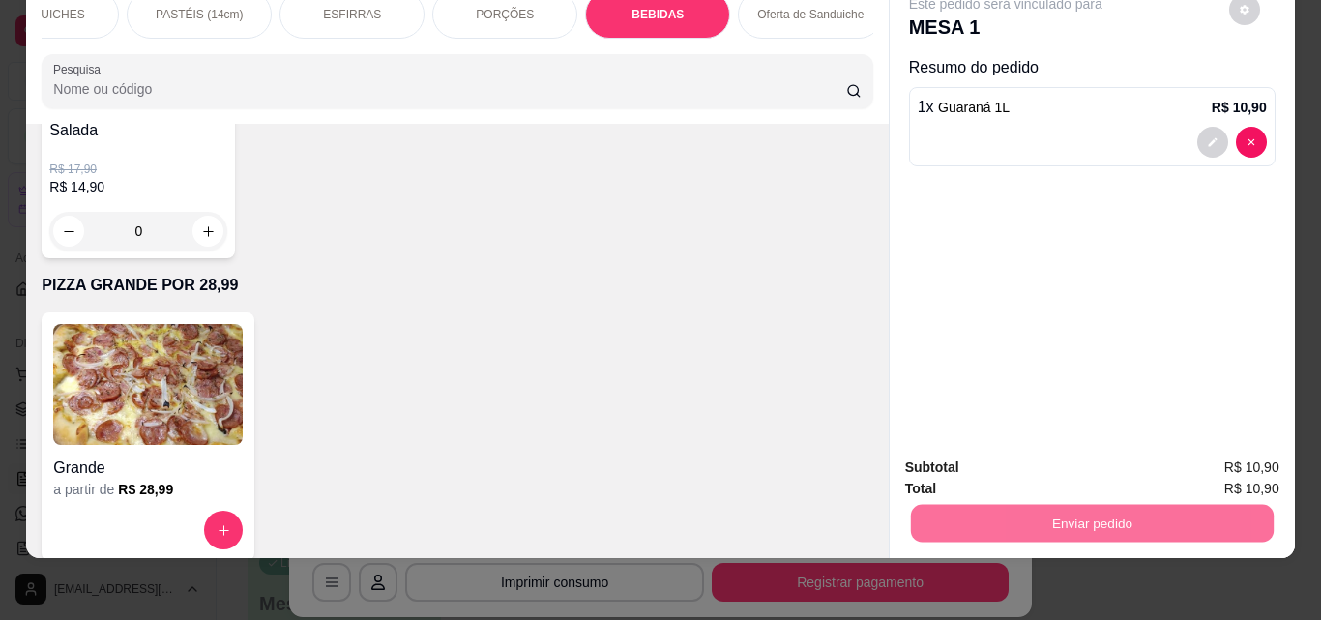
click at [1057, 460] on button "Não registrar e enviar pedido" at bounding box center [1028, 461] width 201 height 37
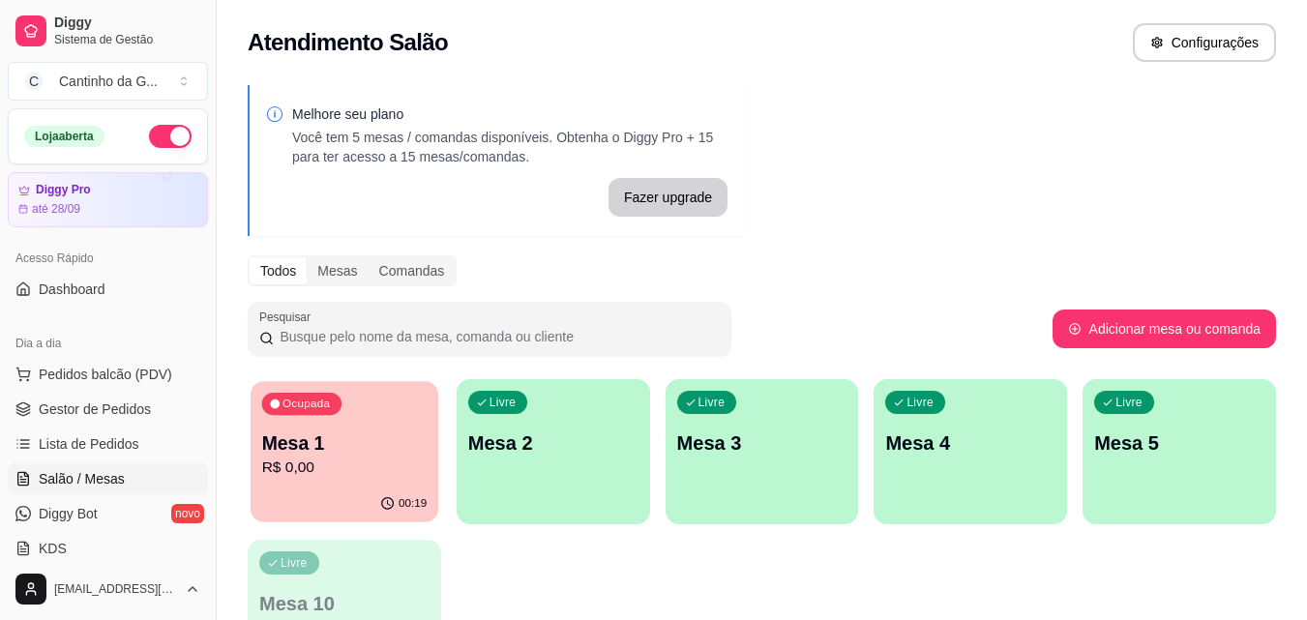
click at [319, 467] on p "R$ 0,00" at bounding box center [344, 468] width 165 height 22
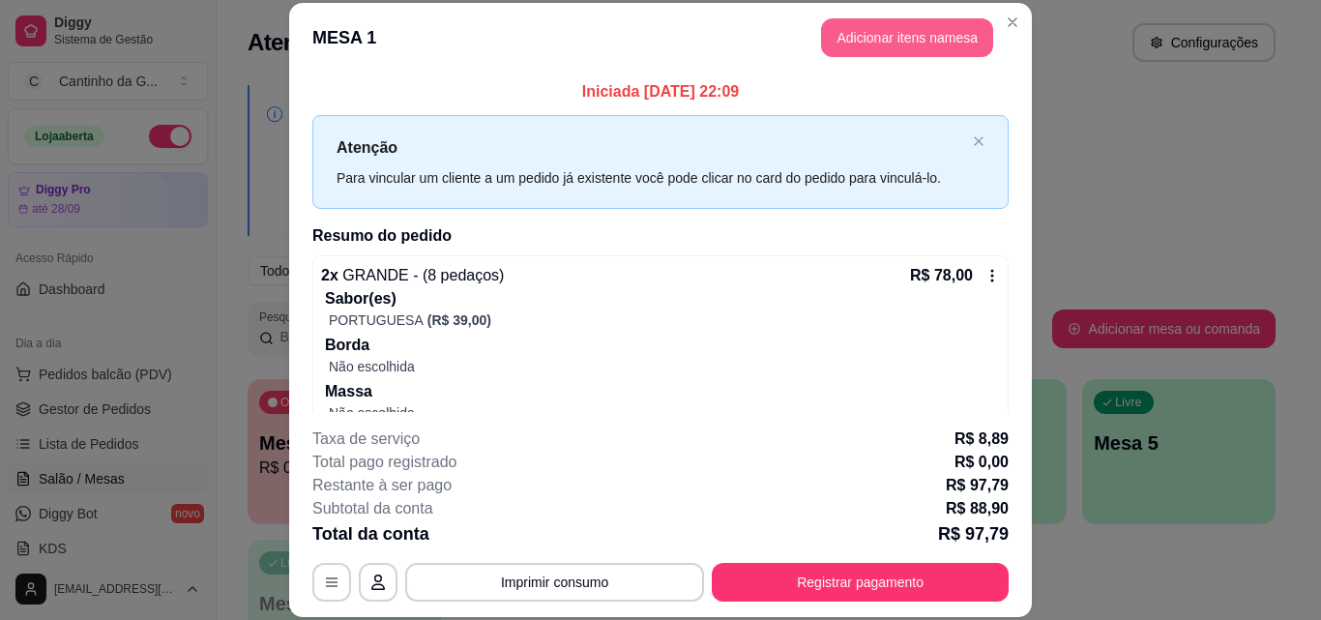
click at [894, 29] on button "Adicionar itens na mesa" at bounding box center [907, 37] width 172 height 39
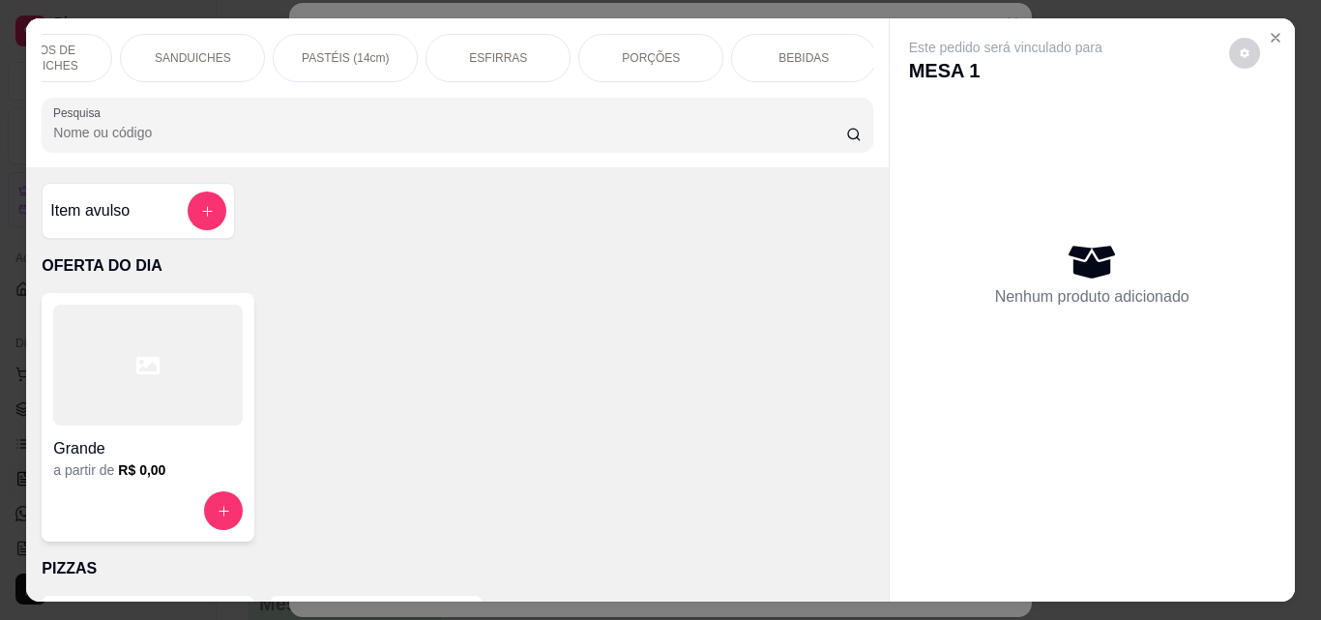
scroll to position [0, 540]
click at [771, 60] on div "BEBIDAS" at bounding box center [797, 58] width 145 height 48
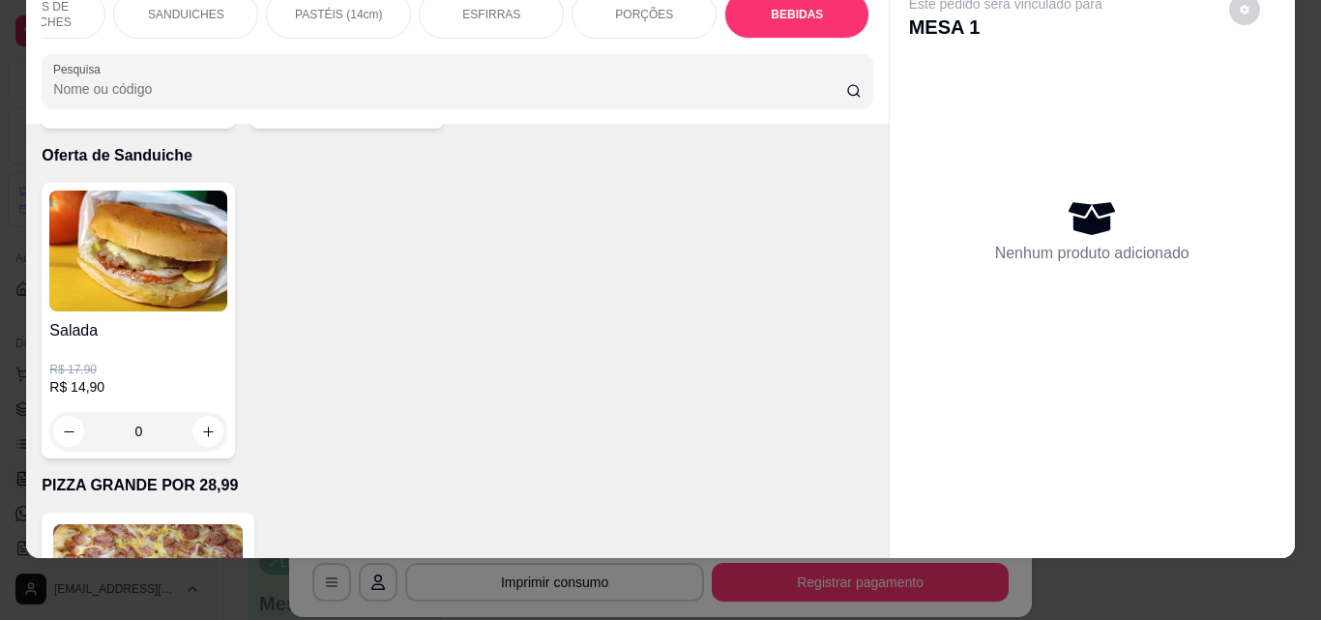
scroll to position [5059, 0]
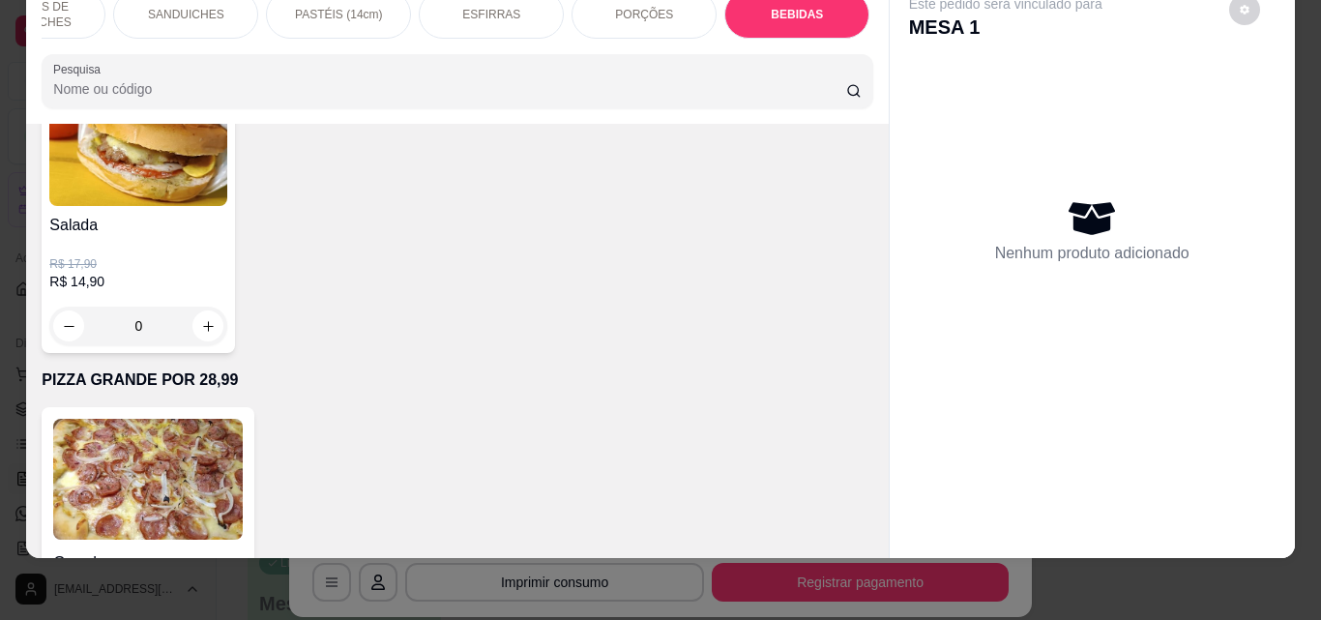
type input "1"
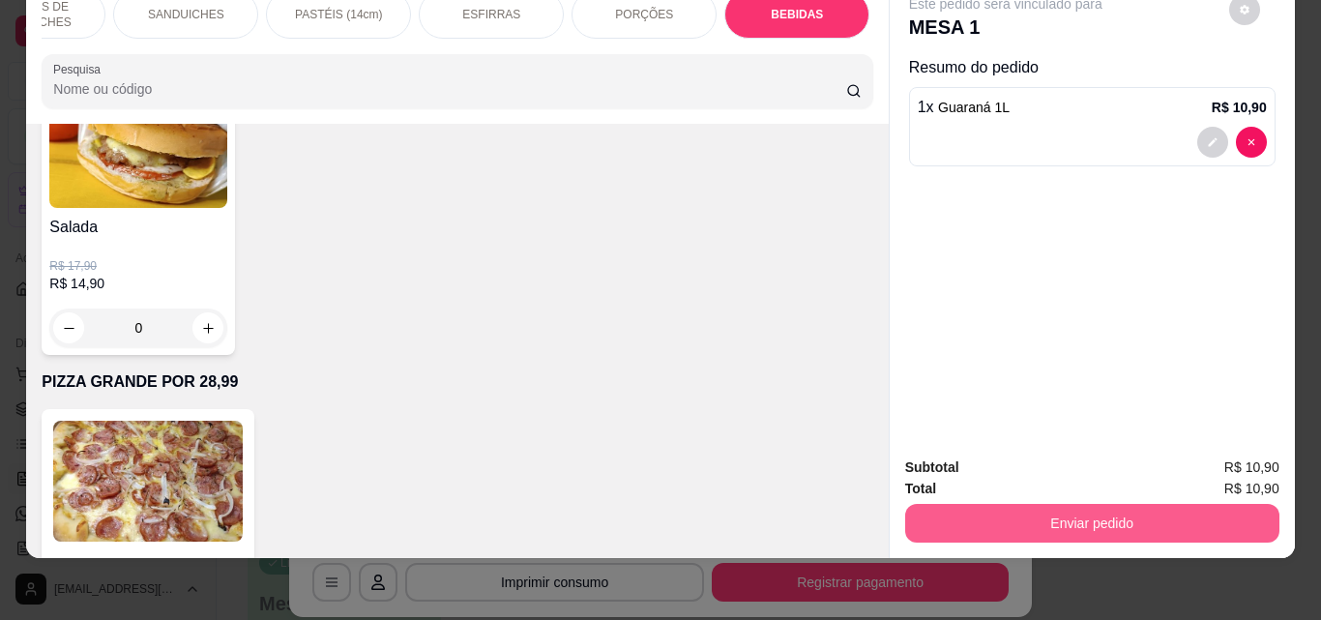
click at [1156, 504] on button "Enviar pedido" at bounding box center [1092, 523] width 374 height 39
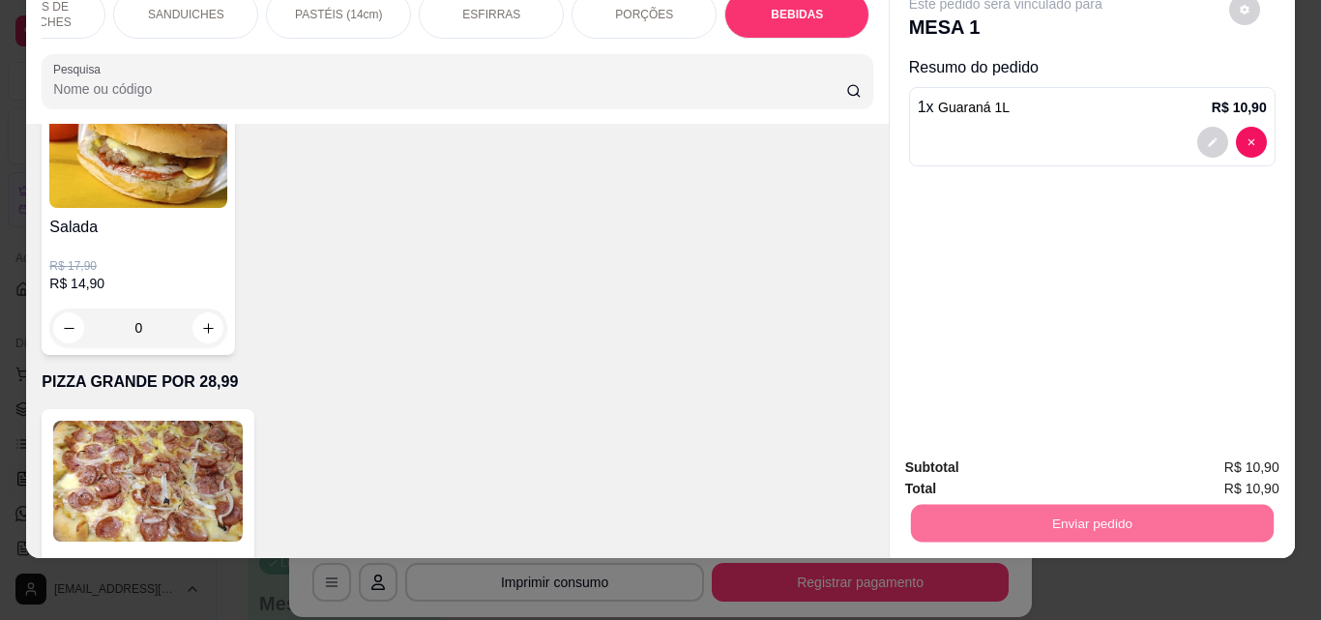
click at [1029, 454] on button "Não registrar e enviar pedido" at bounding box center [1028, 461] width 201 height 37
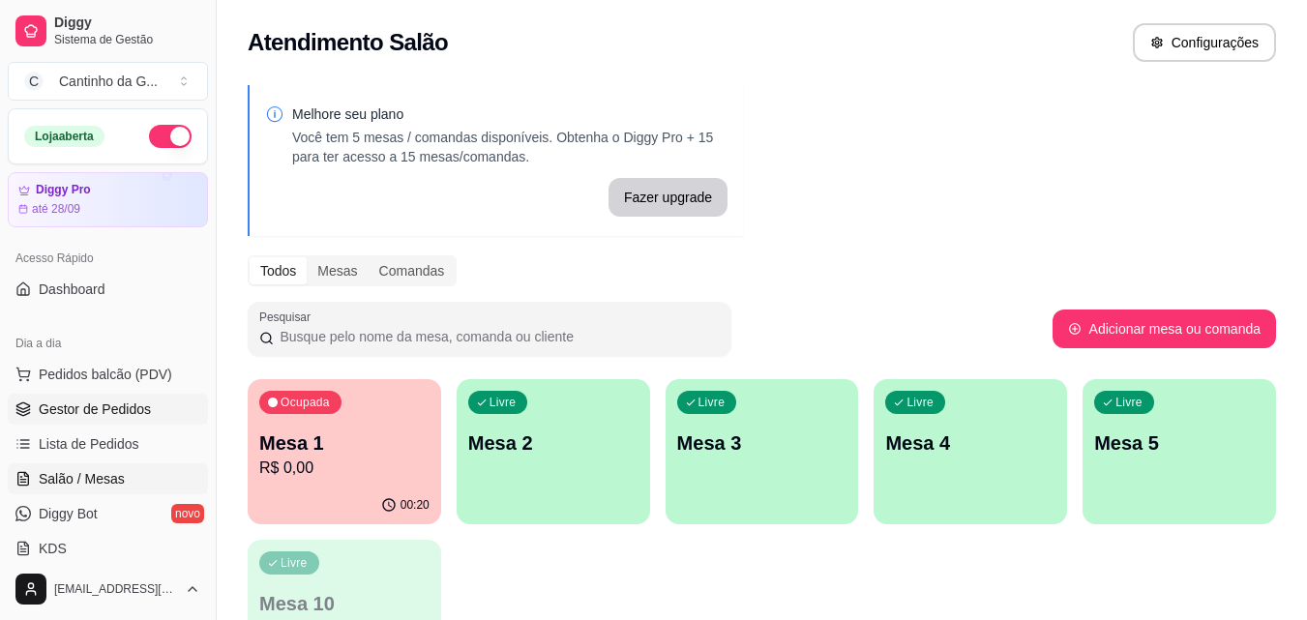
click at [71, 398] on link "Gestor de Pedidos" at bounding box center [108, 409] width 200 height 31
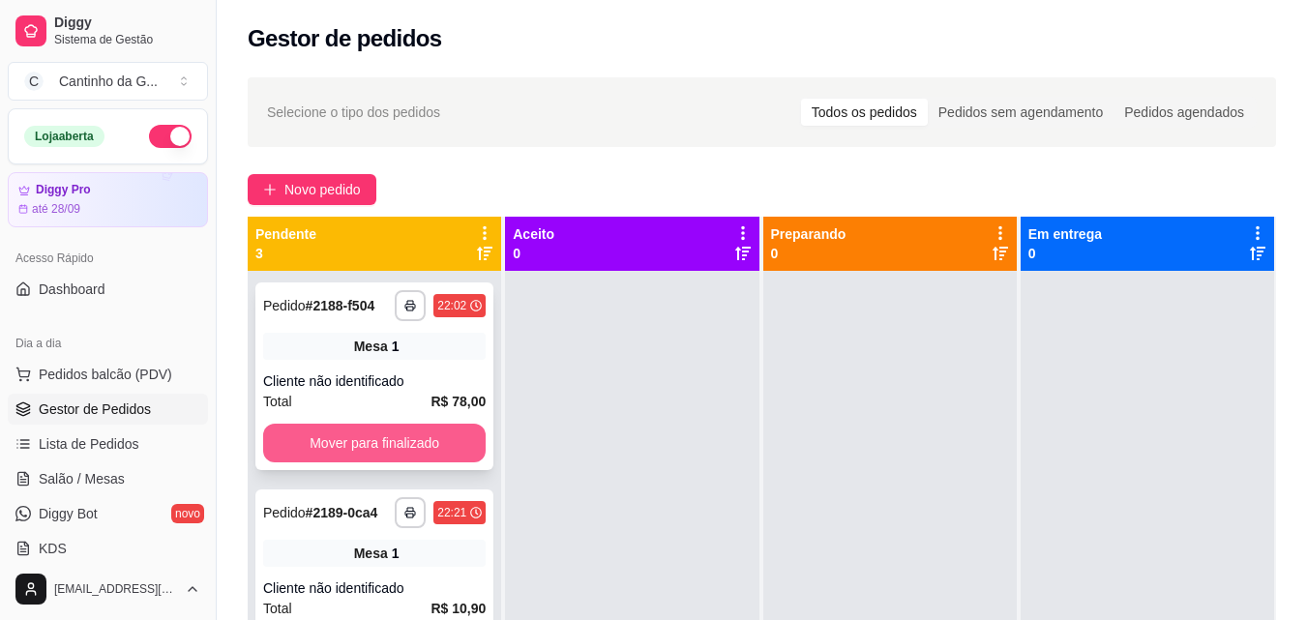
click at [321, 429] on button "Mover para finalizado" at bounding box center [374, 443] width 222 height 39
click at [321, 429] on button "Mover para finalizado" at bounding box center [374, 444] width 216 height 38
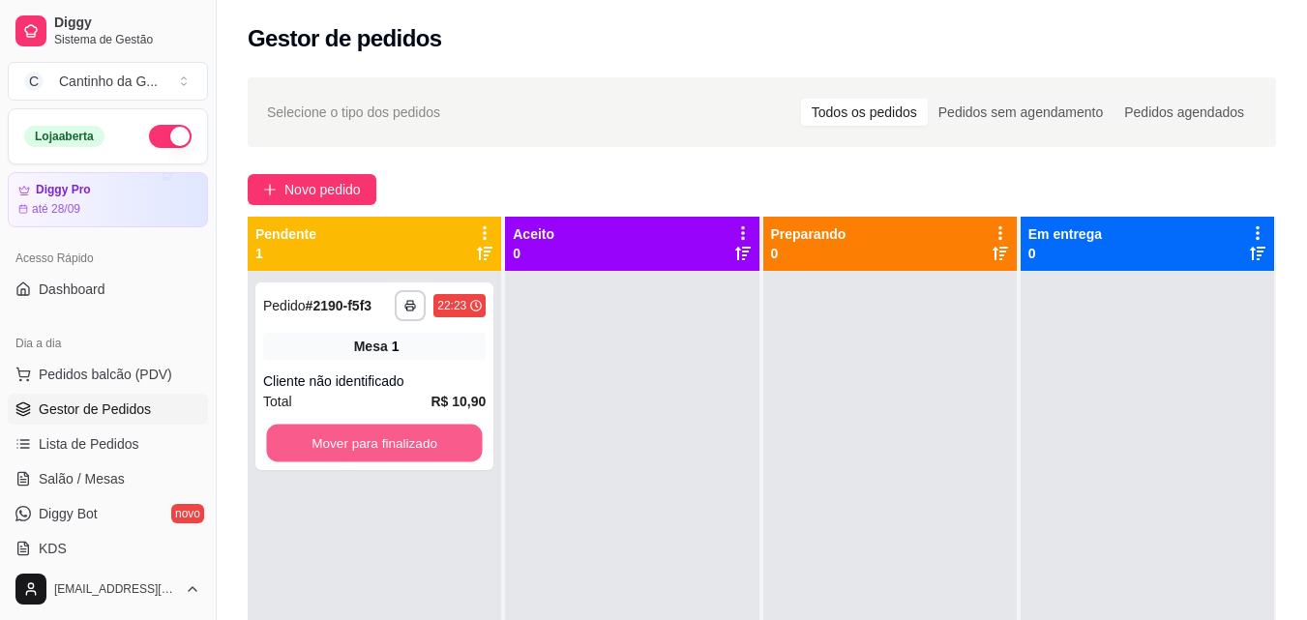
click at [321, 429] on button "Mover para finalizado" at bounding box center [374, 444] width 216 height 38
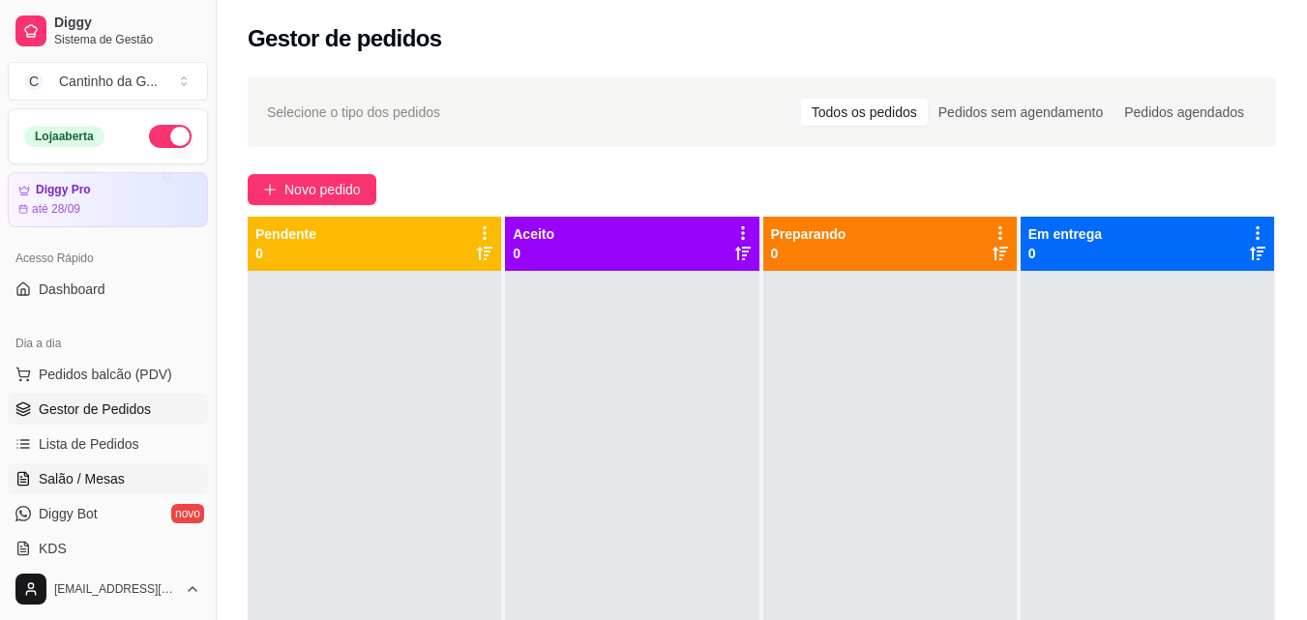
click at [89, 479] on span "Salão / Mesas" at bounding box center [82, 478] width 86 height 19
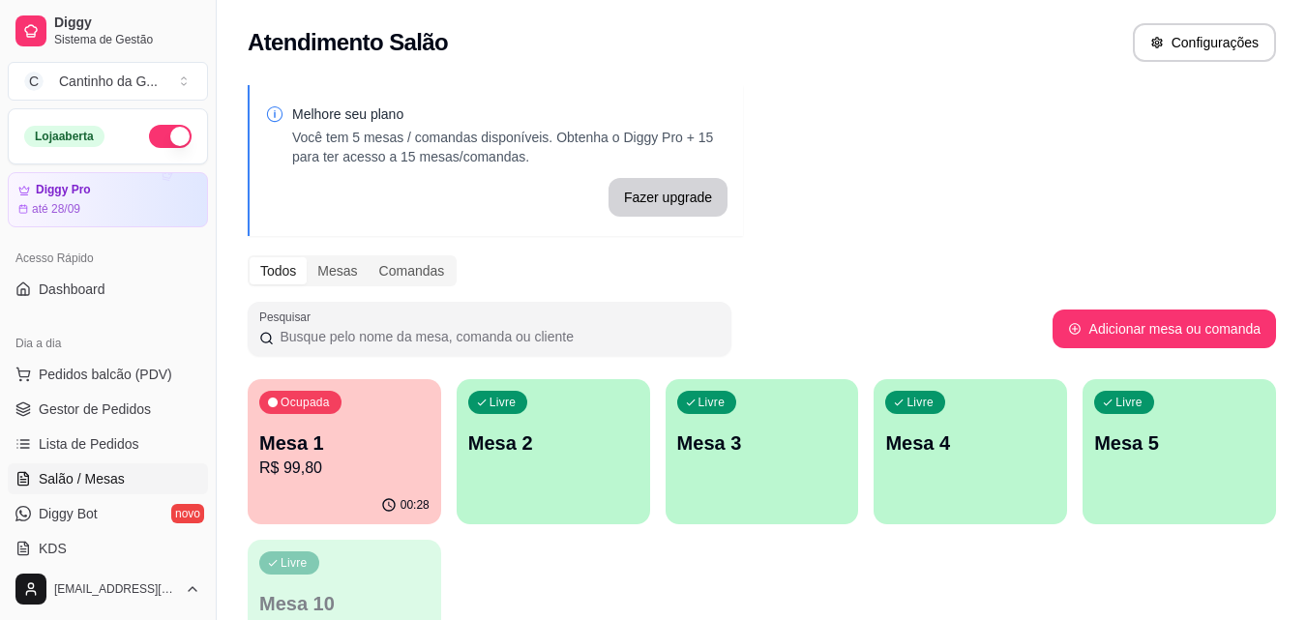
click at [388, 451] on p "Mesa 1" at bounding box center [344, 443] width 170 height 27
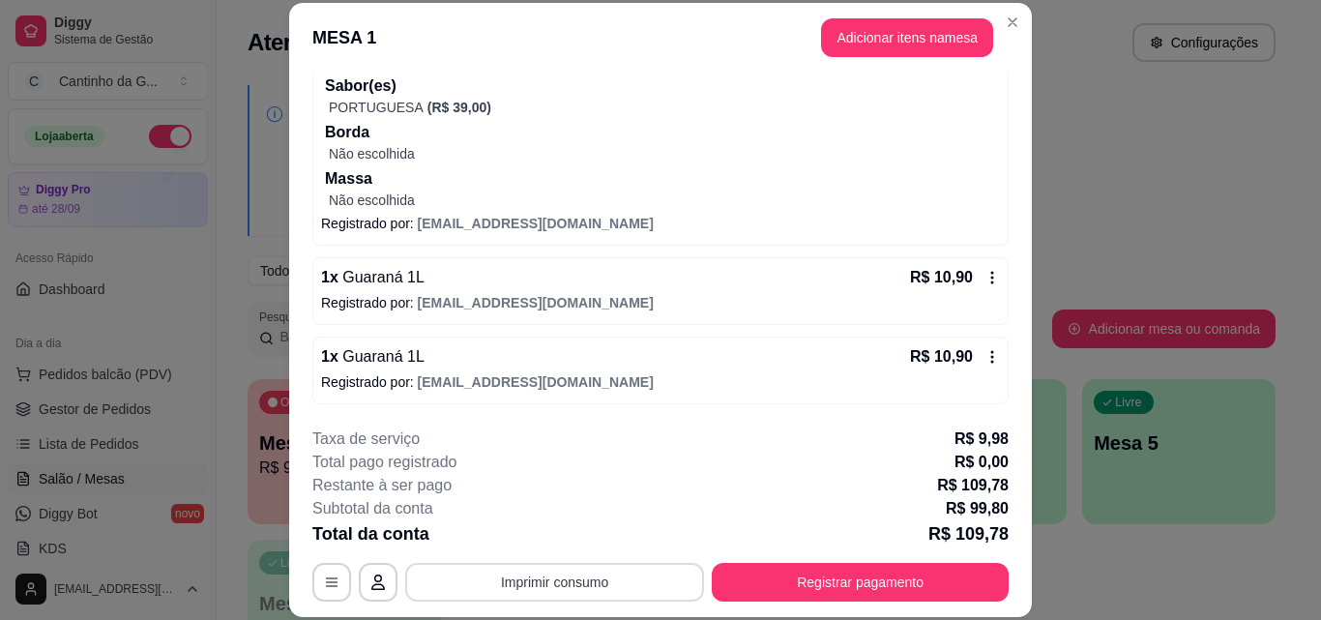
click at [620, 577] on button "Imprimir consumo" at bounding box center [554, 582] width 299 height 39
click at [575, 538] on button "IMPRESSORA" at bounding box center [554, 537] width 140 height 31
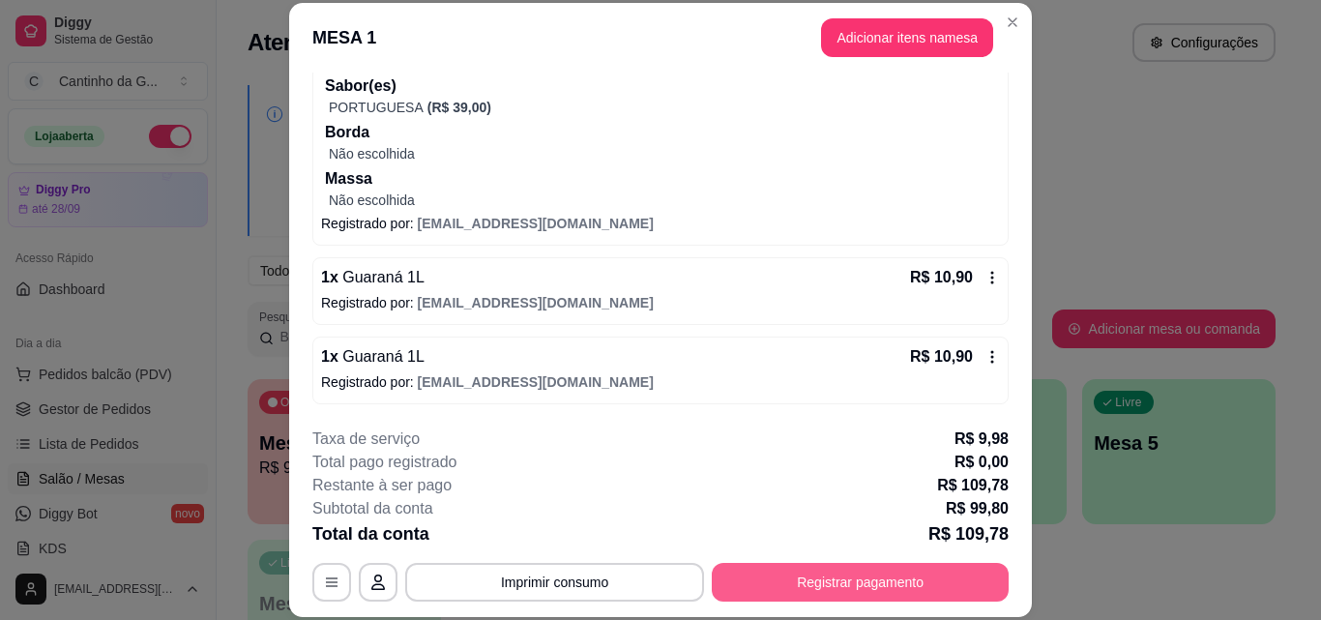
click at [829, 583] on button "Registrar pagamento" at bounding box center [860, 582] width 297 height 39
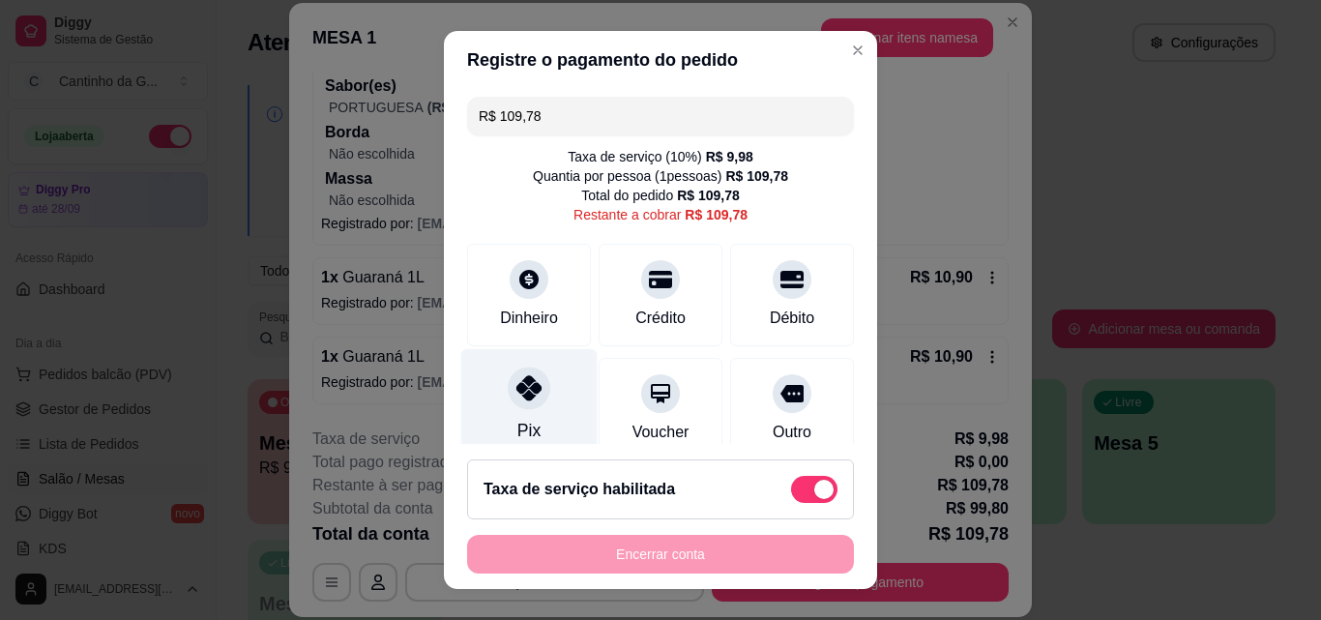
click at [521, 426] on div "Pix" at bounding box center [529, 430] width 23 height 25
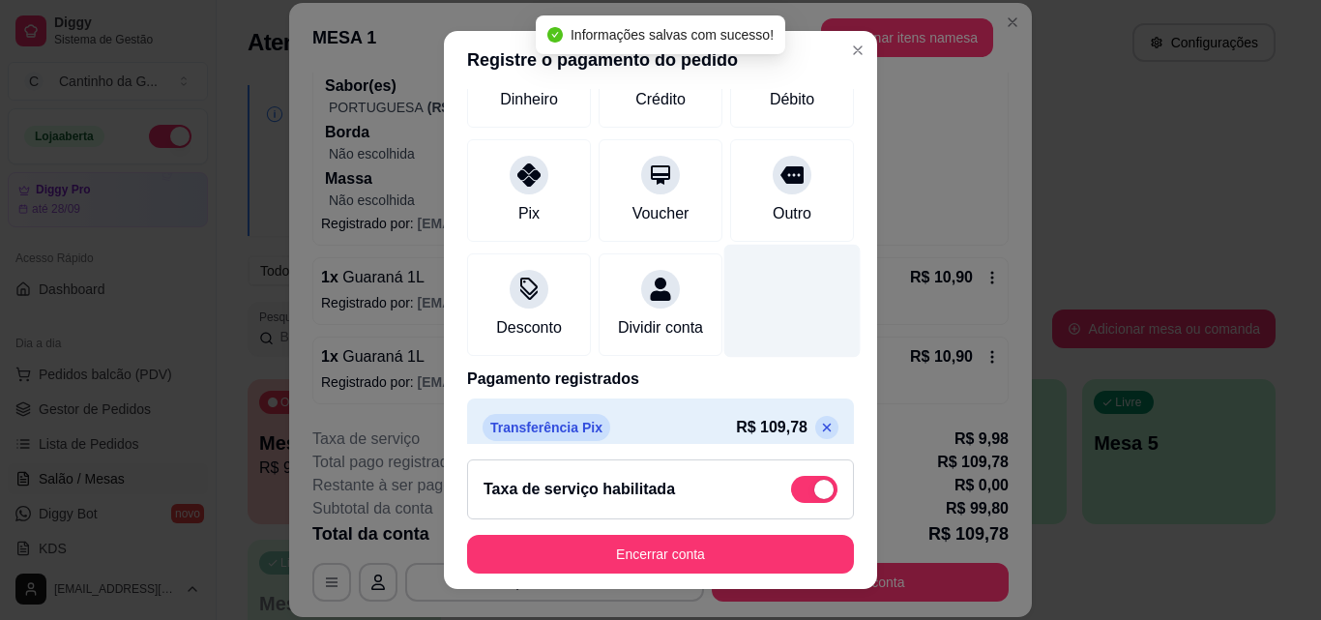
scroll to position [243, 0]
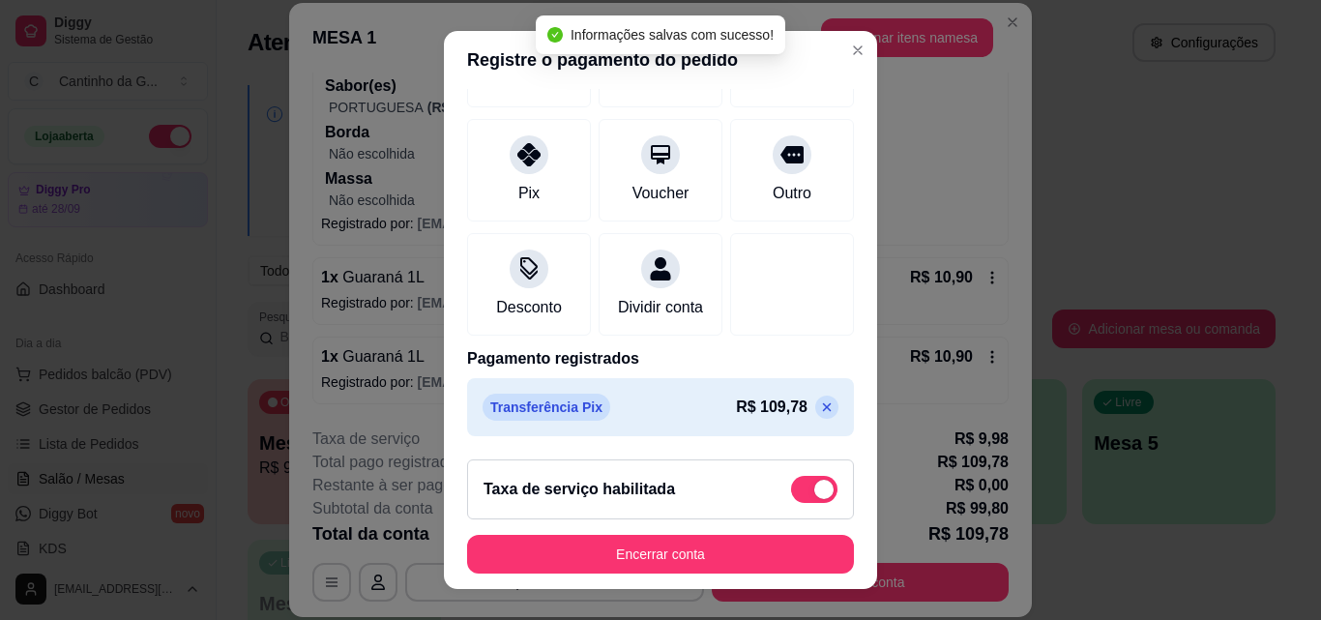
click at [819, 406] on icon at bounding box center [826, 407] width 15 height 15
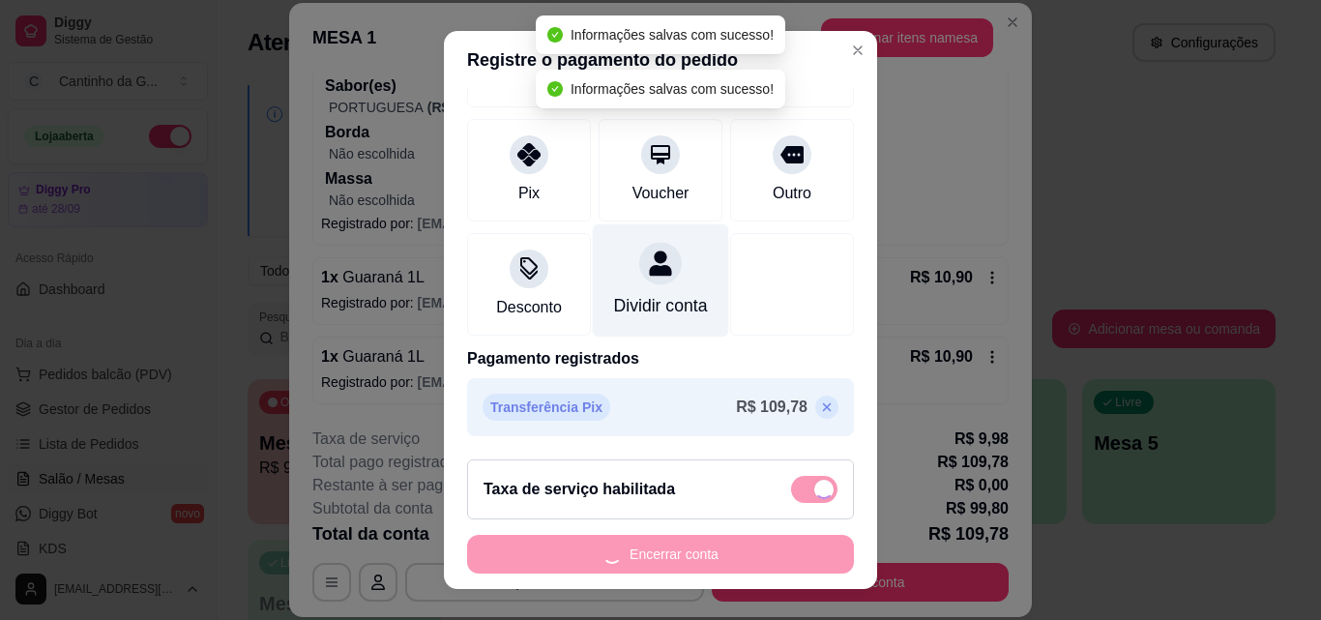
scroll to position [0, 0]
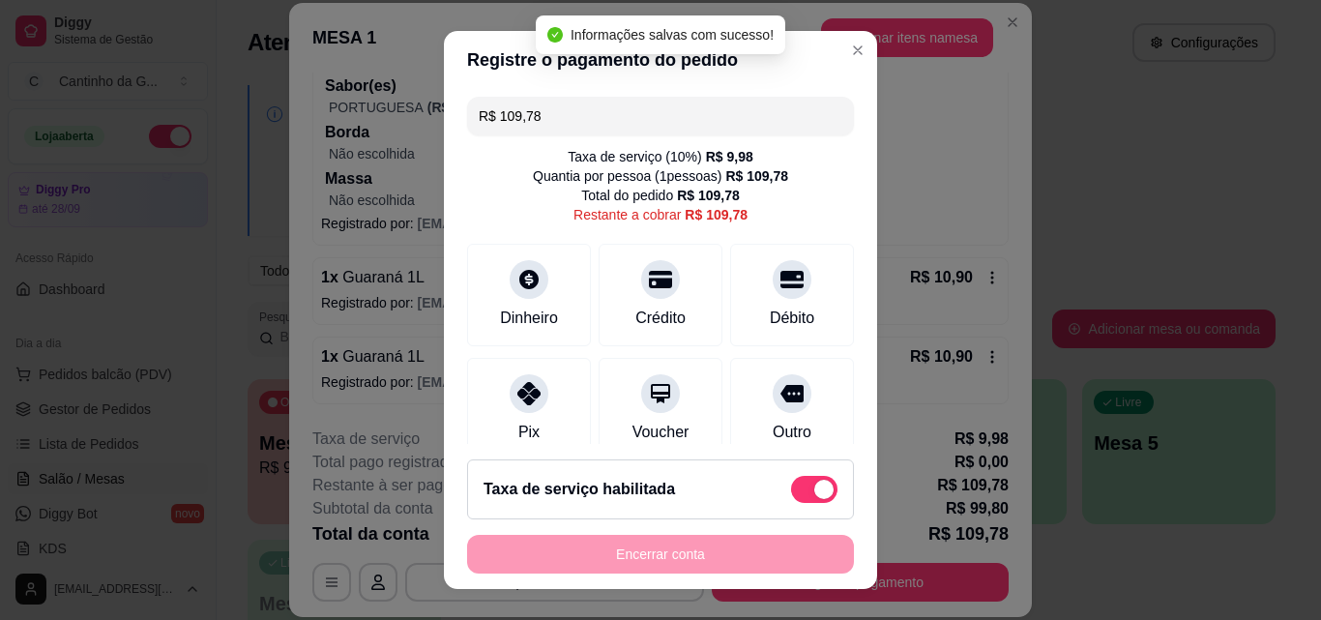
click at [587, 122] on input "R$ 109,78" at bounding box center [661, 116] width 364 height 39
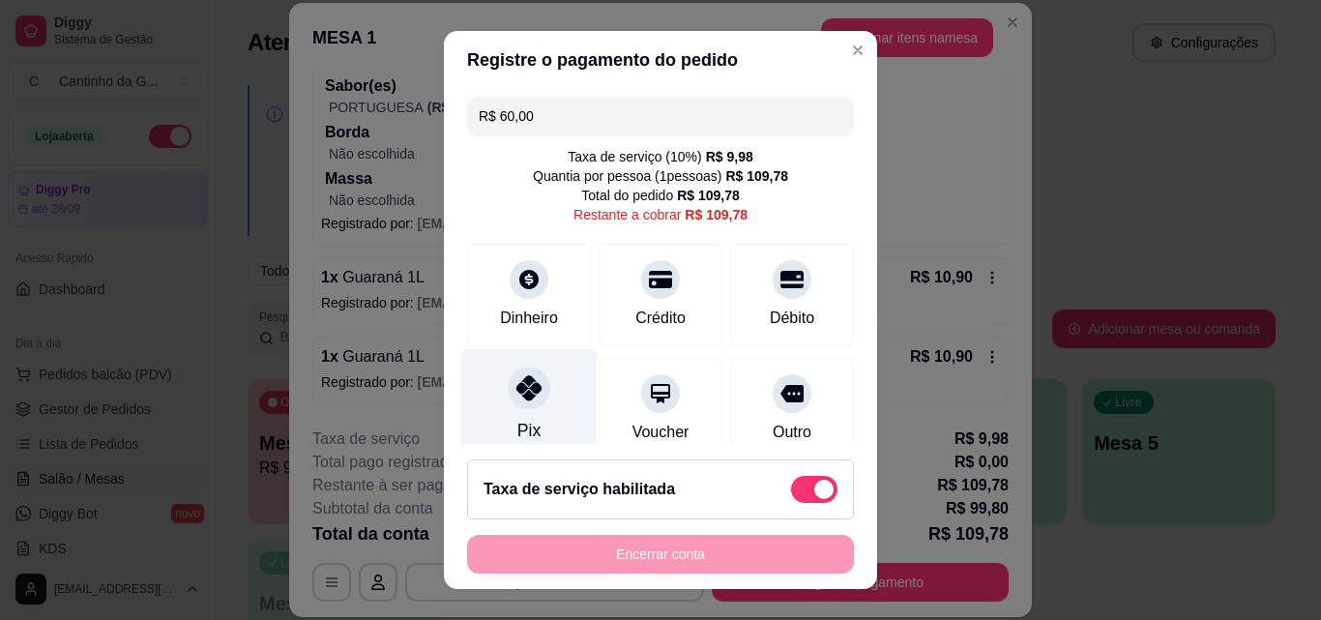
click at [517, 395] on icon at bounding box center [529, 387] width 25 height 25
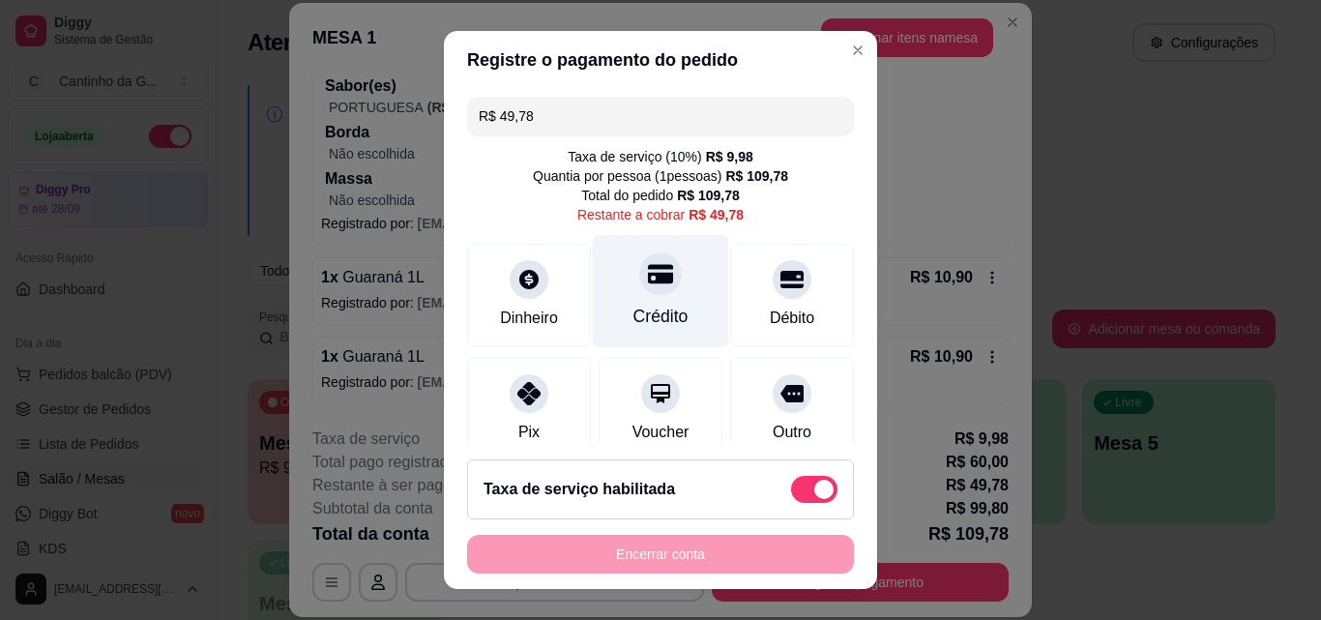
click at [656, 312] on div "Crédito" at bounding box center [661, 316] width 55 height 25
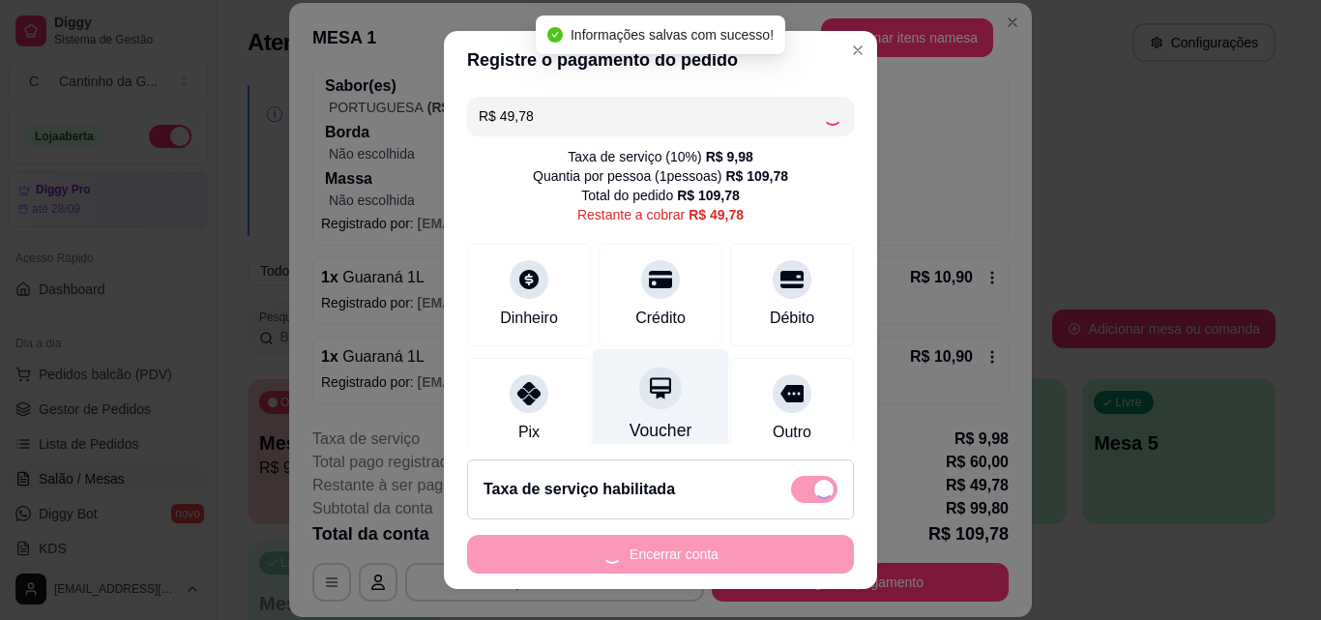
type input "R$ 0,00"
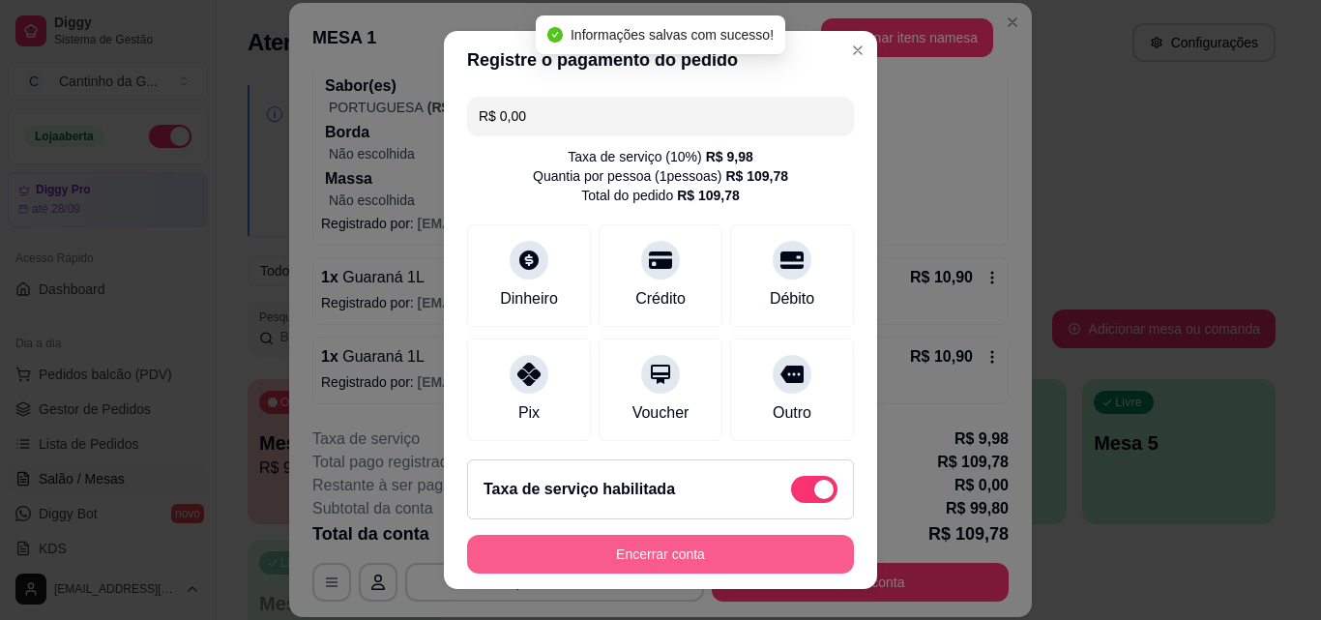
click at [742, 551] on button "Encerrar conta" at bounding box center [660, 554] width 387 height 39
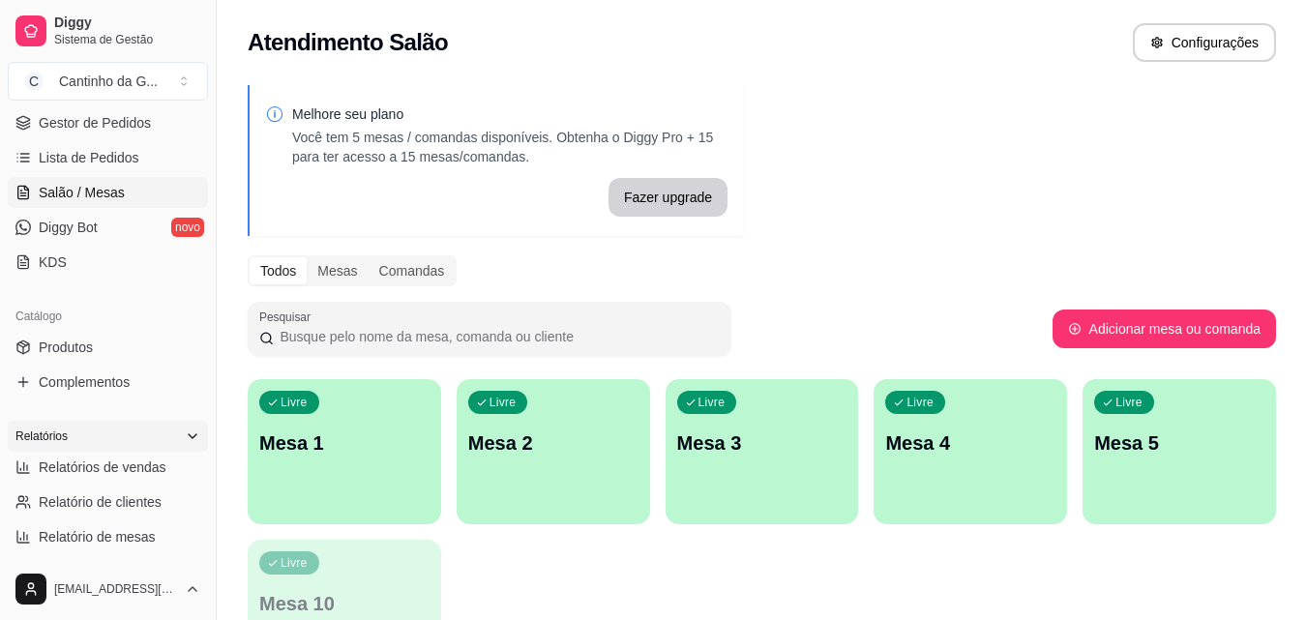
scroll to position [290, 0]
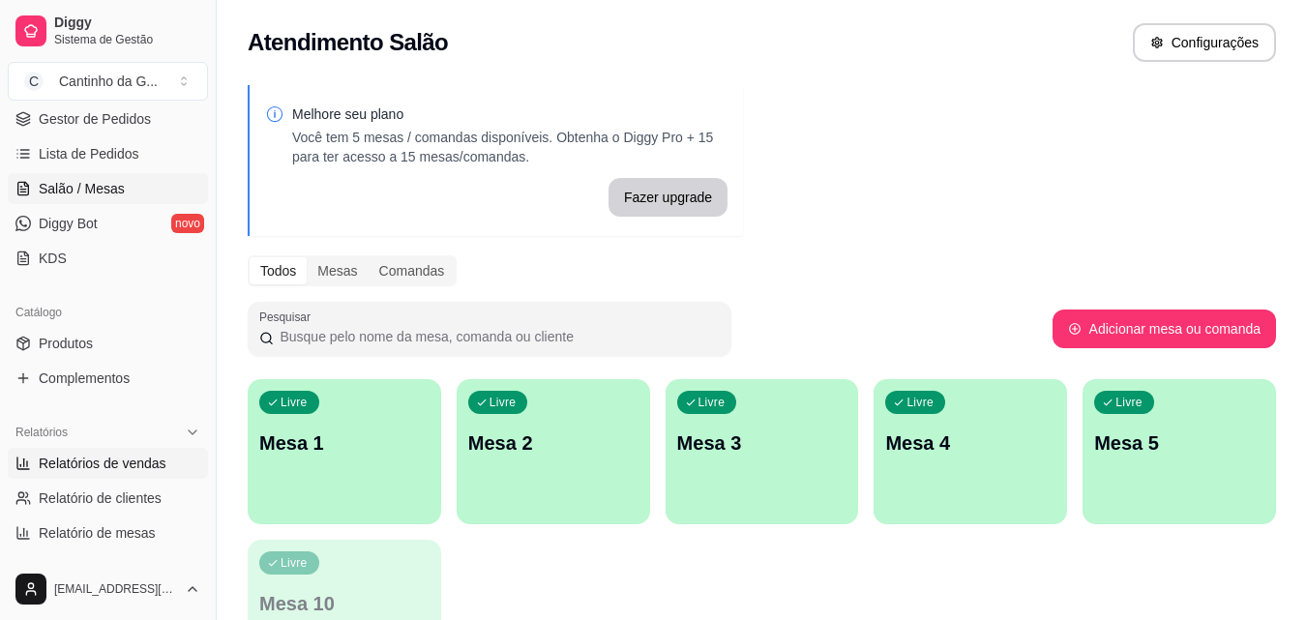
click at [130, 475] on link "Relatórios de vendas" at bounding box center [108, 463] width 200 height 31
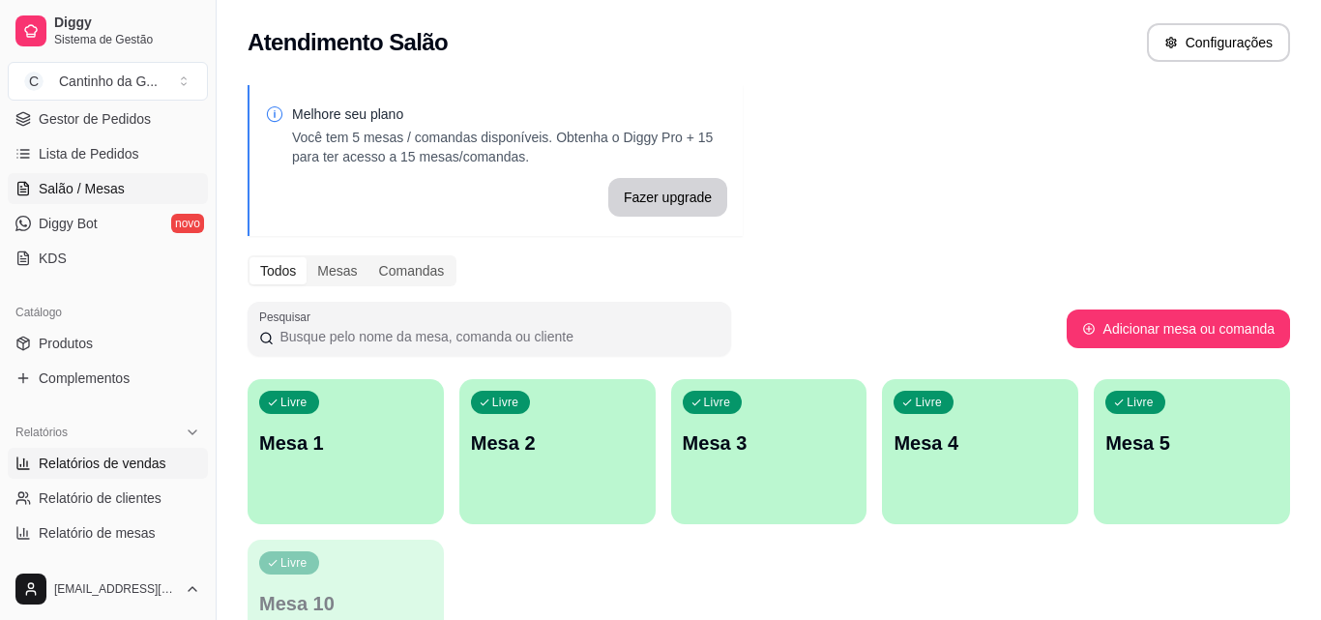
select select "ALL"
select select "0"
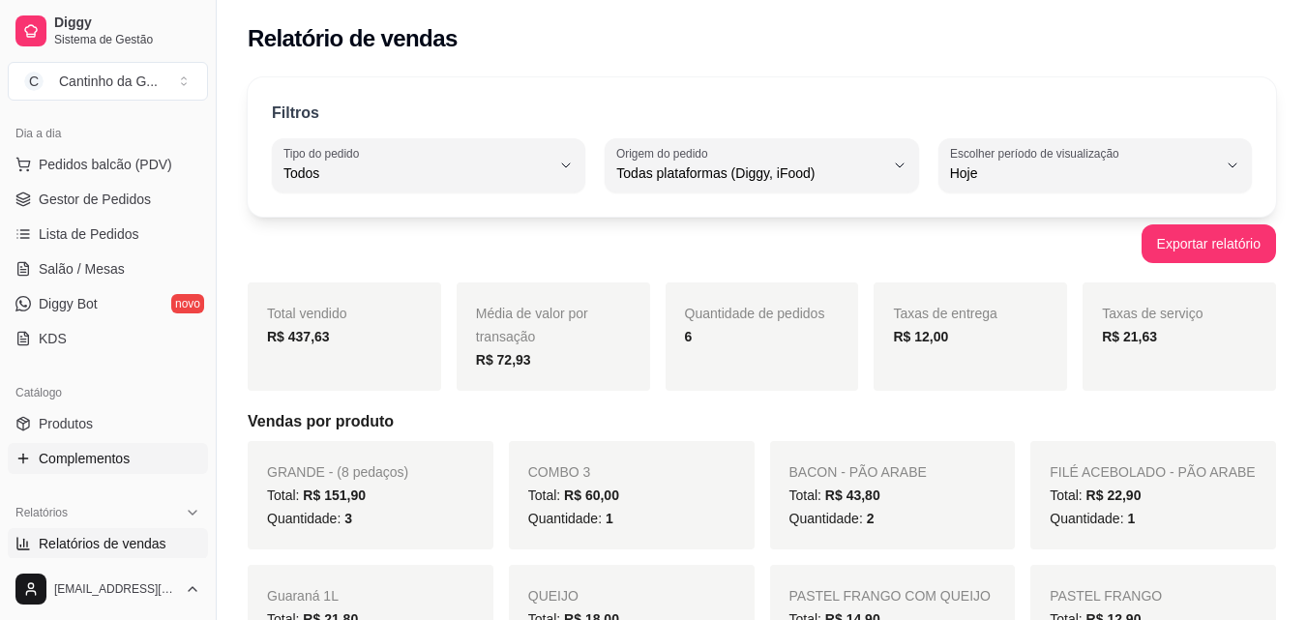
scroll to position [97, 0]
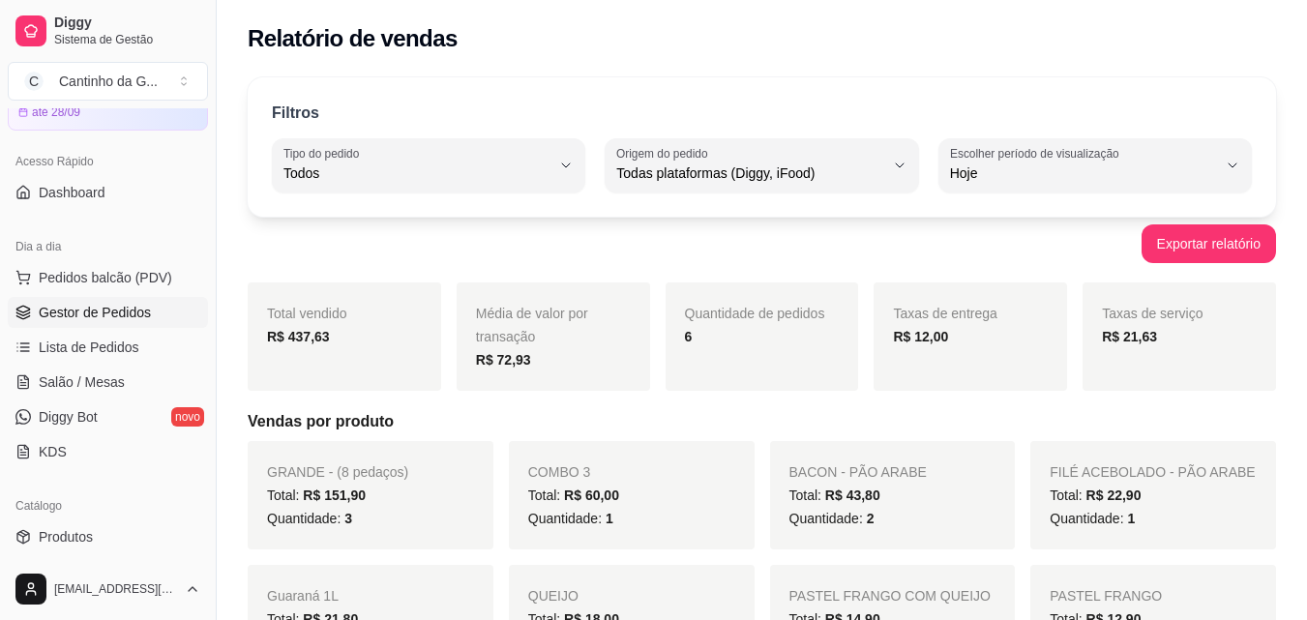
click at [149, 314] on link "Gestor de Pedidos" at bounding box center [108, 312] width 200 height 31
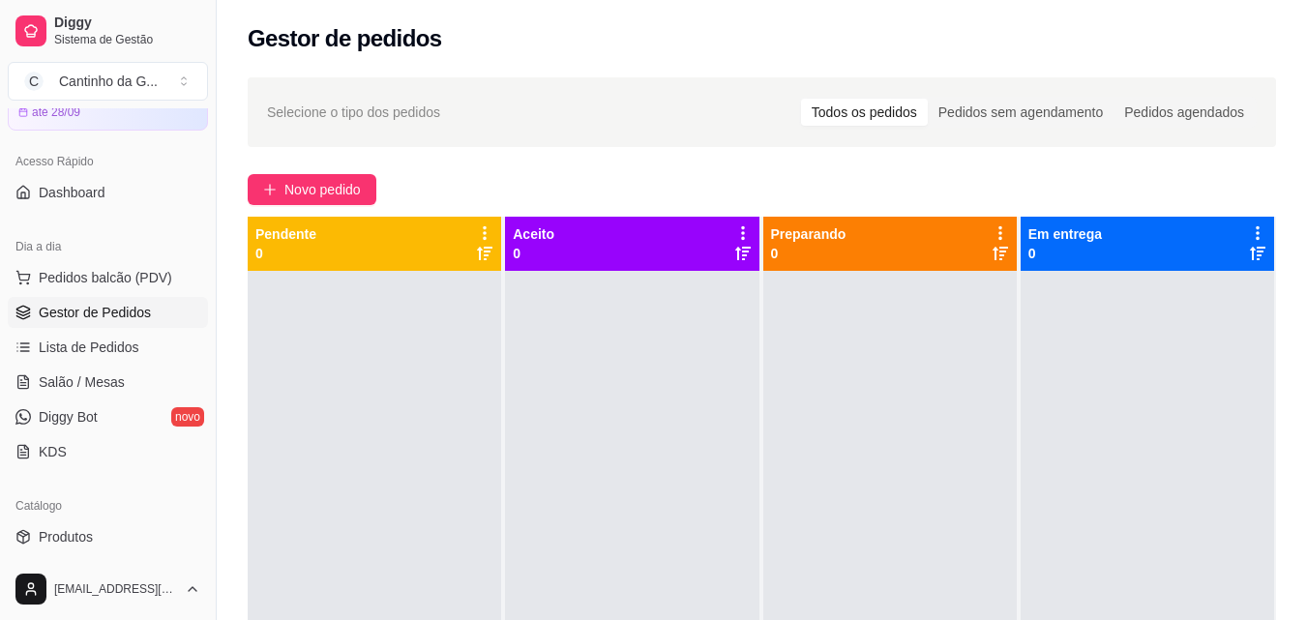
click at [569, 159] on div "Selecione o tipo dos pedidos Todos os pedidos Pedidos sem agendamento Pedidos a…" at bounding box center [762, 463] width 1090 height 794
